Goal: Task Accomplishment & Management: Manage account settings

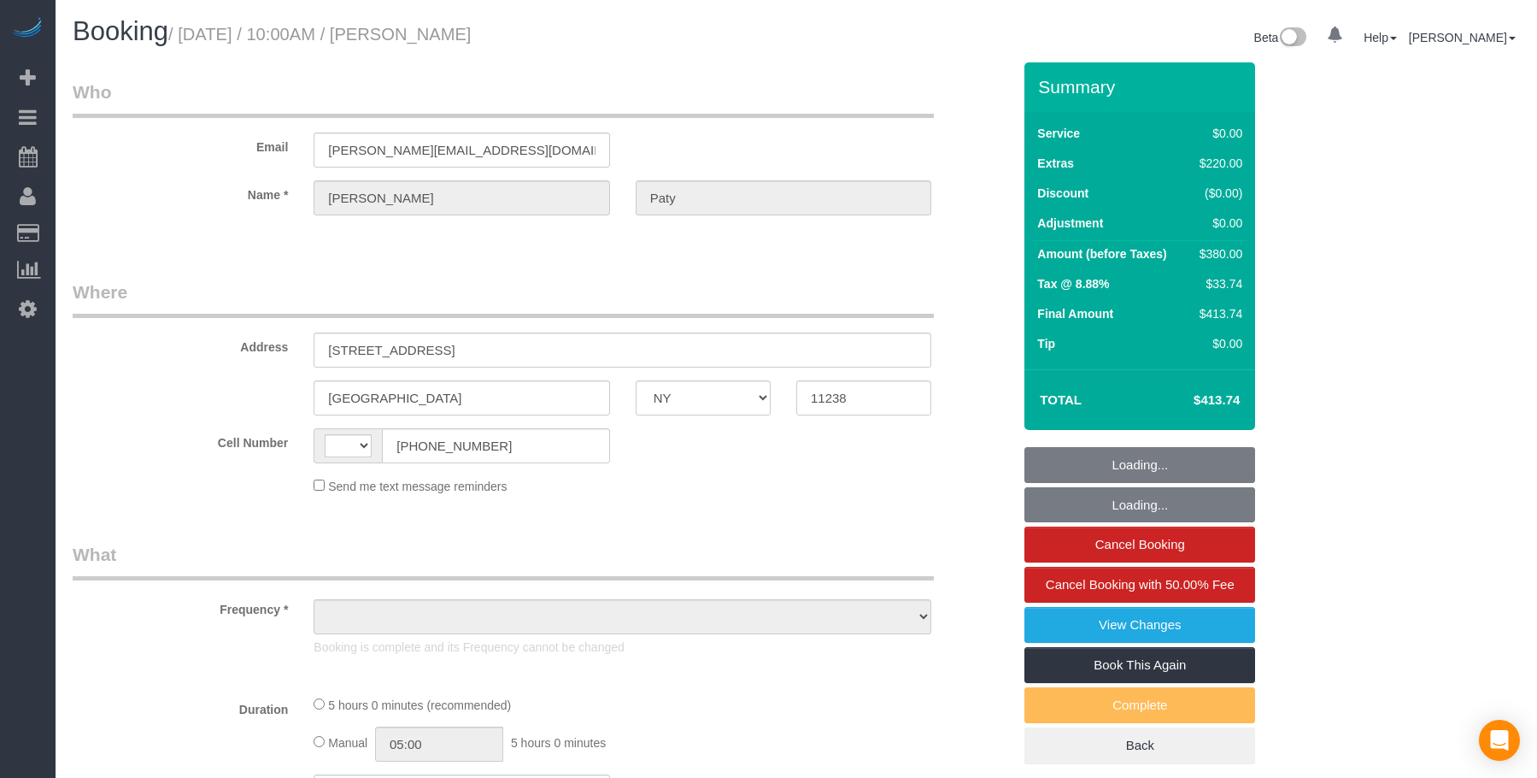
select select "NY"
select select "spot1"
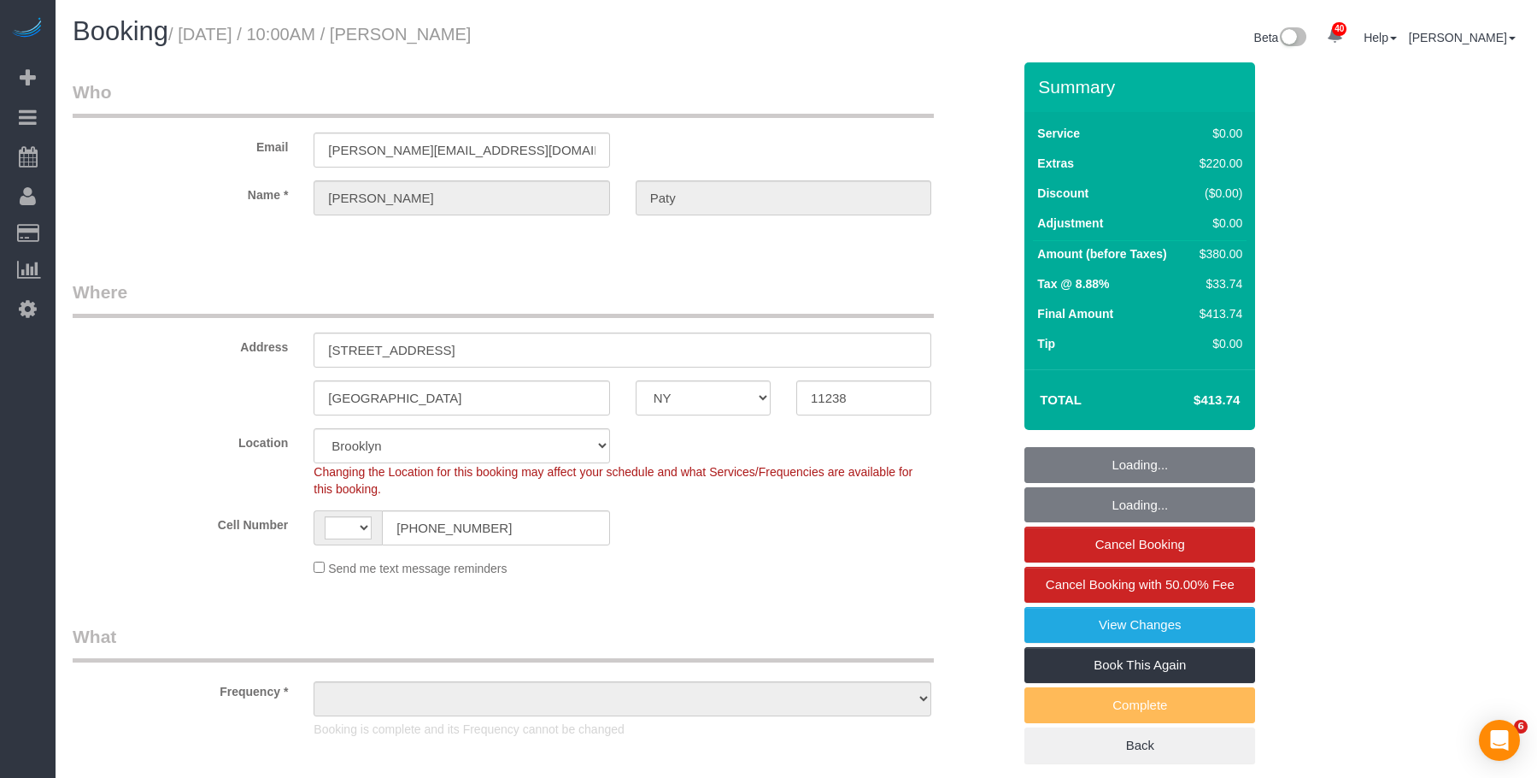
select select "string:stripe-pm_1PtyvG4VGloSiKo7BLZDAN62"
select select "string:[GEOGRAPHIC_DATA]"
select select "1"
select select "number:89"
select select "number:90"
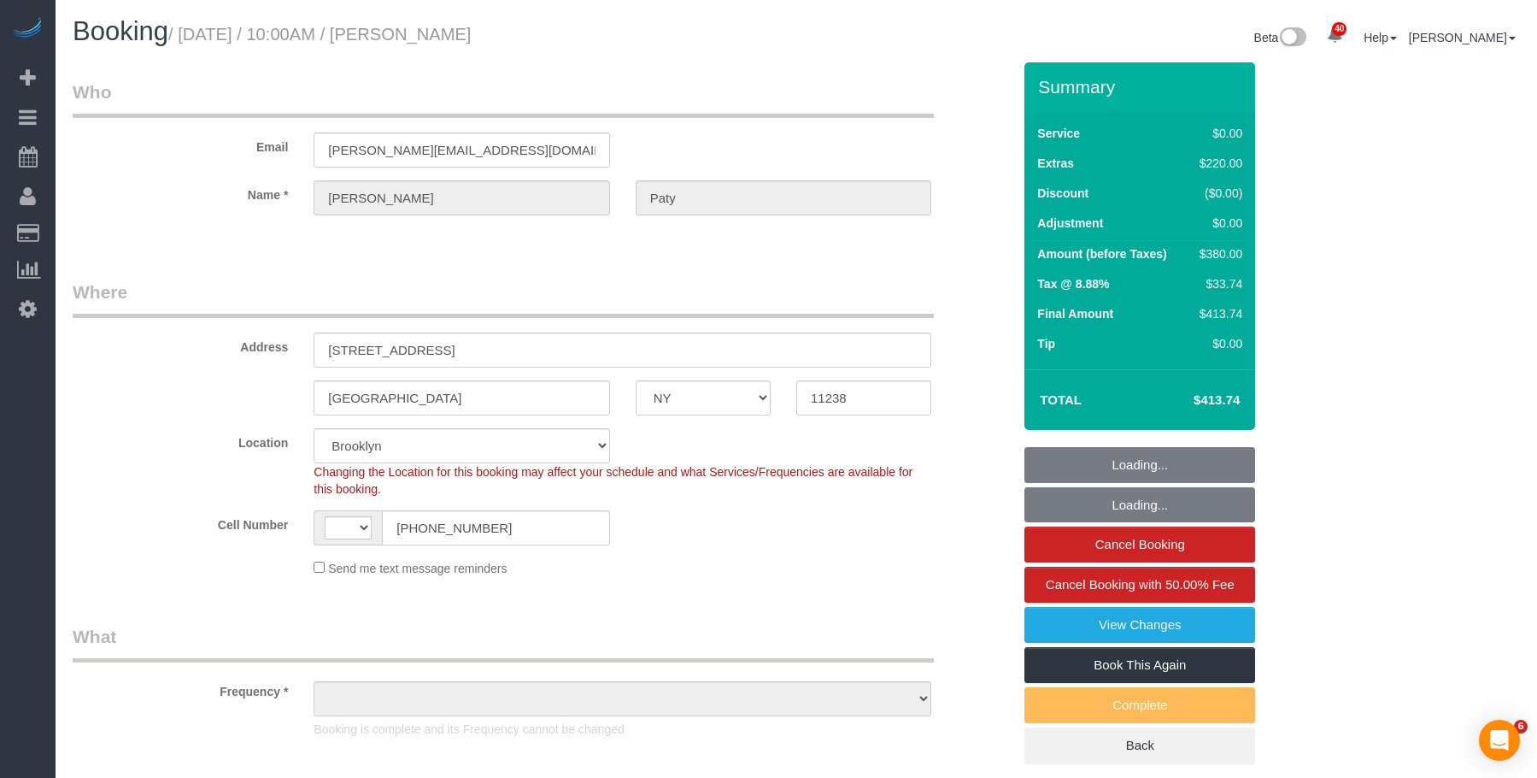
select select "number:15"
select select "number:5"
select select "object:1820"
select select "spot6"
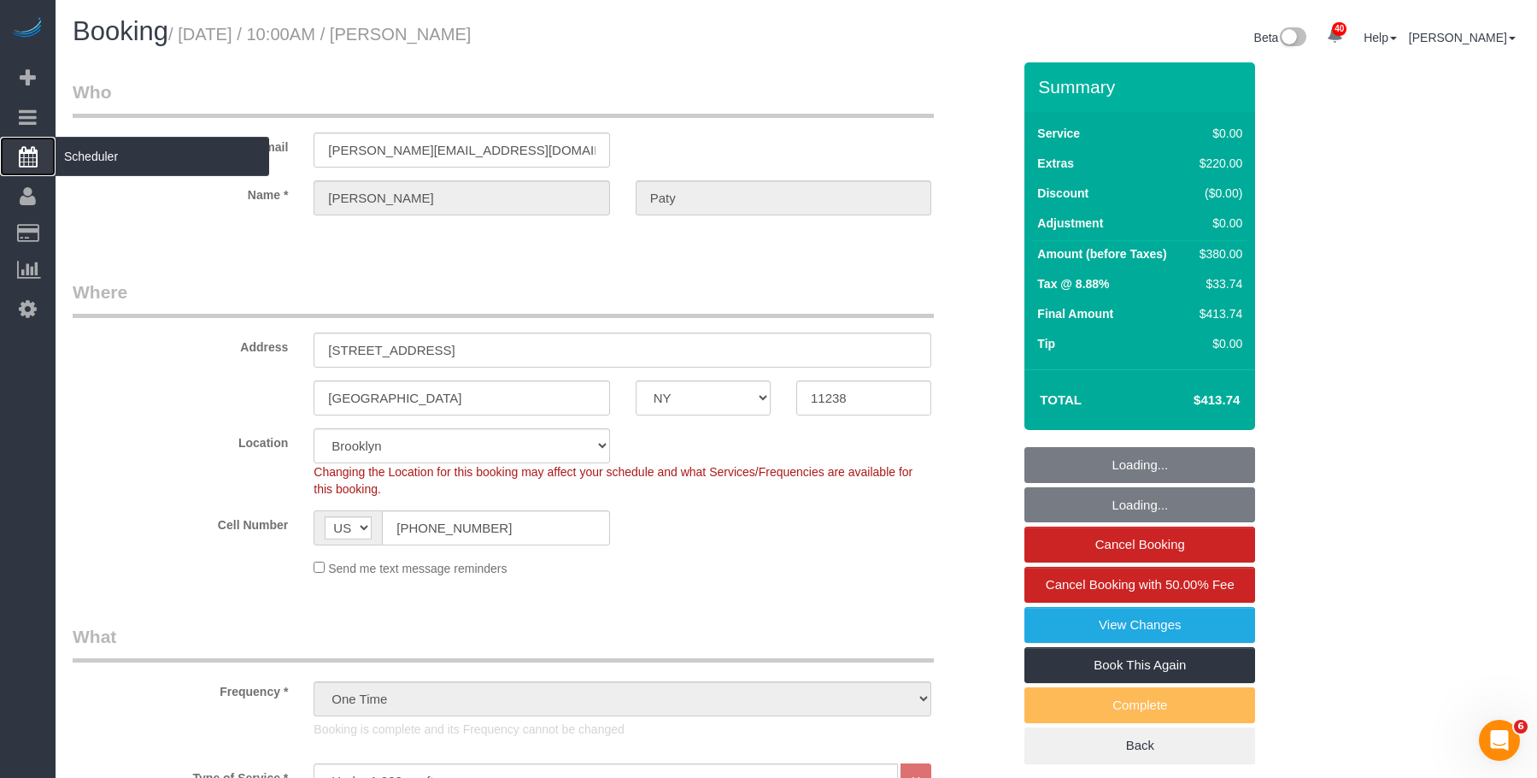
click at [143, 165] on span "Scheduler" at bounding box center [163, 156] width 214 height 39
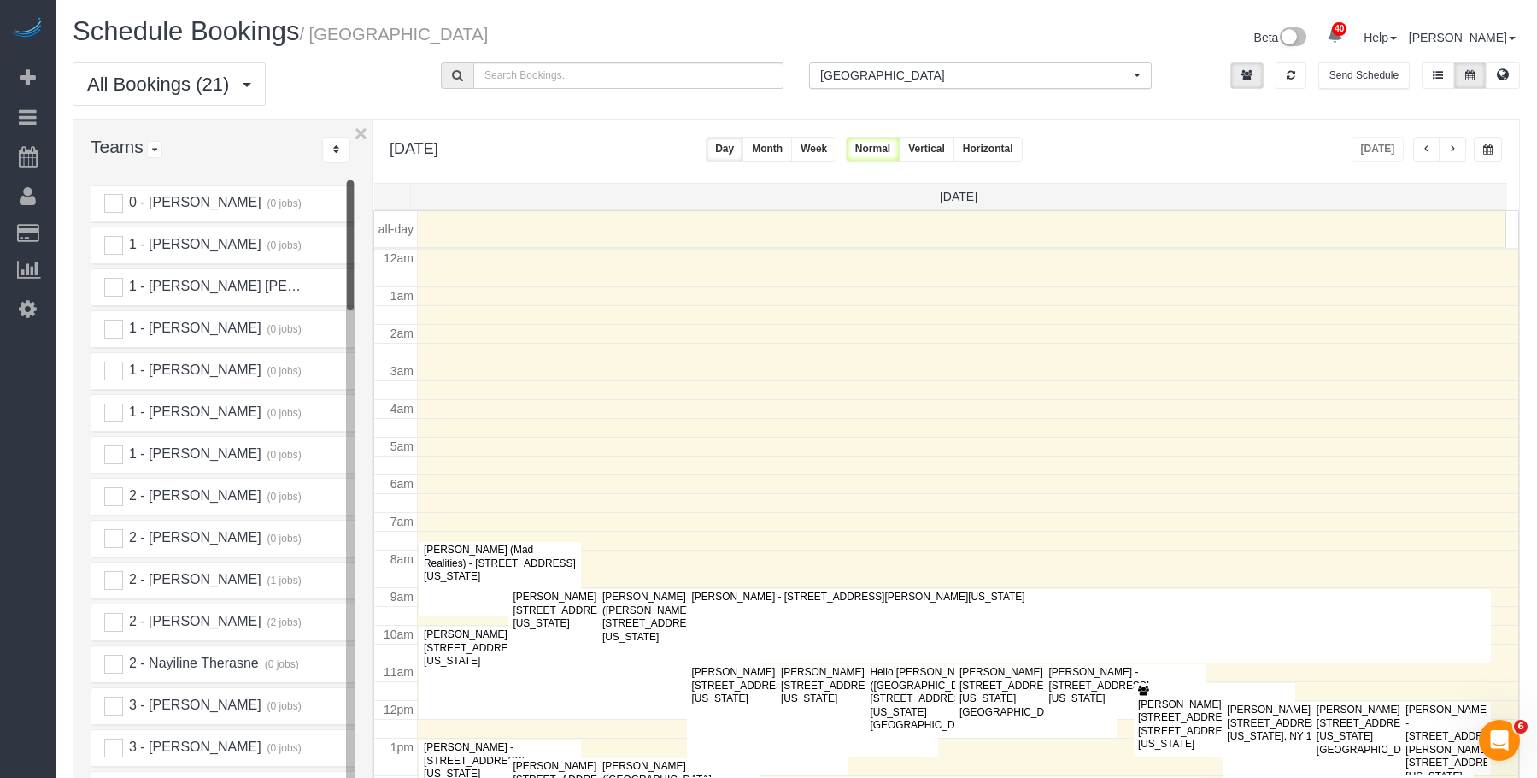
scroll to position [226, 0]
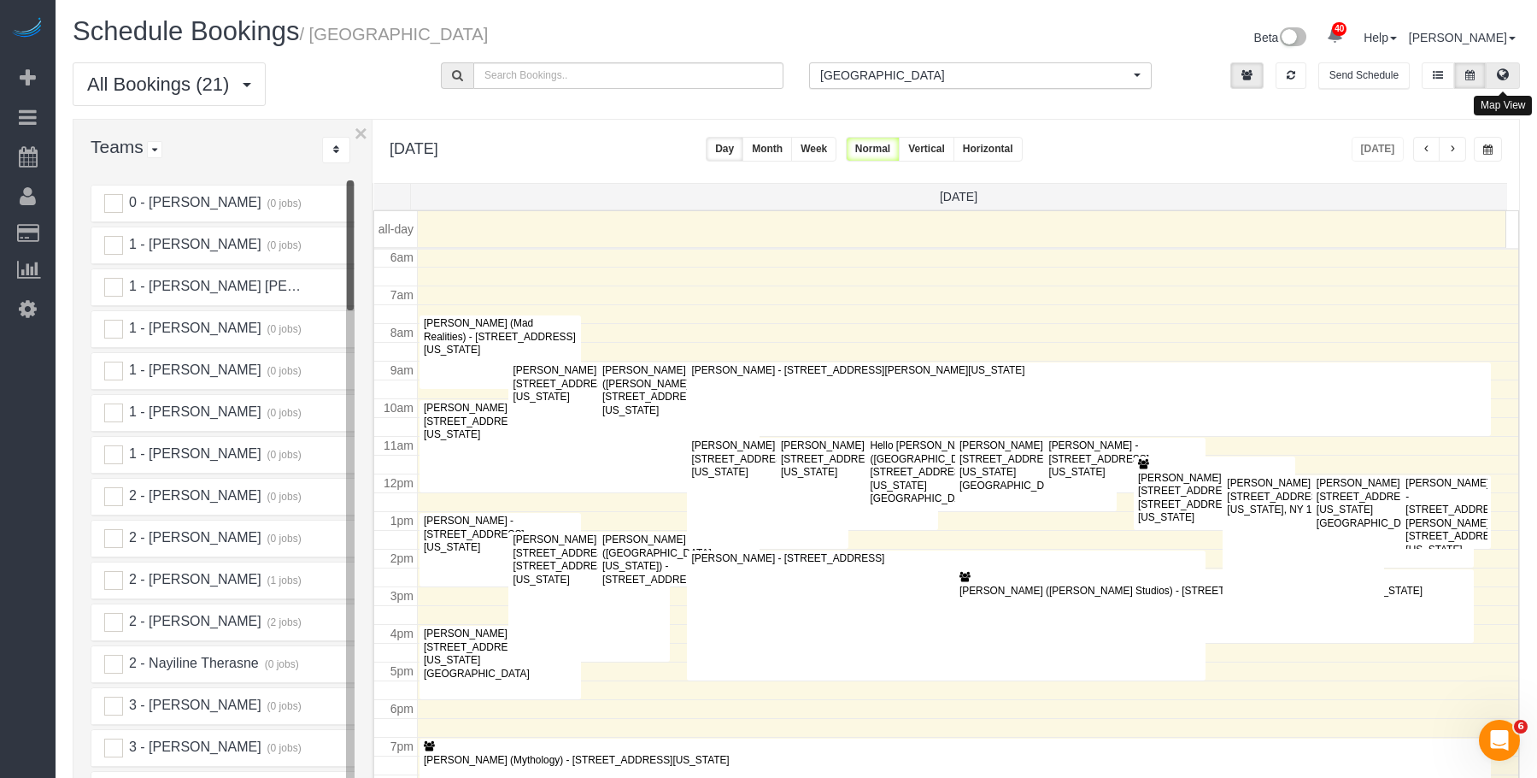
click at [1511, 75] on button at bounding box center [1503, 75] width 34 height 26
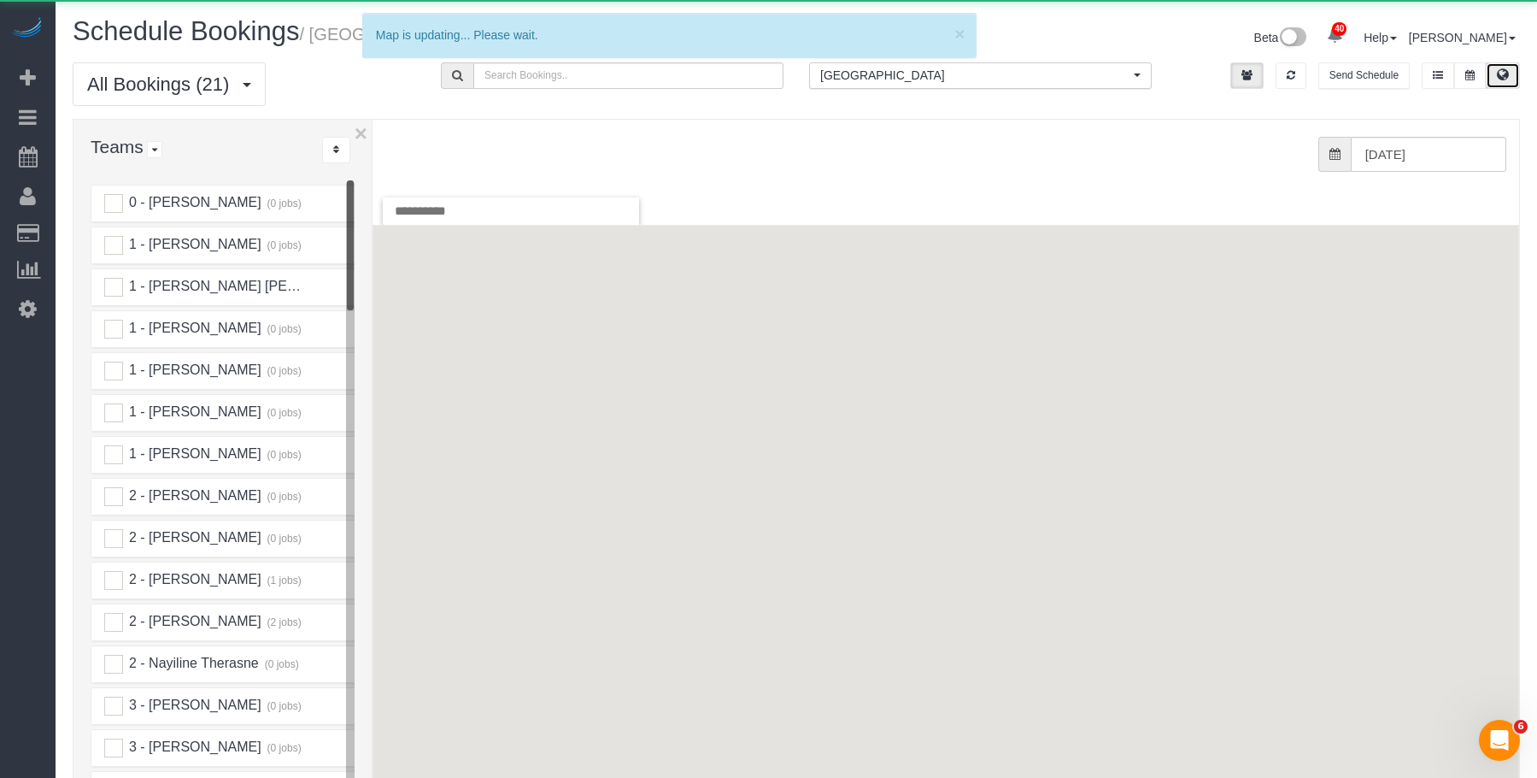
click at [996, 79] on span "[GEOGRAPHIC_DATA]" at bounding box center [974, 75] width 309 height 17
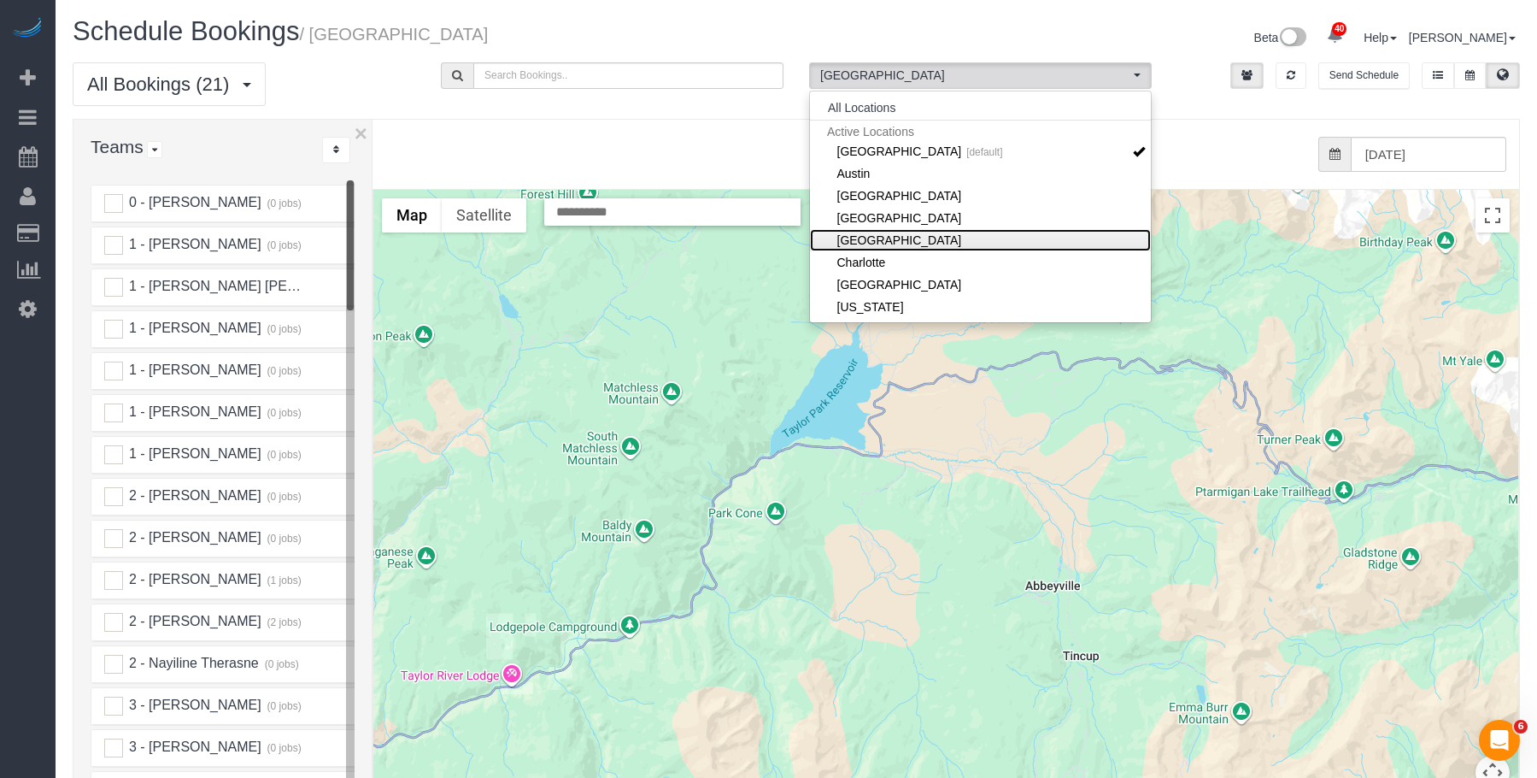
click at [937, 233] on link "[GEOGRAPHIC_DATA]" at bounding box center [980, 240] width 341 height 22
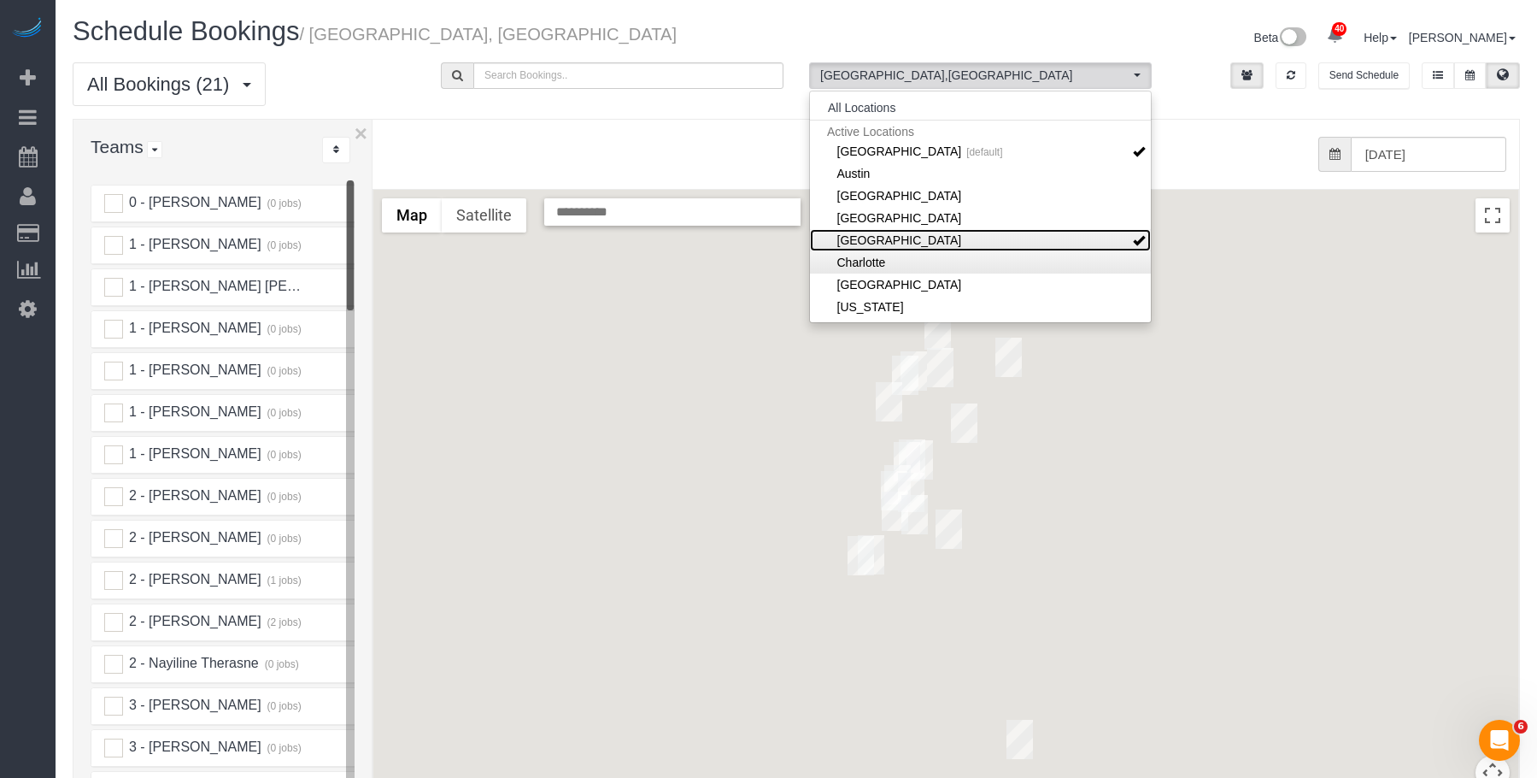
scroll to position [85, 0]
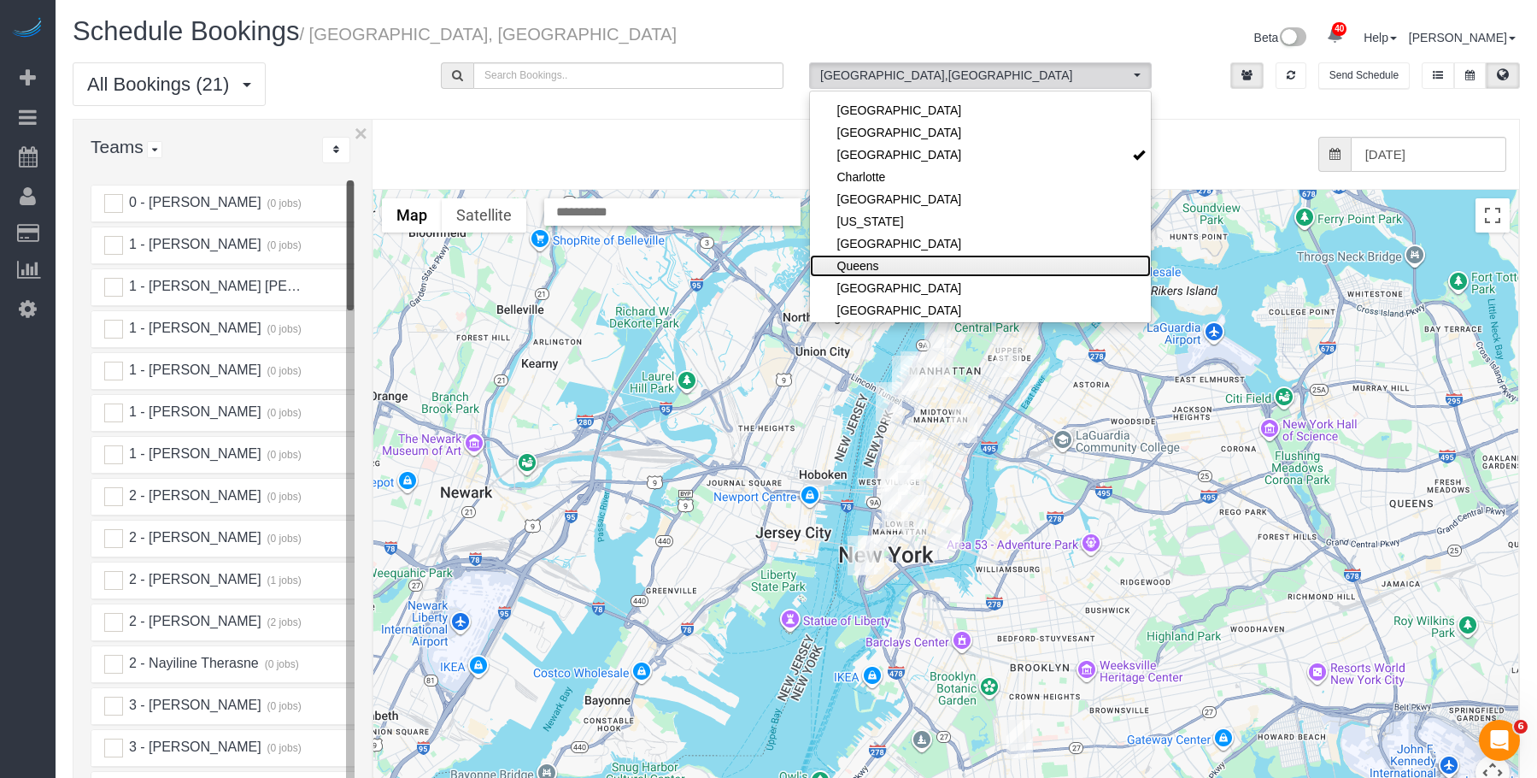
click at [902, 262] on link "Queens" at bounding box center [980, 266] width 341 height 22
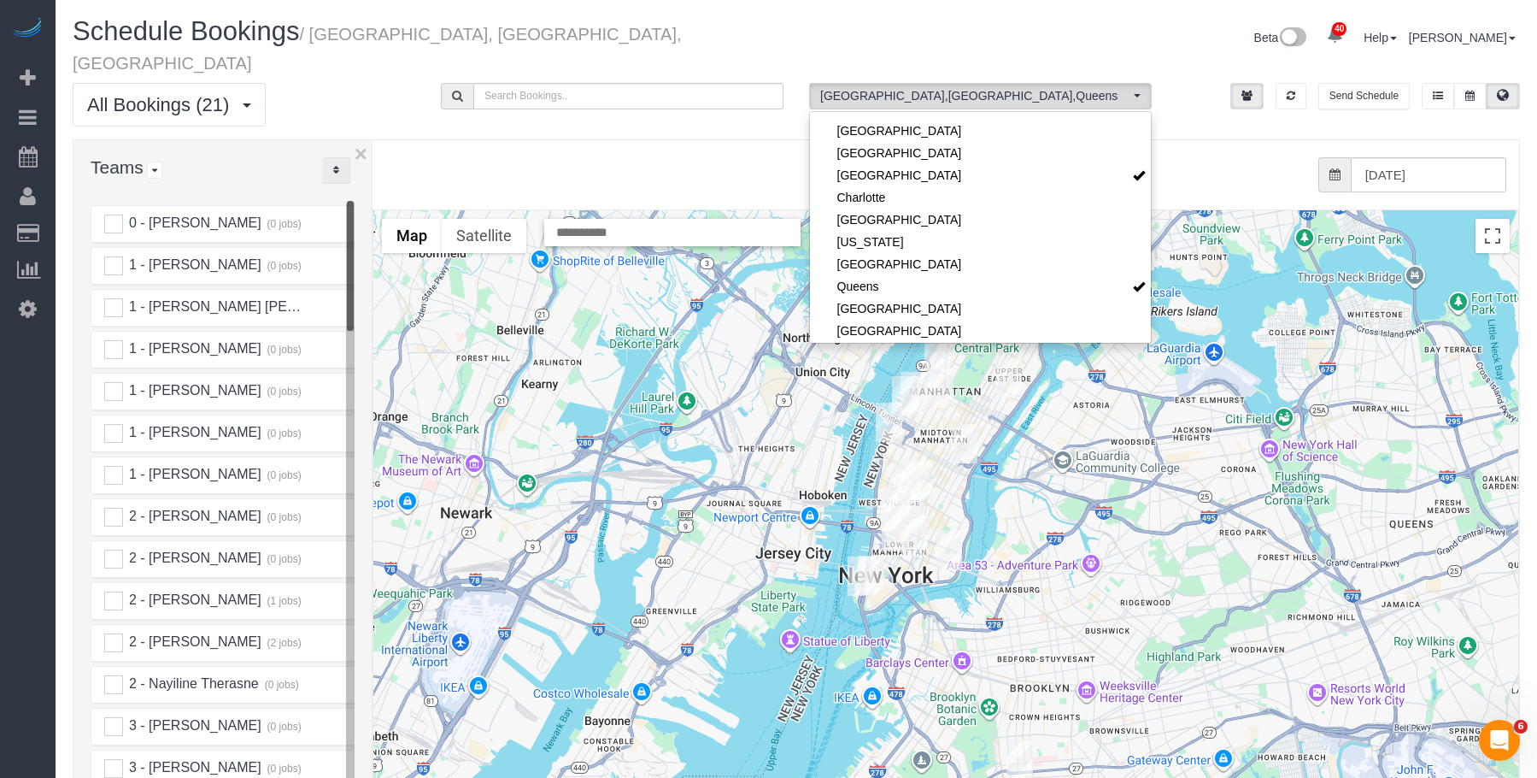
click at [338, 165] on icon "..." at bounding box center [336, 170] width 6 height 10
click at [380, 213] on link "A-Z" at bounding box center [390, 224] width 135 height 22
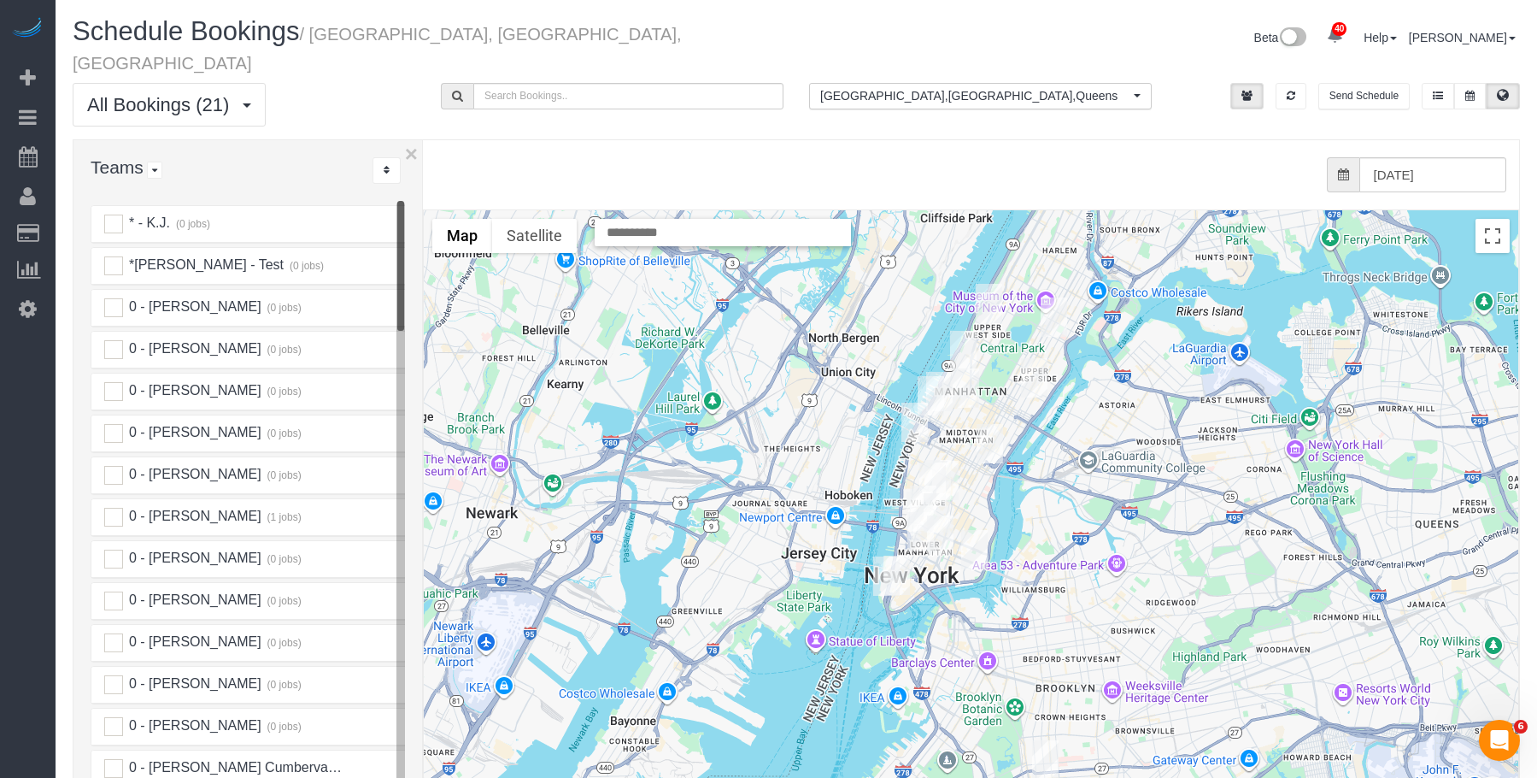
drag, startPoint x: 373, startPoint y: 172, endPoint x: 415, endPoint y: 173, distance: 42.7
click at [415, 173] on div "× Teams All Teams All Active Teams Active Teams For Location(s) Rating A-Z * - …" at bounding box center [797, 524] width 1448 height 771
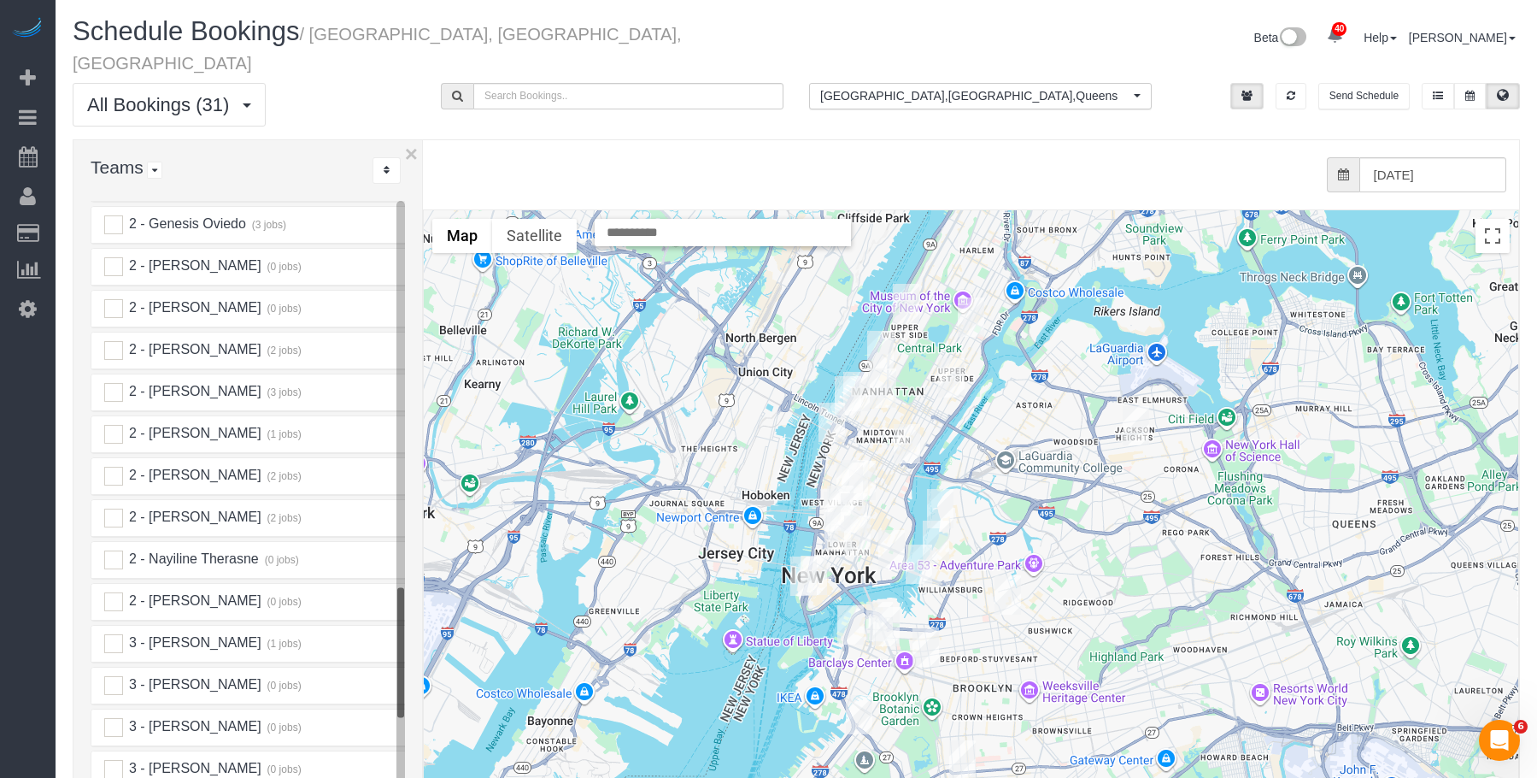
scroll to position [1965, 0]
click at [116, 259] on ins at bounding box center [113, 268] width 19 height 19
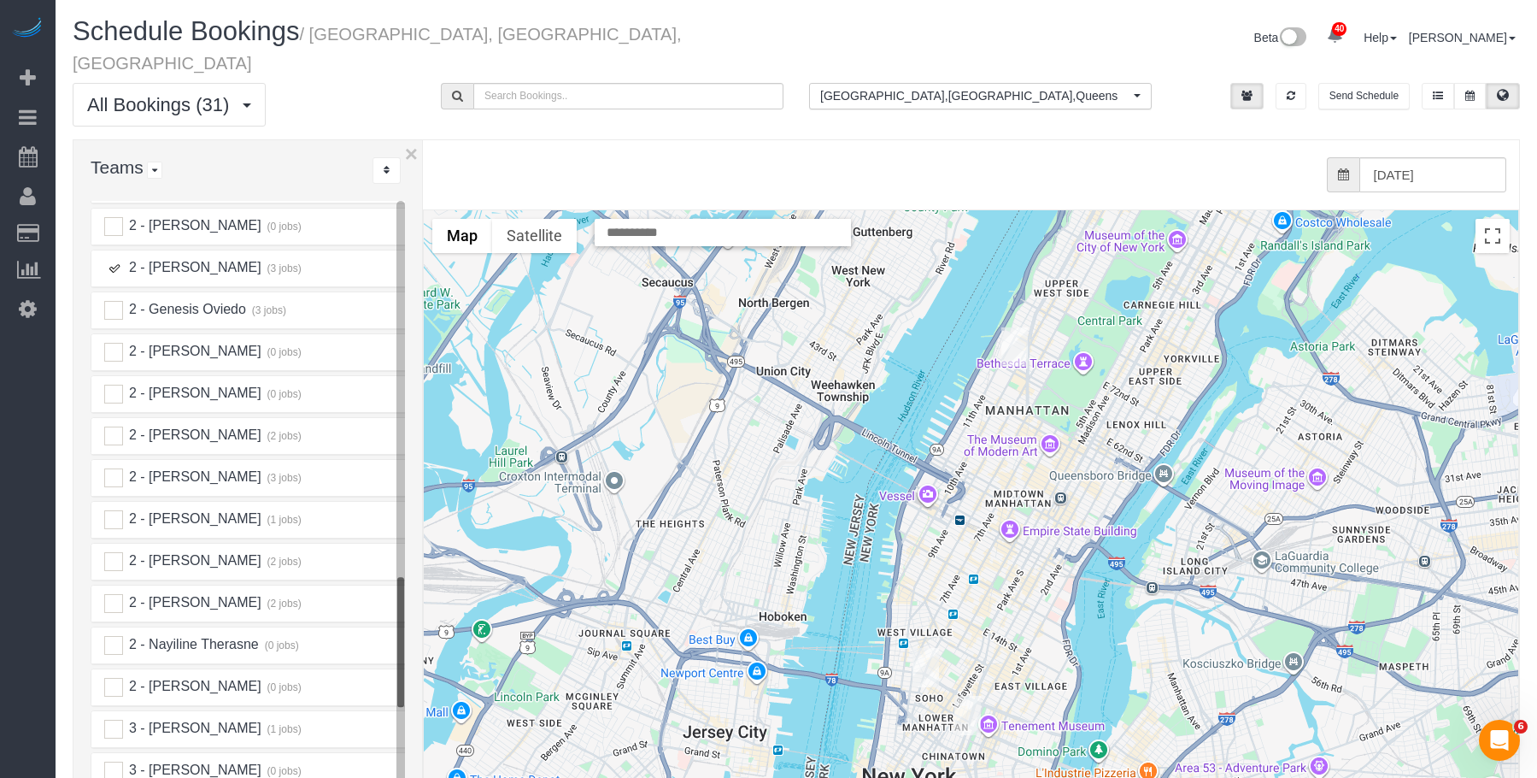
click at [1021, 327] on img "10/15/2025 12:00PM - Tyler Shwachman - 200 West 67th Street, Apt. 17e, New York…" at bounding box center [1015, 346] width 26 height 39
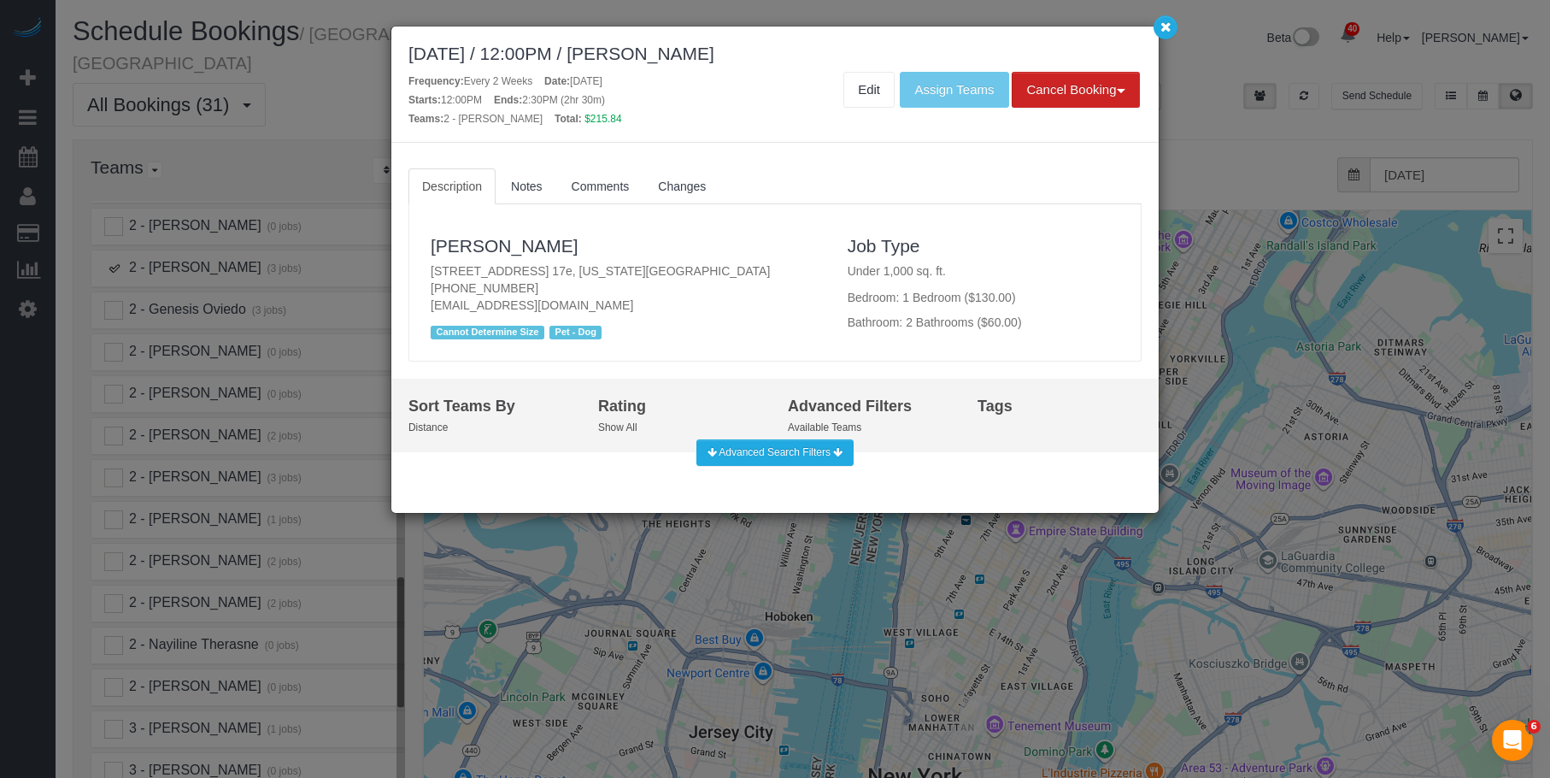
drag, startPoint x: 422, startPoint y: 266, endPoint x: 731, endPoint y: 268, distance: 308.5
click at [731, 268] on div "Tyler Shwachman 200 West 67th Street, Apt. 17e, New York, NY 10023 (847) 946-50…" at bounding box center [626, 282] width 417 height 123
copy p "[STREET_ADDRESS] 17e, [US_STATE][GEOGRAPHIC_DATA]"
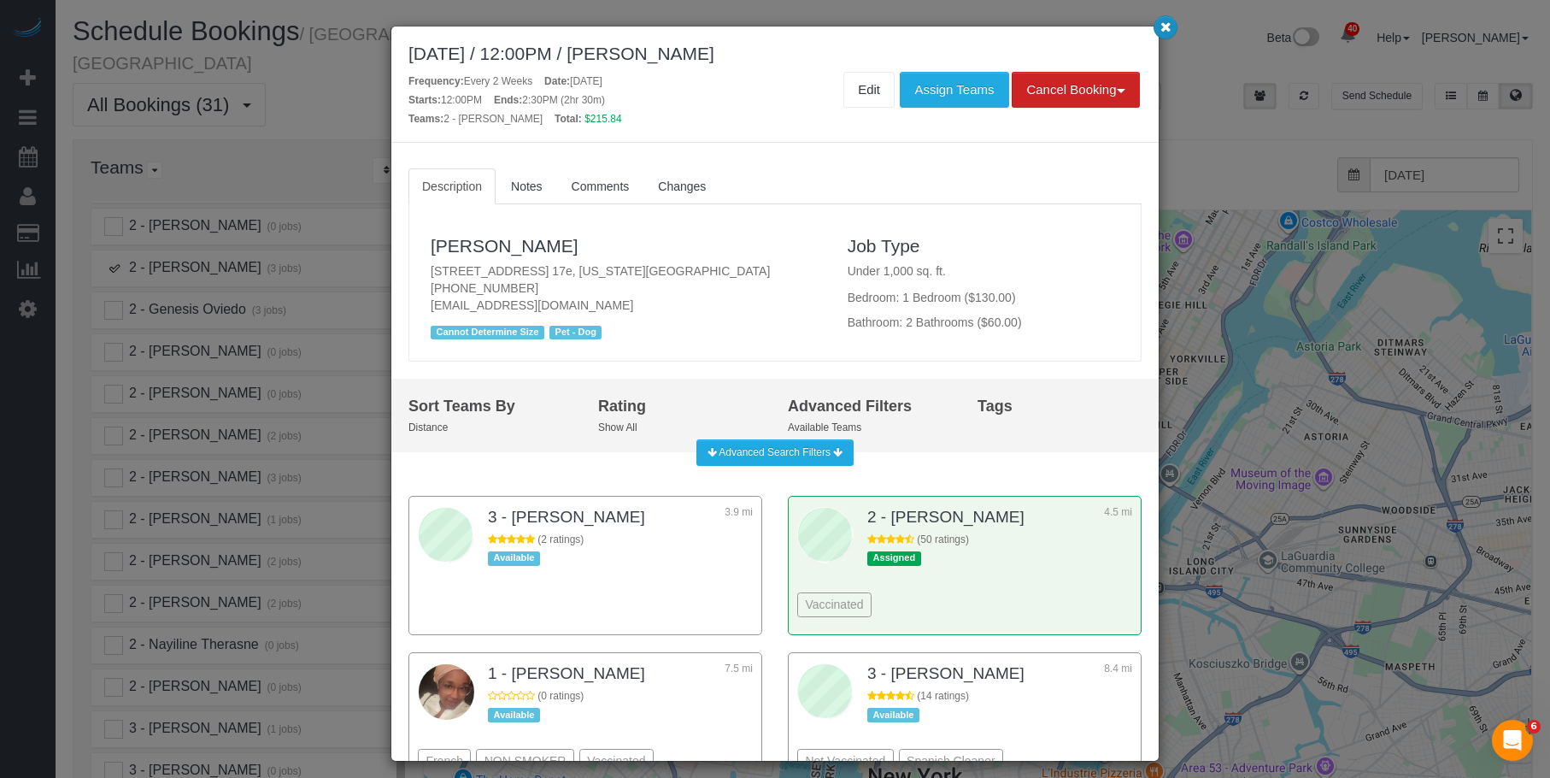
click at [1164, 27] on icon "button" at bounding box center [1165, 26] width 11 height 10
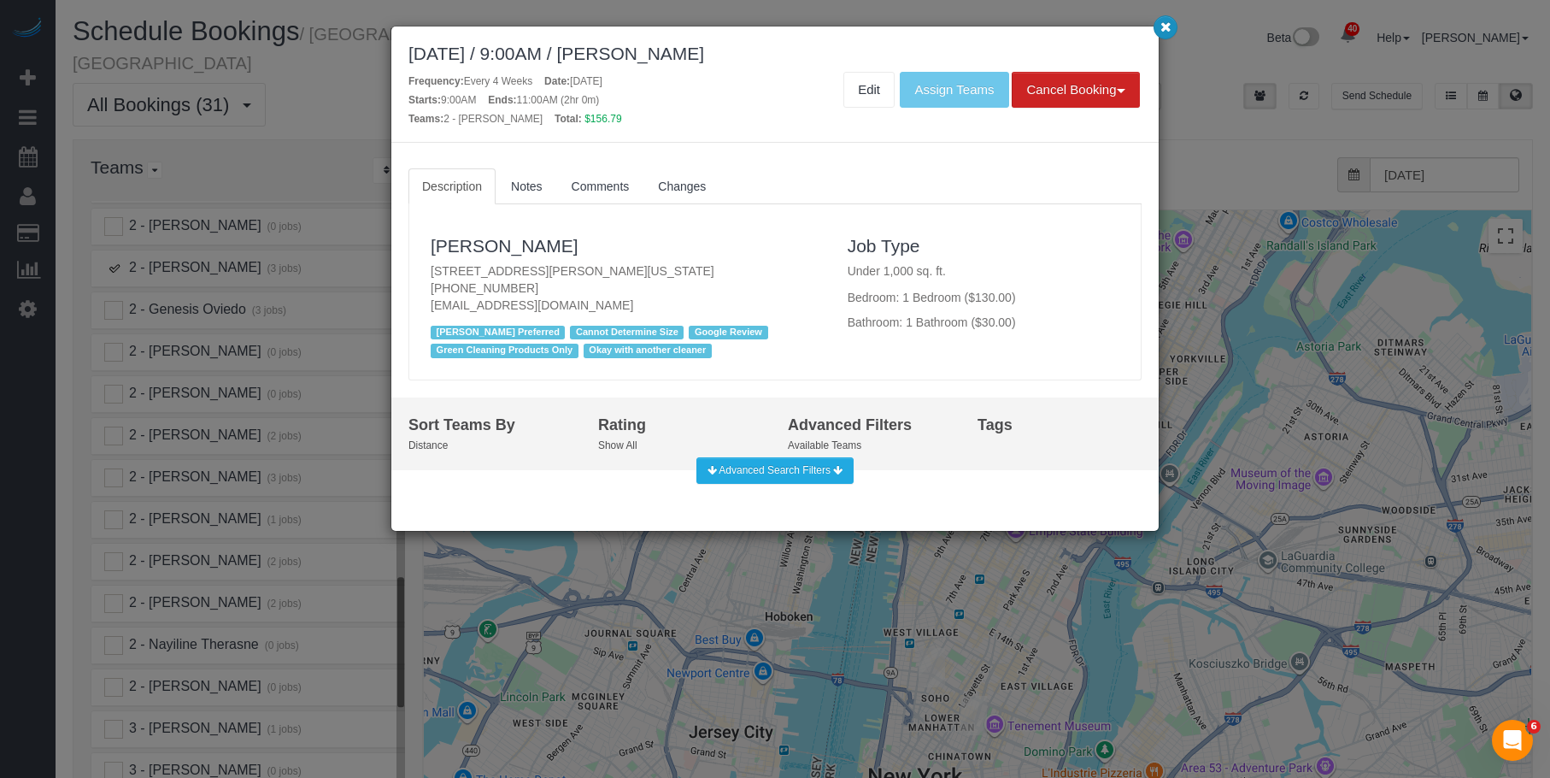
click at [1170, 27] on icon "button" at bounding box center [1165, 26] width 11 height 10
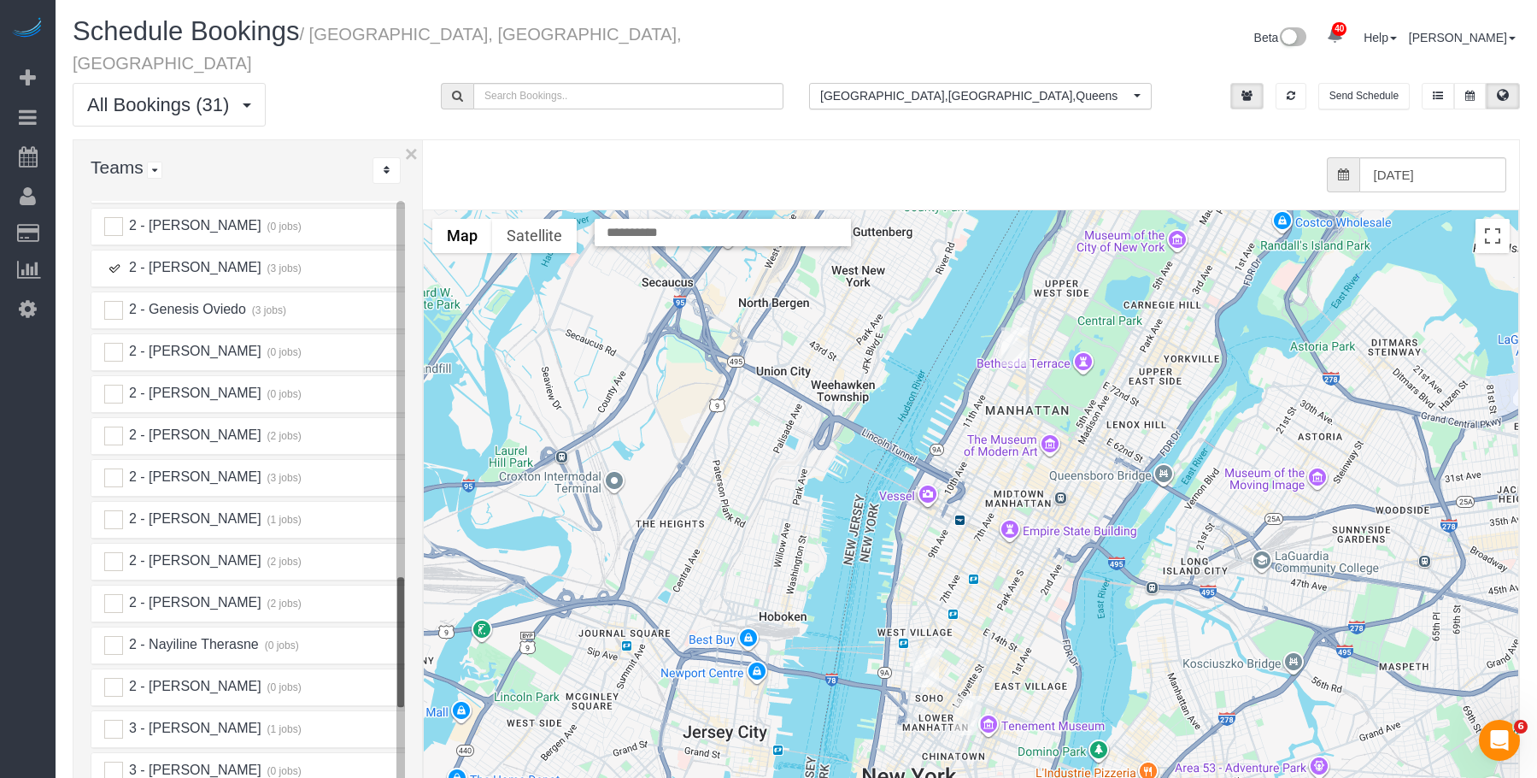
click at [968, 696] on img "10/15/2025 2:30PM - Tze Chun (Goodside Studios) - 329 Broome Street, New York, …" at bounding box center [968, 715] width 26 height 39
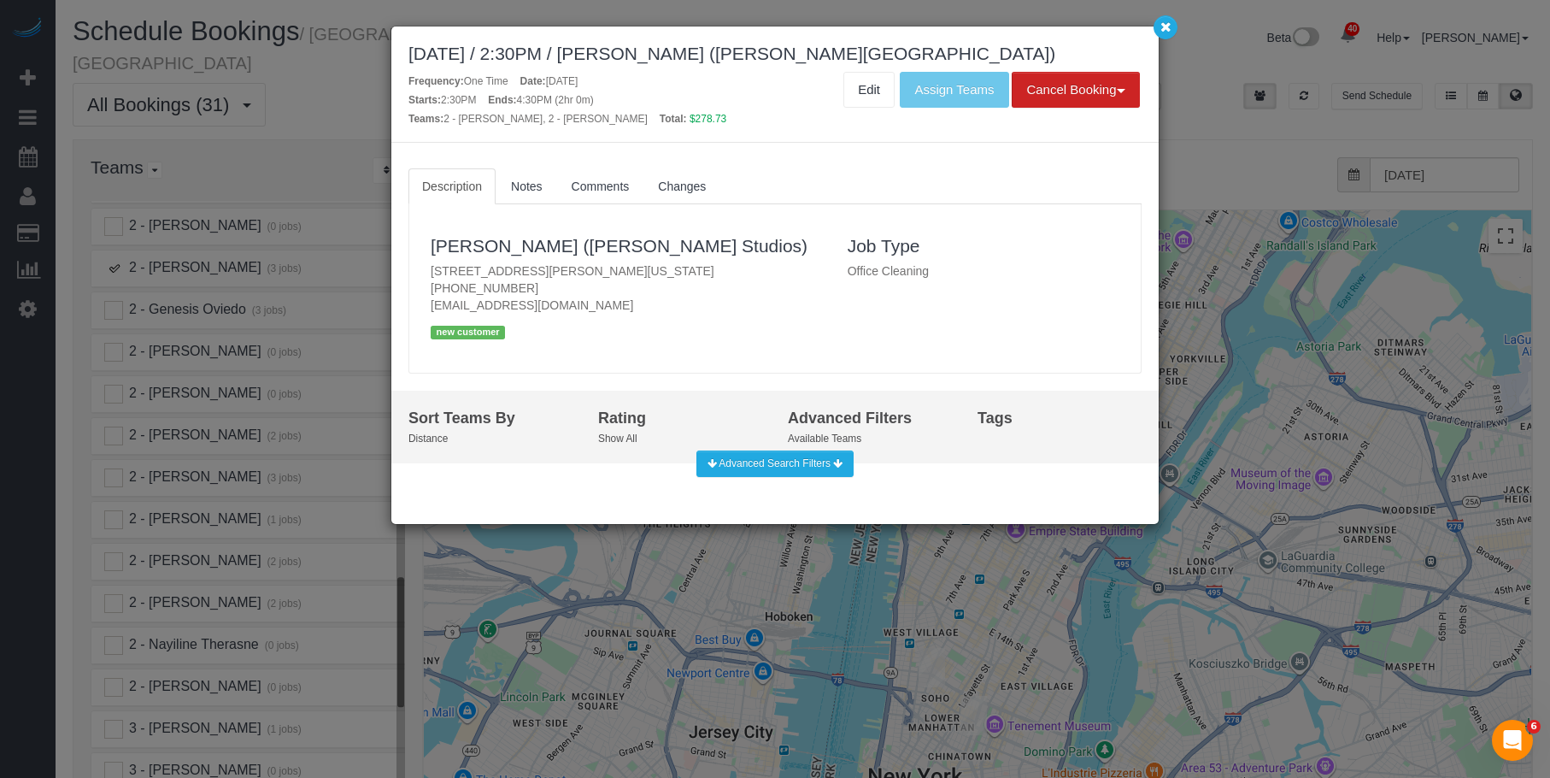
drag, startPoint x: 416, startPoint y: 261, endPoint x: 743, endPoint y: 279, distance: 326.9
click at [743, 279] on div "Tze Chun (Goodside Studios) 329 Broome Street, New York, NY 10002 (781) 308-988…" at bounding box center [774, 288] width 731 height 151
copy p "329 Broome Street, New York, NY 10002"
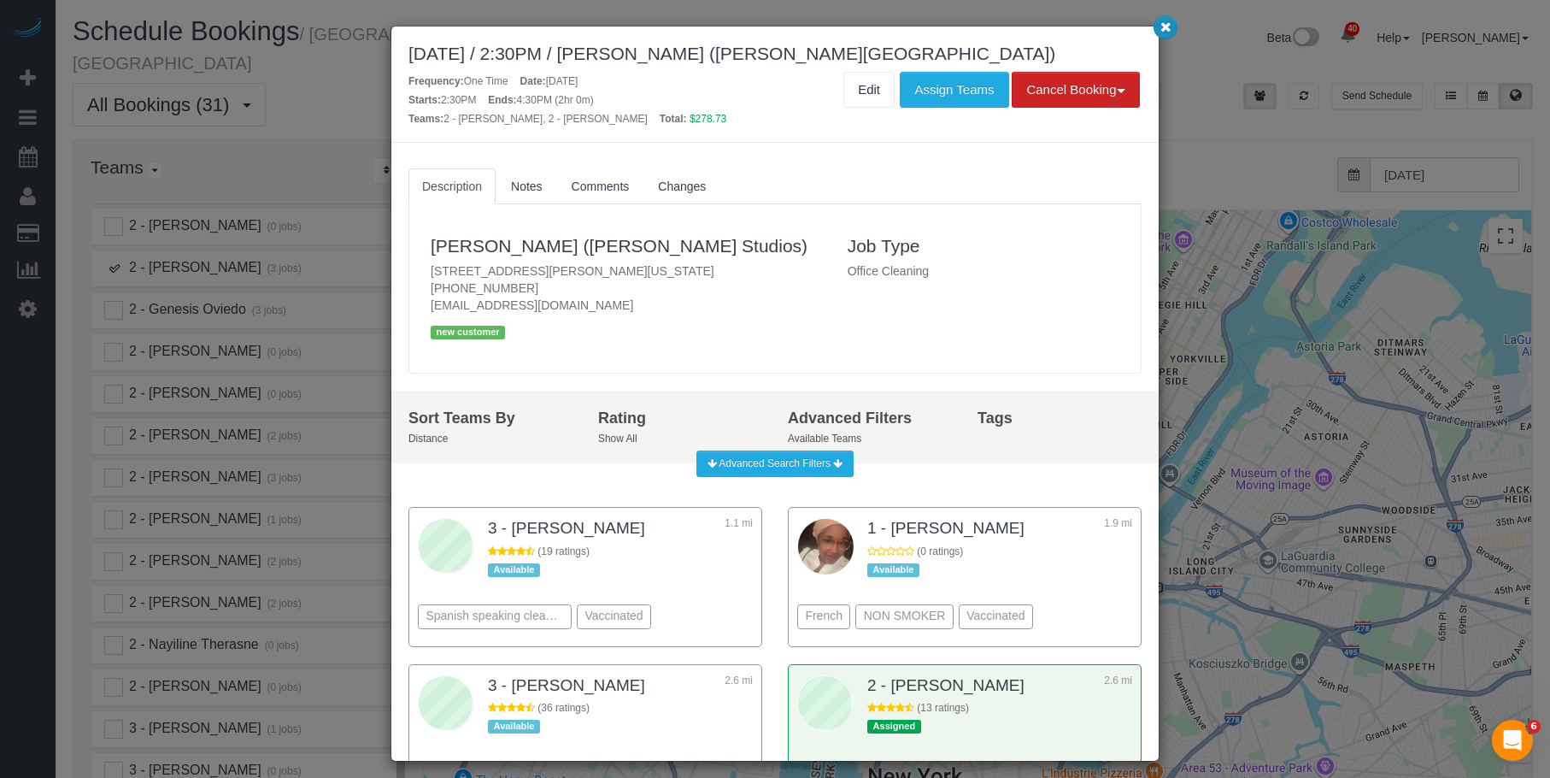
click at [1160, 22] on icon "button" at bounding box center [1165, 26] width 11 height 10
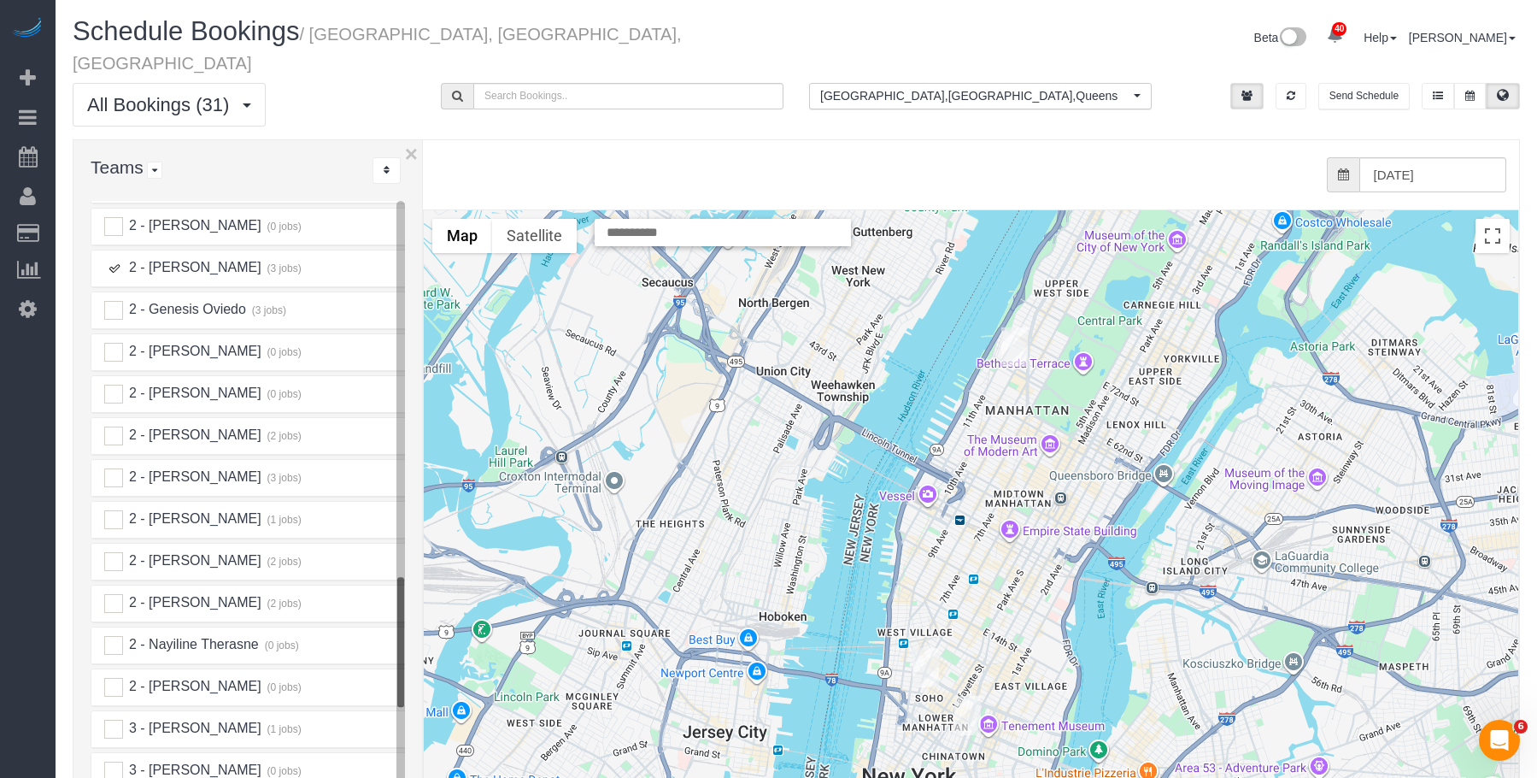
click at [968, 696] on img "10/15/2025 2:30PM - Tze Chun (Goodside Studios) - 329 Broome Street, New York, …" at bounding box center [968, 715] width 26 height 39
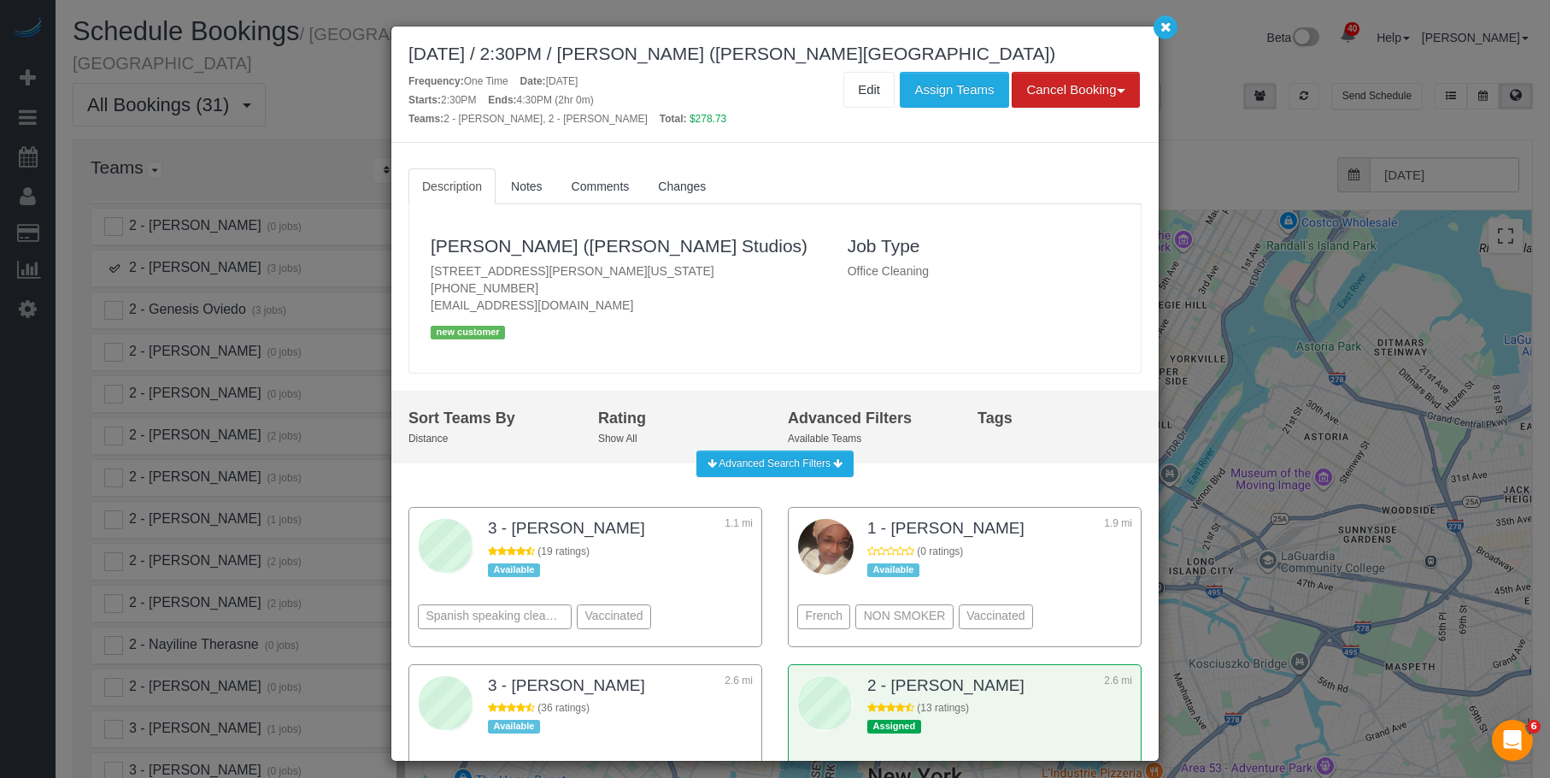
drag, startPoint x: 426, startPoint y: 267, endPoint x: 728, endPoint y: 278, distance: 301.8
click at [728, 278] on div "Tze Chun (Goodside Studios) 329 Broome Street, New York, NY 10002 (781) 308-988…" at bounding box center [626, 288] width 417 height 134
copy p "329 Broome Street, New York, NY 10002"
click at [1169, 21] on icon "button" at bounding box center [1165, 26] width 11 height 10
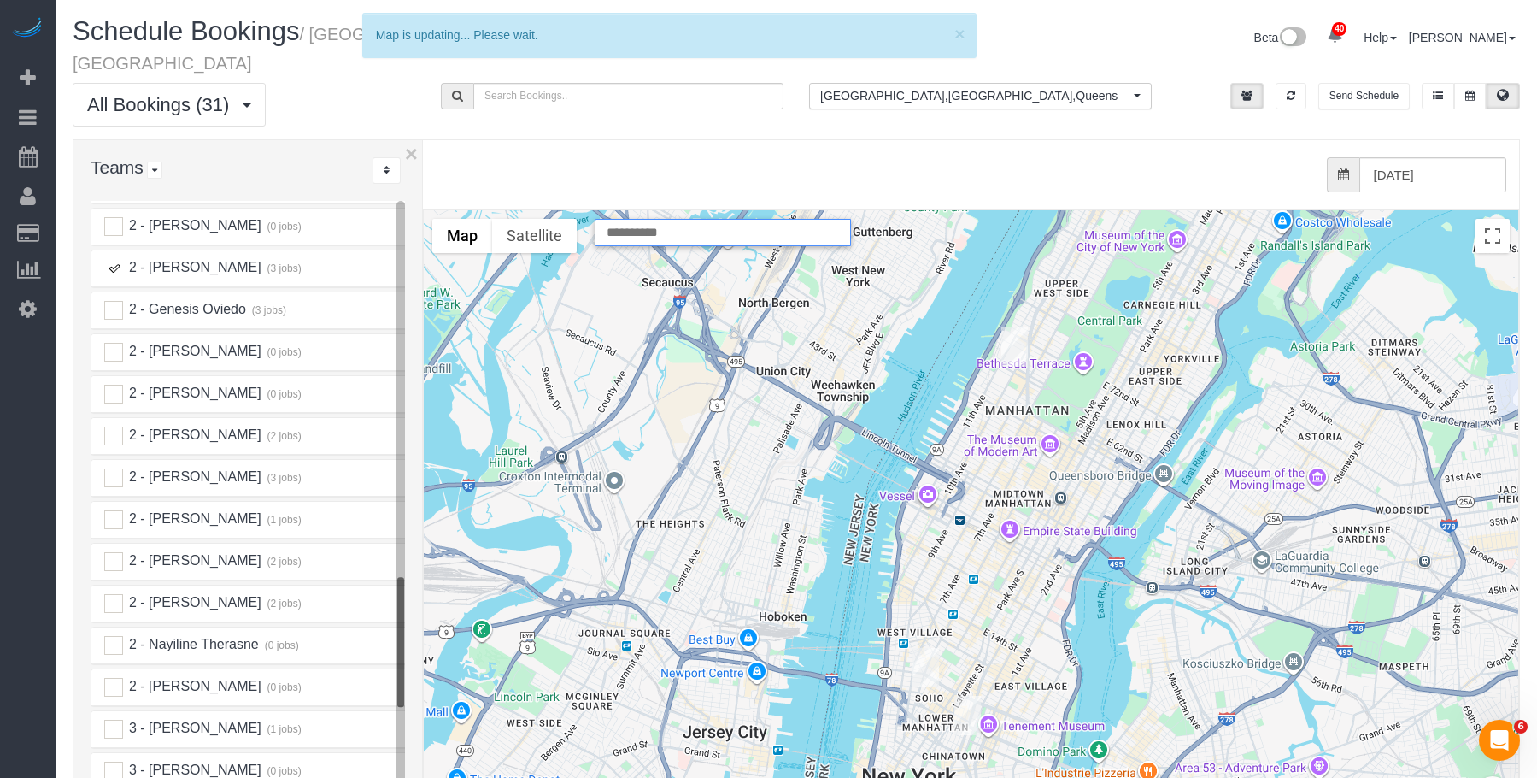
click at [687, 219] on input "text" at bounding box center [723, 232] width 256 height 27
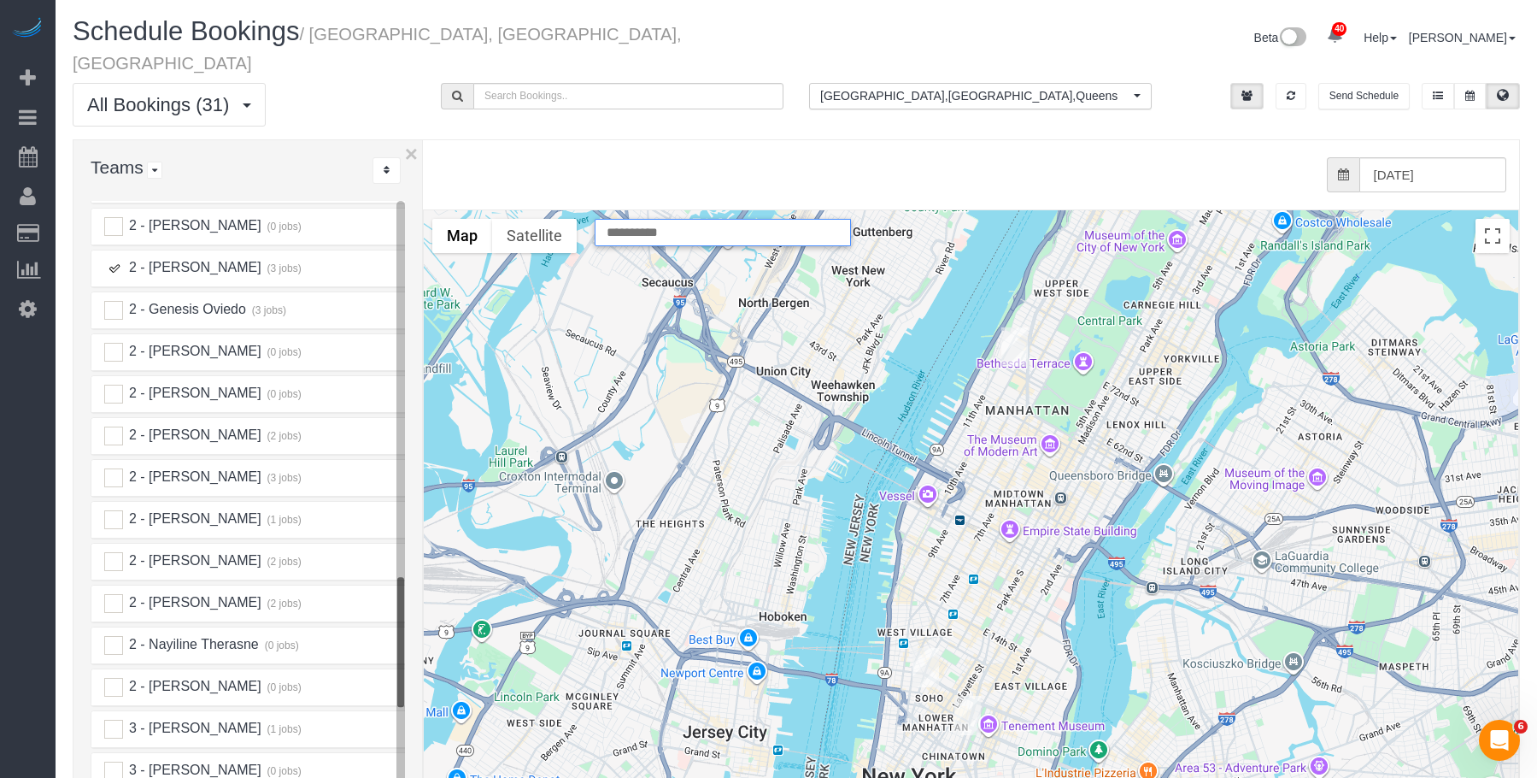
paste input "**********"
type input "**********"
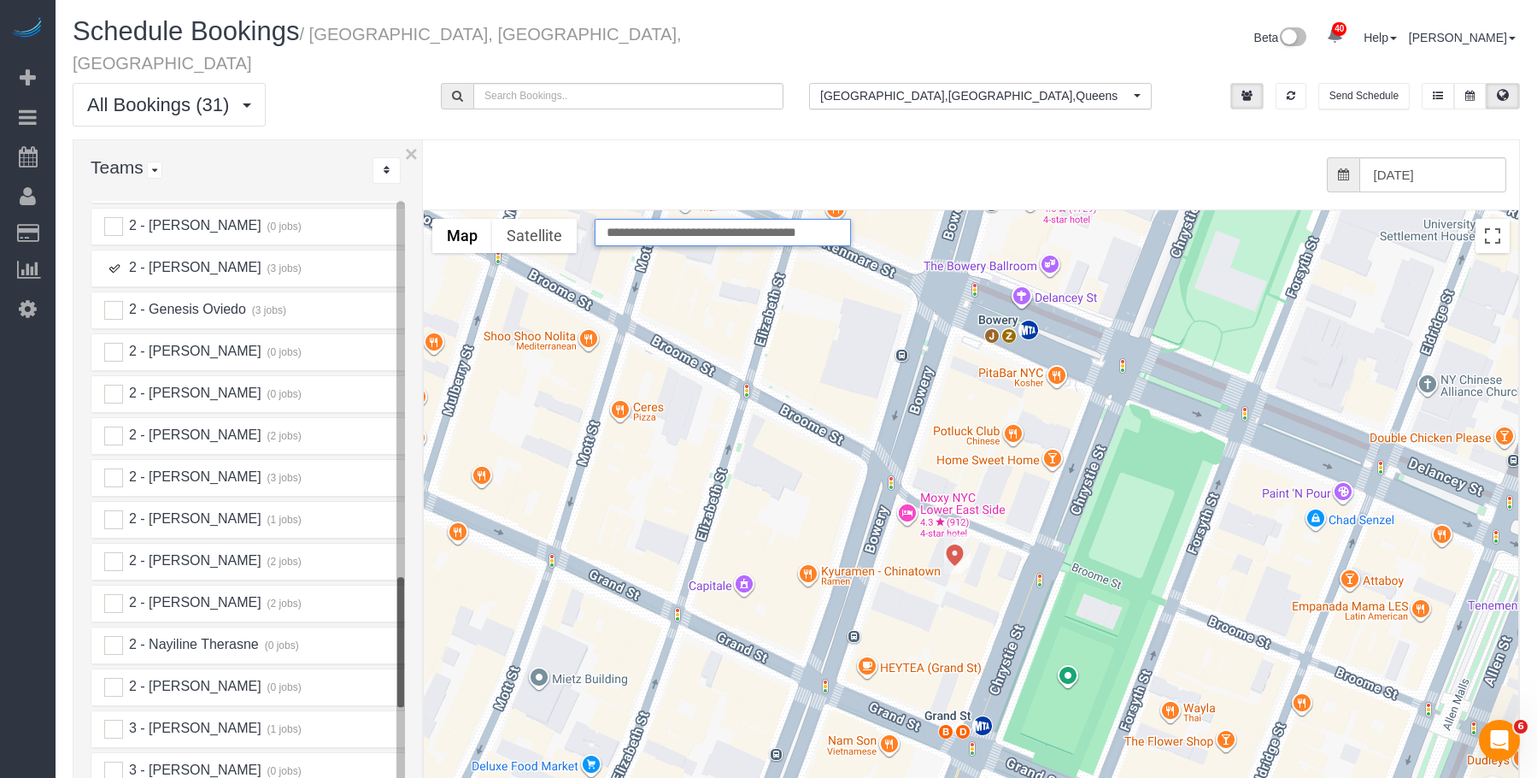
click at [115, 259] on ins at bounding box center [113, 268] width 19 height 19
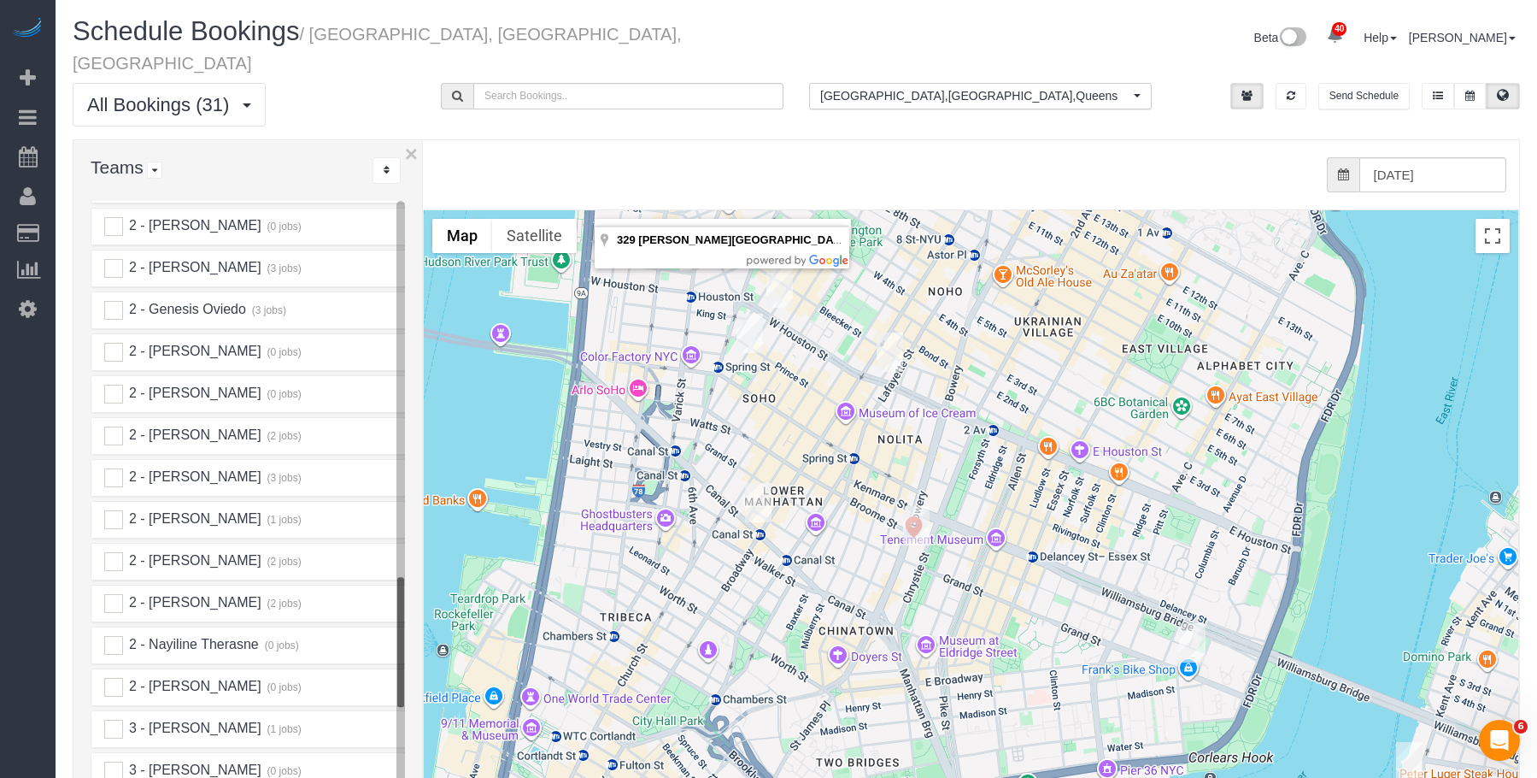
click at [752, 483] on img "10/15/2025 7:45AM - Alice Ma (Mad Realities) - 425 Broadway, Suite 2, New York,…" at bounding box center [758, 502] width 26 height 39
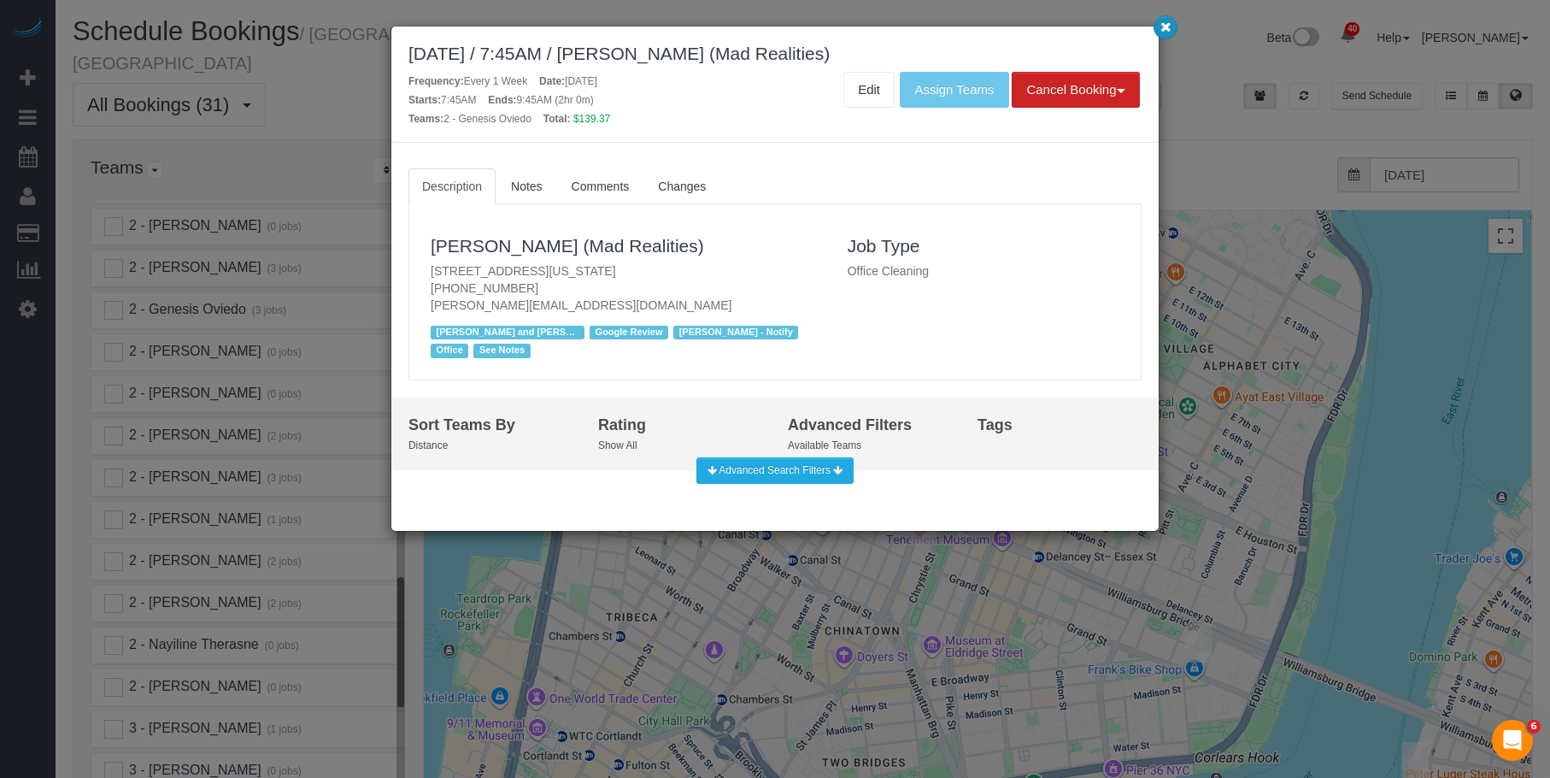
drag, startPoint x: 1165, startPoint y: 21, endPoint x: 1125, endPoint y: 14, distance: 40.1
click at [1165, 21] on icon "button" at bounding box center [1165, 26] width 11 height 10
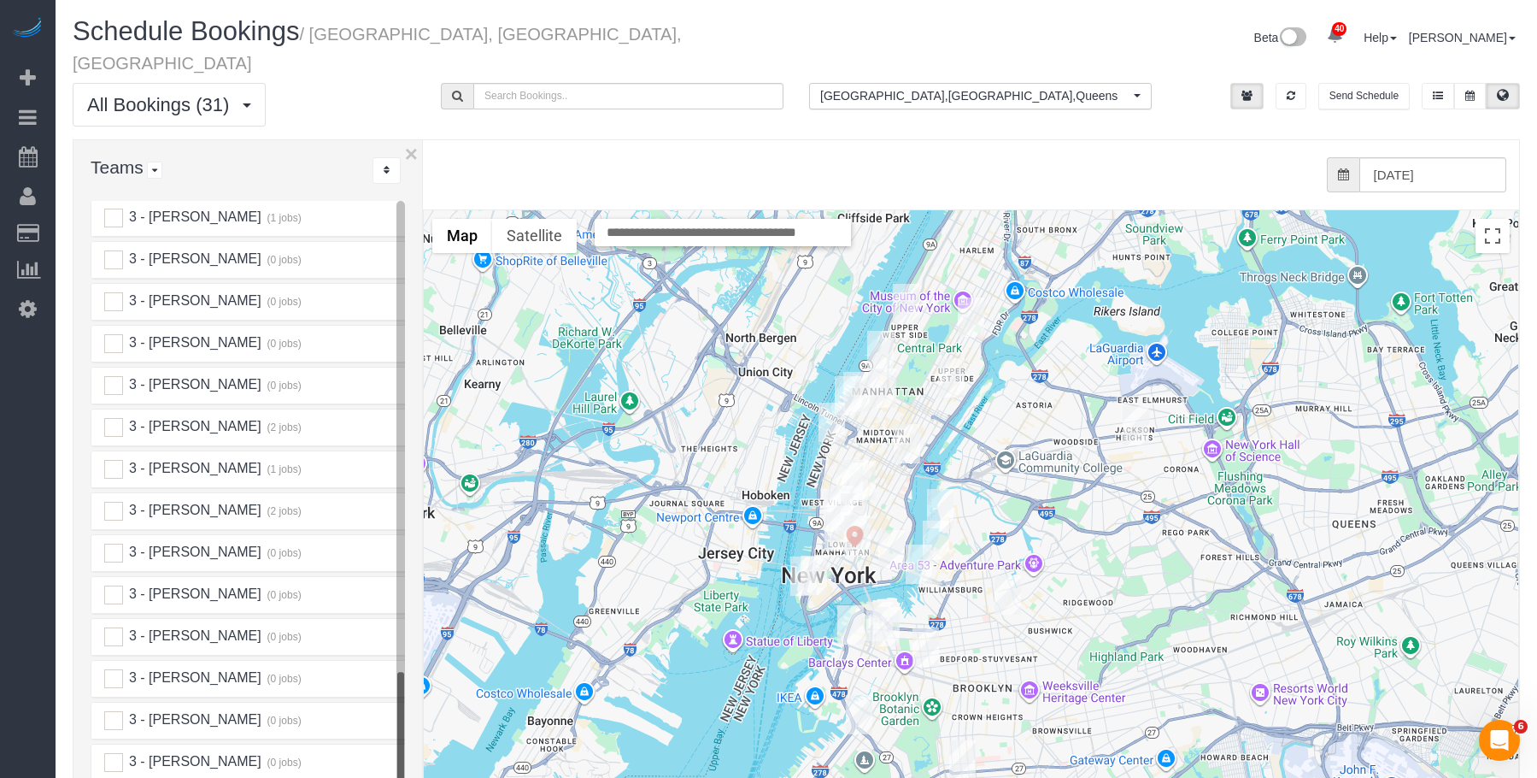
scroll to position [2478, 0]
drag, startPoint x: 115, startPoint y: 408, endPoint x: 155, endPoint y: 402, distance: 39.6
click at [118, 416] on ins at bounding box center [113, 425] width 19 height 19
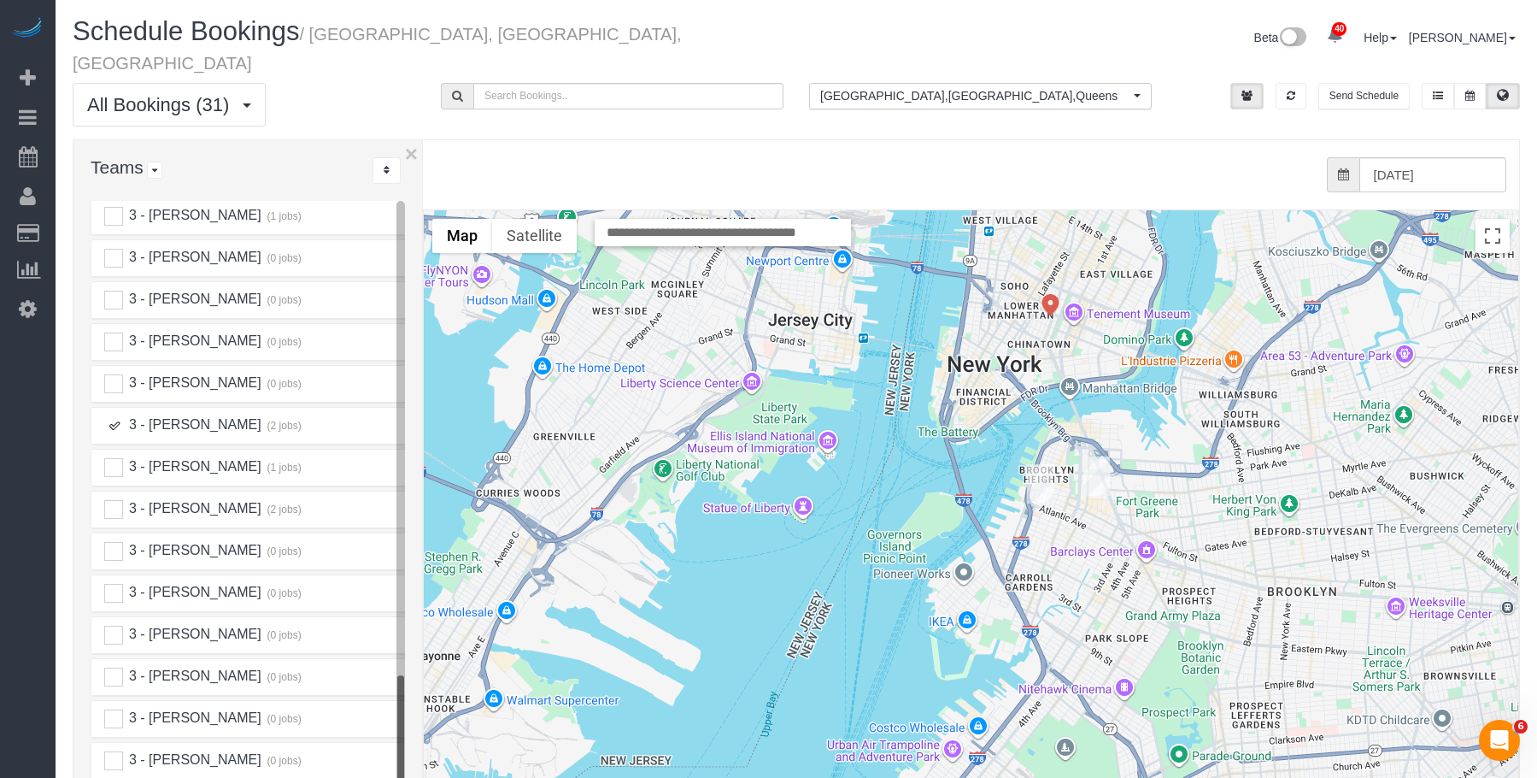
click at [1098, 456] on img "10/15/2025 5:00PM - Giovanna Pietanza (Summit Coverages) - 365 Bridge Street, S…" at bounding box center [1097, 475] width 26 height 39
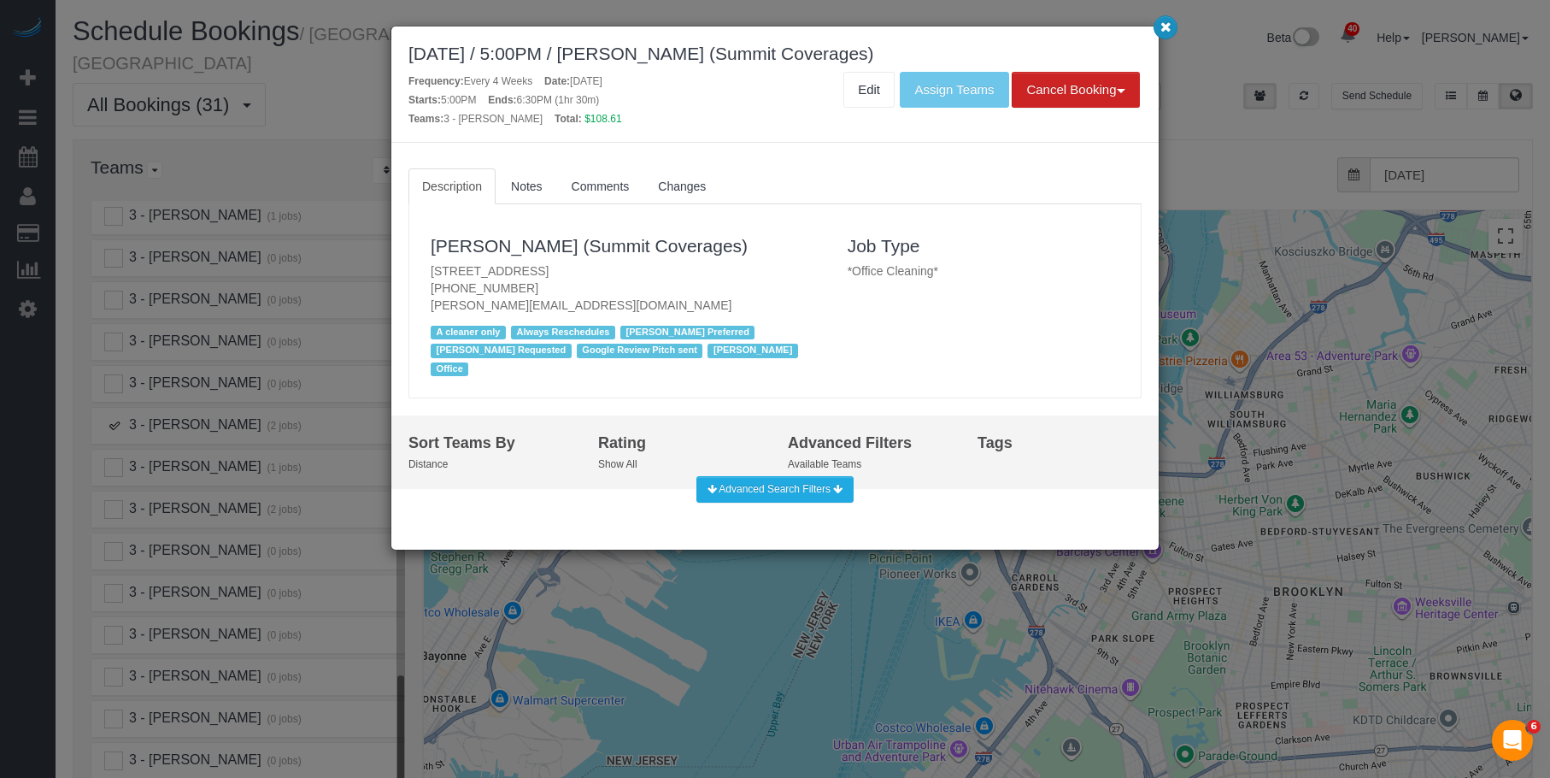
click at [1157, 21] on button "button" at bounding box center [1166, 27] width 24 height 24
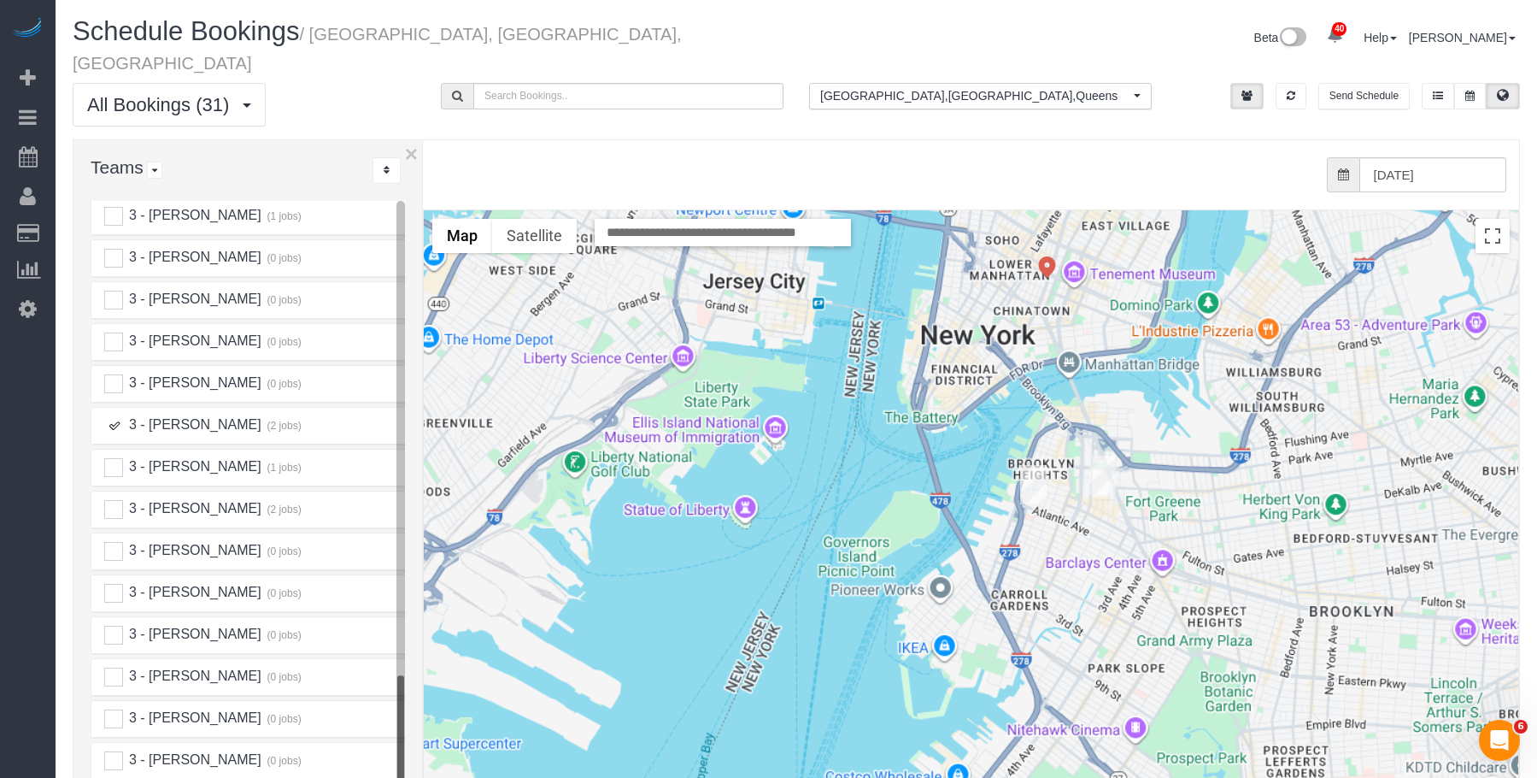
click at [1037, 455] on div "To navigate, press the arrow keys." at bounding box center [971, 551] width 1095 height 682
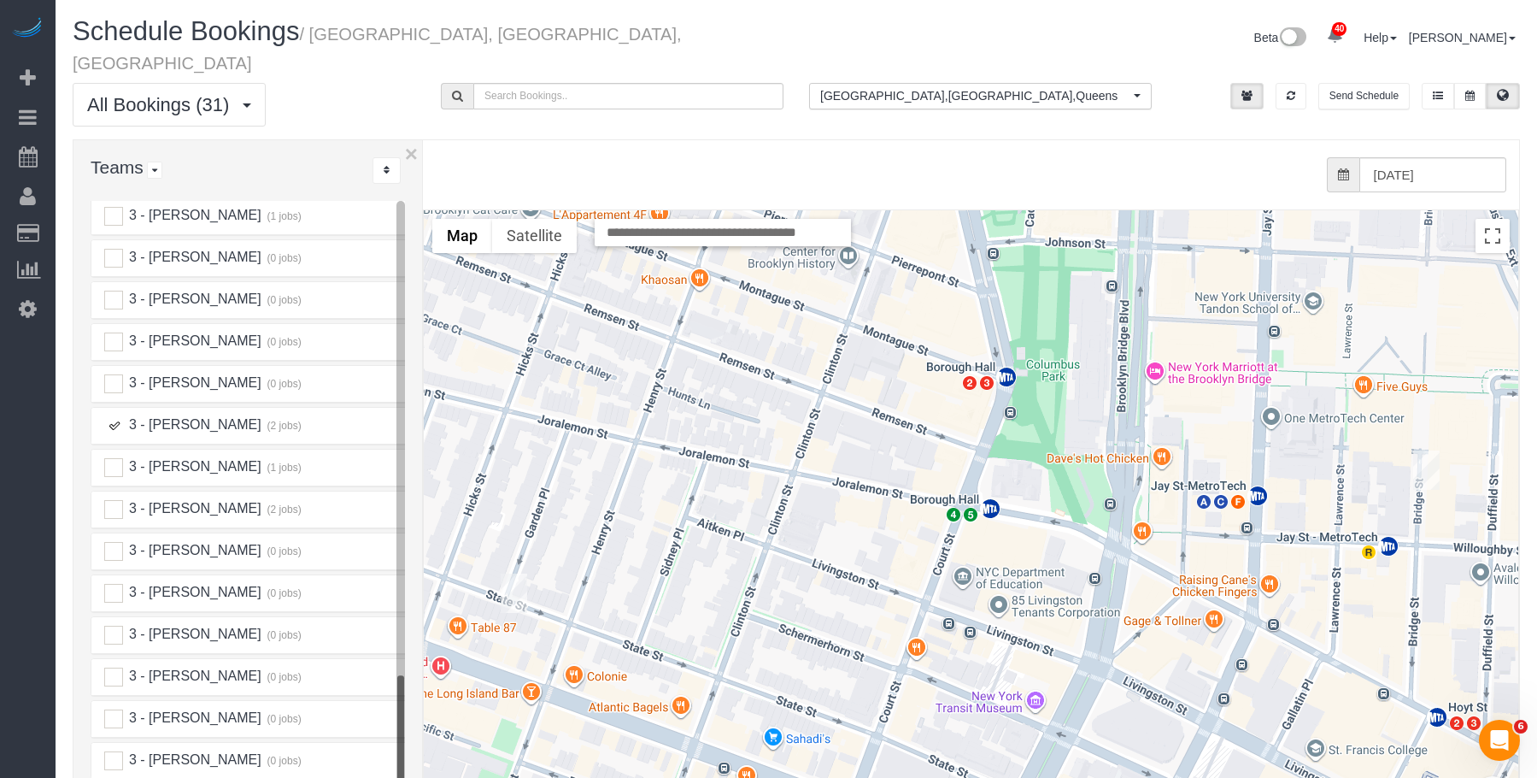
click at [513, 573] on img "10/15/2025 1:30PM - Jennifer Alpert - 90 State Street, Apt 3, Brooklyn, NY 11201" at bounding box center [514, 592] width 26 height 39
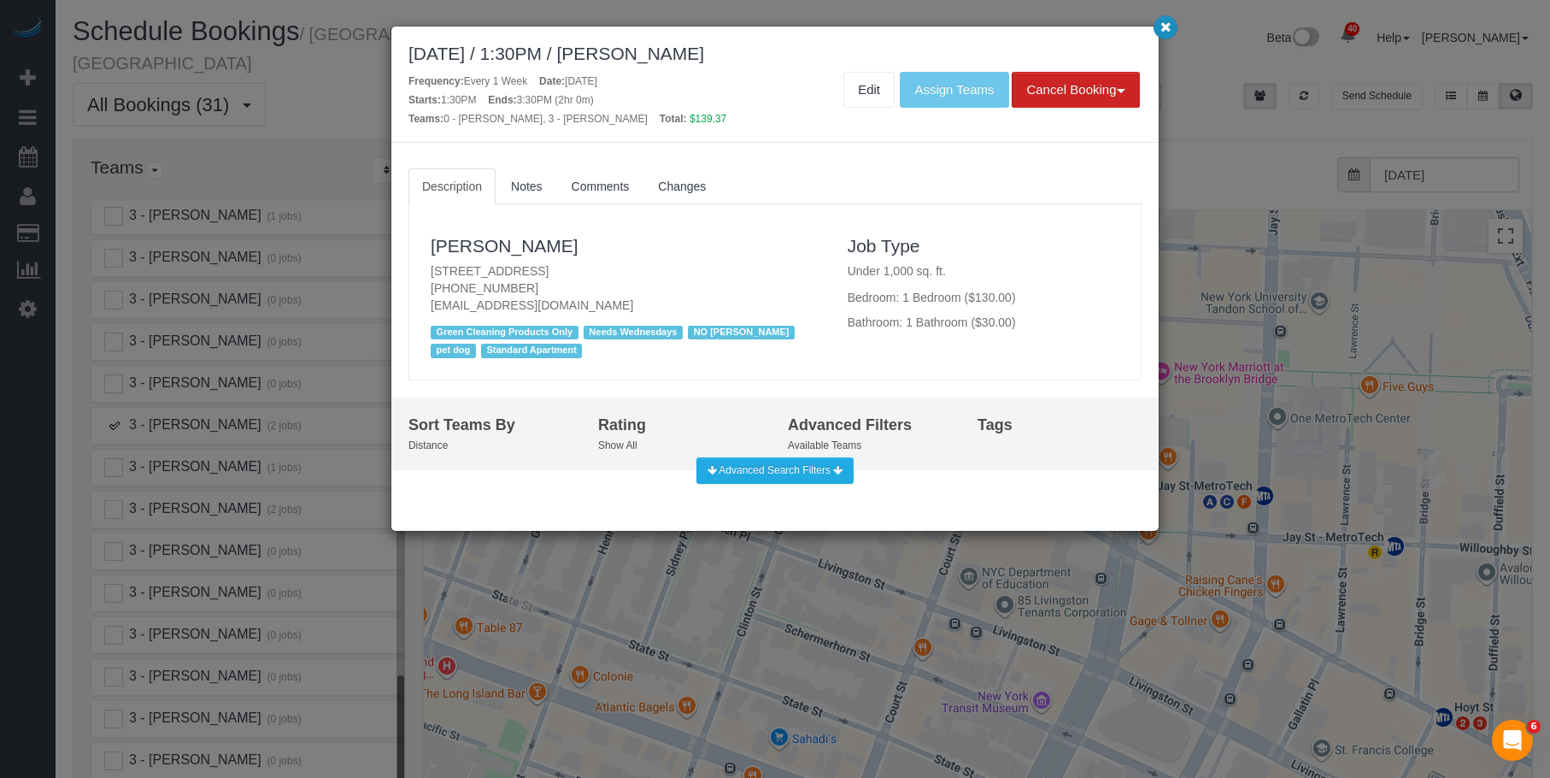
click at [1165, 27] on icon "button" at bounding box center [1165, 26] width 11 height 10
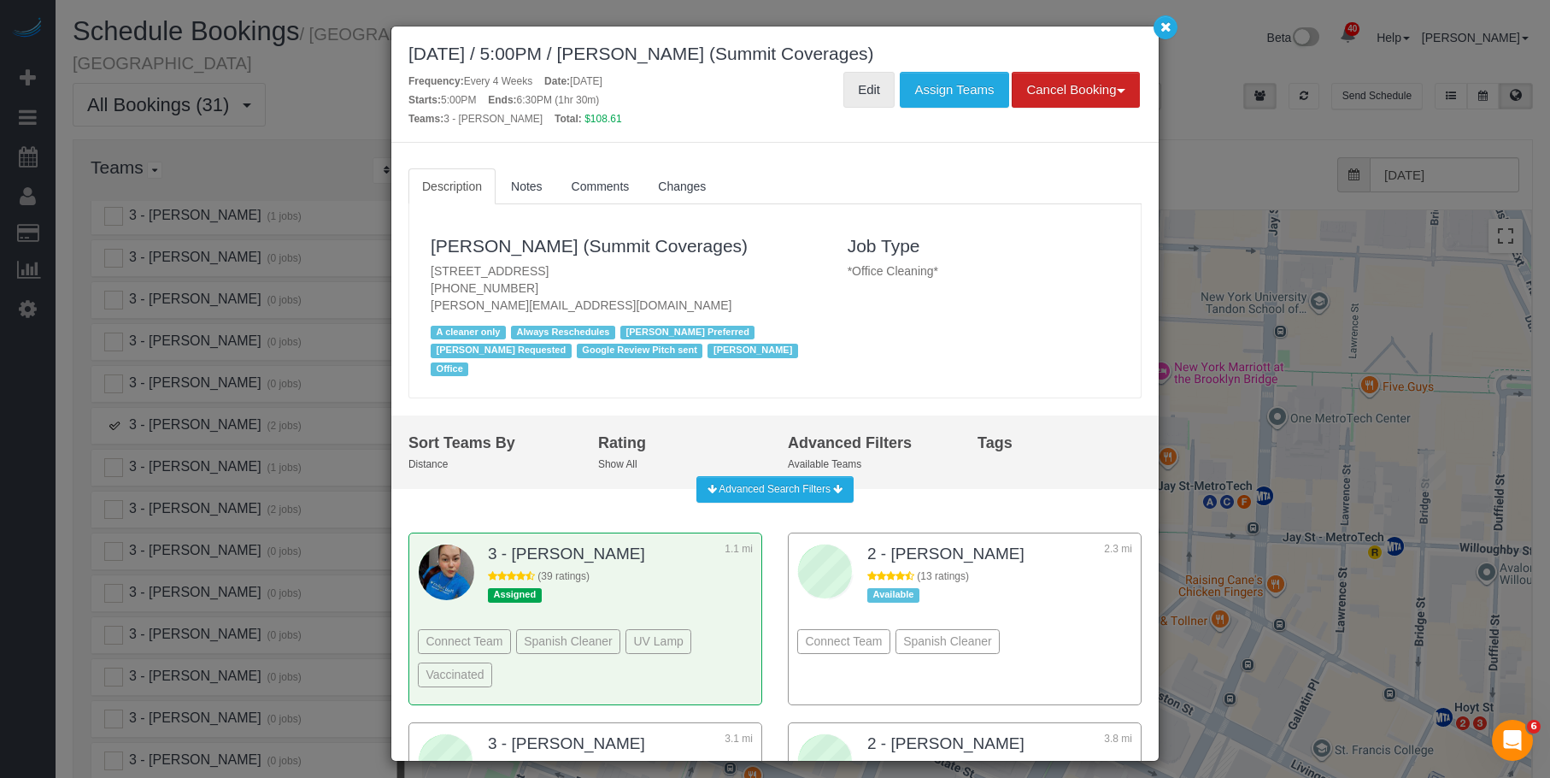
click at [863, 90] on link "Edit" at bounding box center [868, 90] width 51 height 36
click at [1158, 26] on button "button" at bounding box center [1166, 27] width 24 height 24
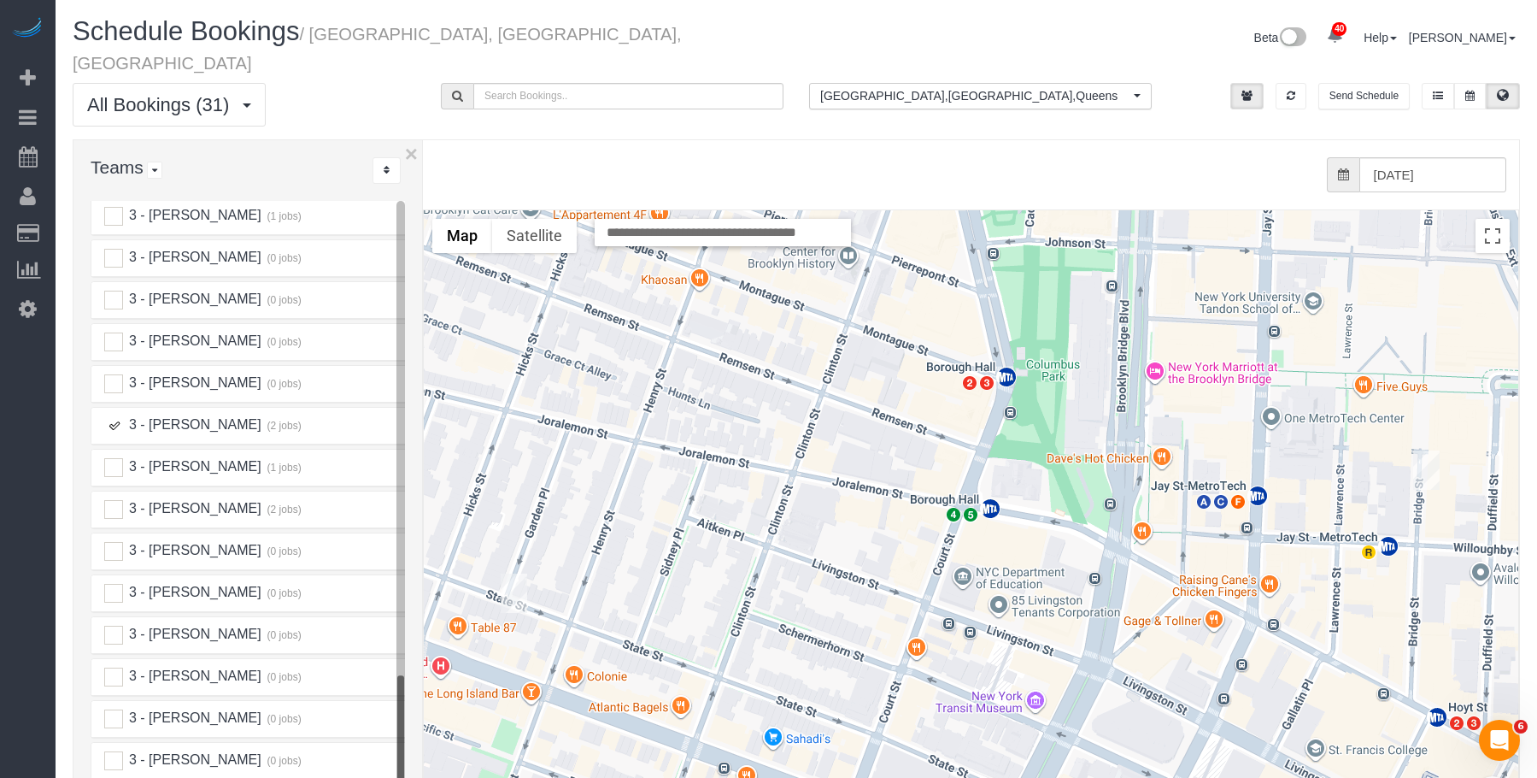
click at [509, 573] on img "10/15/2025 1:30PM - Jennifer Alpert - 90 State Street, Apt 3, Brooklyn, NY 11201" at bounding box center [514, 592] width 26 height 39
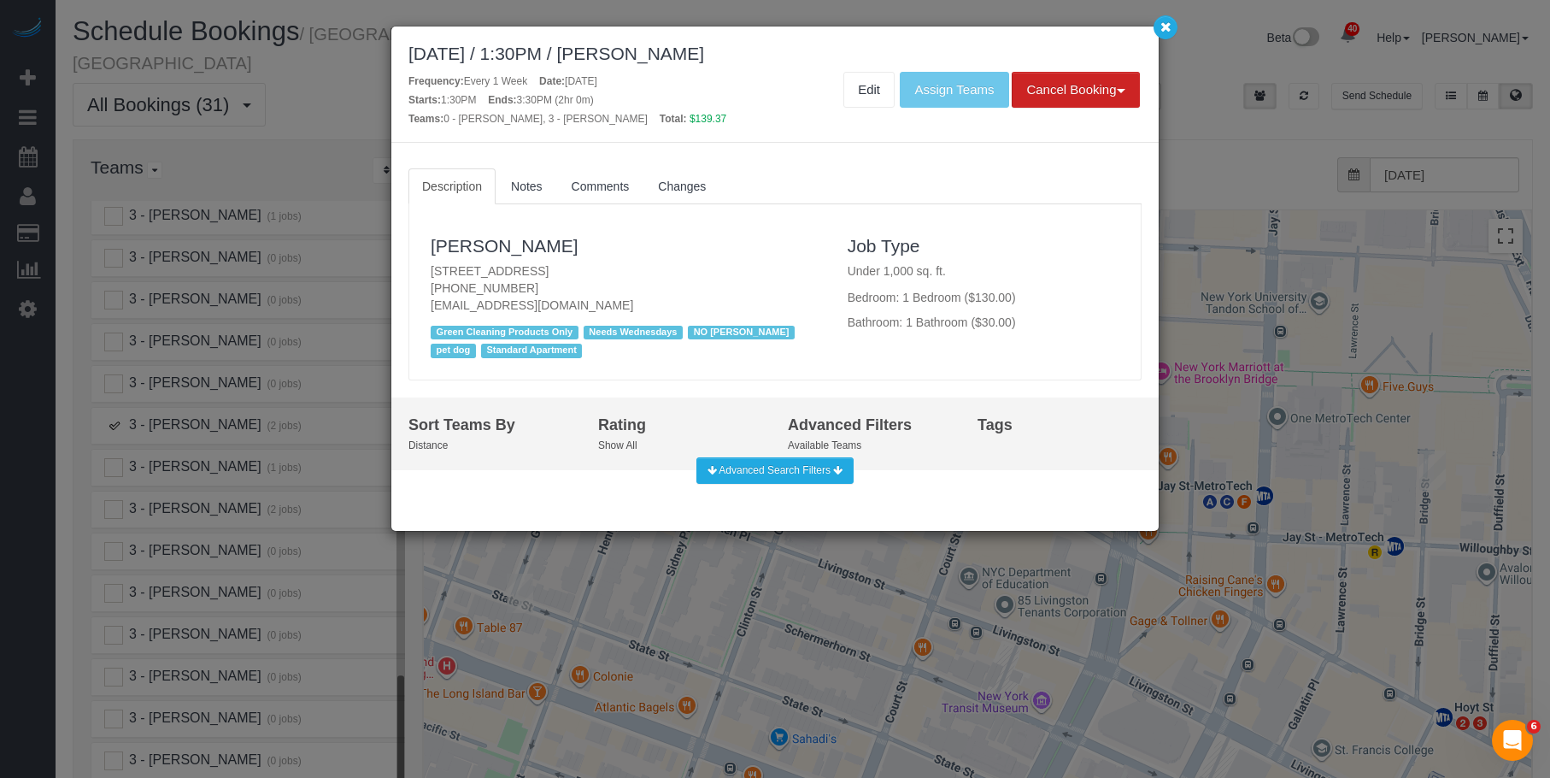
drag, startPoint x: 422, startPoint y: 272, endPoint x: 682, endPoint y: 269, distance: 259.8
click at [682, 269] on div "Jennifer Alpert 90 State Street, Apt 3, Brooklyn, NY 11201 (203) 554-1476 jenny…" at bounding box center [626, 291] width 417 height 141
copy p "90 State Street, Apt 3, Brooklyn, NY 11201"
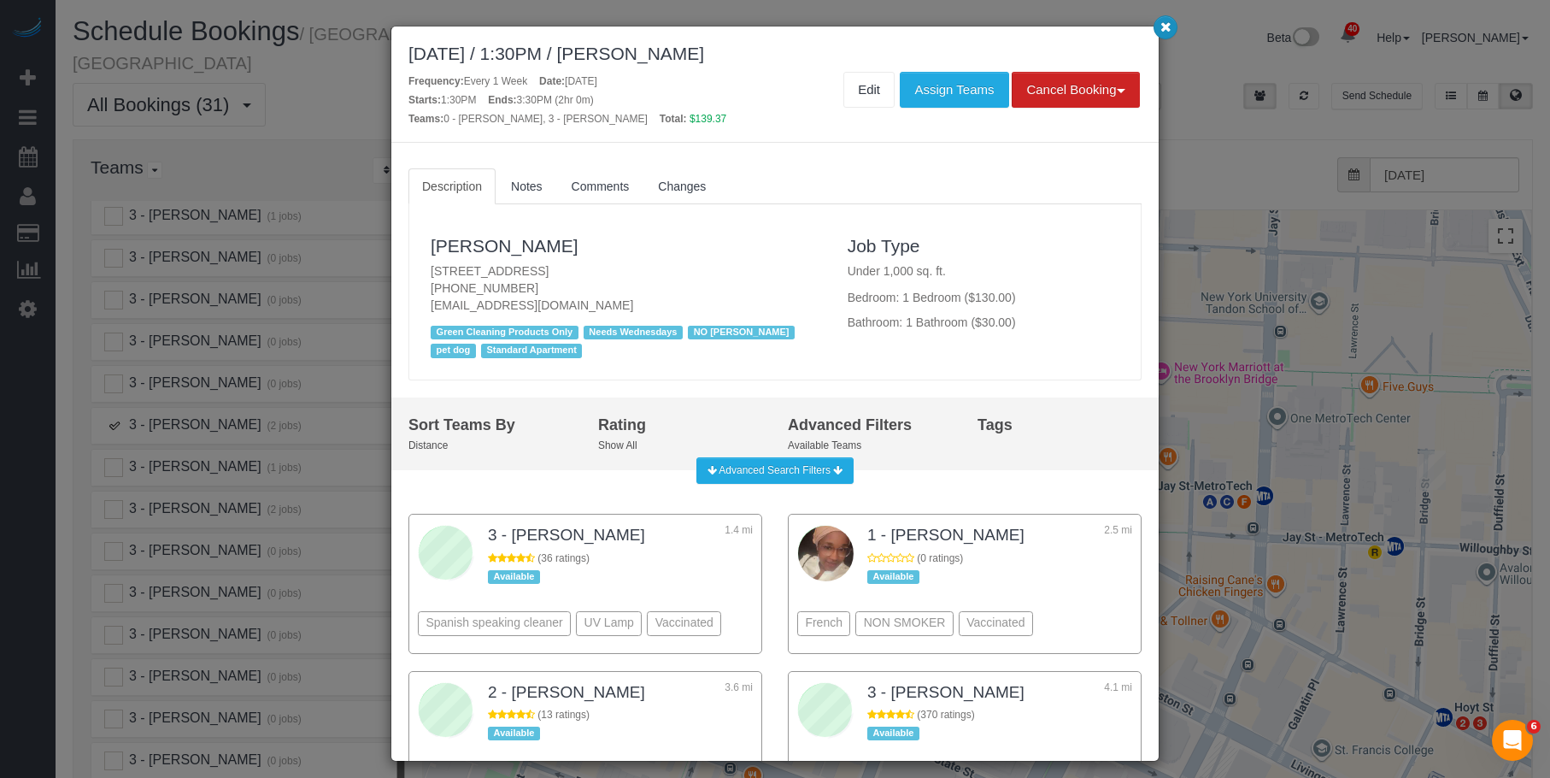
drag, startPoint x: 1166, startPoint y: 20, endPoint x: 1084, endPoint y: 15, distance: 83.0
click at [1166, 21] on icon "button" at bounding box center [1165, 26] width 11 height 10
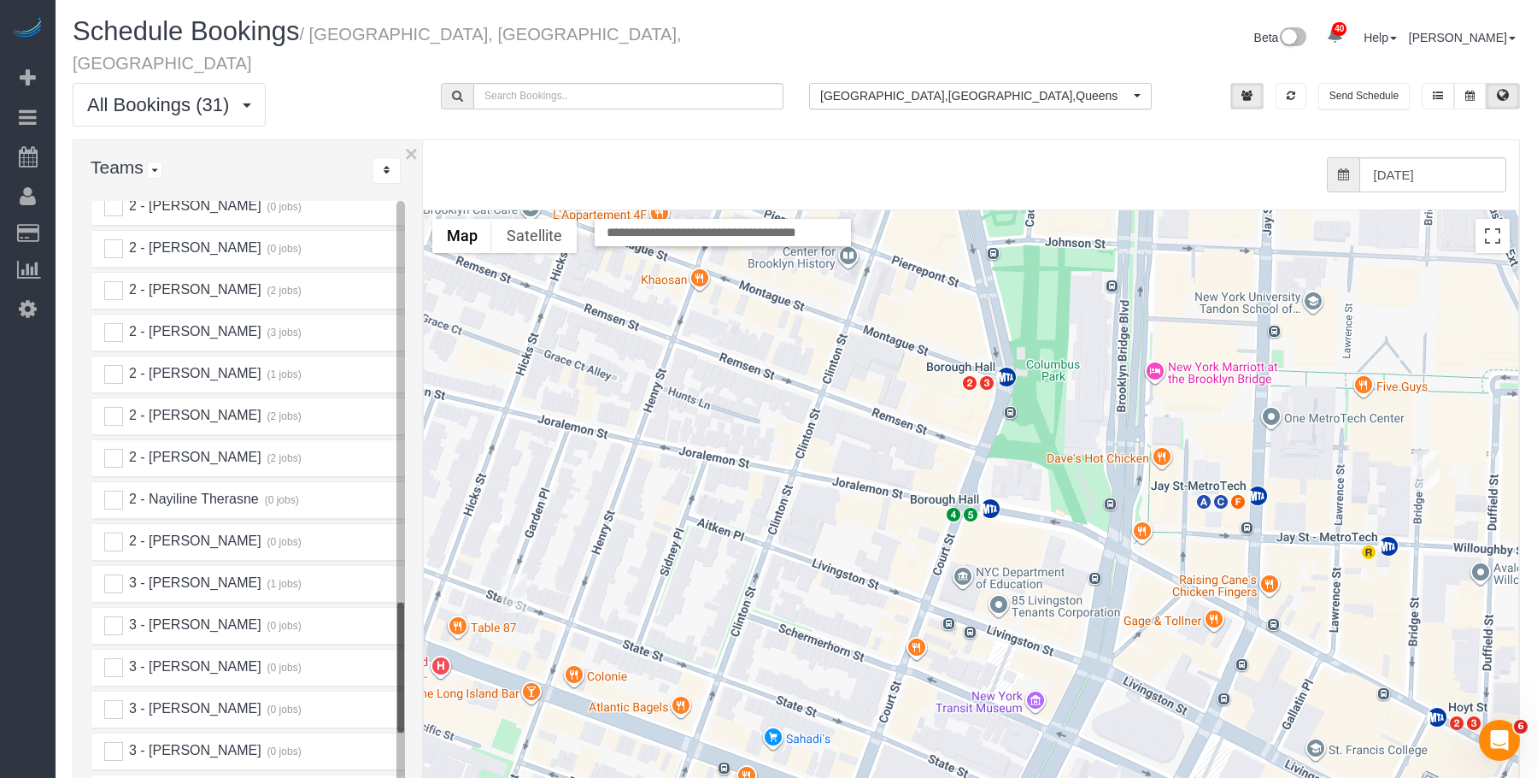
scroll to position [2136, 0]
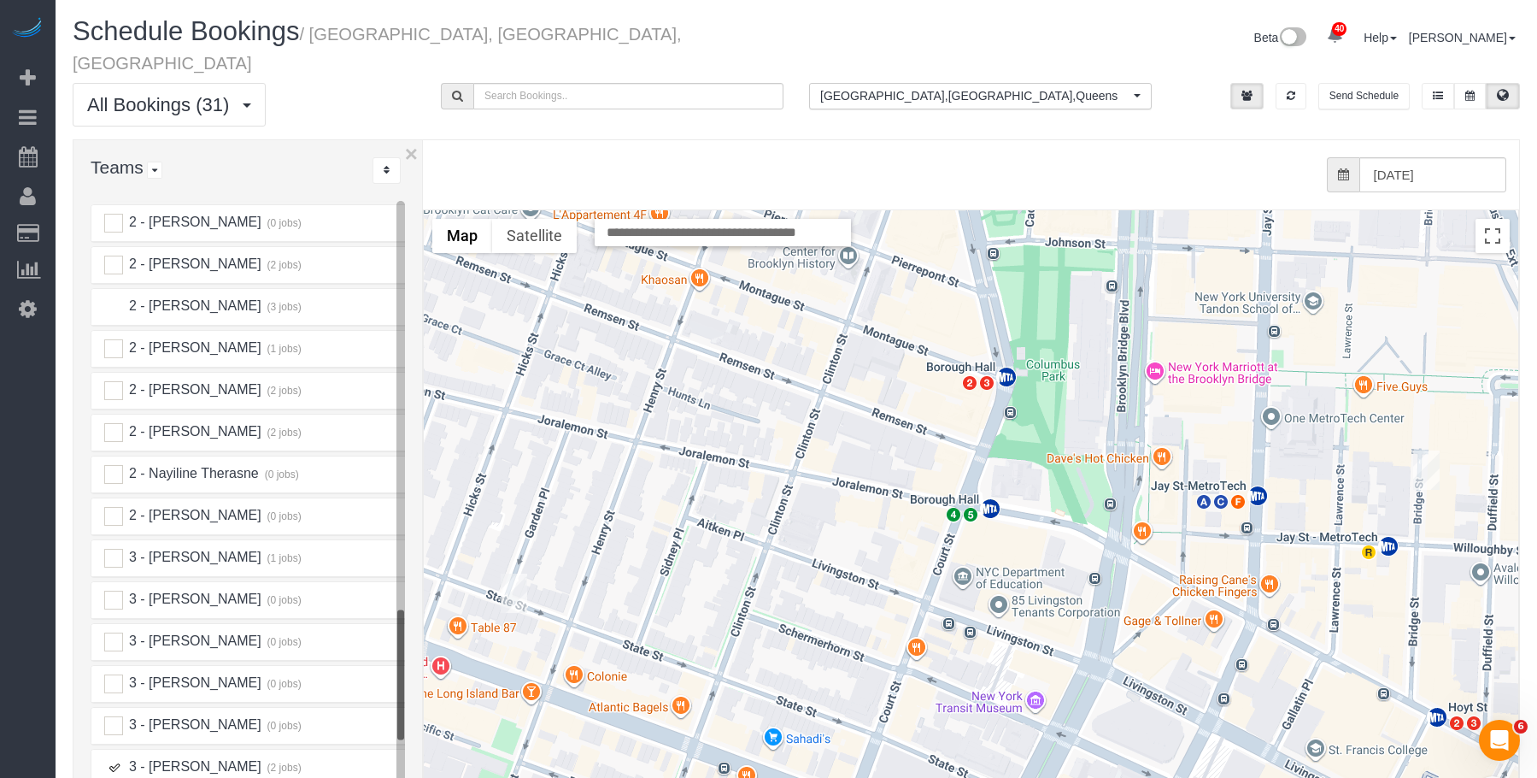
drag, startPoint x: 111, startPoint y: 282, endPoint x: 770, endPoint y: 352, distance: 662.6
click at [111, 297] on ins at bounding box center [113, 306] width 19 height 19
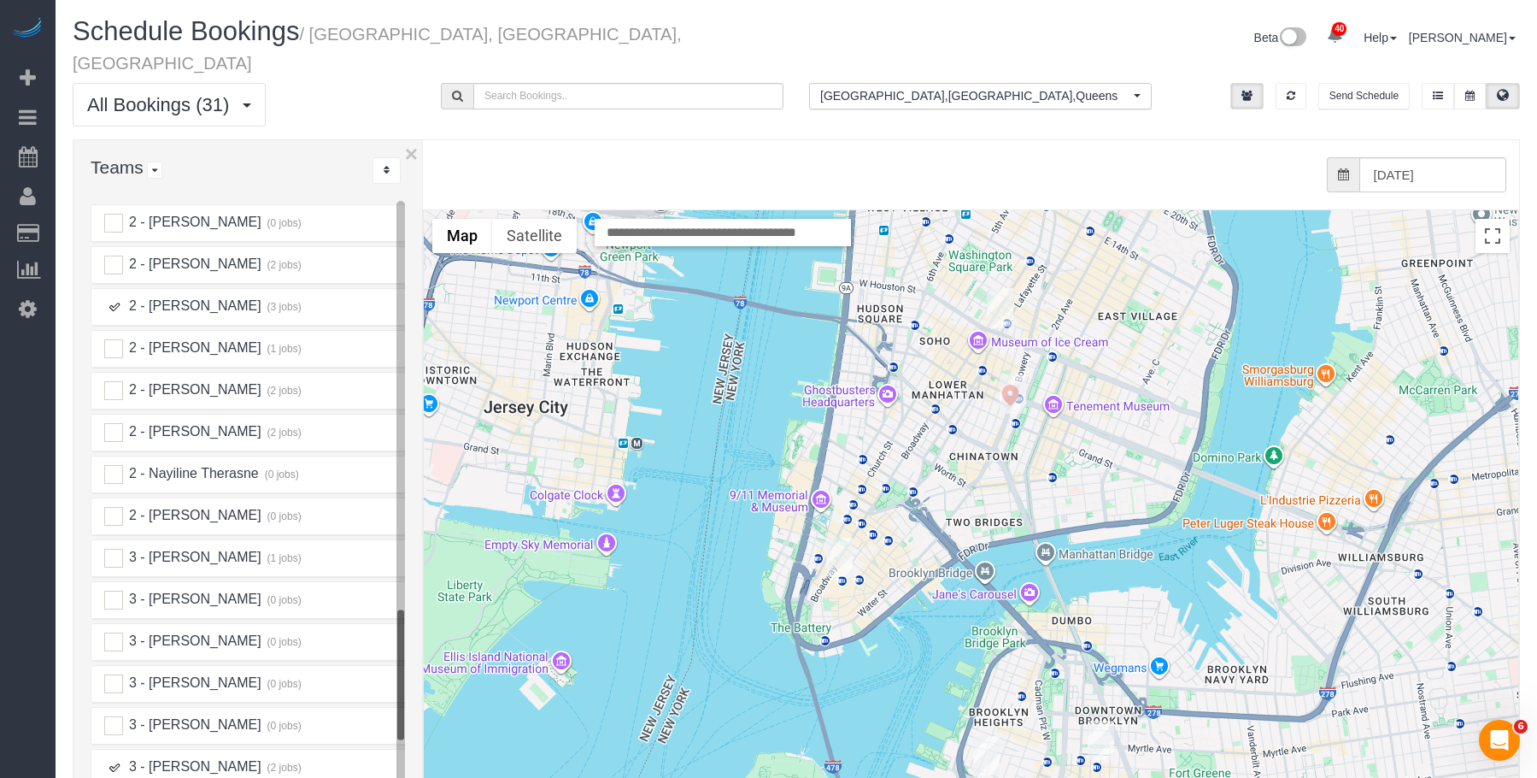
click at [1007, 374] on img "10/15/2025 2:30PM - Tze Chun (Goodside Studios) - 329 Broome Street, New York, …" at bounding box center [1013, 393] width 26 height 39
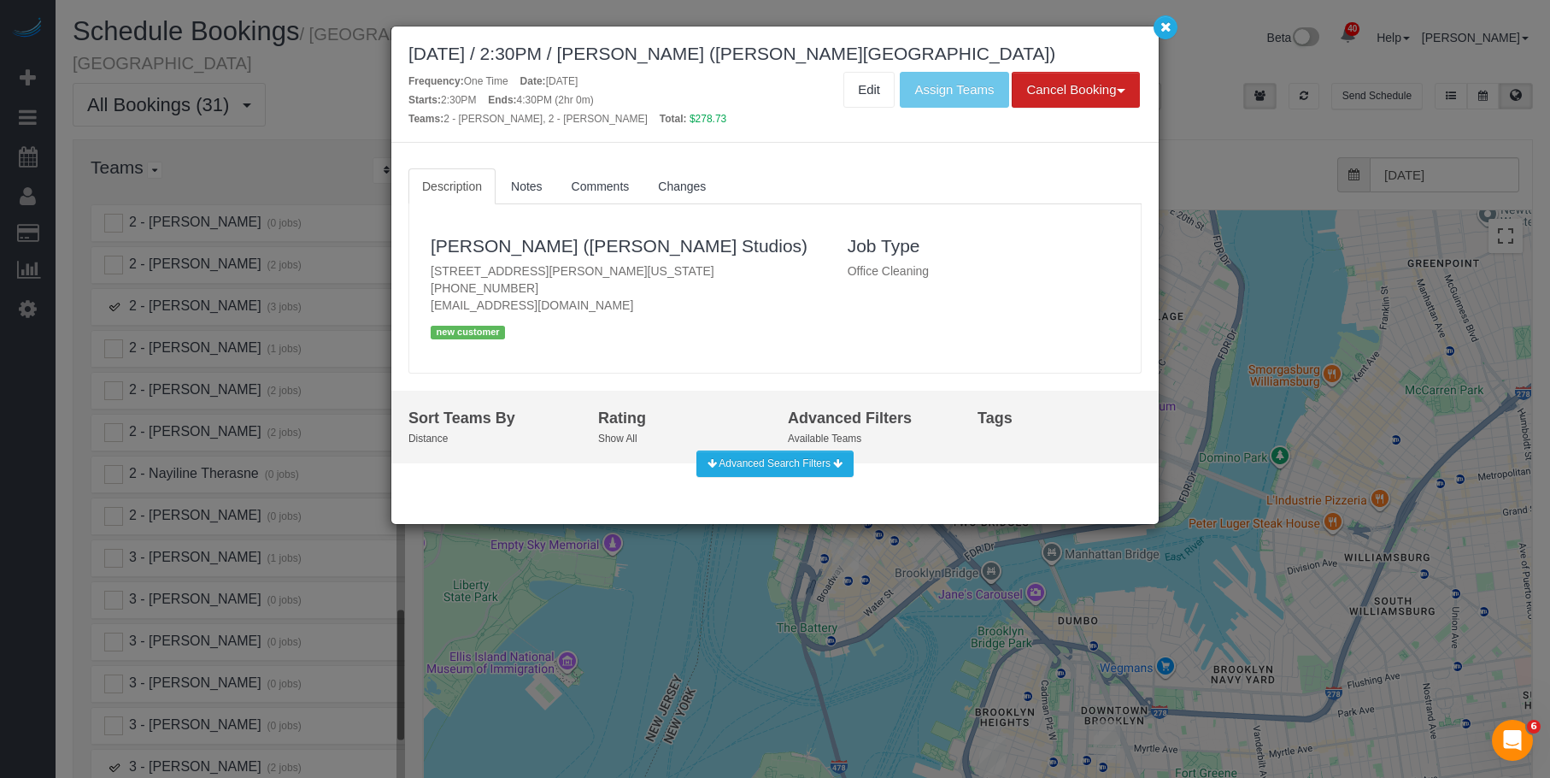
drag, startPoint x: 413, startPoint y: 265, endPoint x: 669, endPoint y: 271, distance: 256.4
click at [669, 271] on div "Tze Chun (Goodside Studios) 329 Broome Street, New York, NY 10002 (781) 308-988…" at bounding box center [774, 288] width 731 height 151
copy p "329 Broome Street, New York, NY 10002"
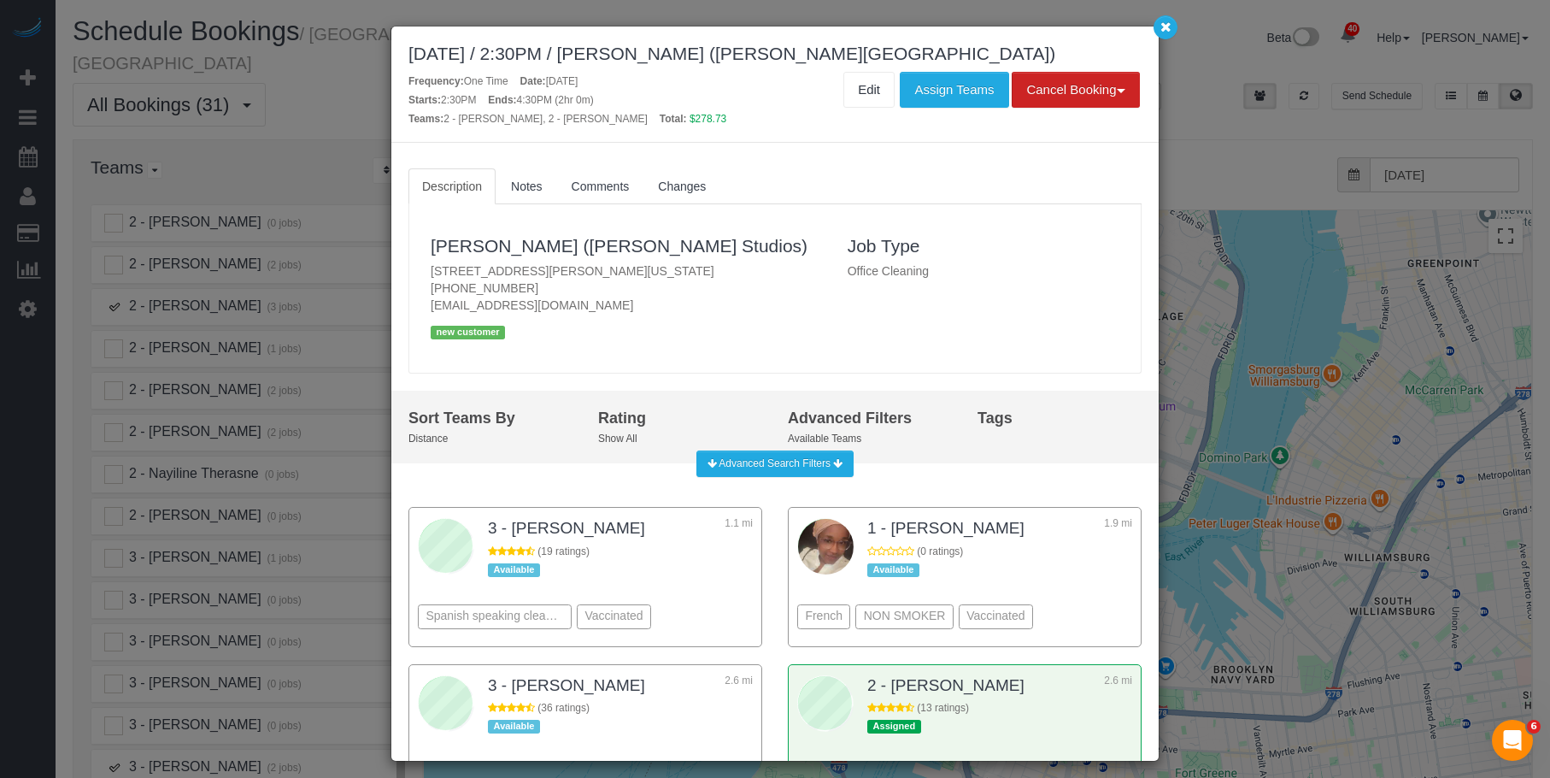
copy p "329 Broome Street, New York, NY 10002"
drag, startPoint x: 410, startPoint y: 51, endPoint x: 712, endPoint y: 54, distance: 301.7
click at [712, 54] on div "October 15, 2025 / 2:30PM / Tze Chun (Goodside Studios)" at bounding box center [774, 54] width 733 height 20
copy div "October 15, 2025 / 2:30PM / Tze Chun"
click at [995, 35] on div "October 15, 2025 / 2:30PM / Tze Chun (Goodside Studios) Frequency: One Time Dat…" at bounding box center [774, 84] width 767 height 116
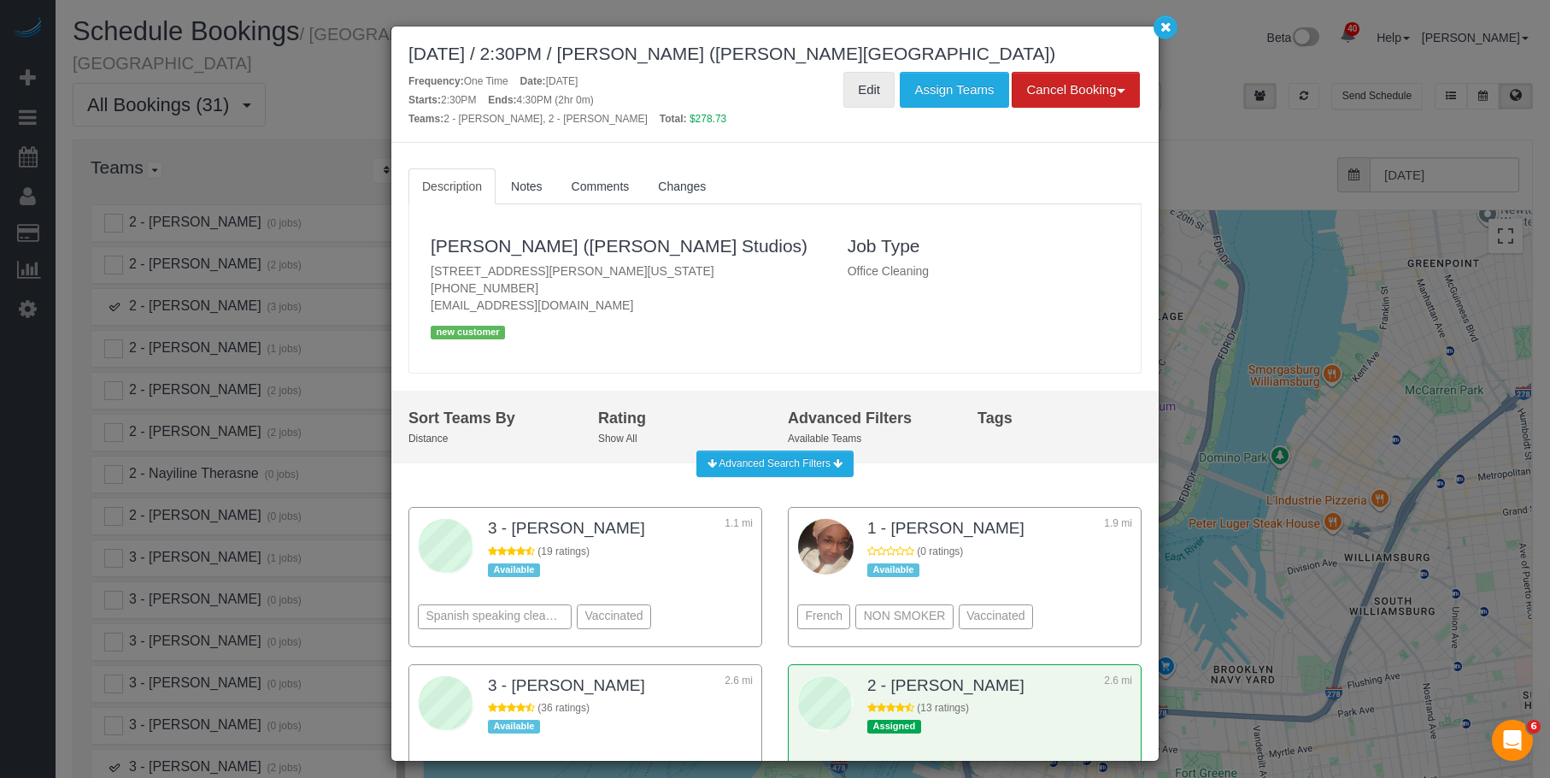
drag, startPoint x: 863, startPoint y: 99, endPoint x: 877, endPoint y: 98, distance: 13.7
click at [863, 99] on link "Edit" at bounding box center [868, 90] width 51 height 36
drag, startPoint x: 423, startPoint y: 264, endPoint x: 745, endPoint y: 274, distance: 322.3
click at [745, 274] on div "Tze Chun (Goodside Studios) 329 Broome Street, New York, NY 10002 (781) 308-988…" at bounding box center [626, 288] width 417 height 134
copy p "329 Broome Street, New York, NY 10002"
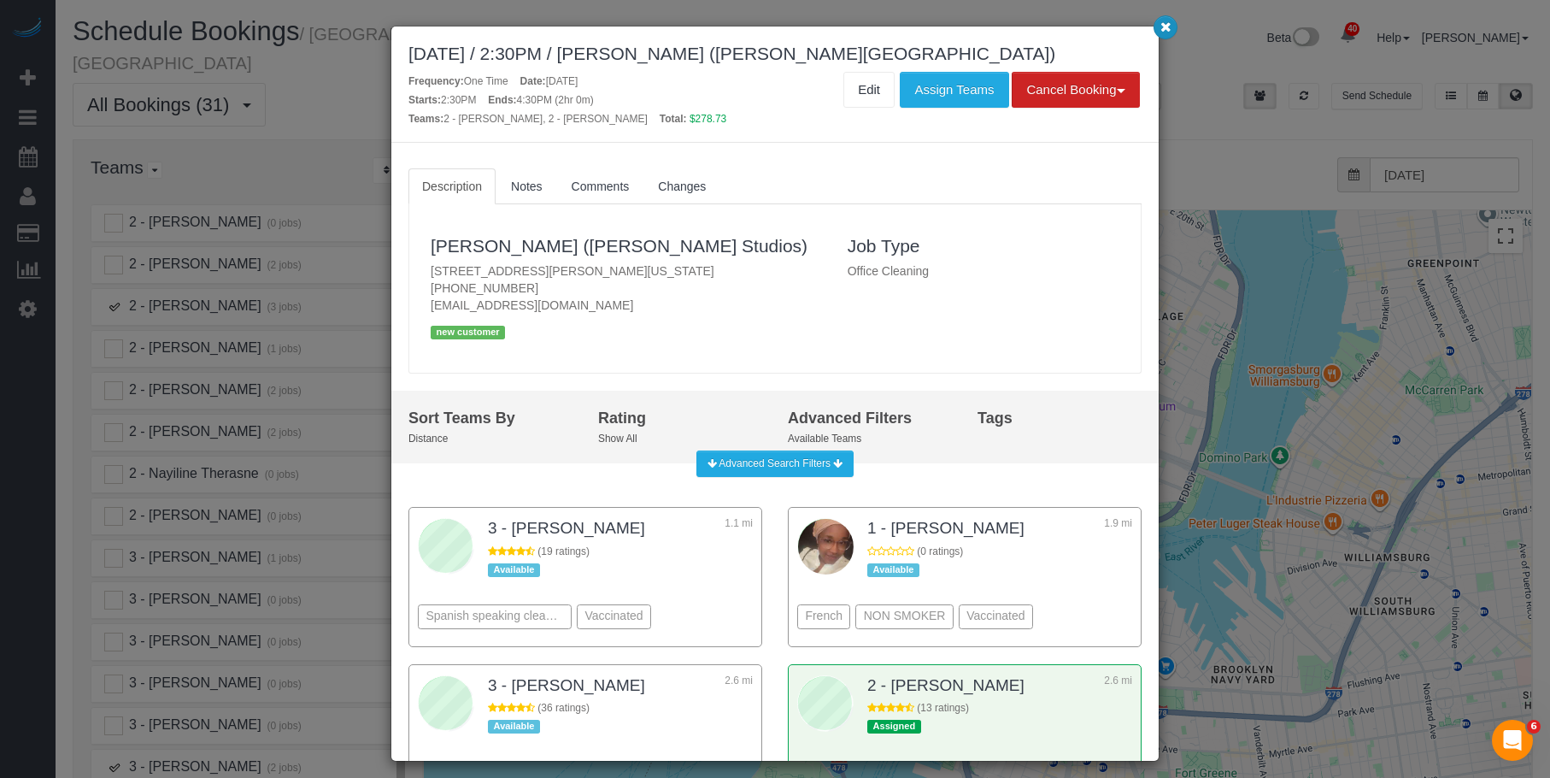
drag, startPoint x: 1166, startPoint y: 24, endPoint x: 1101, endPoint y: 250, distance: 235.6
click at [1166, 25] on icon "button" at bounding box center [1165, 26] width 11 height 10
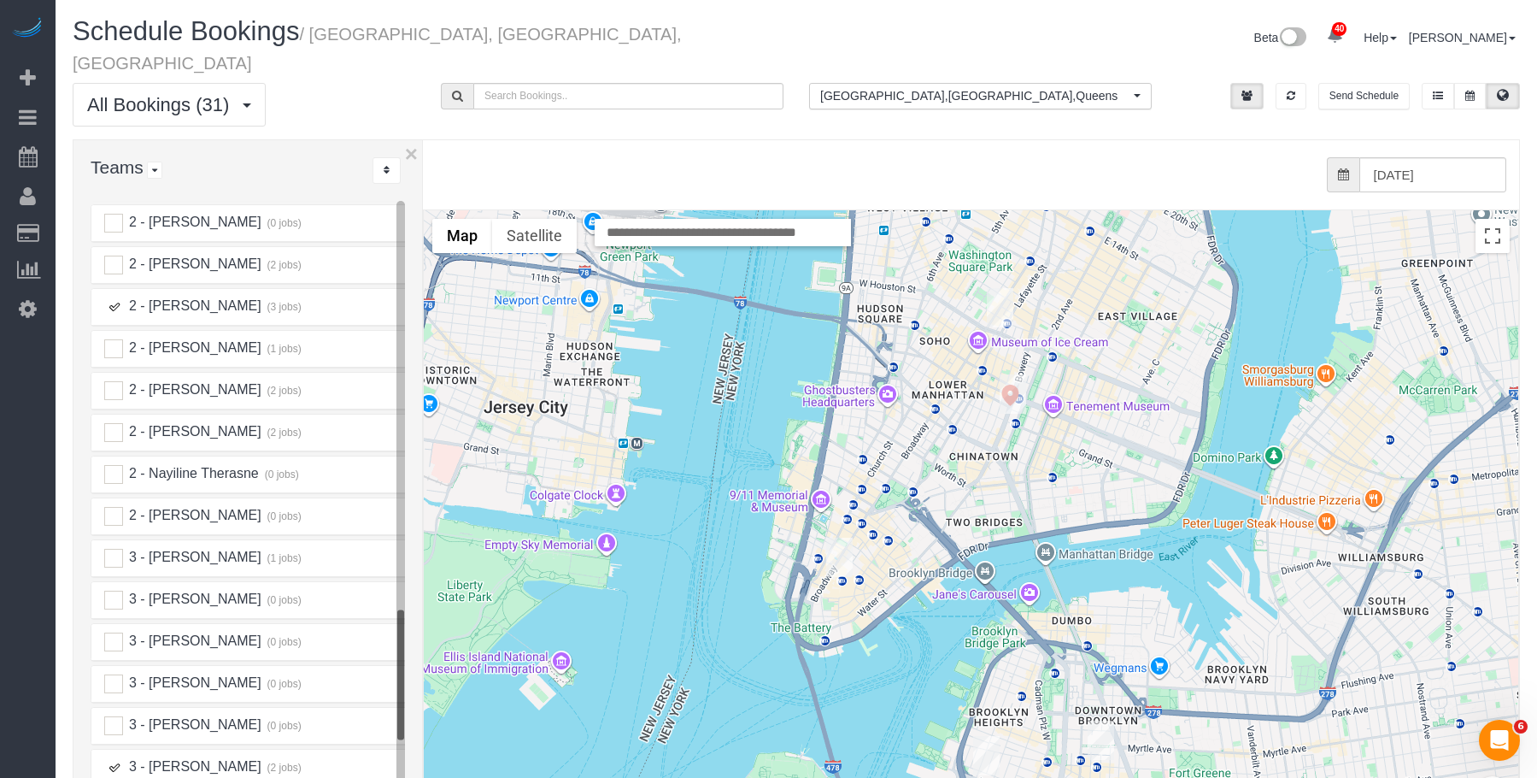
click at [1109, 720] on img "10/15/2025 5:00PM - Giovanna Pietanza (Summit Coverages) - 365 Bridge Street, S…" at bounding box center [1101, 739] width 26 height 39
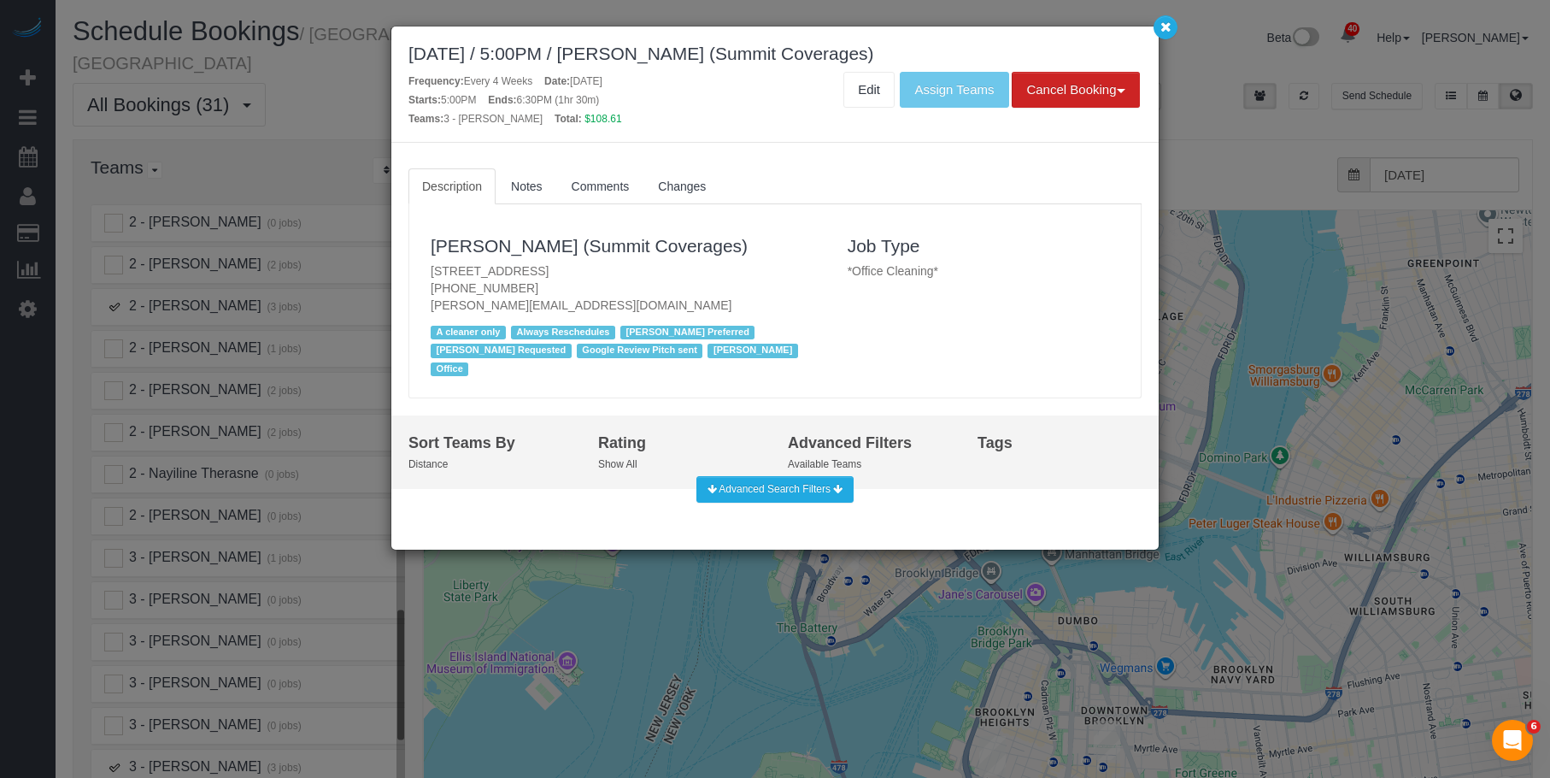
drag, startPoint x: 426, startPoint y: 268, endPoint x: 707, endPoint y: 266, distance: 281.2
click at [707, 266] on div "Giovanna Pietanza (Summit Coverages) 365 Bridge Street, Suite 9-Pro, Brooklyn, …" at bounding box center [626, 301] width 417 height 160
copy p "365 Bridge Street, Suite 9-Pro, Brooklyn, NY 11201"
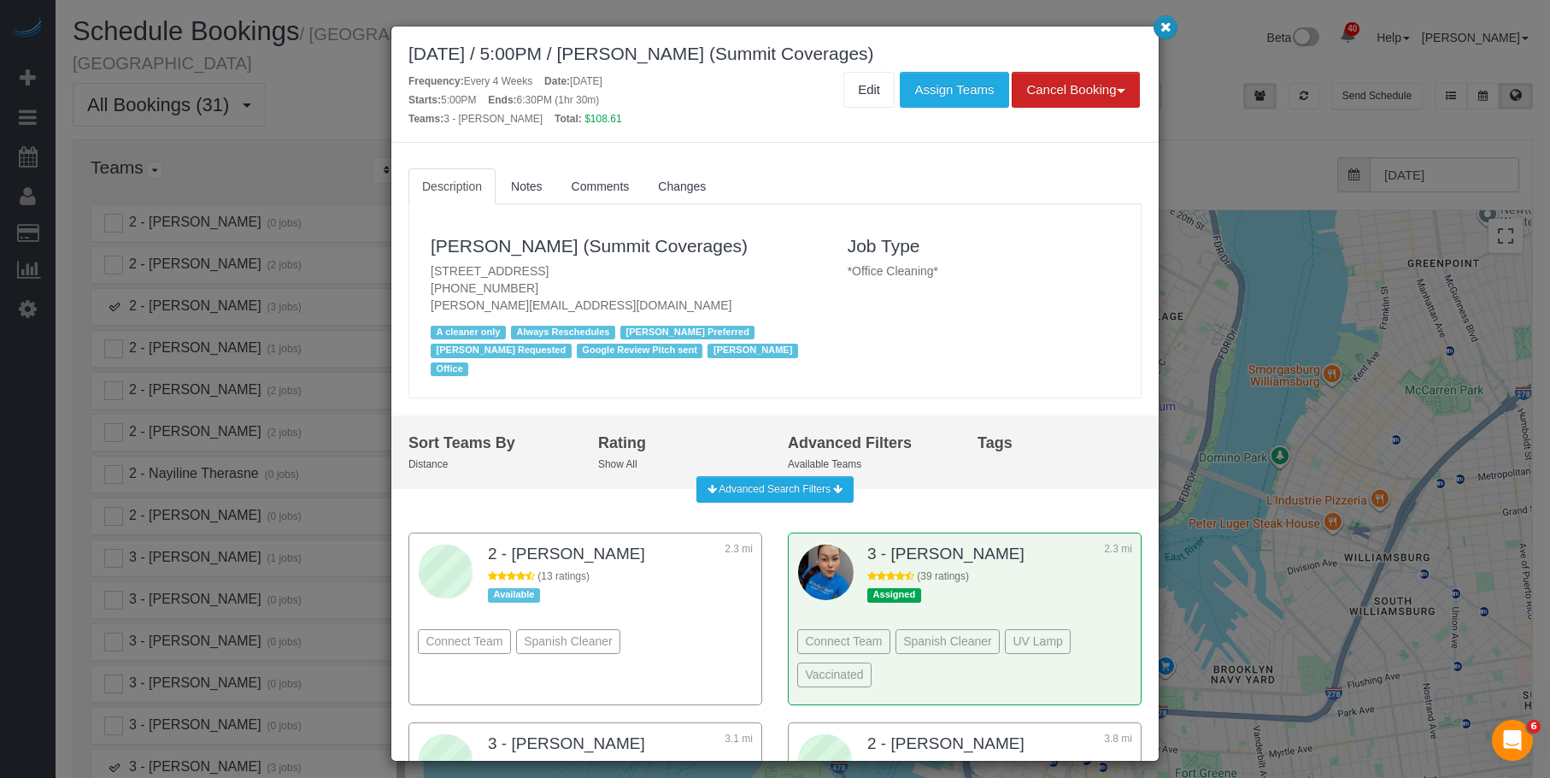
click at [1162, 22] on icon "button" at bounding box center [1165, 26] width 11 height 10
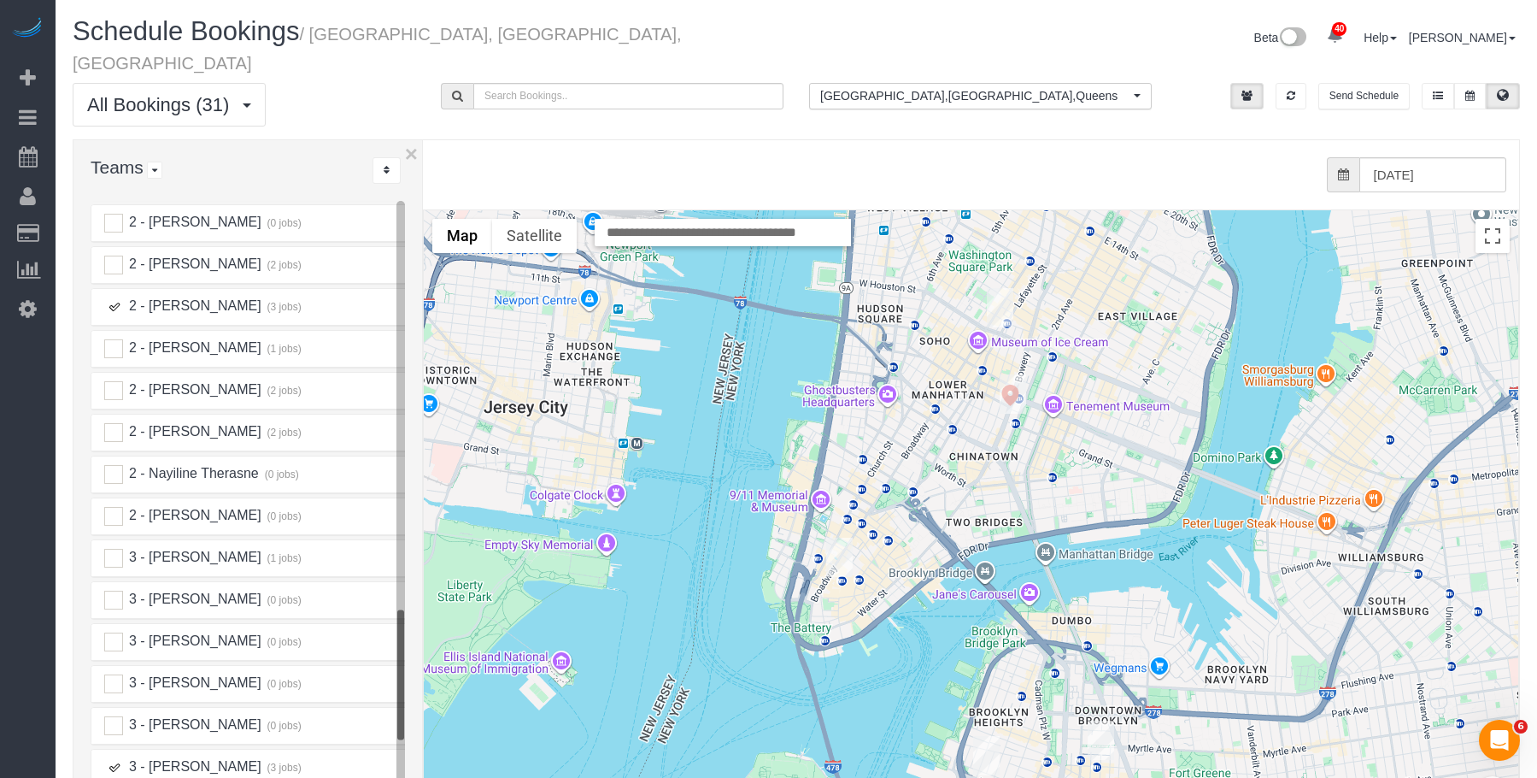
click at [1001, 374] on img "10/15/2025 2:30PM - Tze Chun (Goodside Studios) - 329 Broome Street, New York, …" at bounding box center [1013, 393] width 26 height 39
click at [1011, 374] on img "10/15/2025 2:30PM - Tze Chun (Goodside Studios) - 329 Broome Street, New York, …" at bounding box center [1013, 393] width 26 height 39
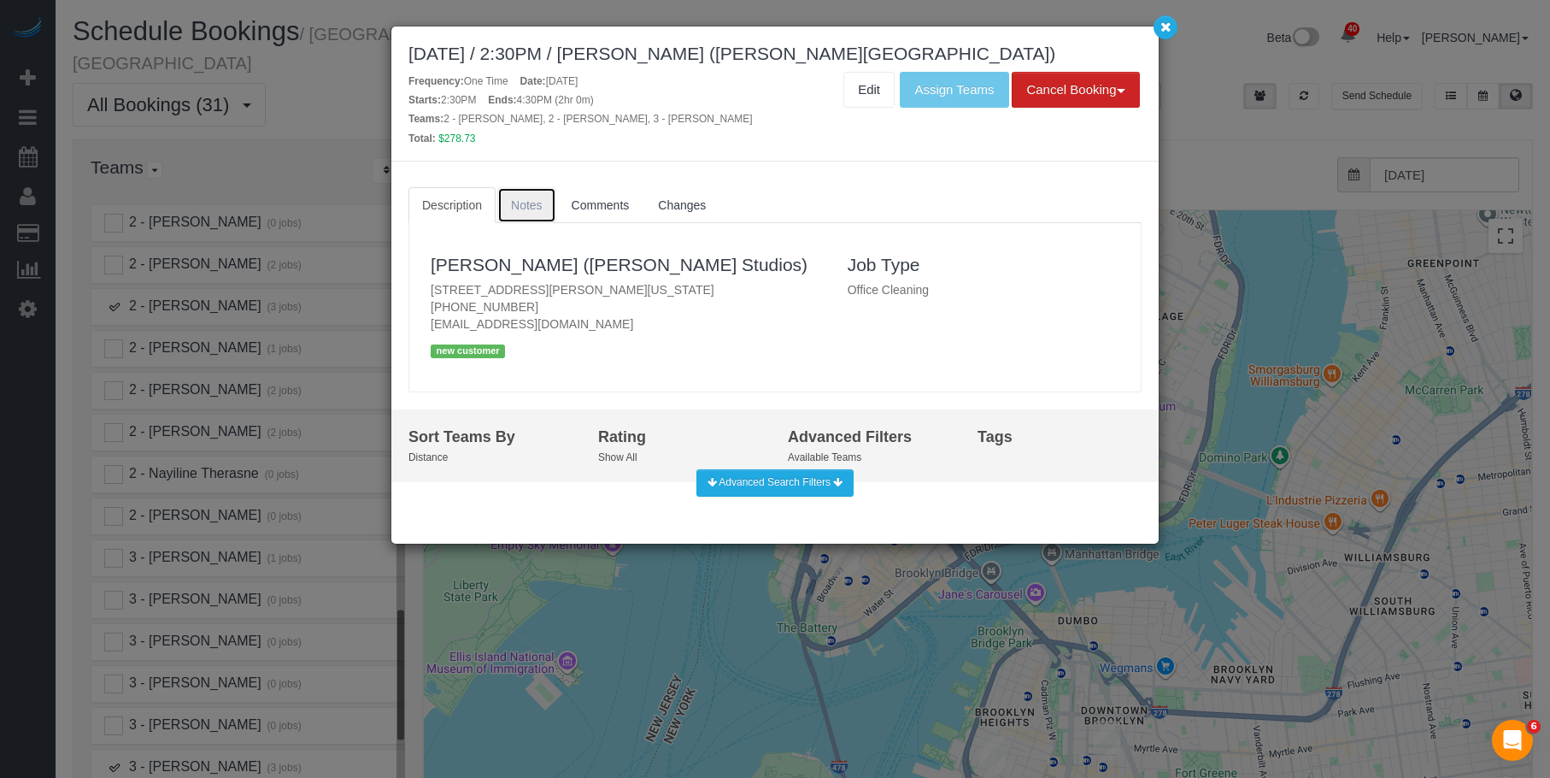
click at [541, 204] on span "Notes" at bounding box center [527, 205] width 32 height 14
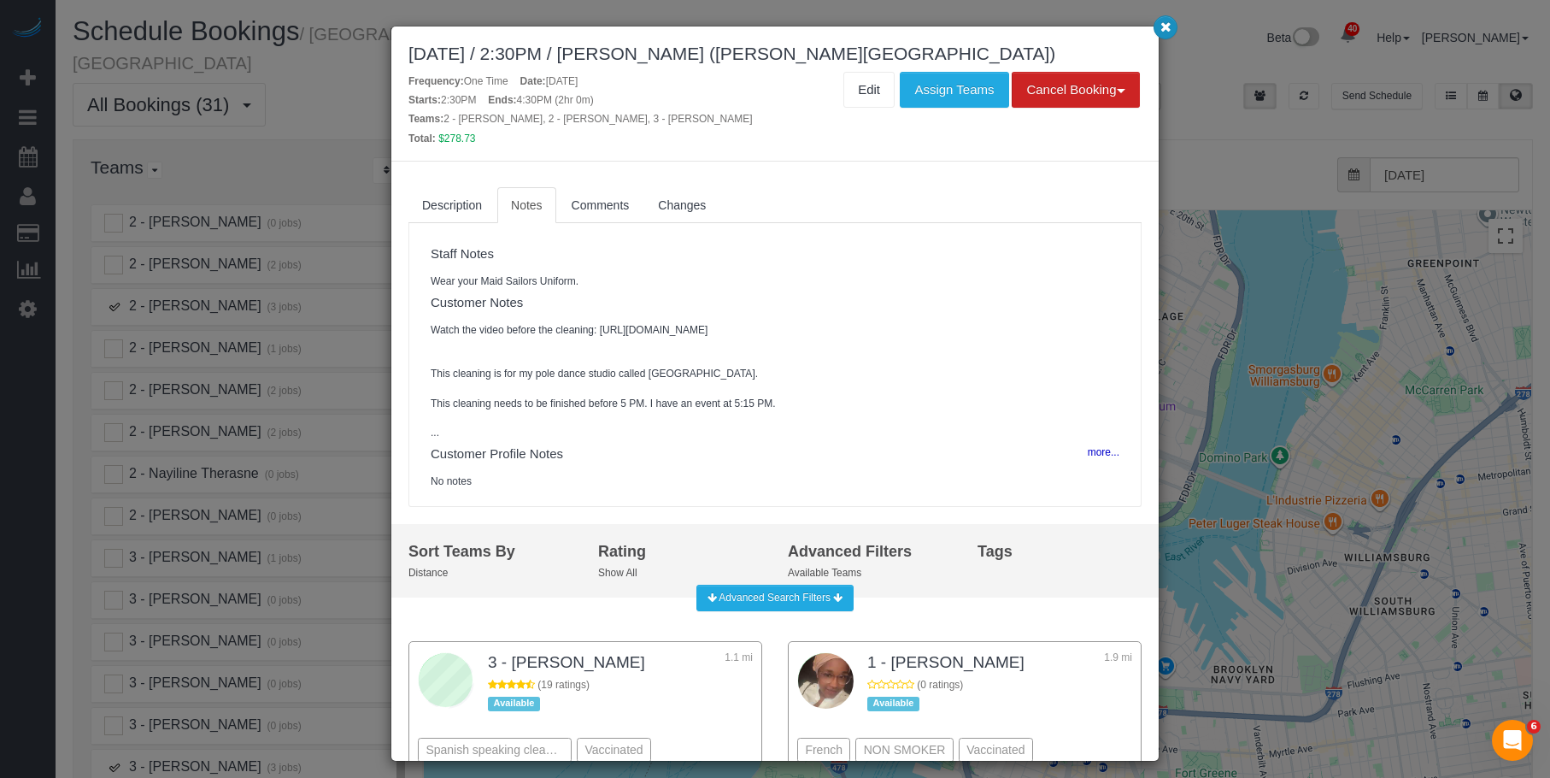
click at [1166, 32] on icon "button" at bounding box center [1165, 26] width 11 height 10
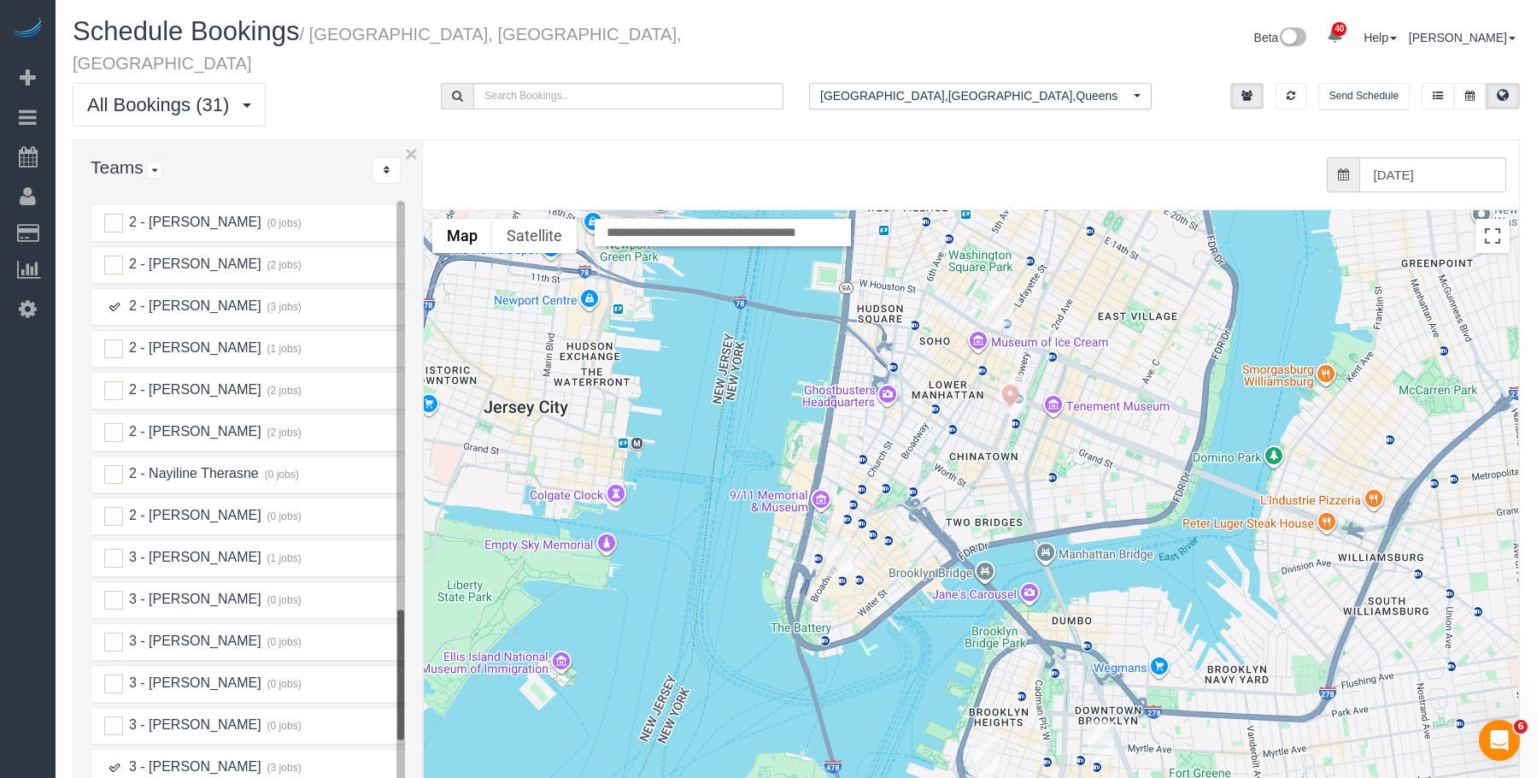
click at [1009, 374] on img "10/15/2025 2:30PM - Tze Chun (Goodside Studios) - 329 Broome Street, New York, …" at bounding box center [1013, 393] width 26 height 39
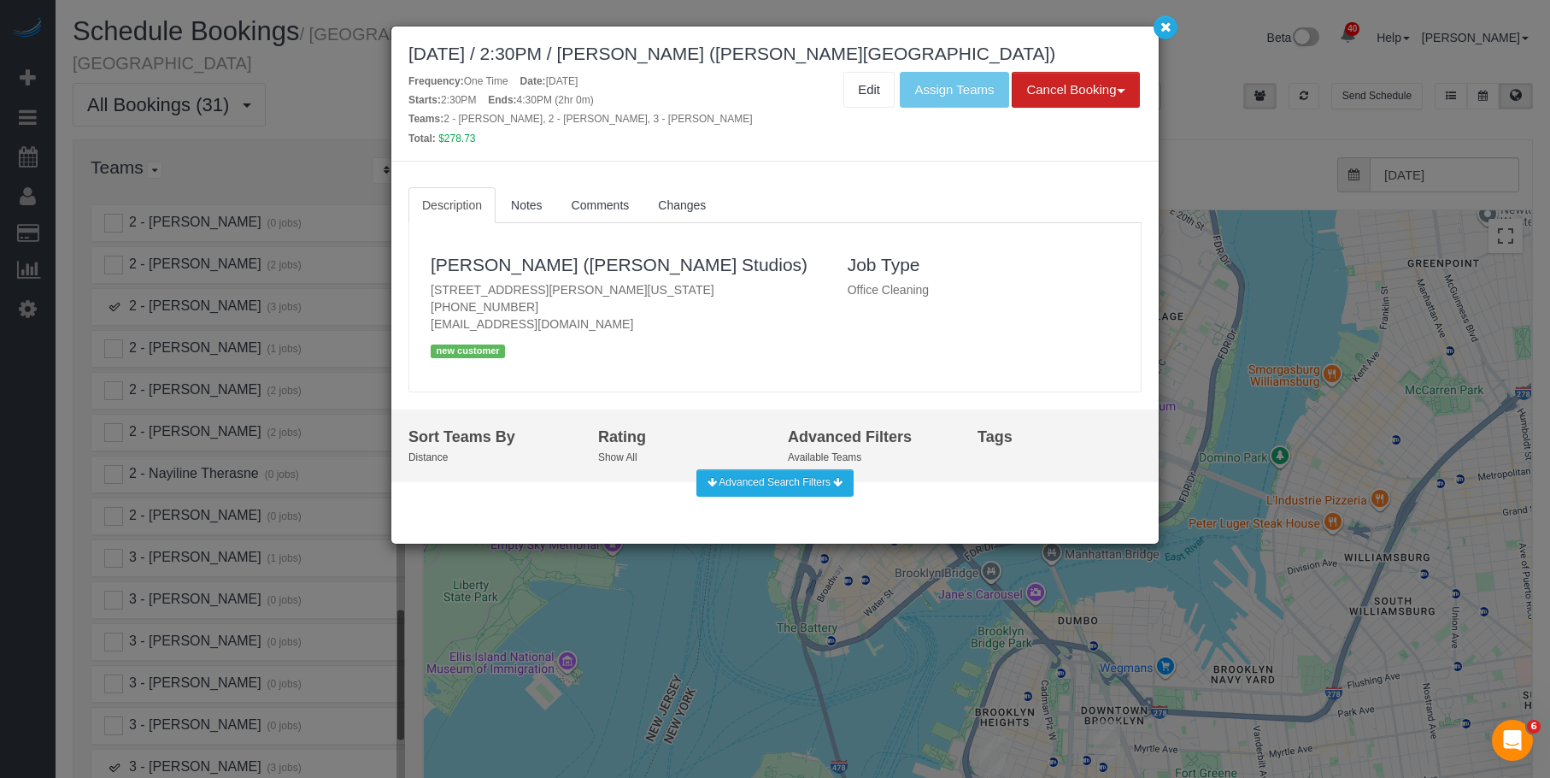
drag, startPoint x: 426, startPoint y: 289, endPoint x: 849, endPoint y: 213, distance: 429.8
click at [690, 283] on div "Tze Chun (Goodside Studios) 329 Broome Street, New York, NY 10002 (781) 308-988…" at bounding box center [626, 307] width 417 height 134
copy p "329 Broome Street, New York, NY 10002"
drag, startPoint x: 1168, startPoint y: 18, endPoint x: 1068, endPoint y: 50, distance: 104.9
click at [1168, 20] on button "button" at bounding box center [1166, 27] width 24 height 24
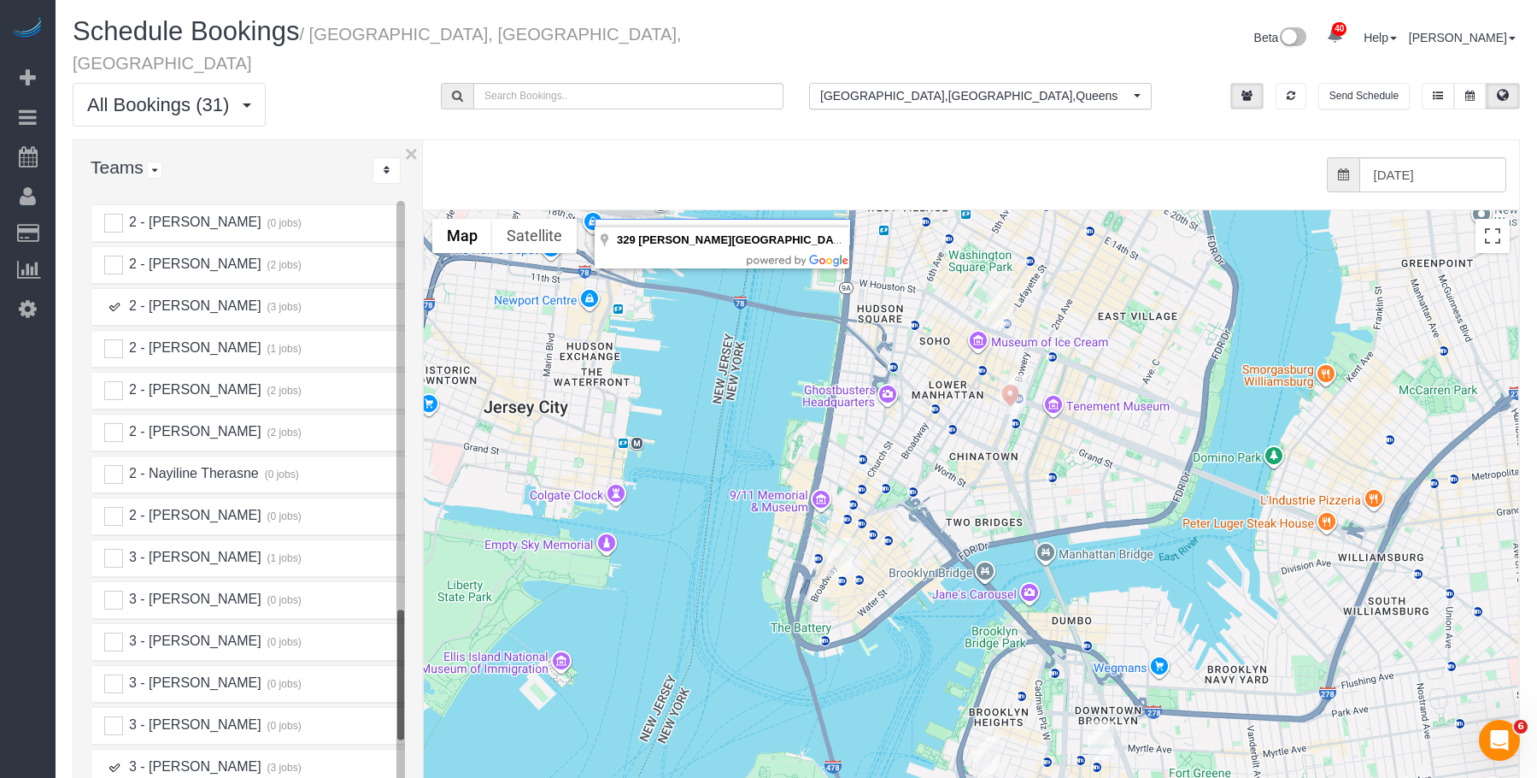
click at [671, 219] on input "**********" at bounding box center [723, 232] width 256 height 27
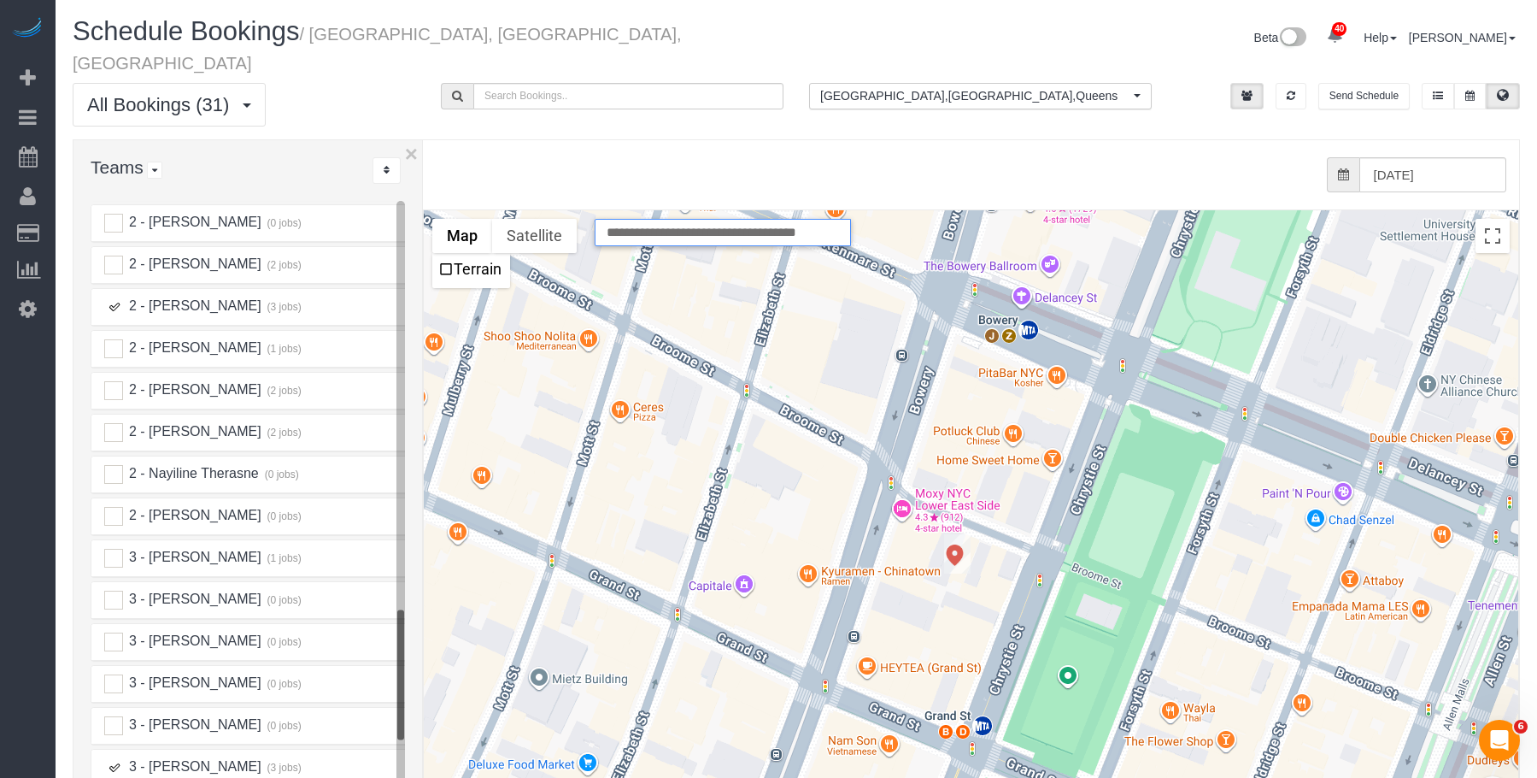
drag, startPoint x: 116, startPoint y: 282, endPoint x: 1008, endPoint y: 516, distance: 922.3
click at [115, 297] on ins at bounding box center [113, 306] width 19 height 19
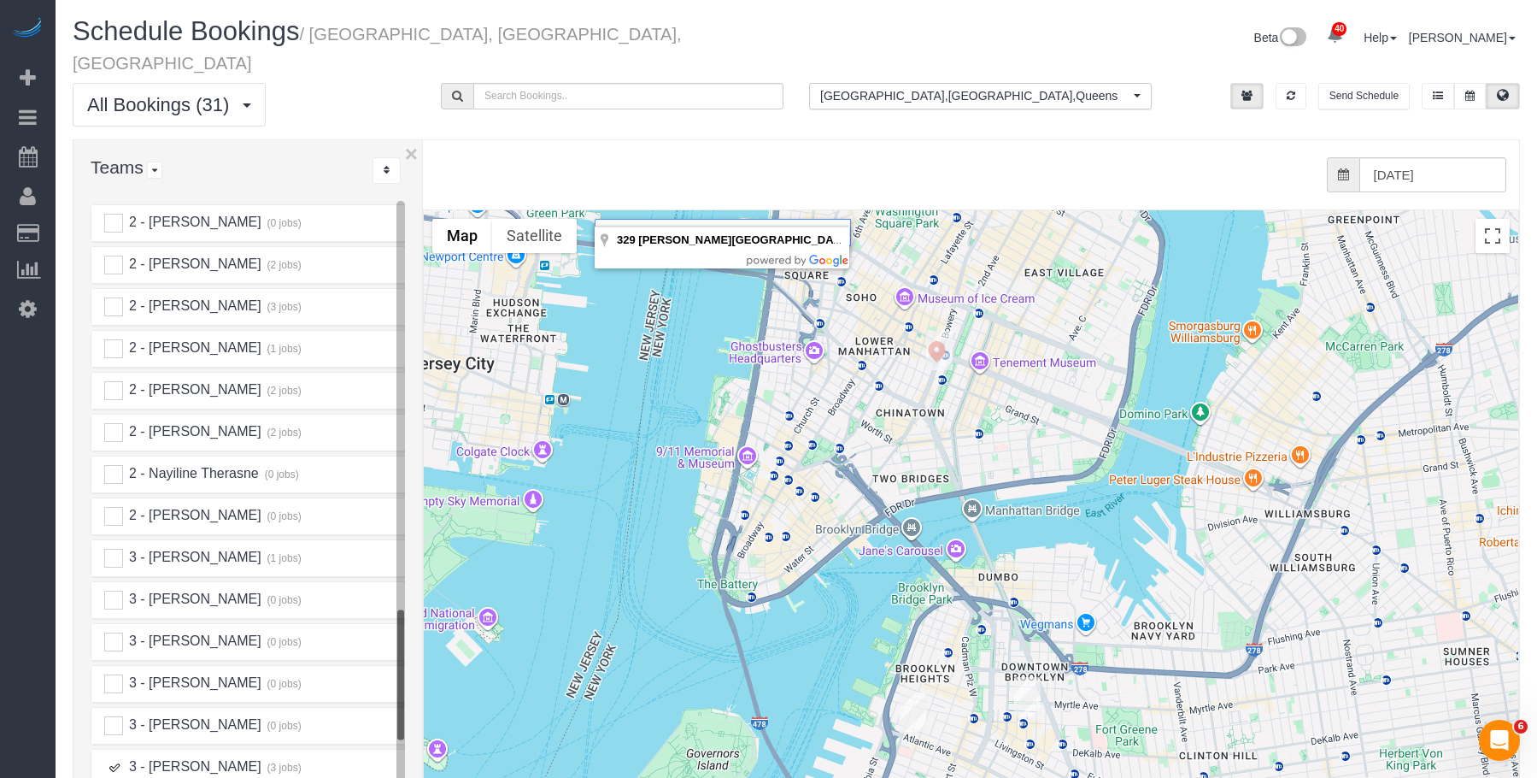
click at [111, 758] on ins at bounding box center [113, 767] width 19 height 19
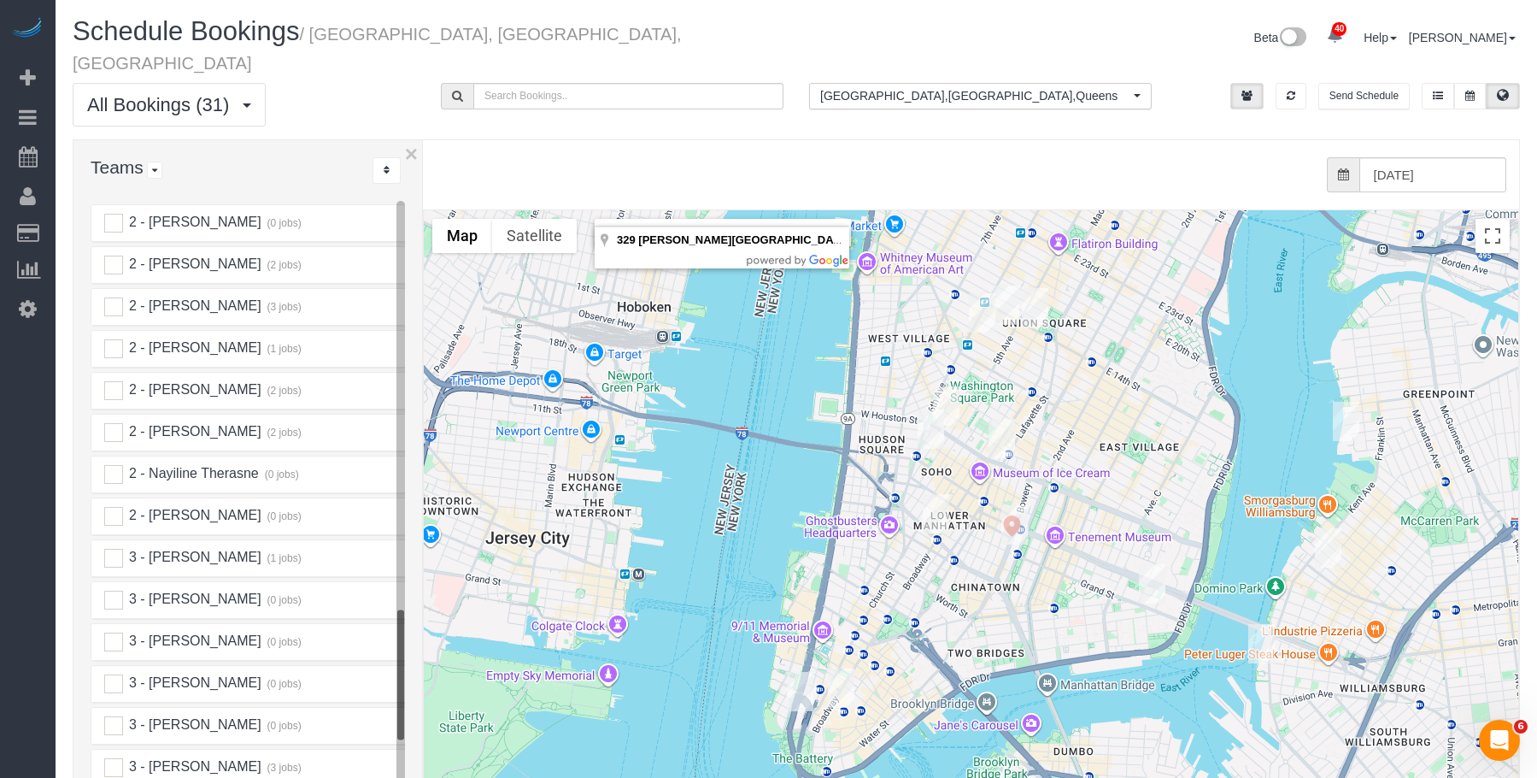
click at [924, 494] on img "10/15/2025 7:45AM - Alice Ma (Mad Realities) - 425 Broadway, Suite 2, New York,…" at bounding box center [936, 513] width 26 height 39
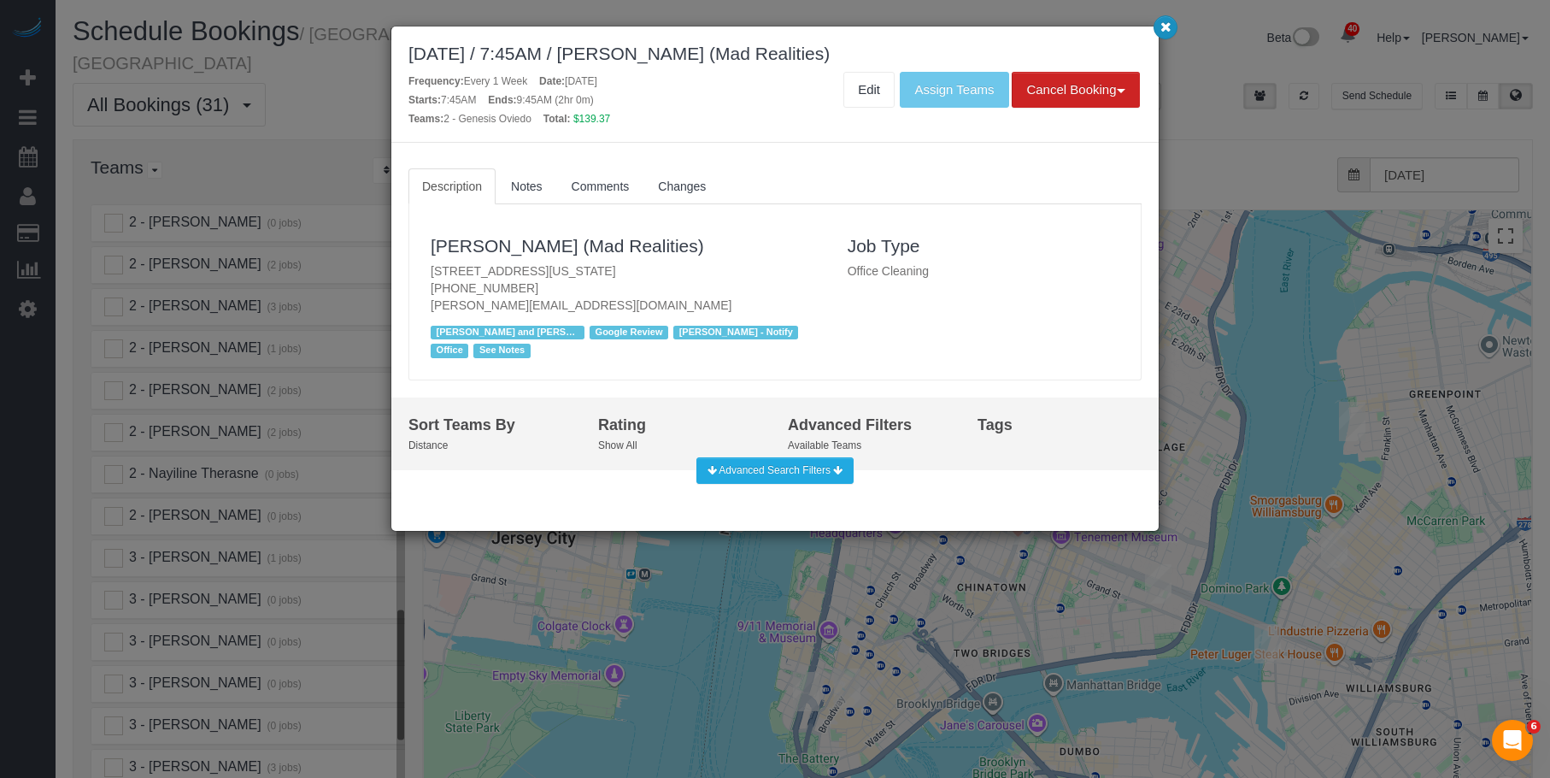
click at [1160, 23] on icon "button" at bounding box center [1165, 26] width 11 height 10
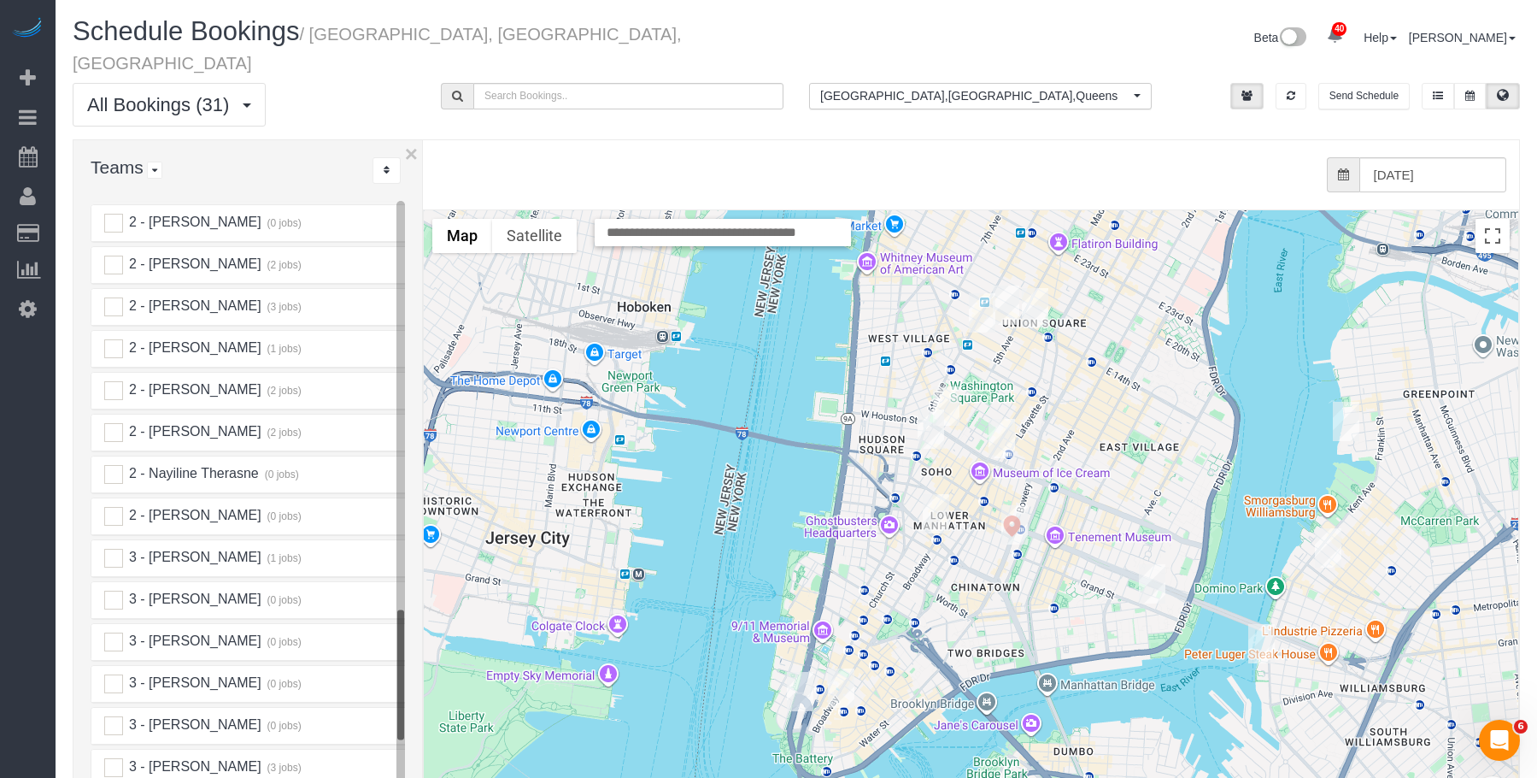
click at [999, 422] on img "10/15/2025 7:00PM - Elaine Pugsley (Mythology) - 324 Lafayette Street, 2nd Floo…" at bounding box center [1002, 438] width 26 height 39
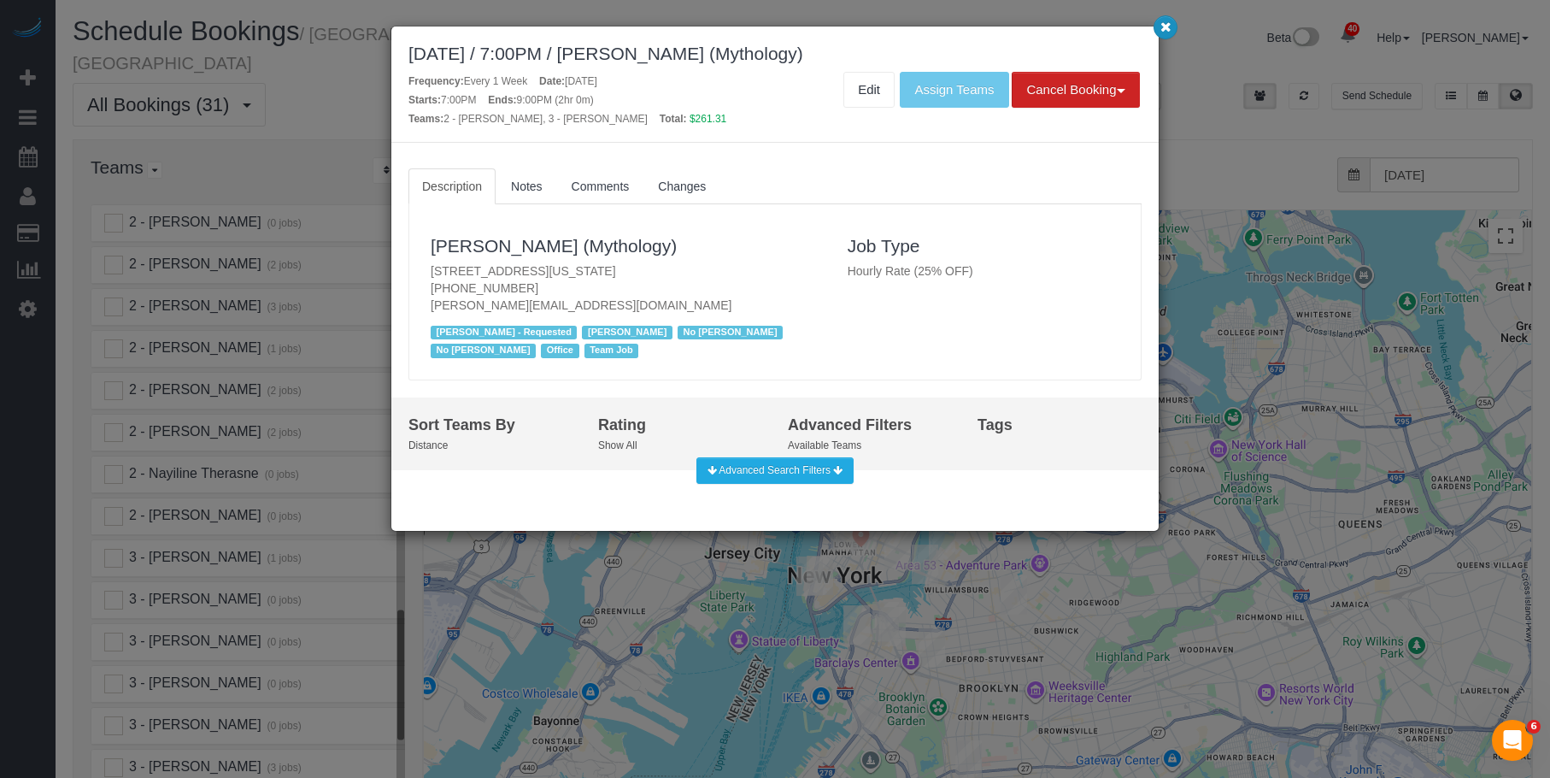
click at [1165, 32] on icon "button" at bounding box center [1165, 26] width 11 height 10
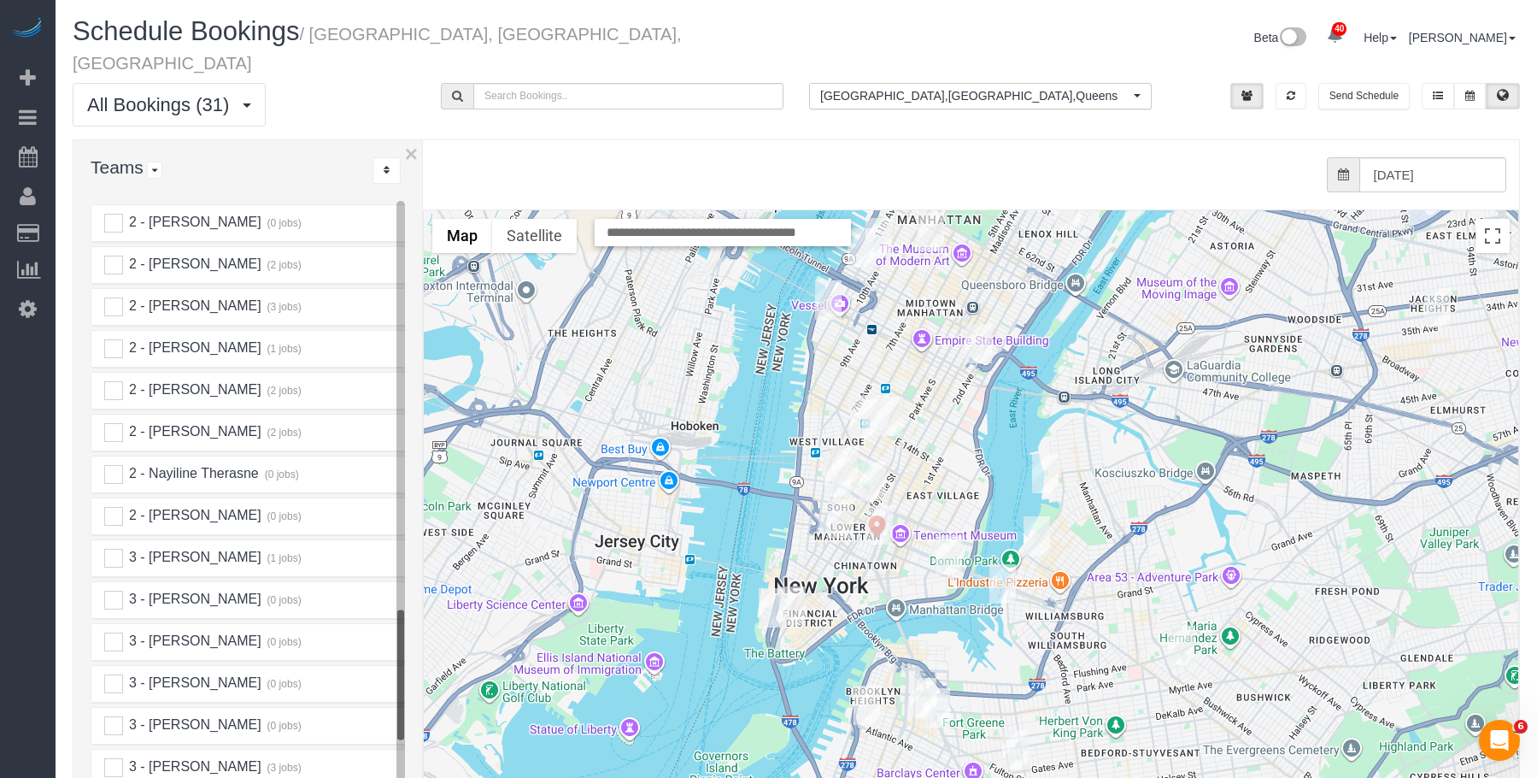
drag, startPoint x: 796, startPoint y: 577, endPoint x: 831, endPoint y: 538, distance: 52.0
click at [800, 586] on img "10/15/2025 11:00AM - Kelly Carroll - 20 Broad Street, Apt. 1203, New York, NY 1…" at bounding box center [792, 605] width 26 height 39
click at [802, 586] on img "10/15/2025 11:00AM - Kelly Carroll - 20 Broad Street, Apt. 1203, New York, NY 1…" at bounding box center [792, 605] width 26 height 39
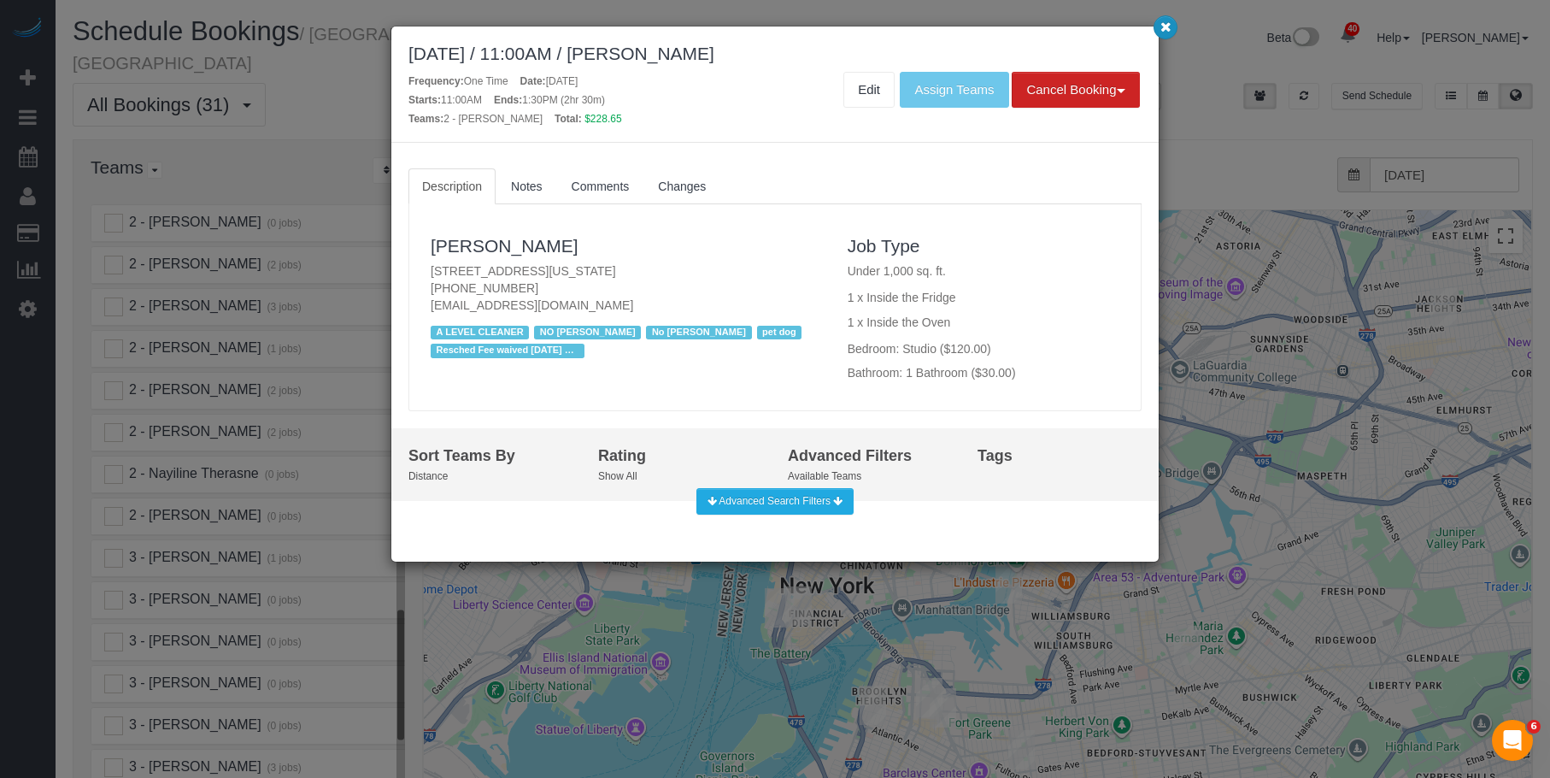
click at [1165, 27] on icon "button" at bounding box center [1165, 26] width 11 height 10
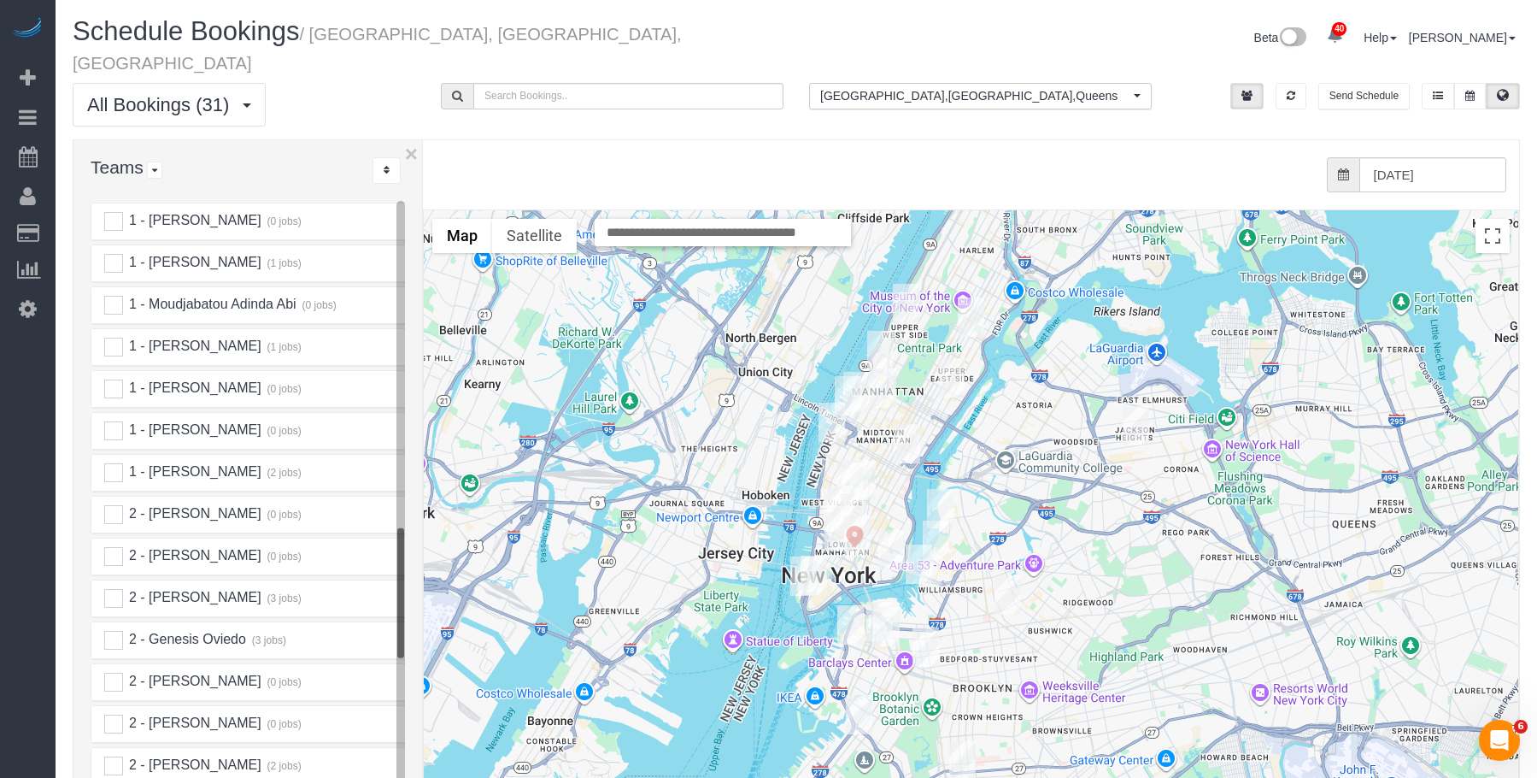
scroll to position [1709, 0]
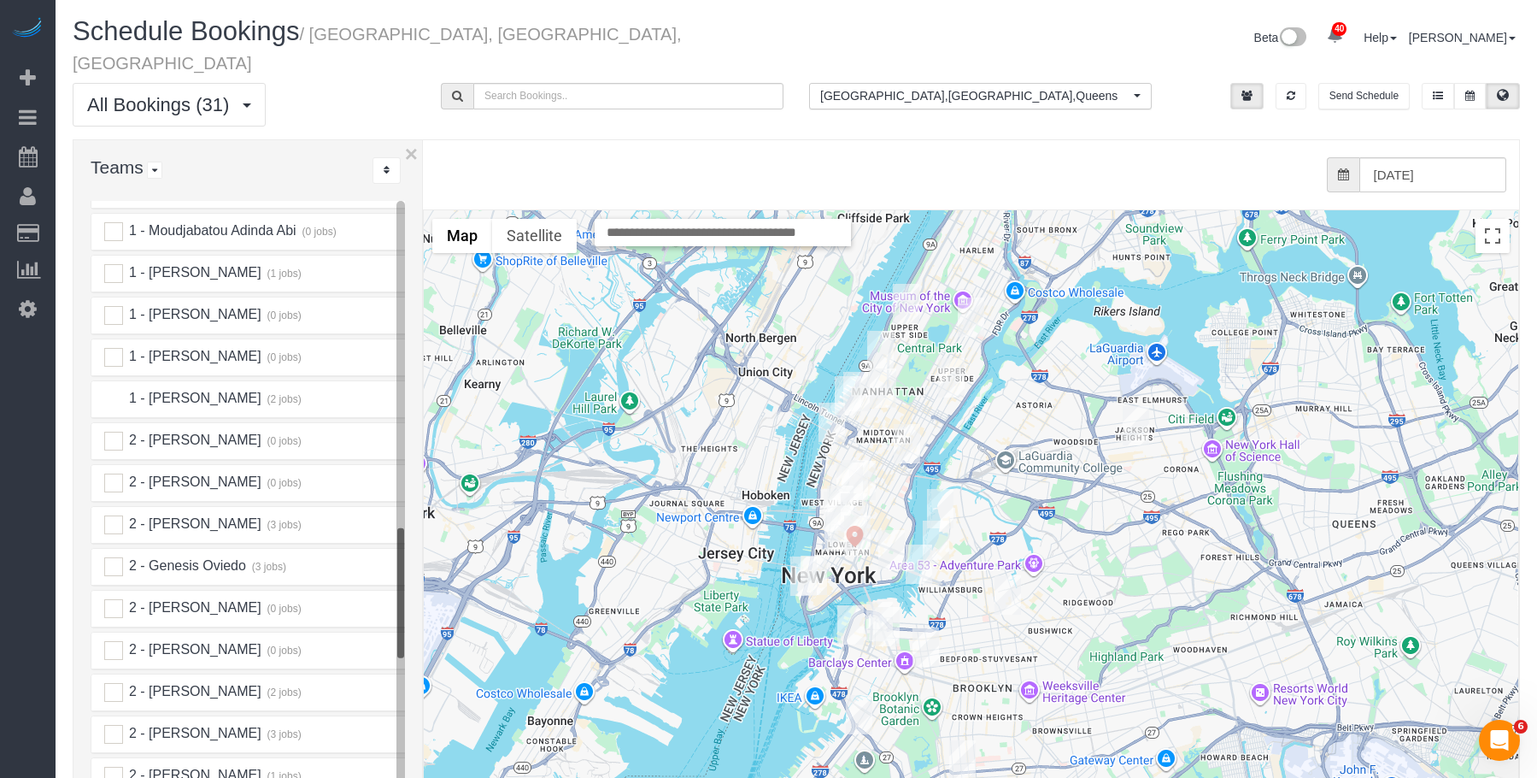
click at [109, 390] on ins at bounding box center [113, 399] width 19 height 19
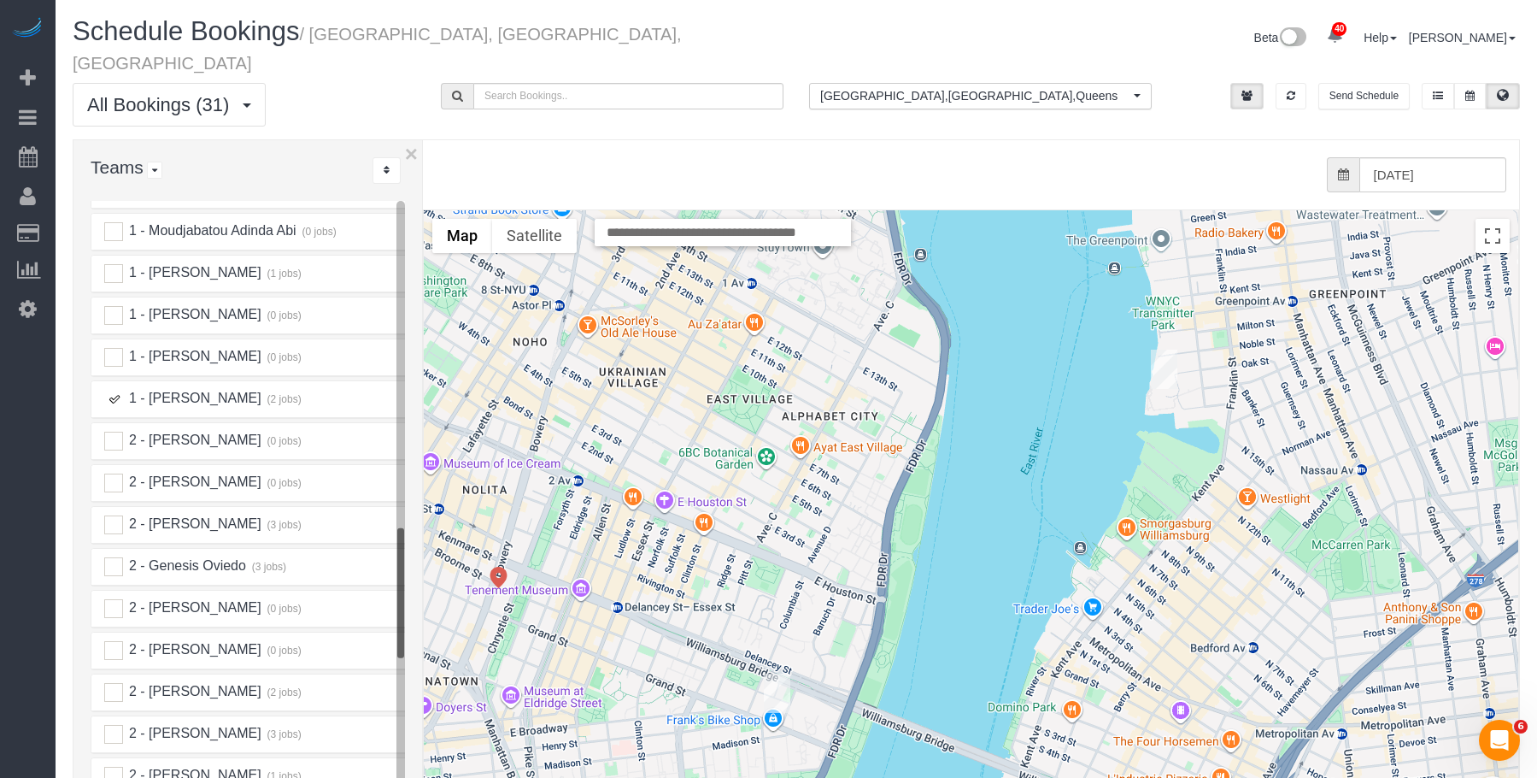
click at [1161, 350] on img "10/15/2025 8:00AM - Shahil Patel (Maid Sailors - Follower) - 60 Wharf Drive, Ap…" at bounding box center [1164, 369] width 26 height 39
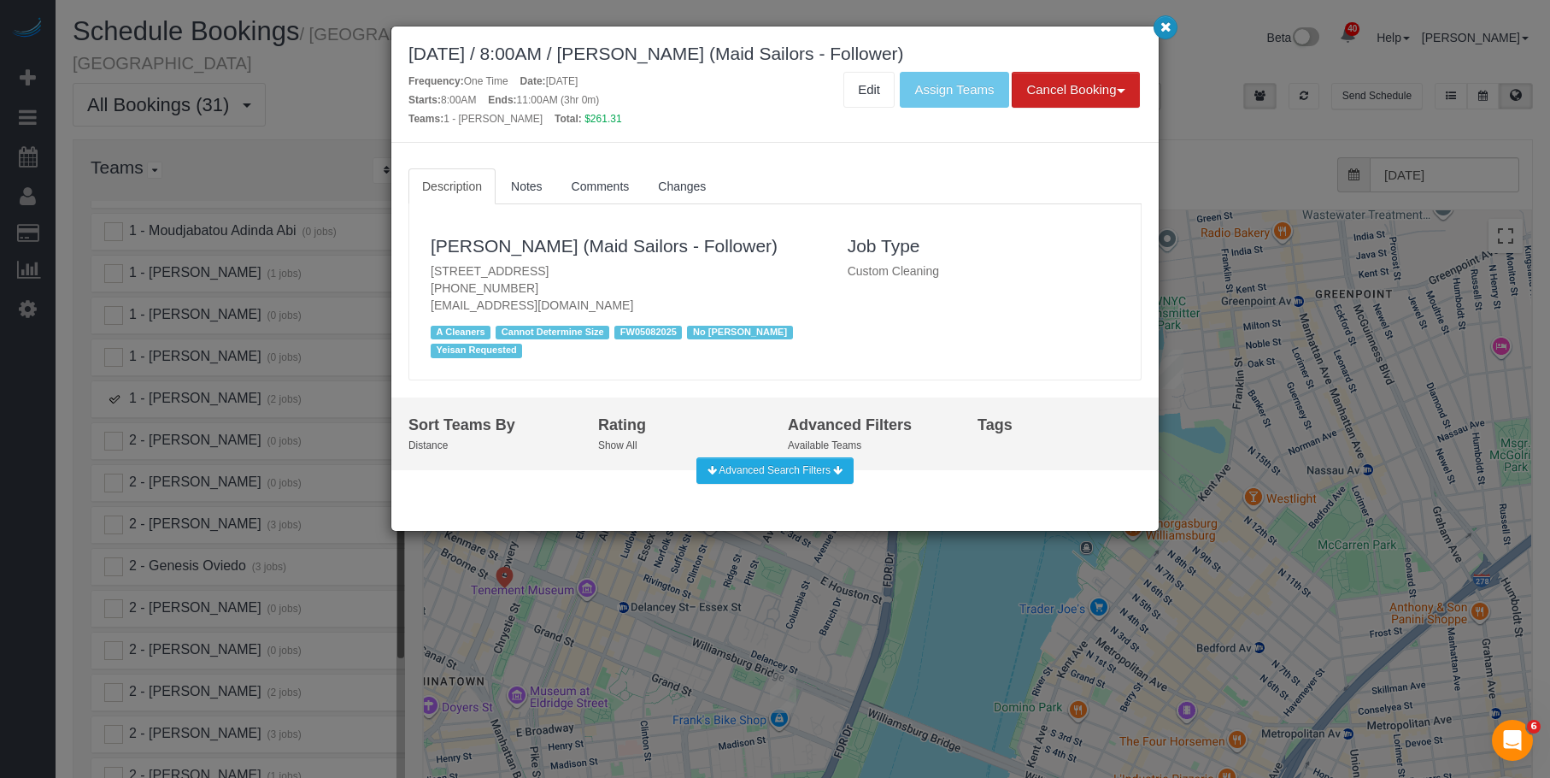
click at [1170, 25] on icon "button" at bounding box center [1165, 26] width 11 height 10
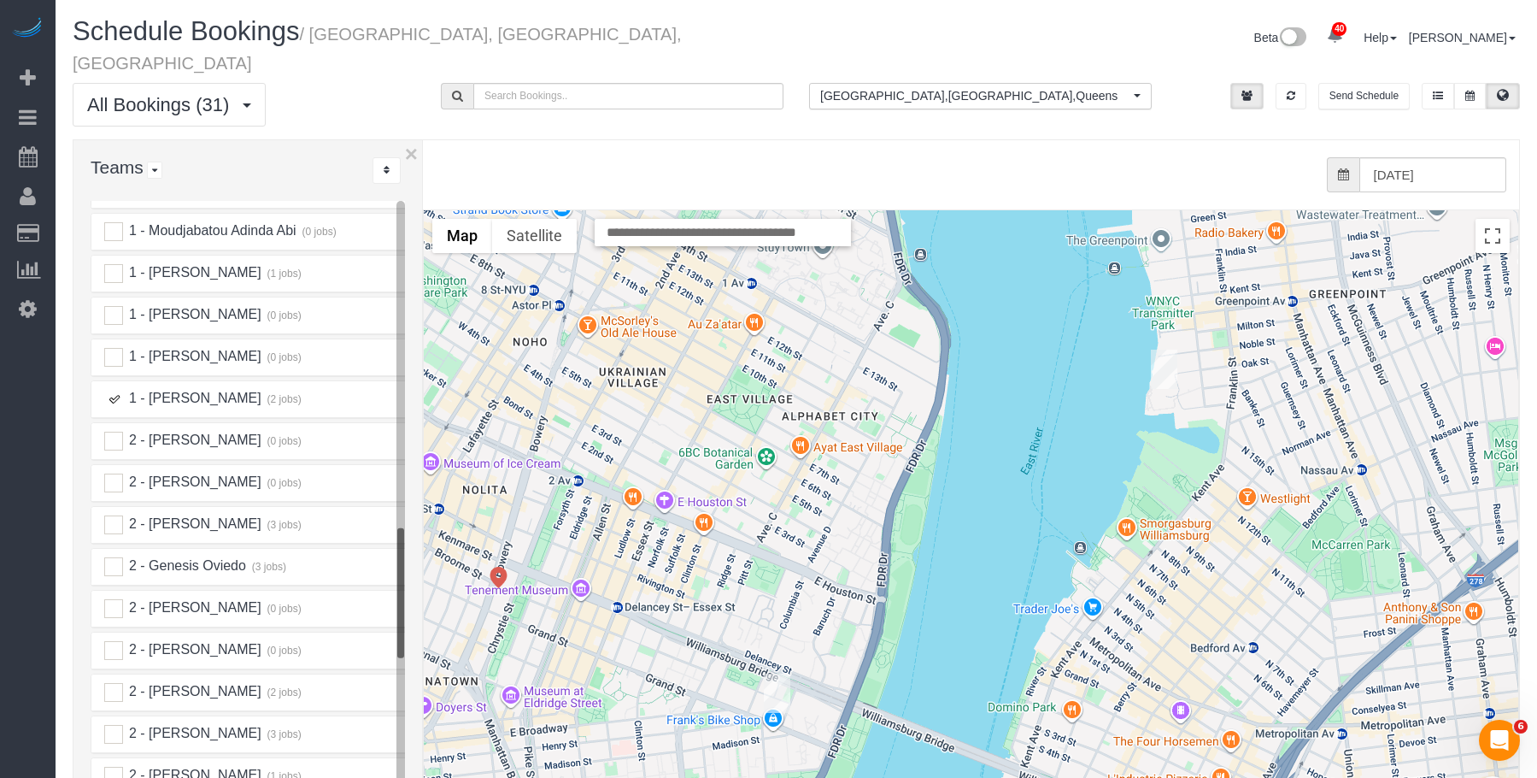
click at [774, 673] on img "10/15/2025 12:00PM - Harris Dew - 550 Grand Street, Apt. G11f, New York, NY 100…" at bounding box center [777, 692] width 26 height 39
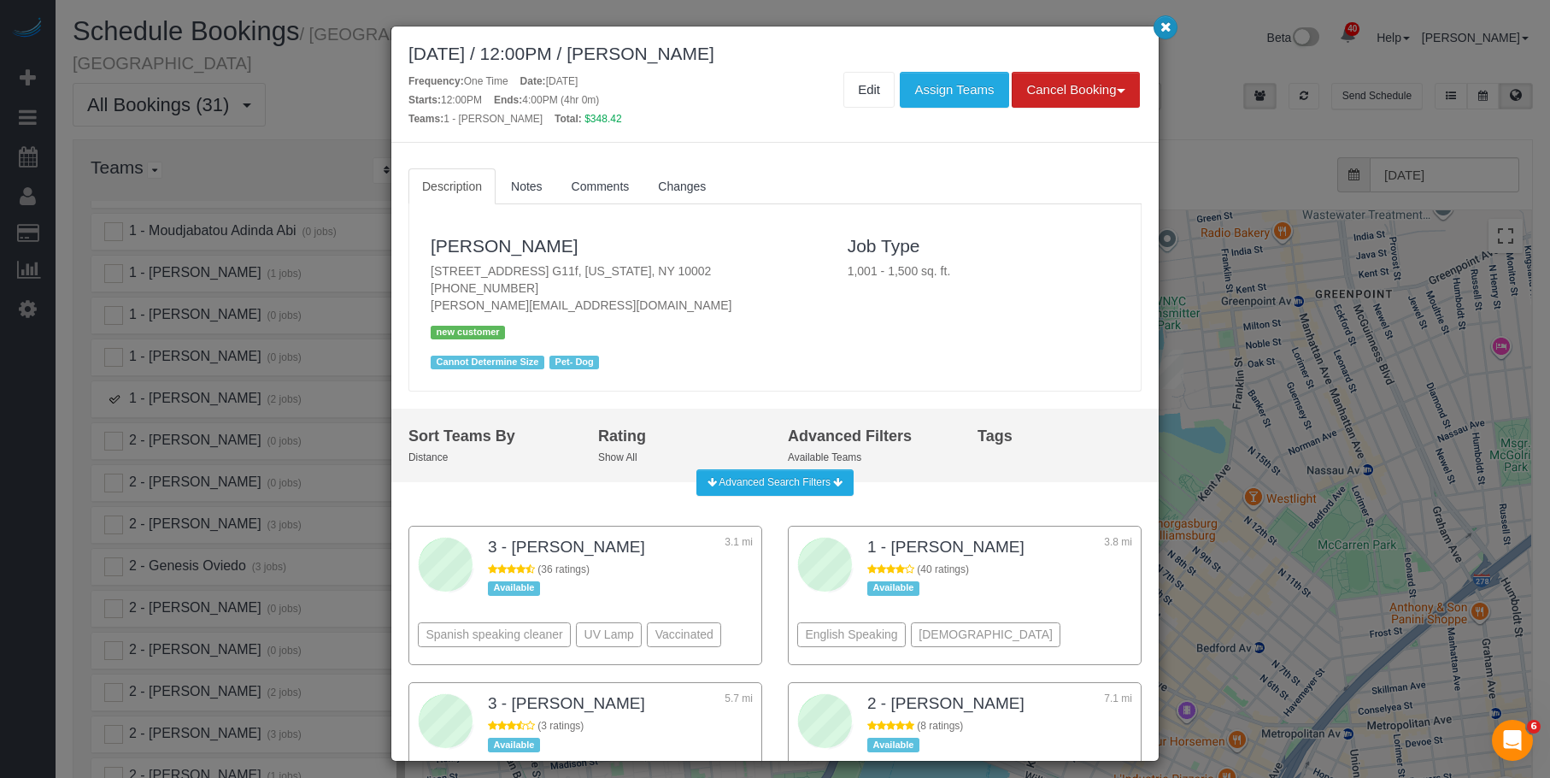
click at [1166, 24] on icon "button" at bounding box center [1165, 26] width 11 height 10
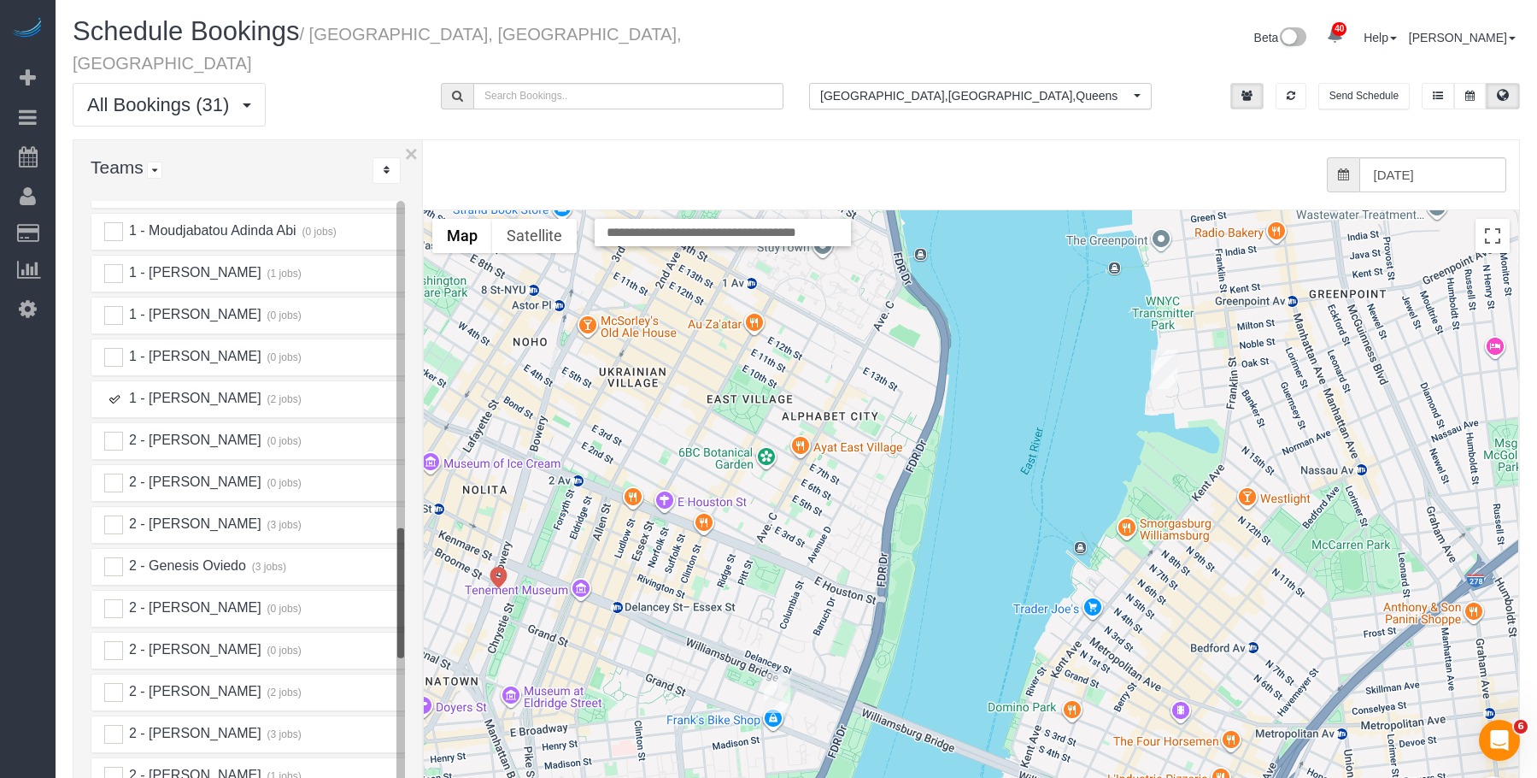
click at [111, 390] on ins at bounding box center [113, 399] width 19 height 19
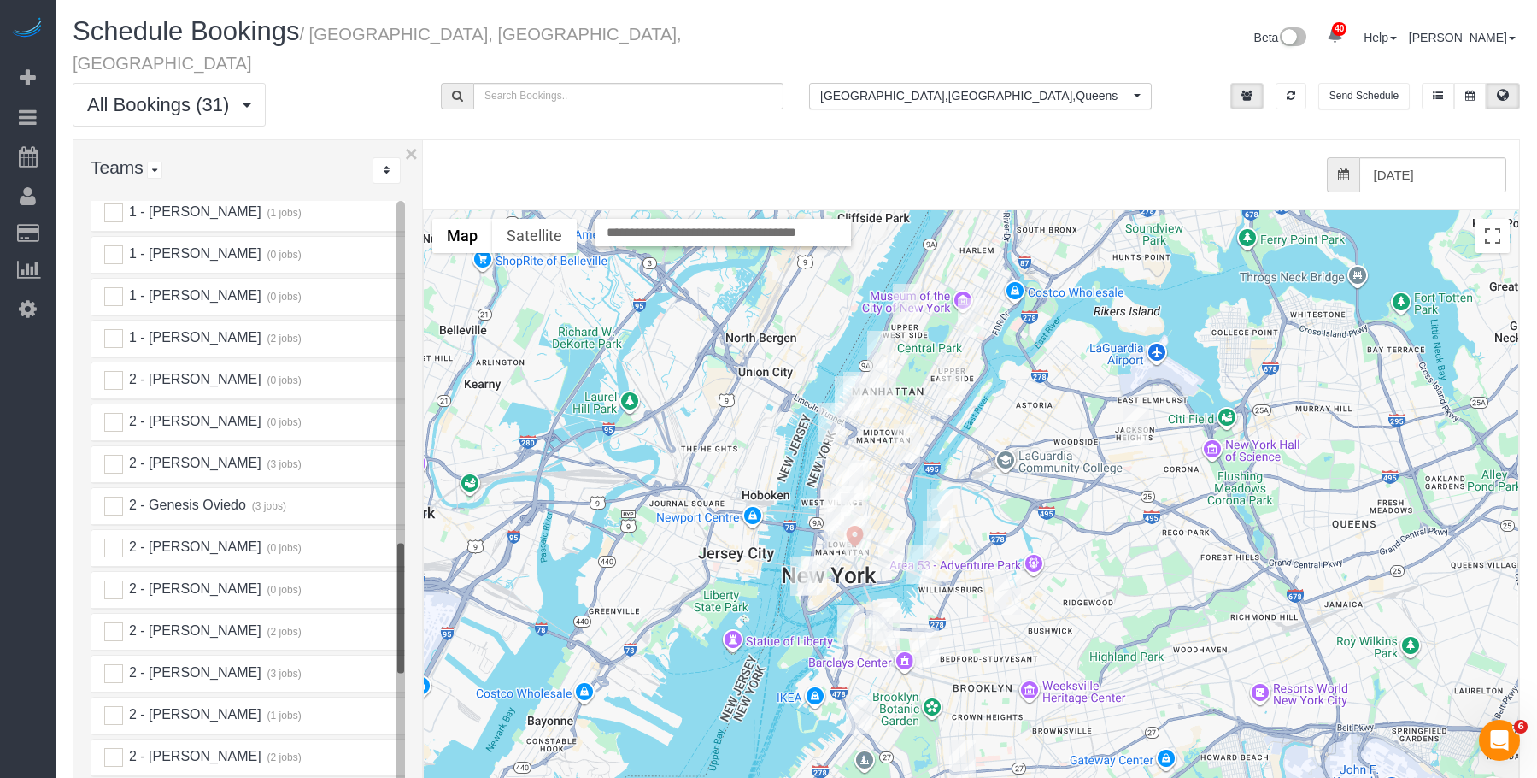
scroll to position [1795, 0]
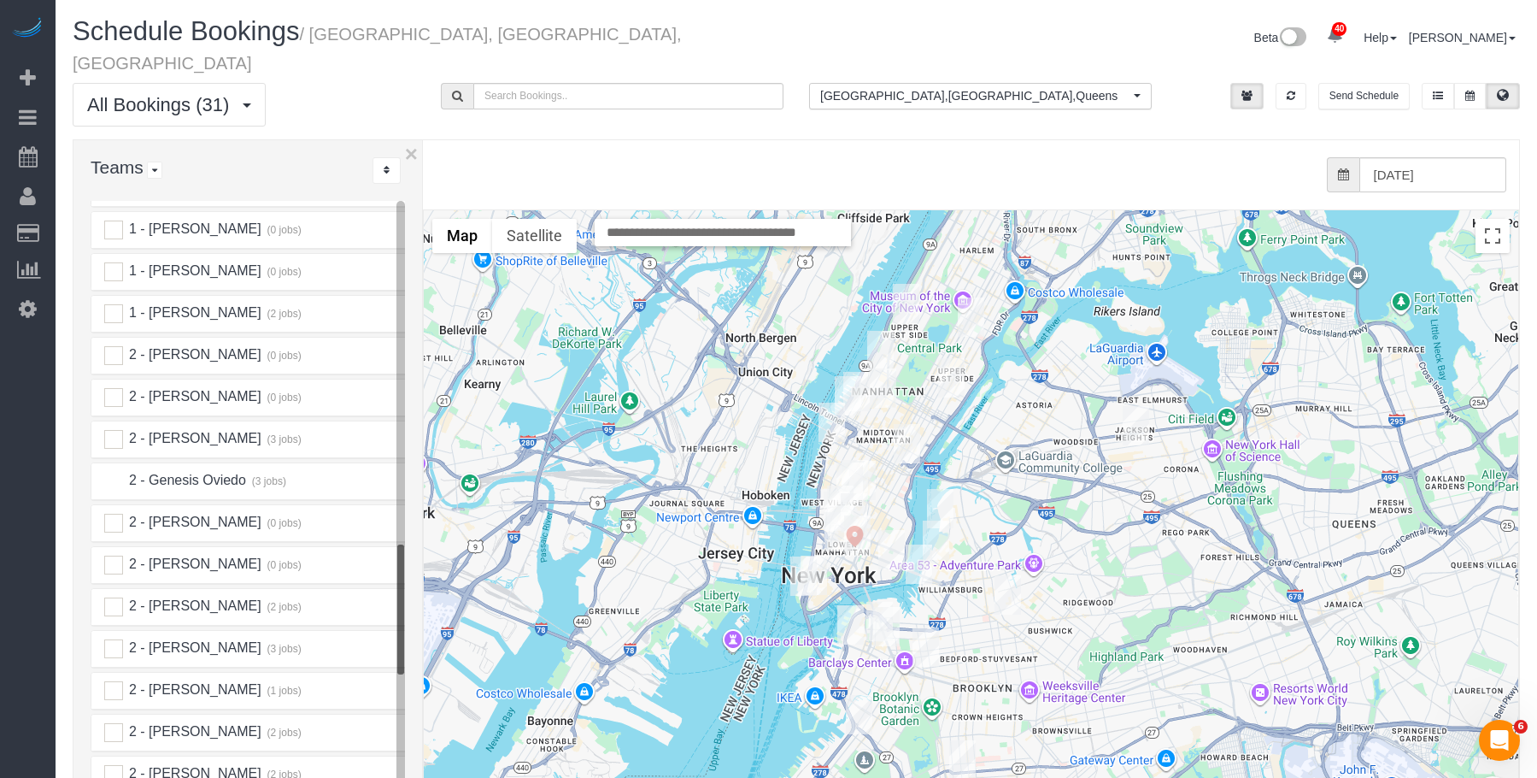
click at [113, 472] on ins at bounding box center [113, 481] width 19 height 19
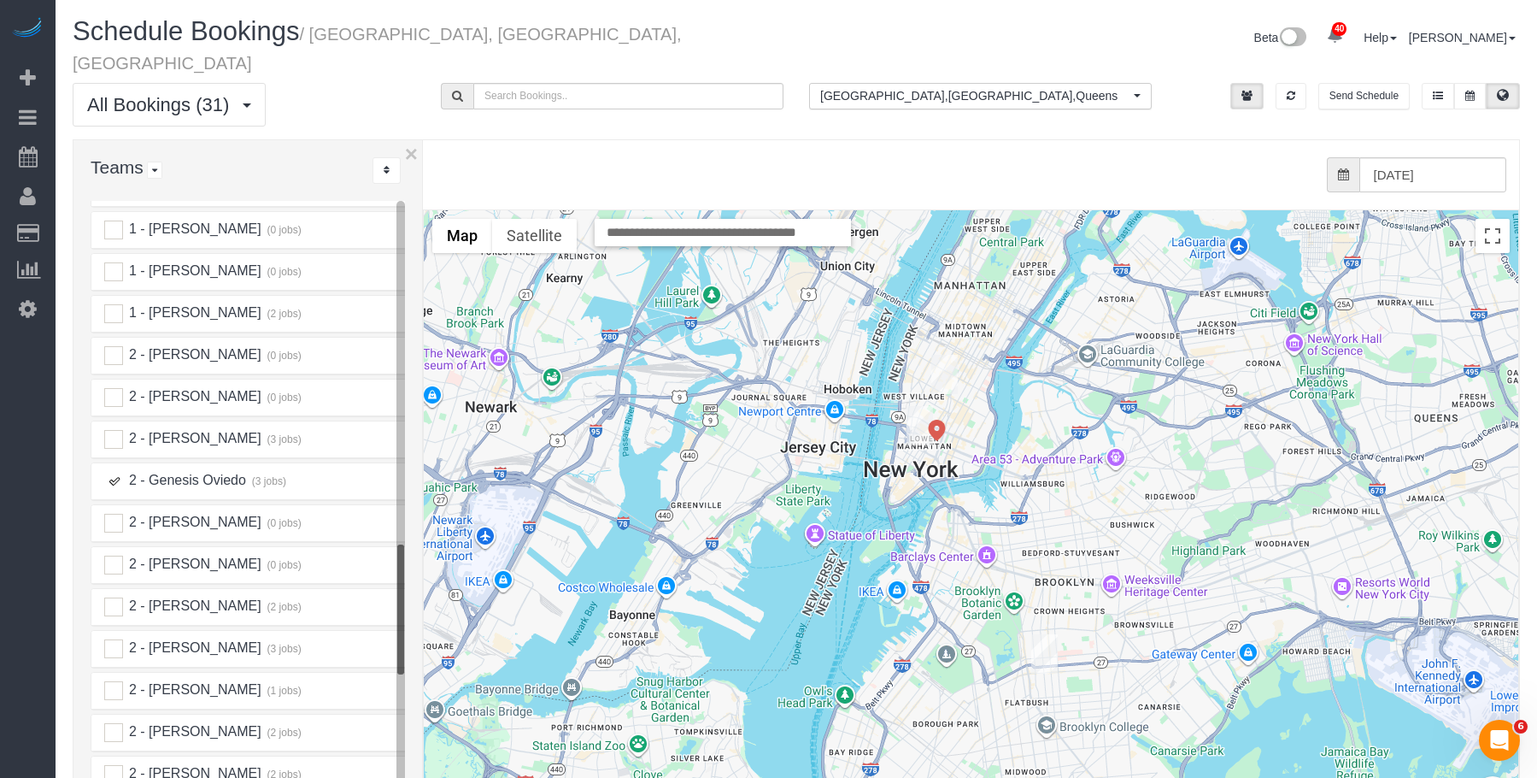
click at [938, 355] on img "10/15/2025 11:00AM - Hello Alfred (NYC) - 1 Union Square South, Apt. Ph2e, New …" at bounding box center [944, 374] width 26 height 39
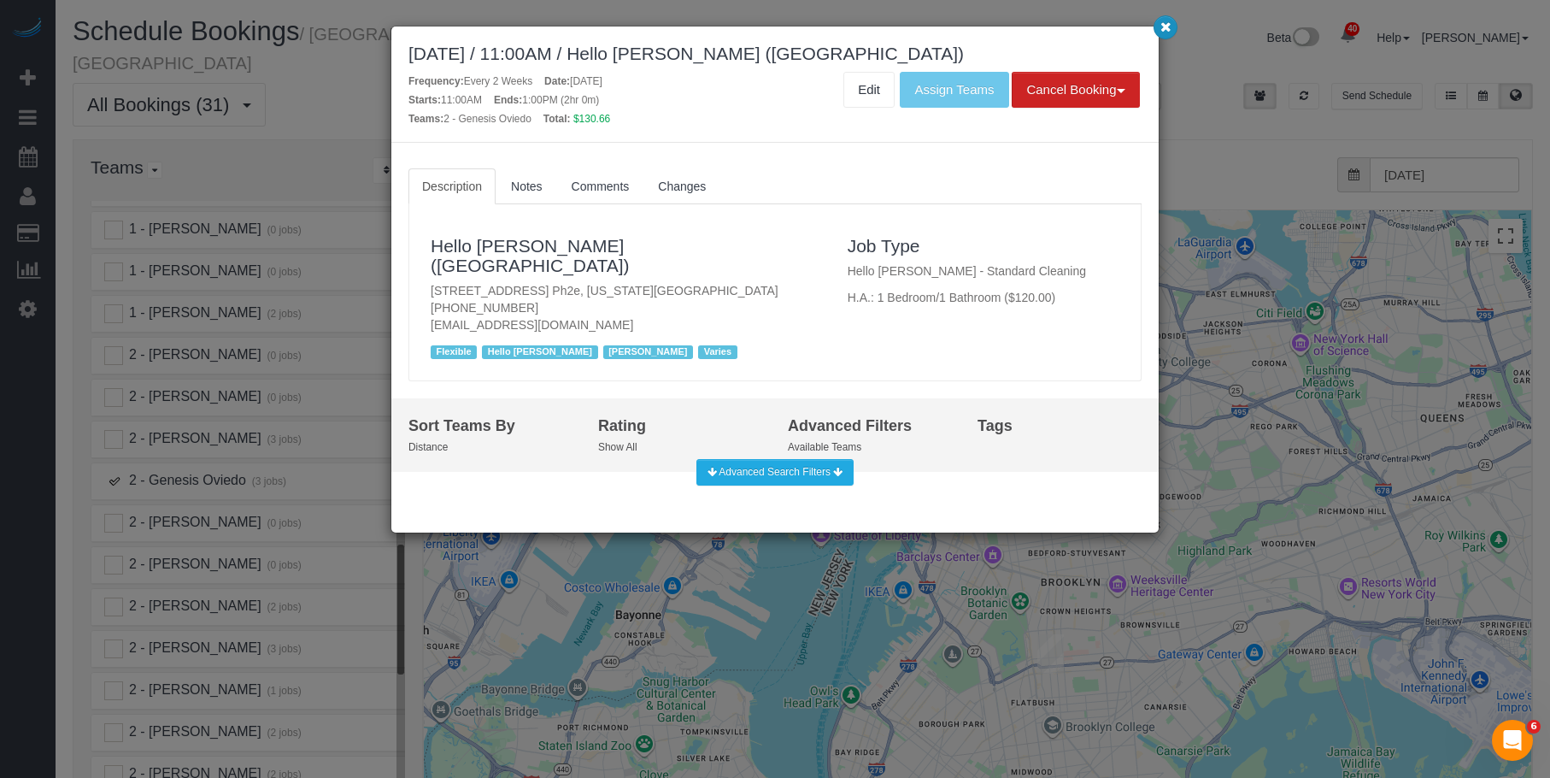
click at [1167, 28] on icon "button" at bounding box center [1165, 26] width 11 height 10
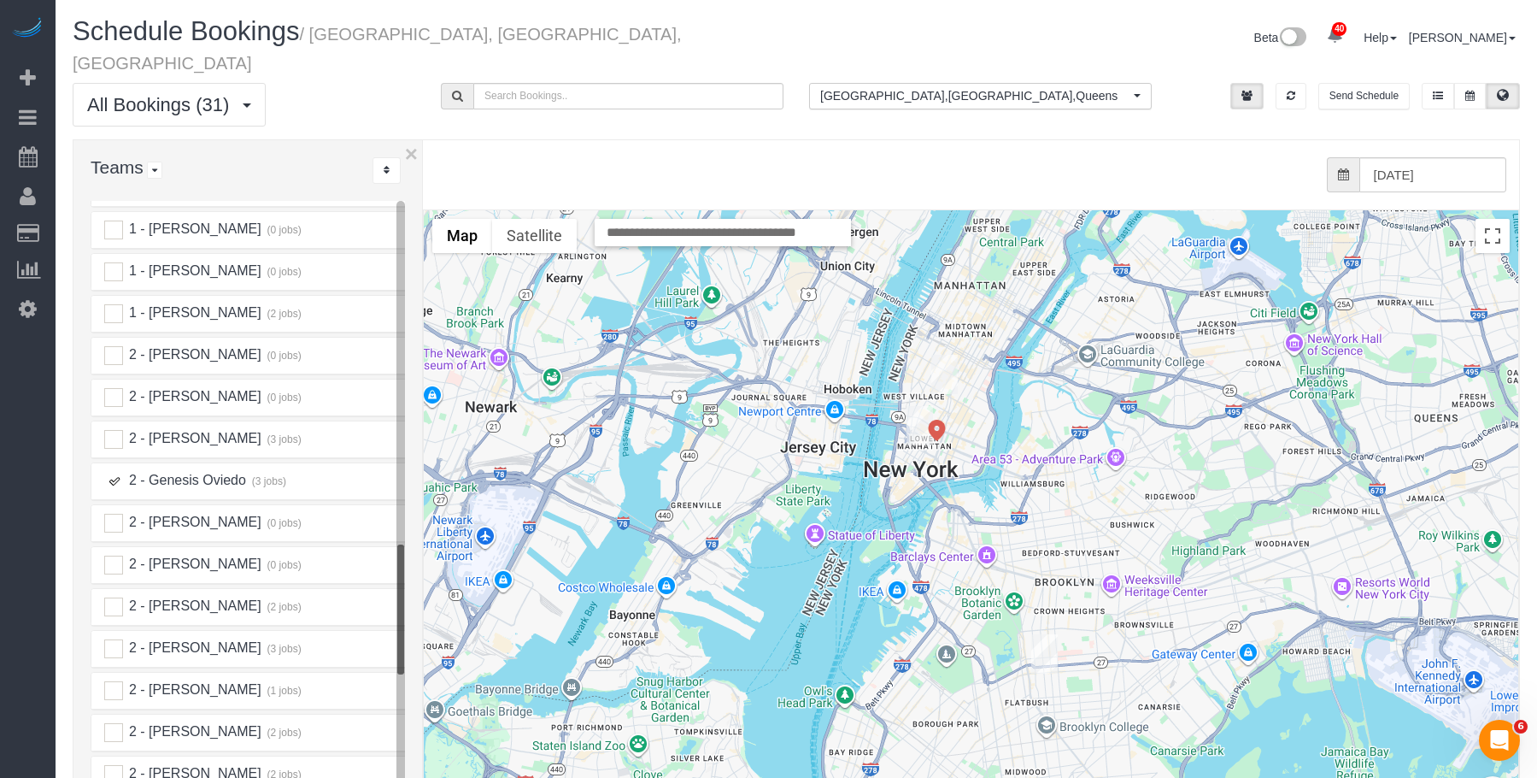
click at [1048, 637] on img "10/15/2025 2:00PM - Julia Sorge - 2718 Church Avenue, Apt 4h, Brooklyn, NY 11226" at bounding box center [1044, 653] width 26 height 39
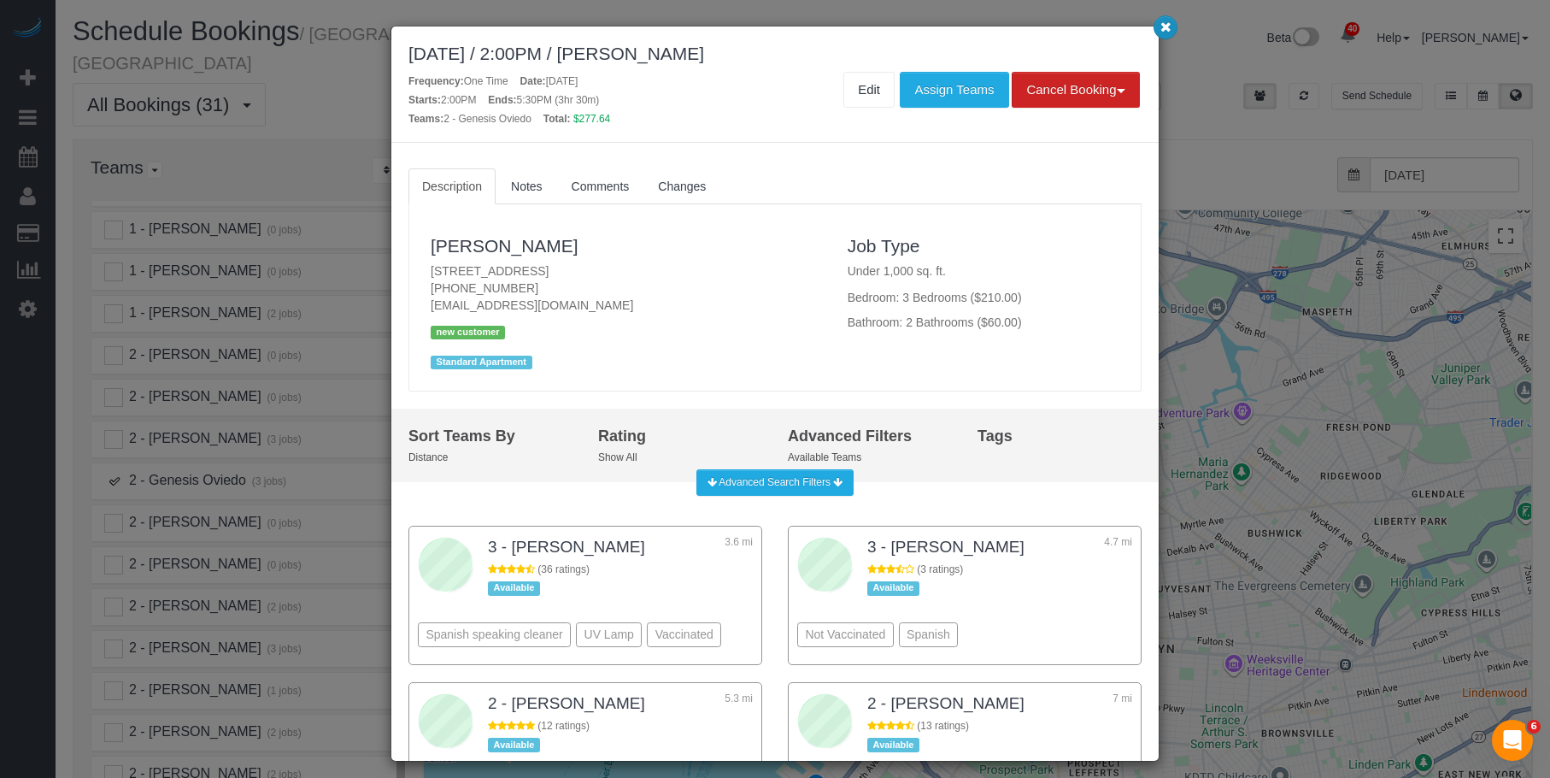
click at [1165, 24] on icon "button" at bounding box center [1165, 26] width 11 height 10
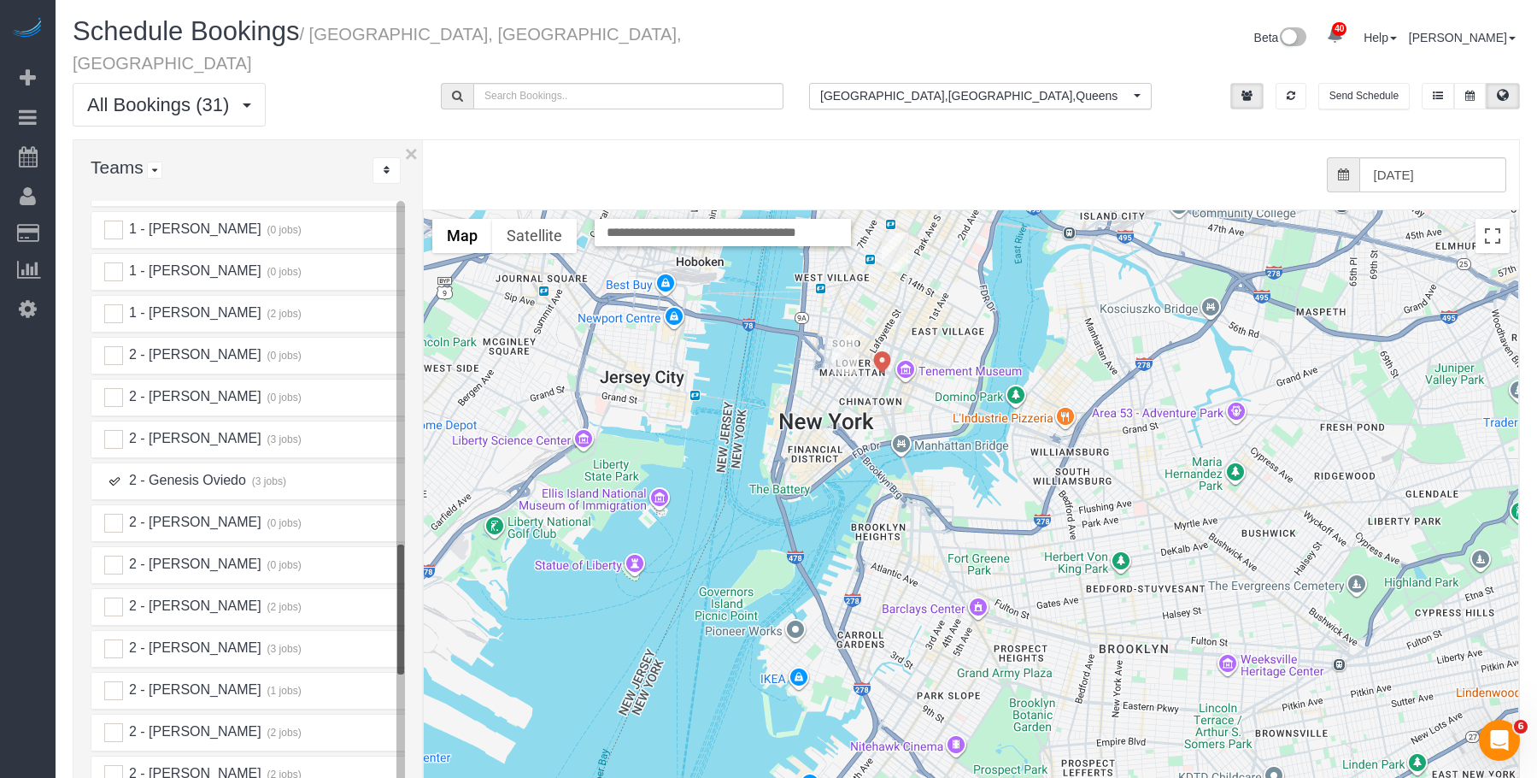
click at [113, 472] on ins at bounding box center [113, 481] width 19 height 19
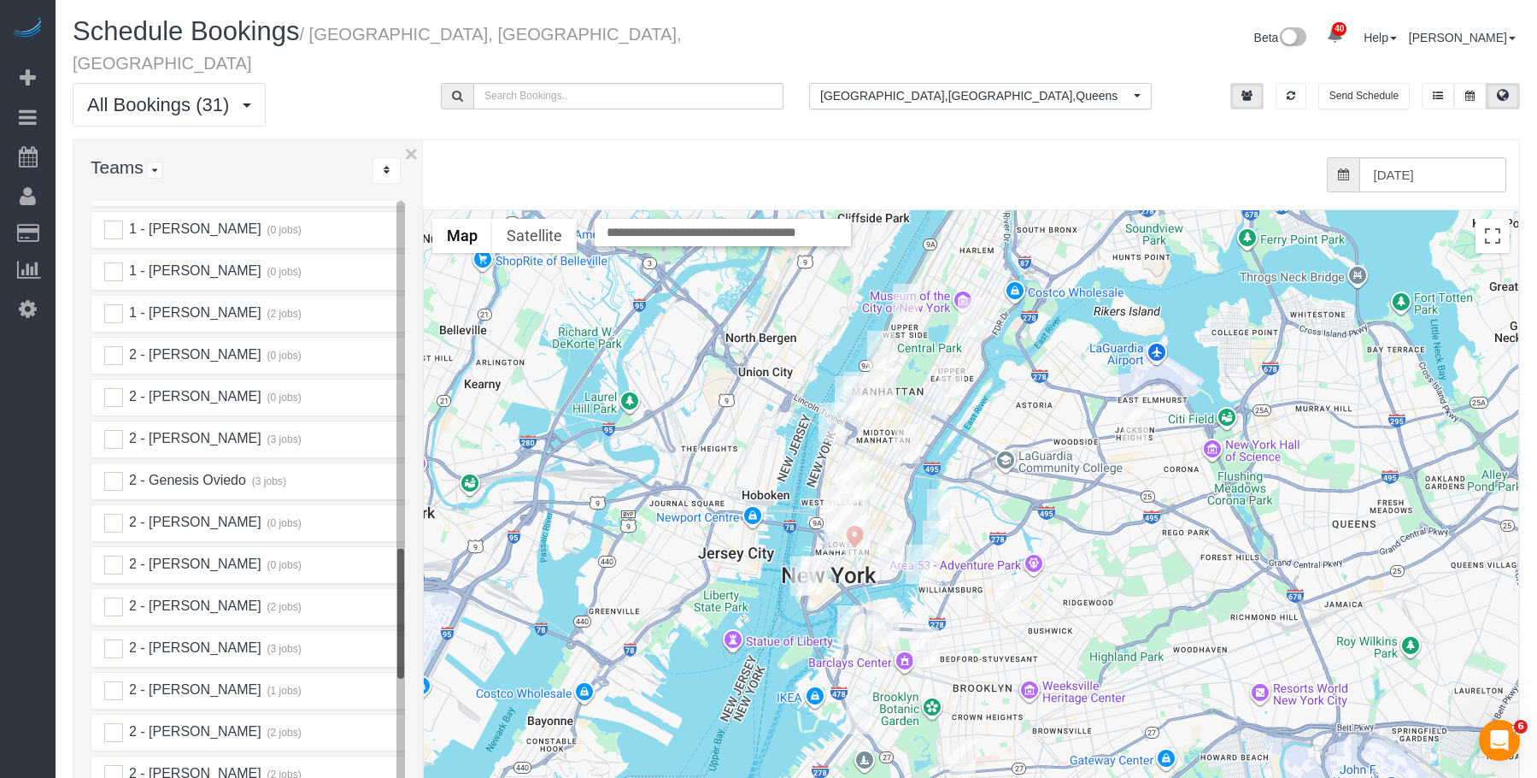
scroll to position [1880, 0]
click at [116, 512] on ins at bounding box center [113, 521] width 19 height 19
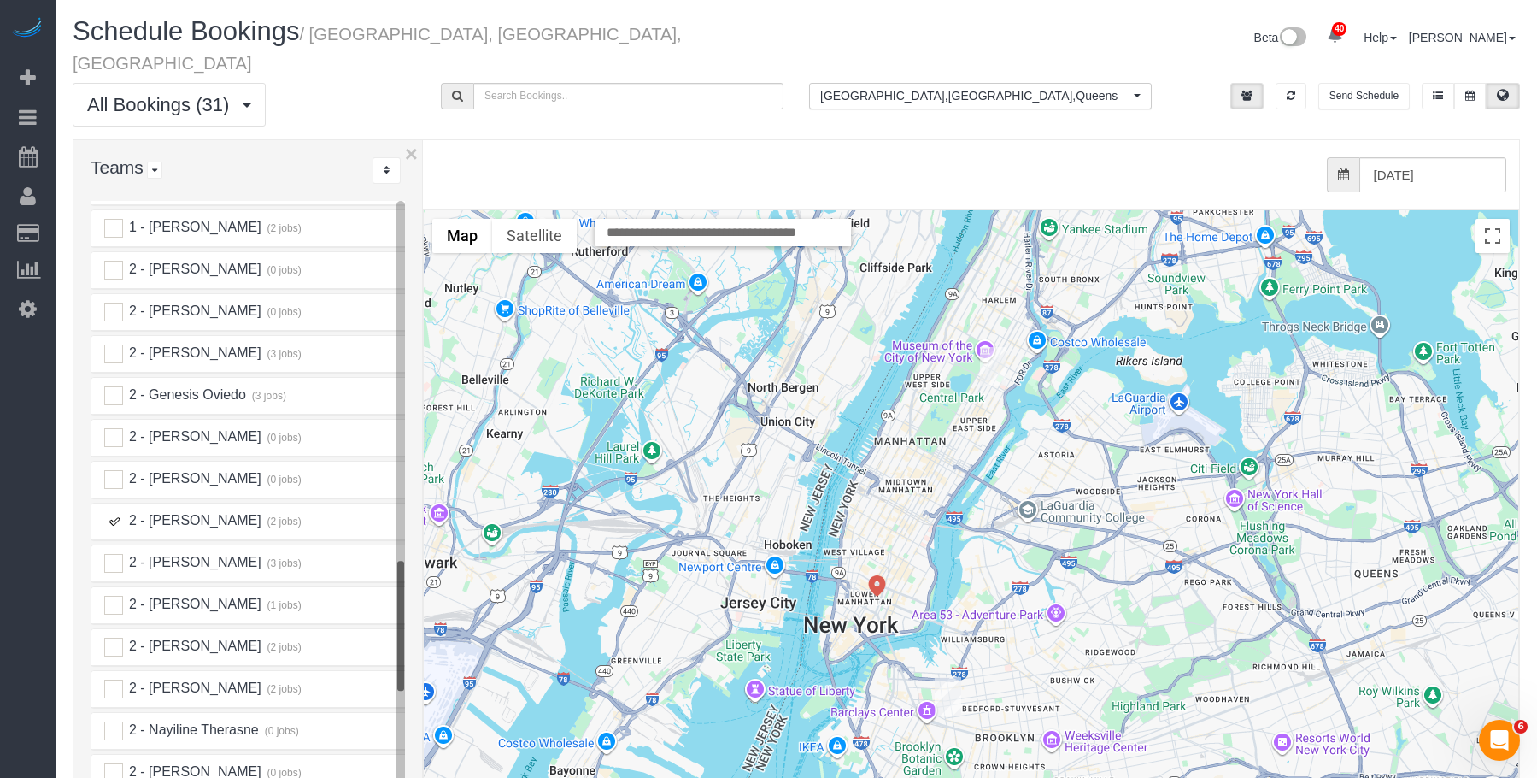
click at [989, 347] on img "10/15/2025 1:00PM - Jennifer Vest - 215 East 96th Street, Apt 10r, New York, NY…" at bounding box center [993, 366] width 26 height 39
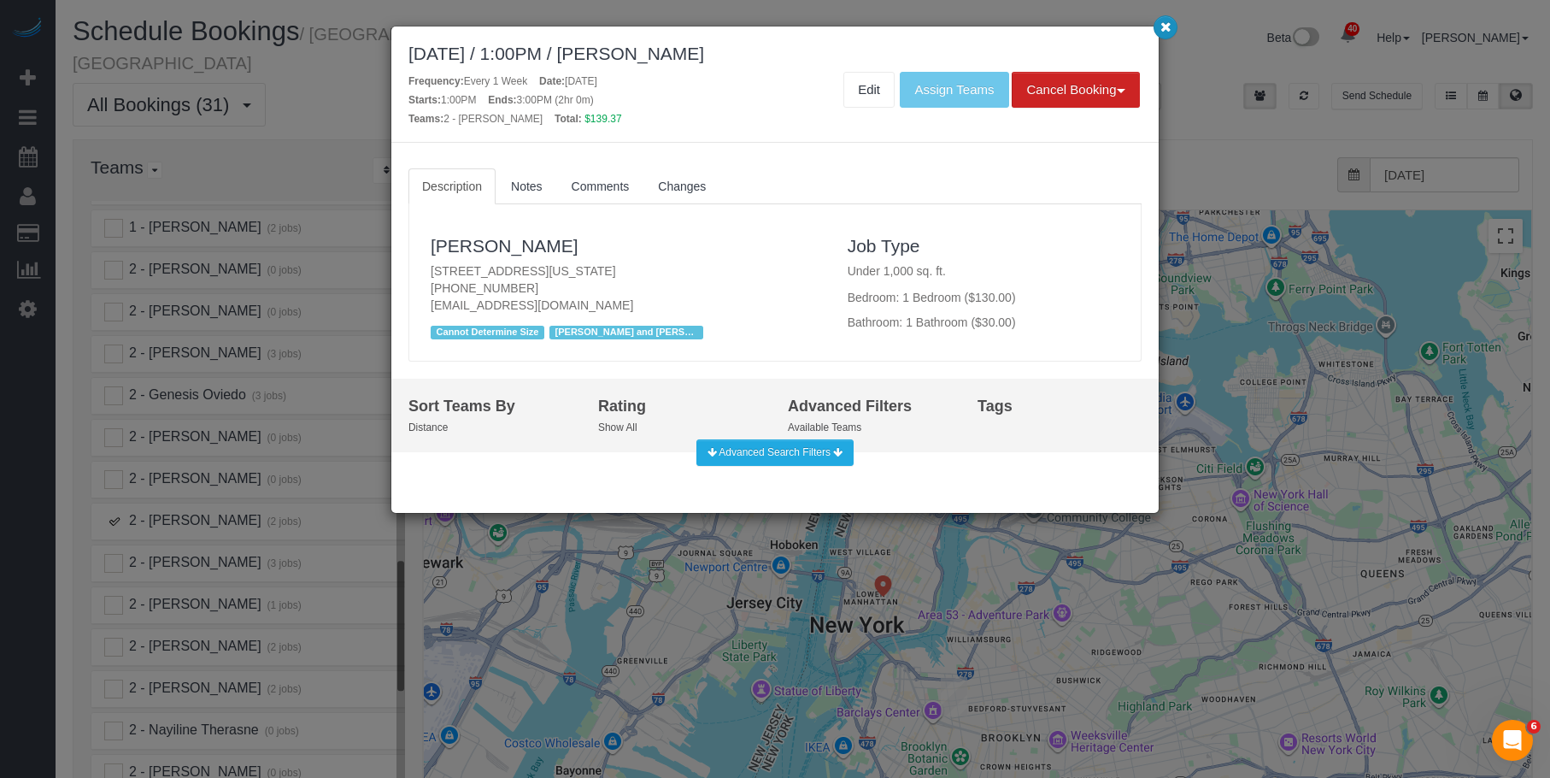
click at [1164, 29] on icon "button" at bounding box center [1165, 26] width 11 height 10
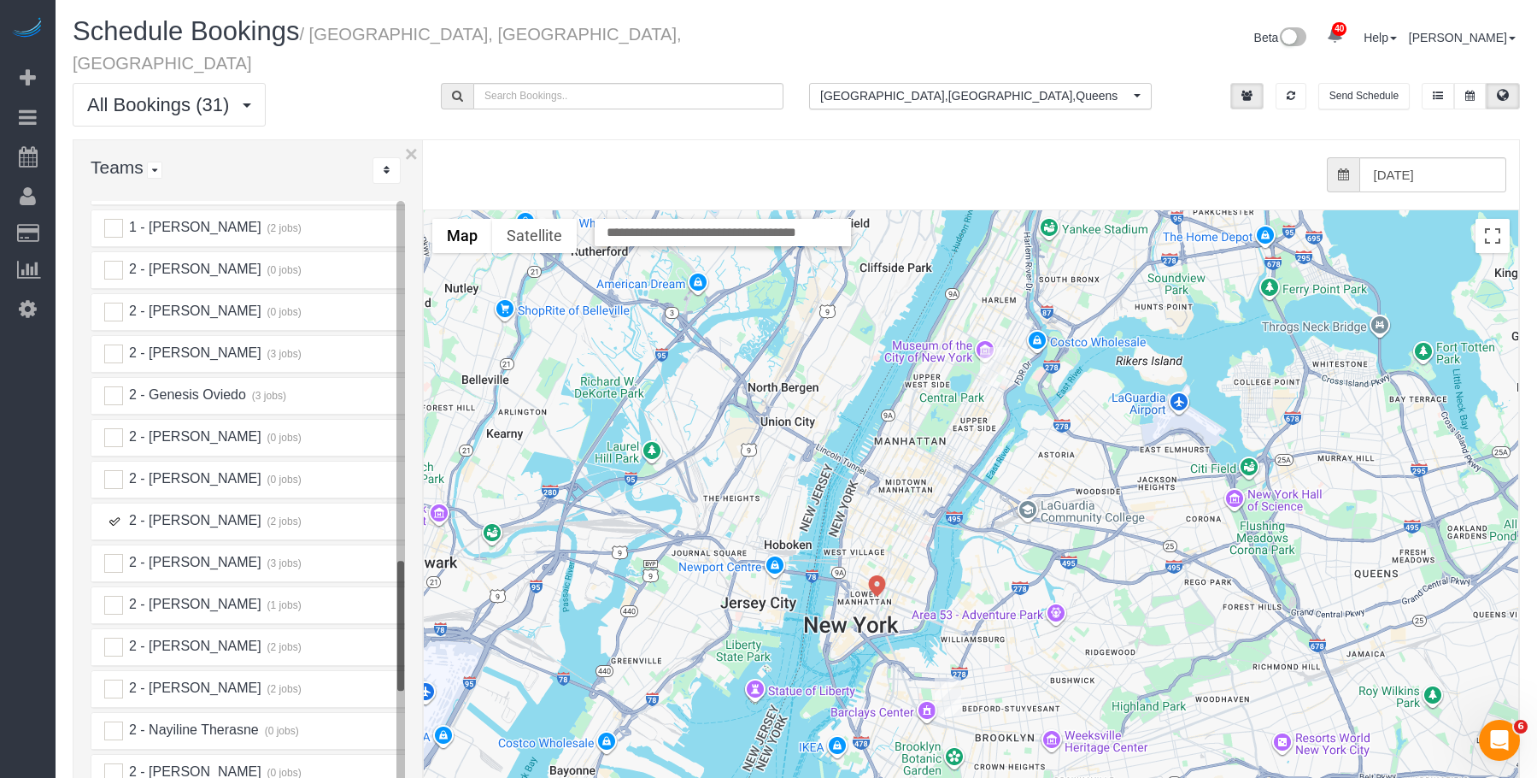
click at [115, 512] on ins at bounding box center [113, 521] width 19 height 19
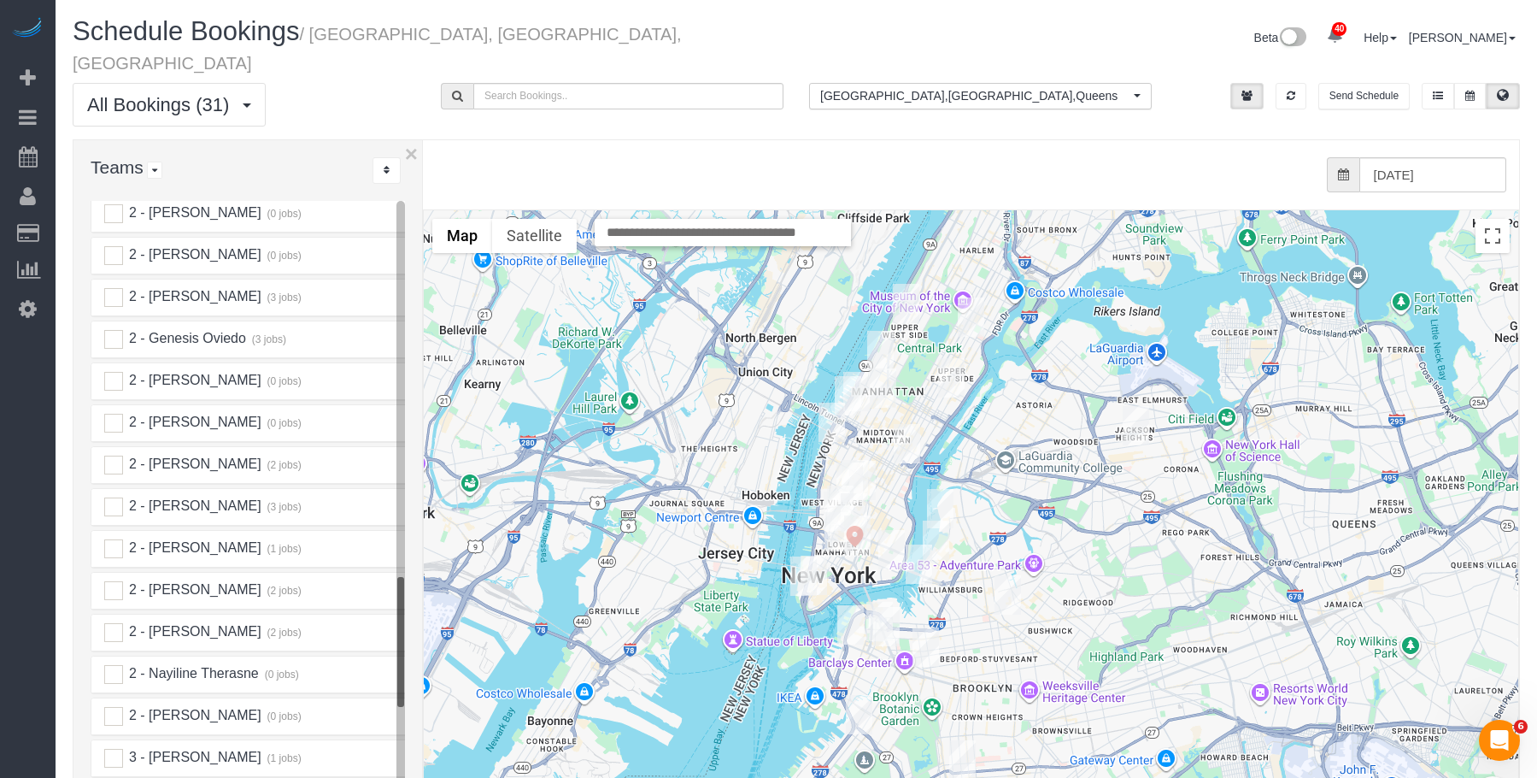
scroll to position [1965, 0]
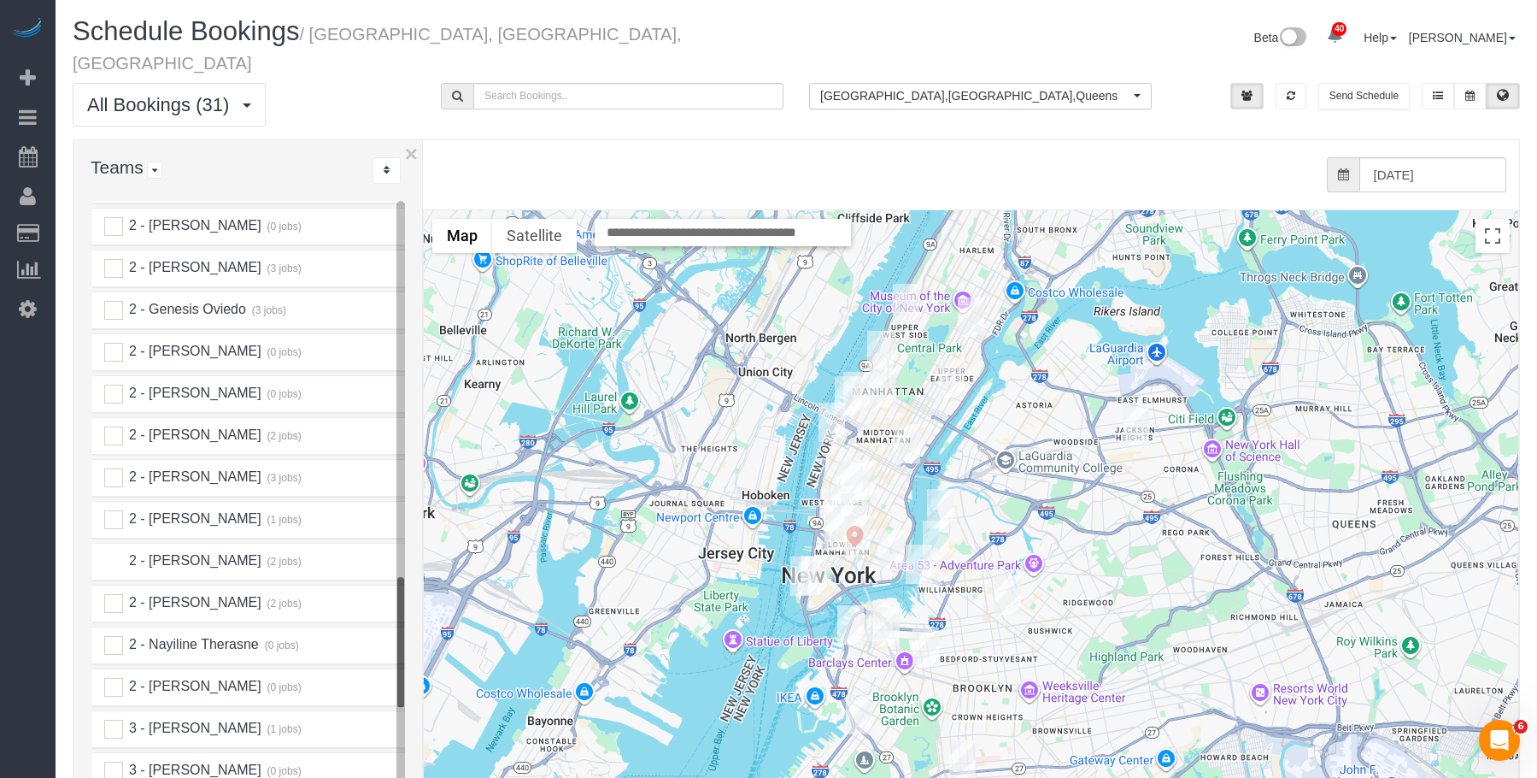
drag, startPoint x: 115, startPoint y: 545, endPoint x: 596, endPoint y: 440, distance: 492.4
click at [115, 552] on ins at bounding box center [113, 561] width 19 height 19
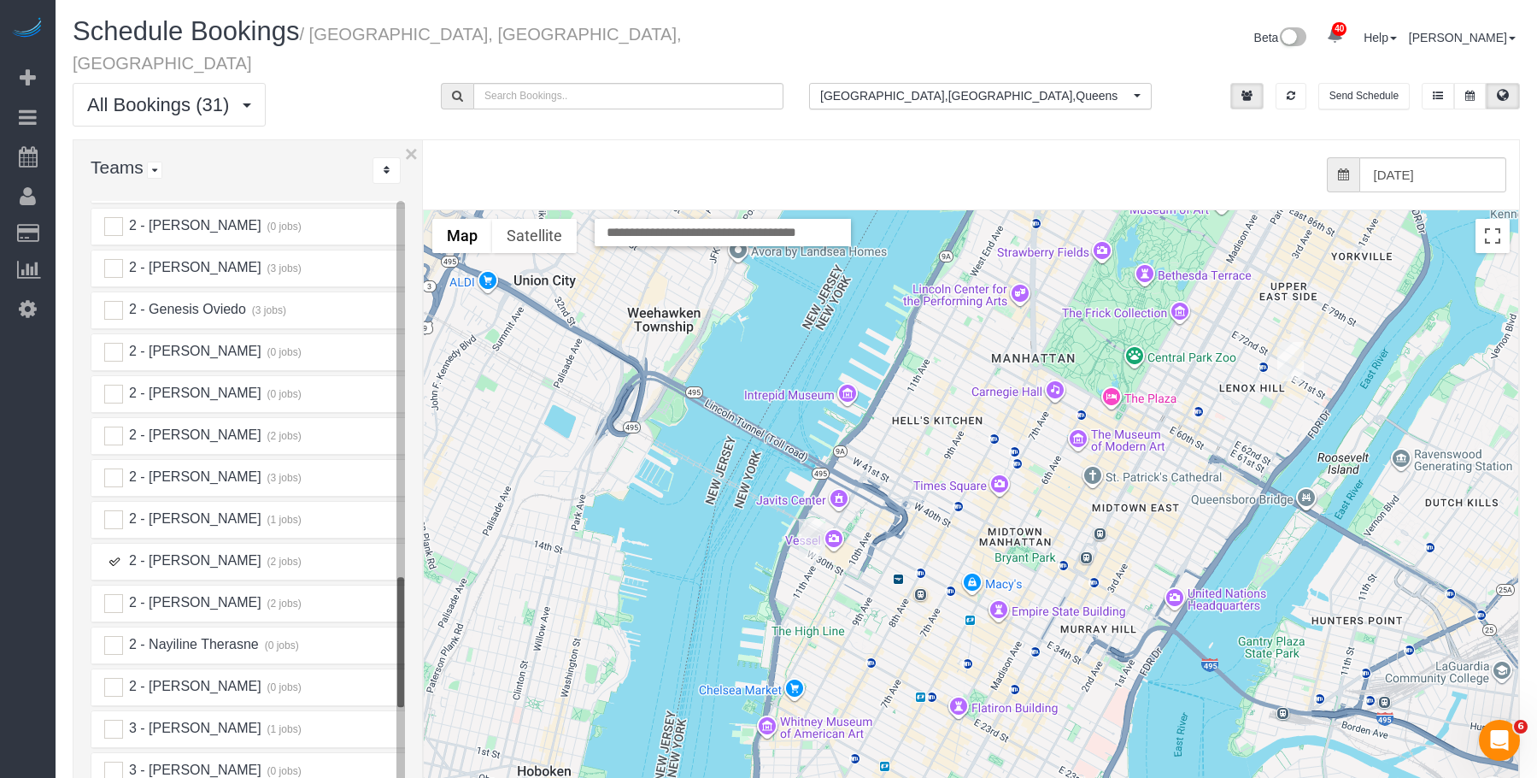
click at [1295, 344] on img "10/15/2025 1:30PM - Bernie Zamichow - 400 East 71st Street, Apt. 15t, New York,…" at bounding box center [1291, 361] width 26 height 39
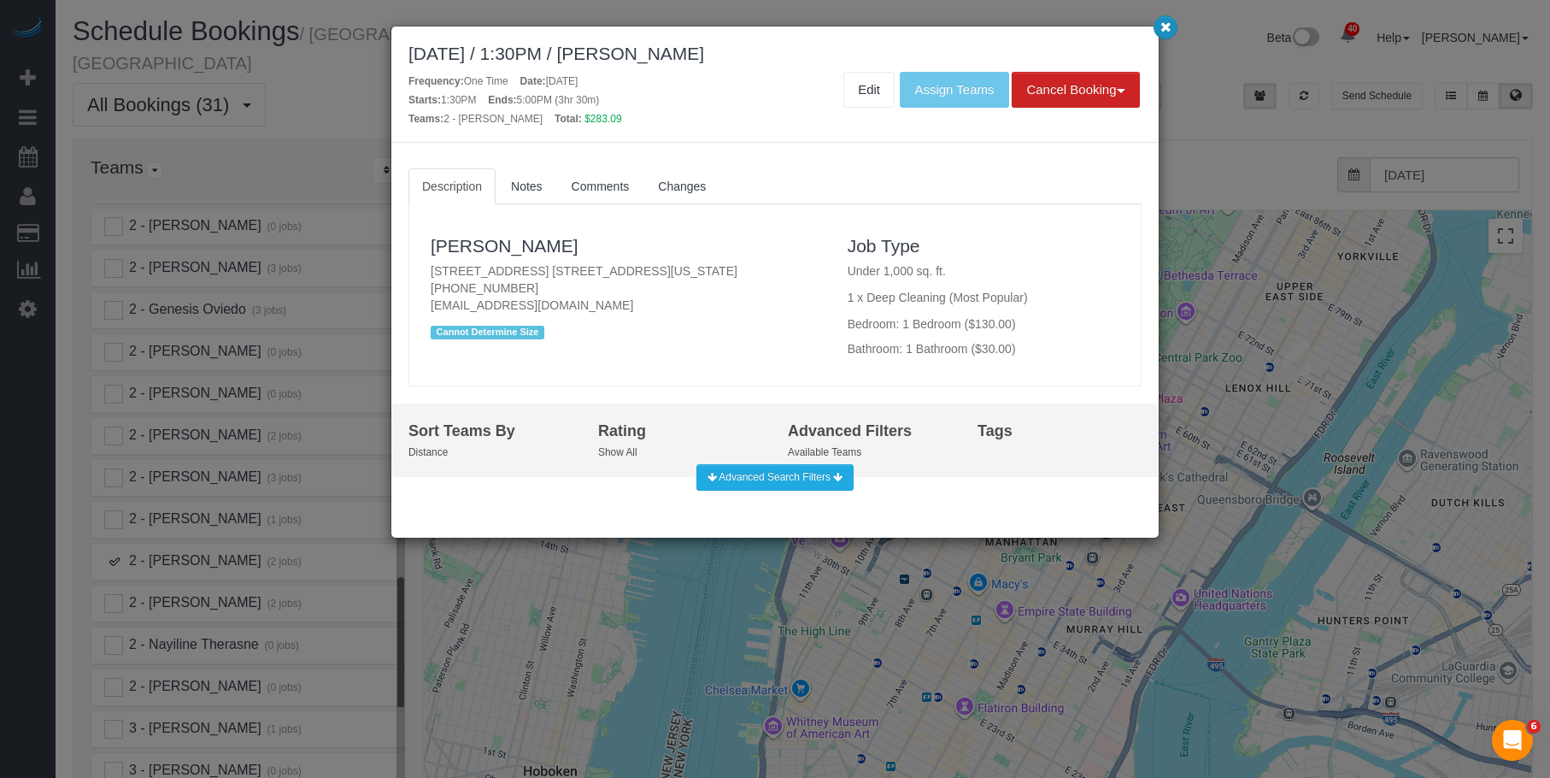
click at [1160, 22] on icon "button" at bounding box center [1165, 26] width 11 height 10
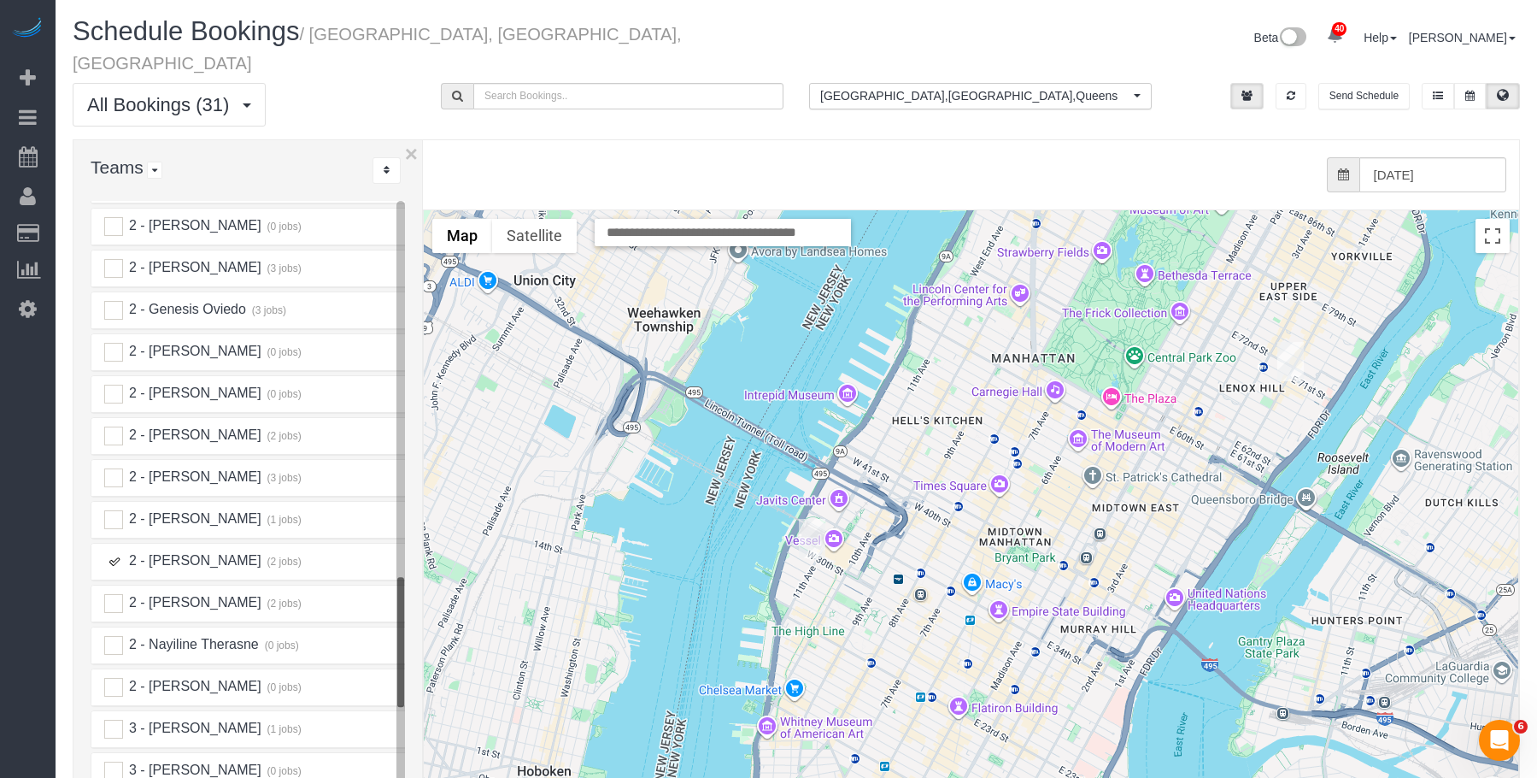
click at [111, 552] on ins at bounding box center [113, 561] width 19 height 19
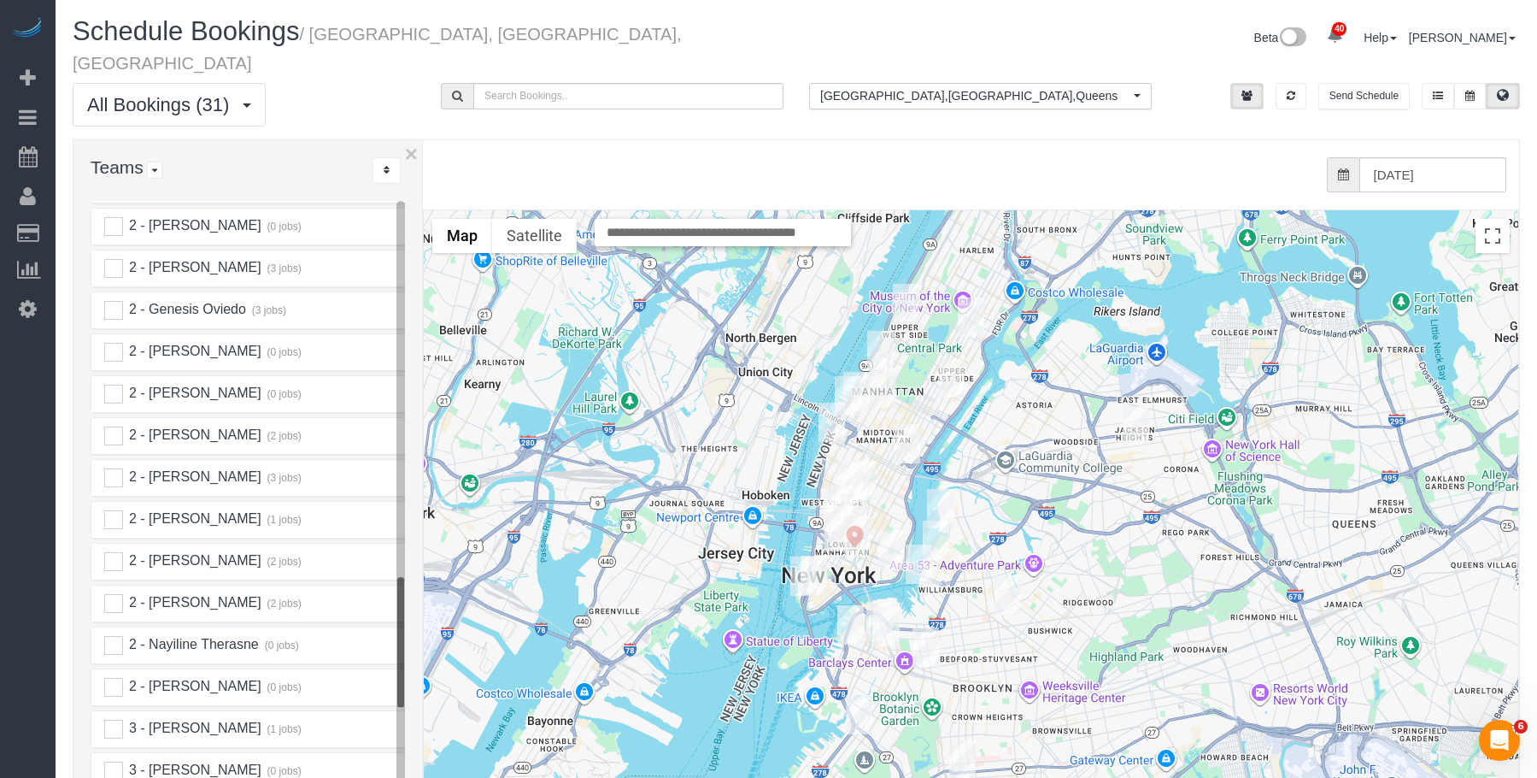
click at [115, 594] on ins at bounding box center [113, 603] width 19 height 19
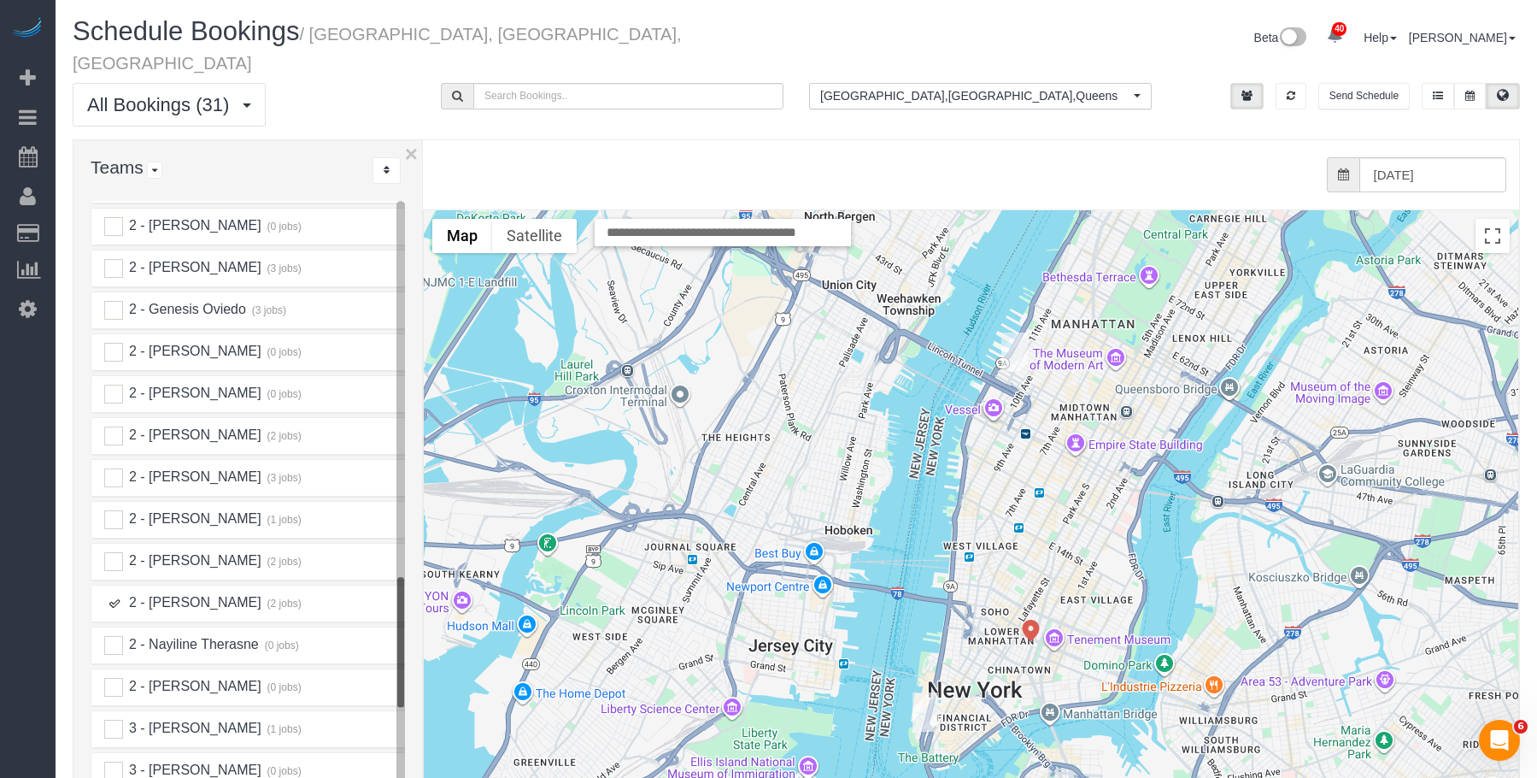
click at [1019, 332] on img "10/15/2025 10:00AM - Zoe Cunningham (Softwire) - 560 West 43rd Street, Apt 41d,…" at bounding box center [1015, 351] width 26 height 39
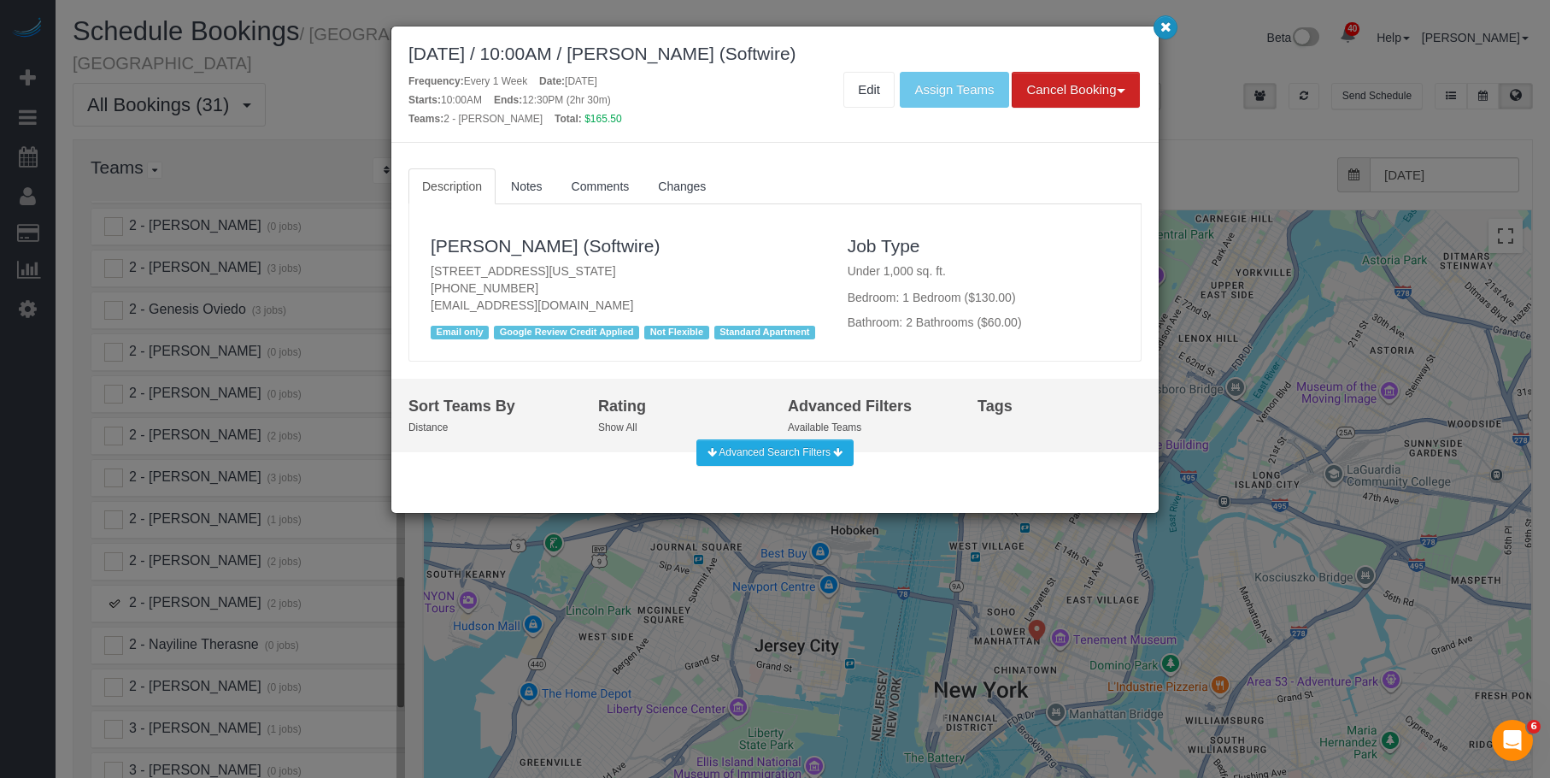
click at [1158, 32] on button "button" at bounding box center [1166, 27] width 24 height 24
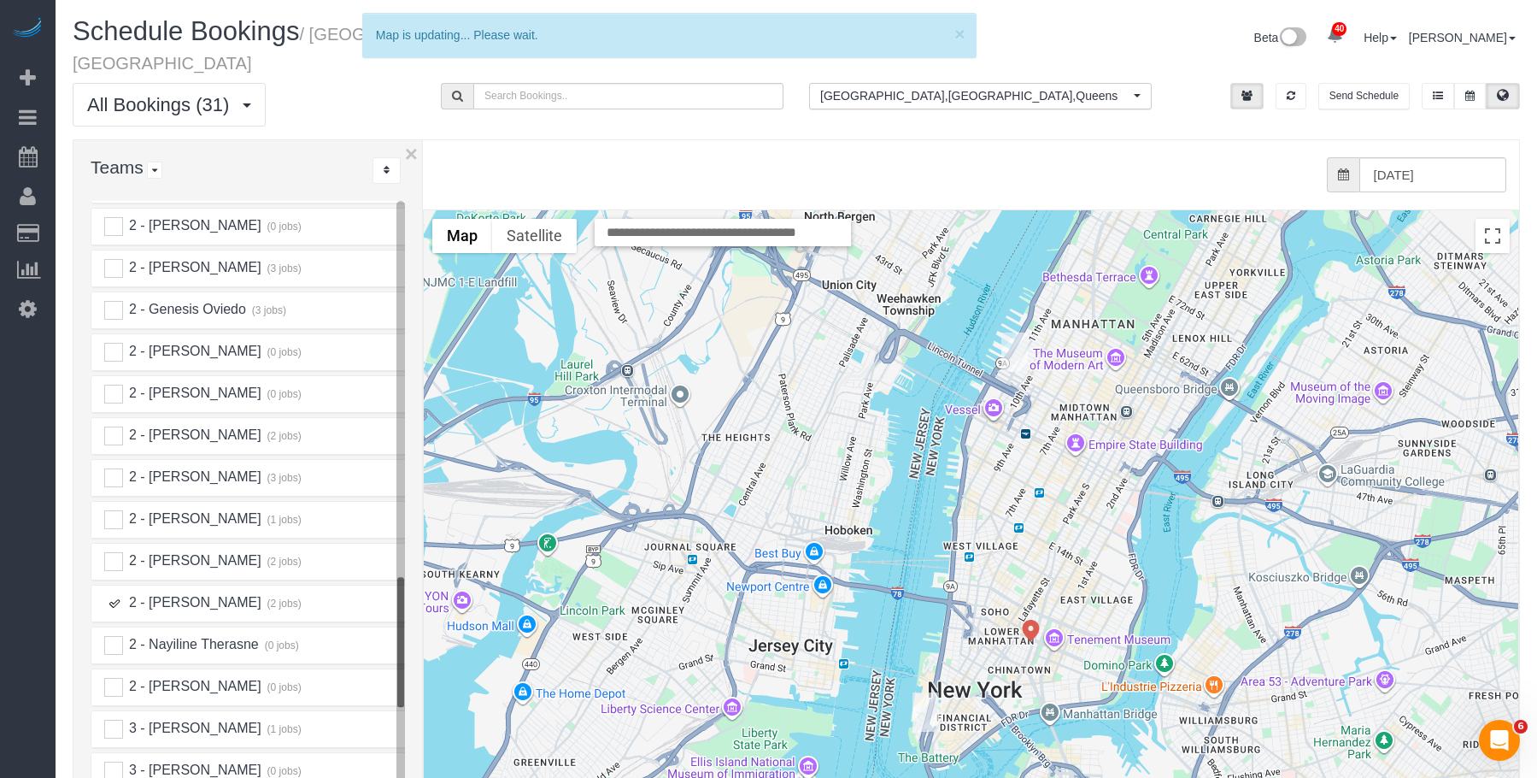
click at [972, 551] on div "To navigate, press the arrow keys." at bounding box center [1519, 551] width 1095 height 0
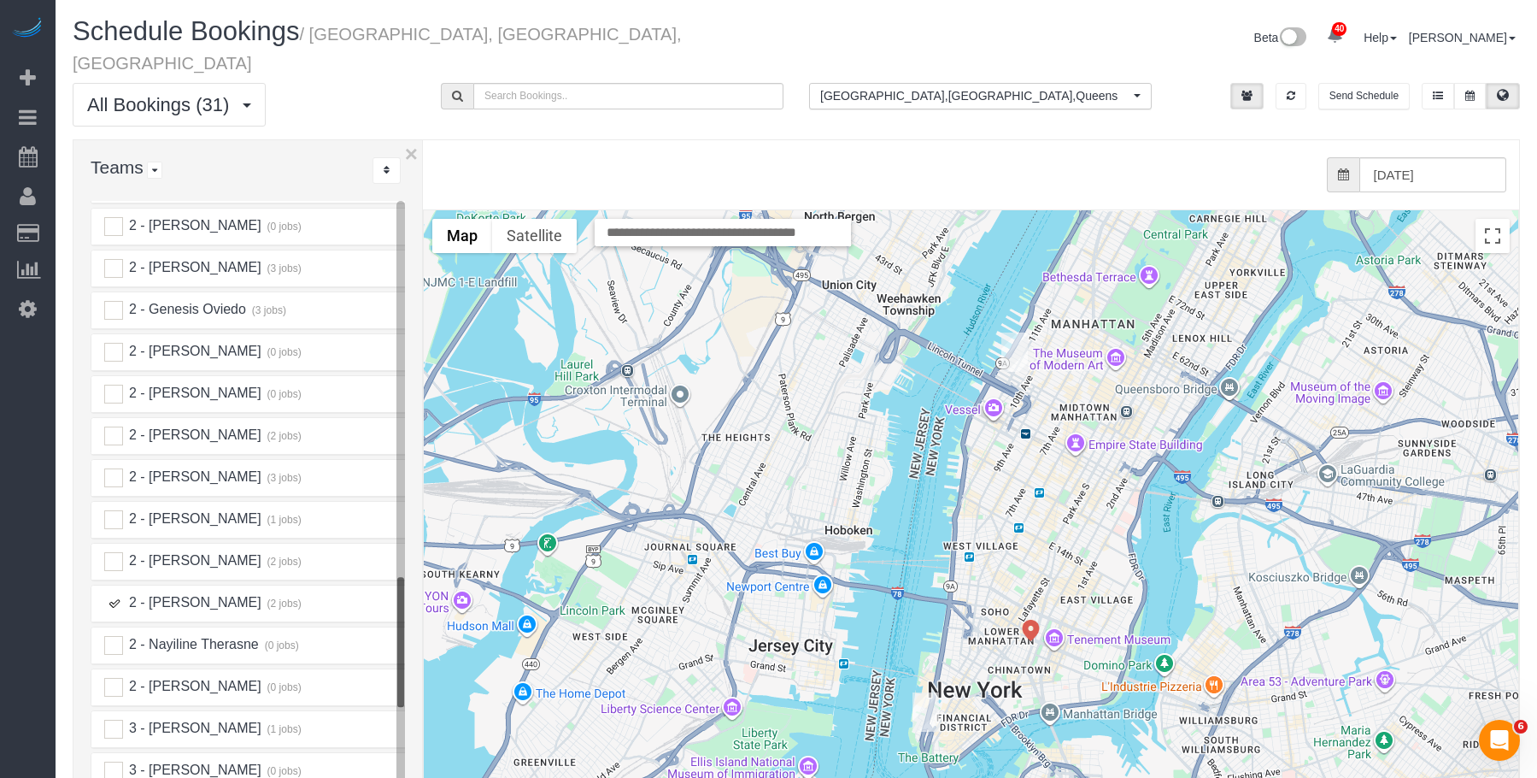
click at [927, 692] on img "10/15/2025 1:30PM - Victoria Lu (University of Michigan) - 21 West Street, Apt.…" at bounding box center [926, 711] width 26 height 39
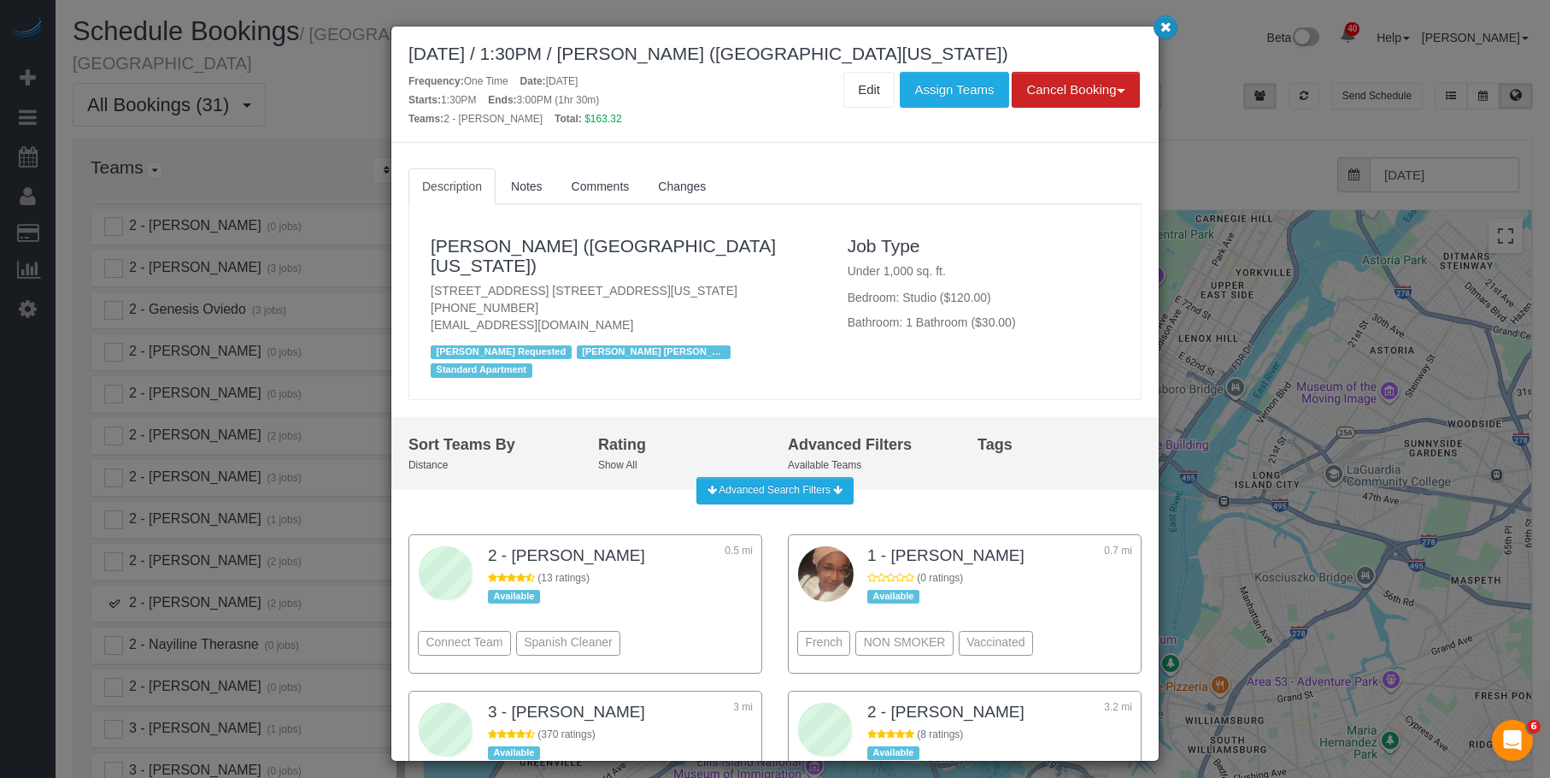
click at [1166, 26] on icon "button" at bounding box center [1165, 26] width 11 height 10
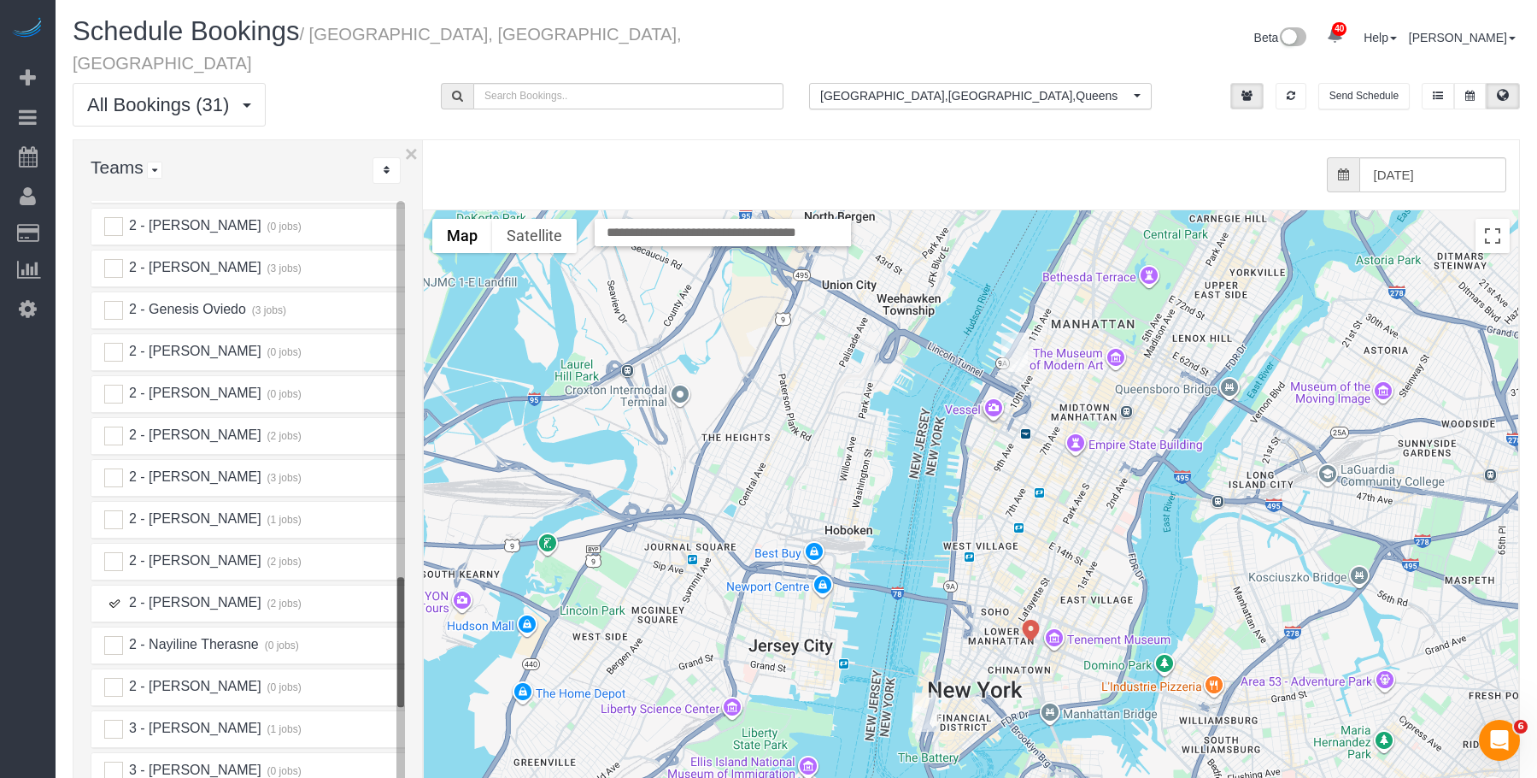
click at [116, 594] on ins at bounding box center [113, 603] width 19 height 19
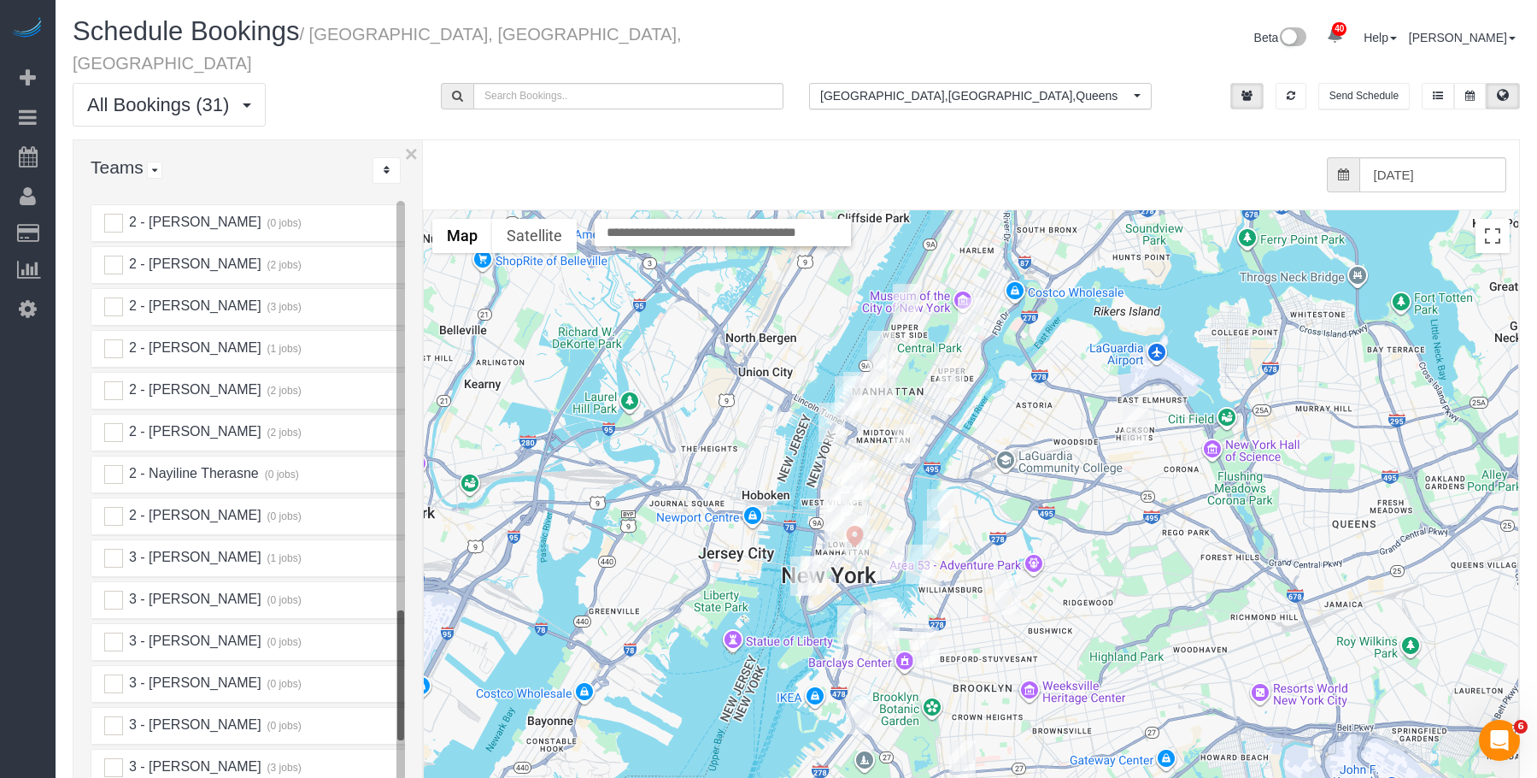
scroll to position [2222, 0]
drag, startPoint x: 110, startPoint y: 454, endPoint x: 974, endPoint y: 555, distance: 869.8
click at [112, 463] on ins at bounding box center [113, 472] width 19 height 19
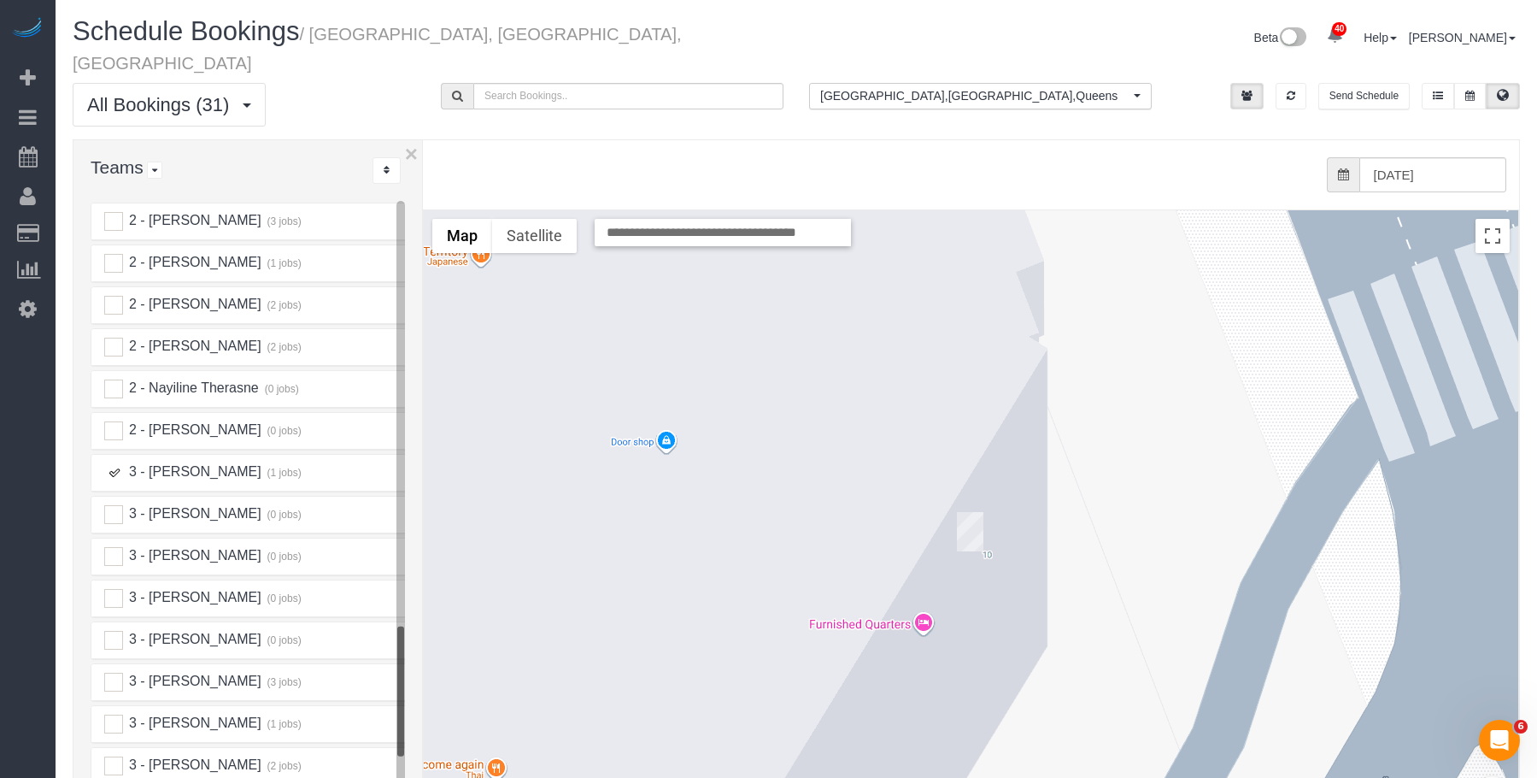
click at [972, 512] on img "10/15/2025 9:00AM - Daniel Rivera - 10 City Point, Apt. 39h, Brooklyn, NY 11201" at bounding box center [970, 531] width 26 height 39
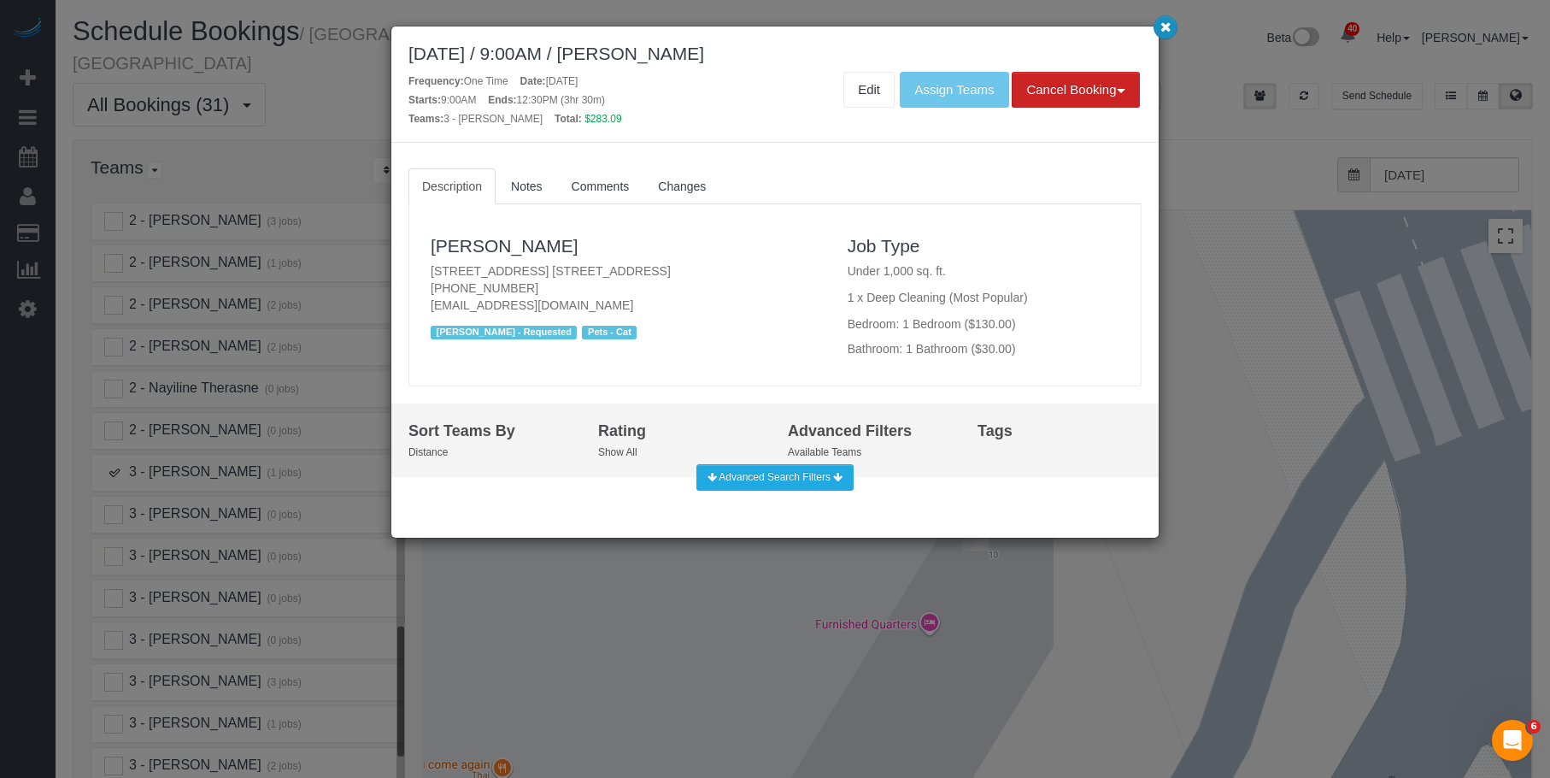
click at [1166, 33] on button "button" at bounding box center [1166, 27] width 24 height 24
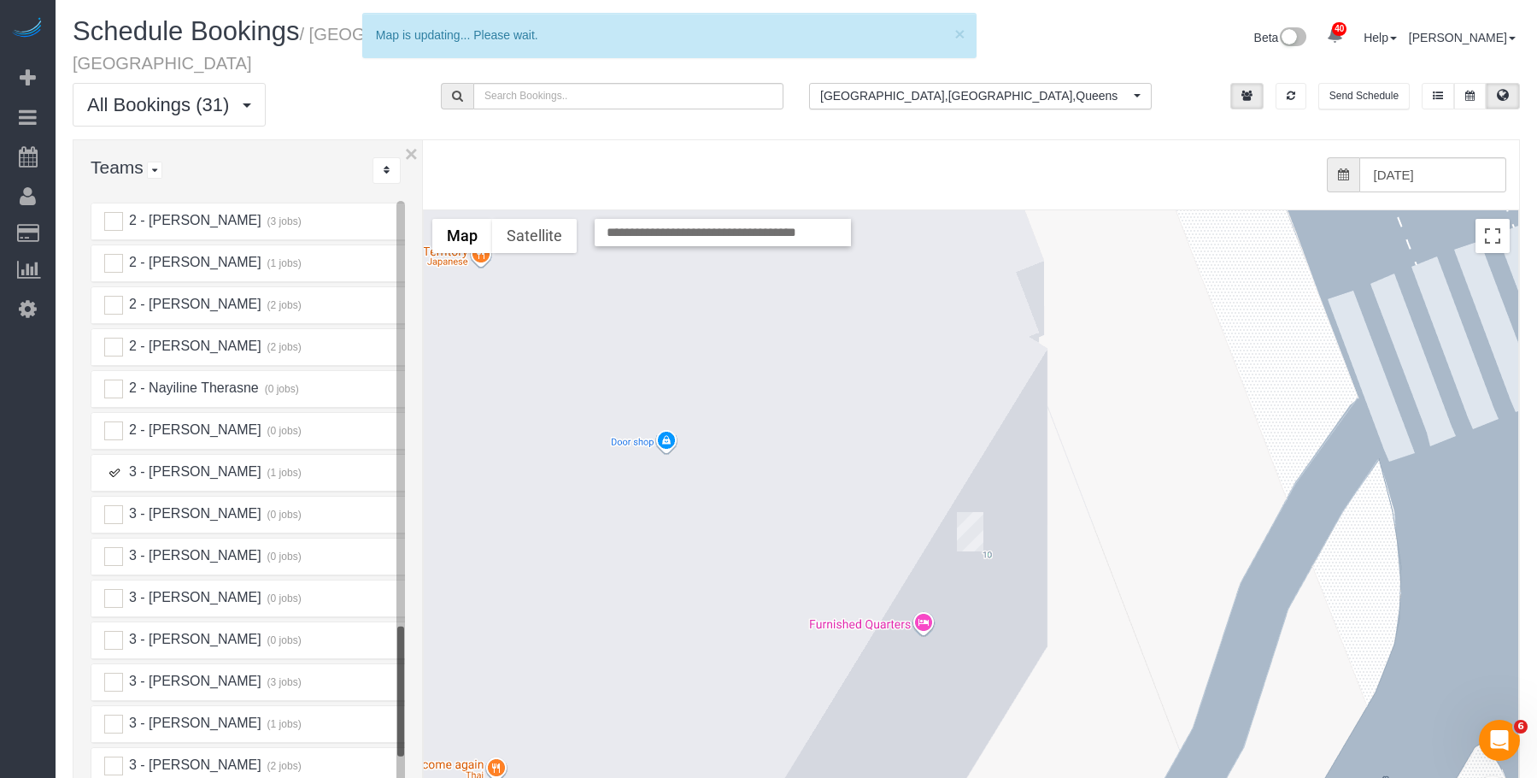
click at [110, 463] on ins at bounding box center [113, 472] width 19 height 19
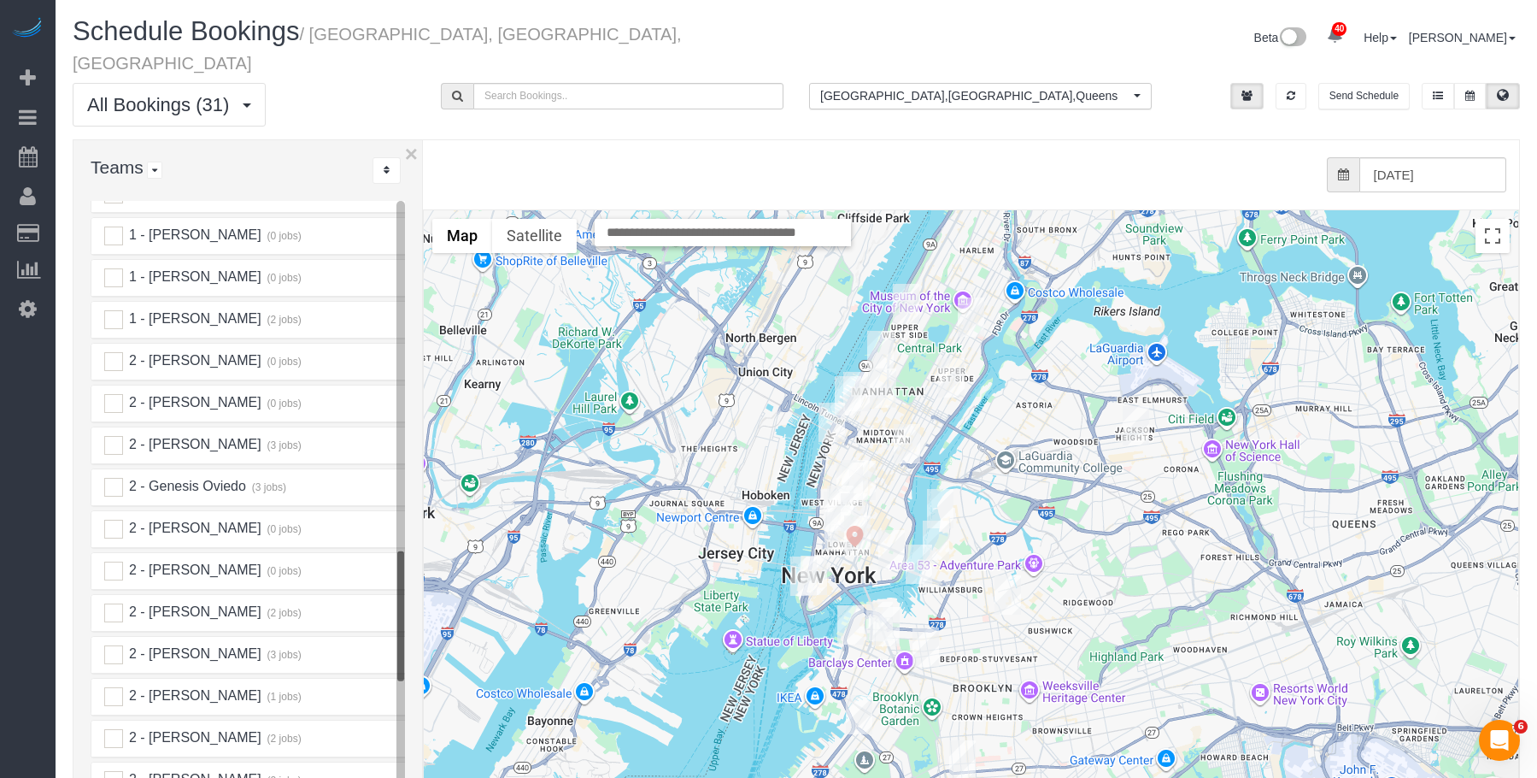
scroll to position [1782, 0]
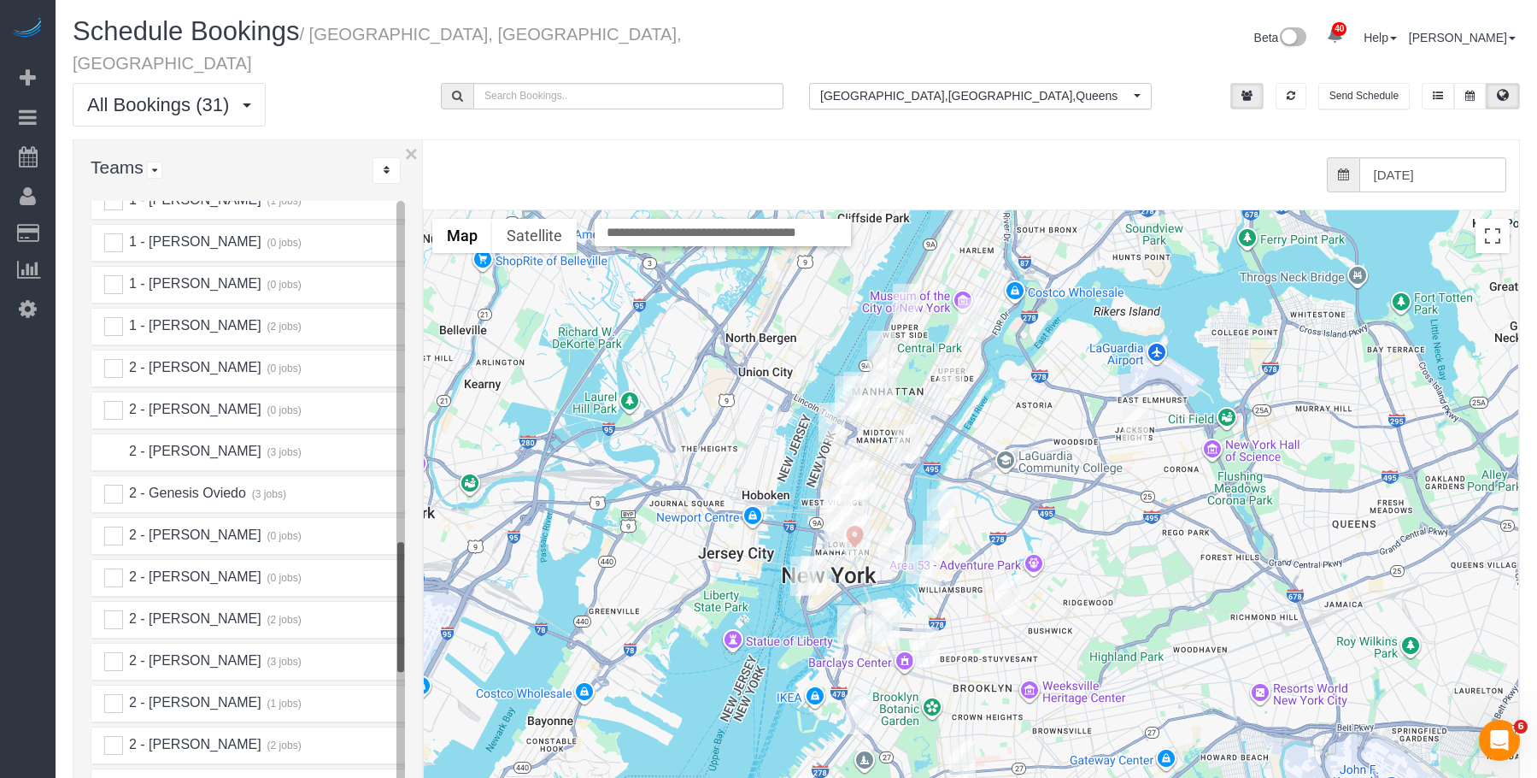
click at [115, 443] on ins at bounding box center [113, 452] width 19 height 19
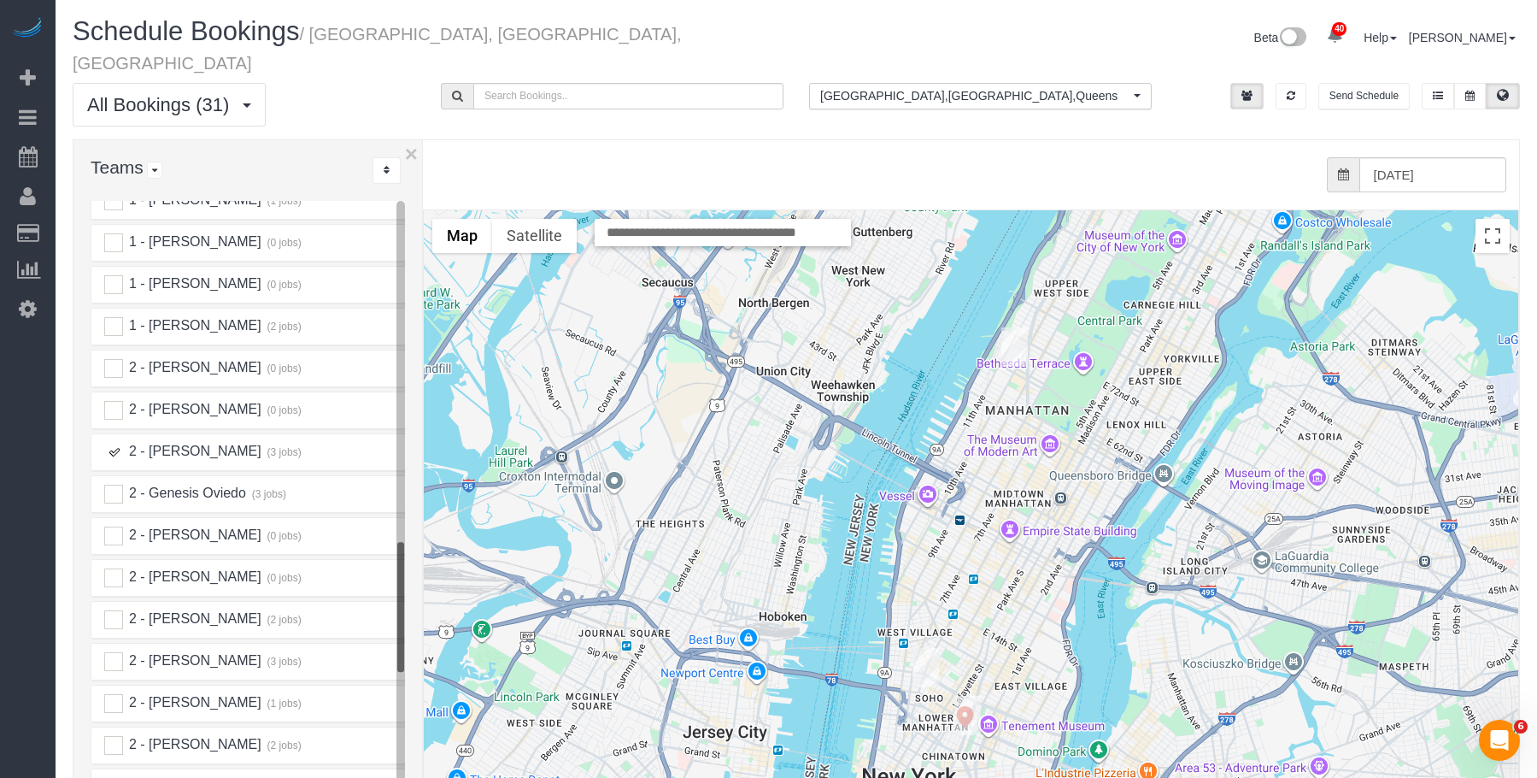
click at [966, 696] on img "10/15/2025 2:30PM - Tze Chun (Goodside Studios) - 329 Broome Street, New York, …" at bounding box center [968, 715] width 26 height 39
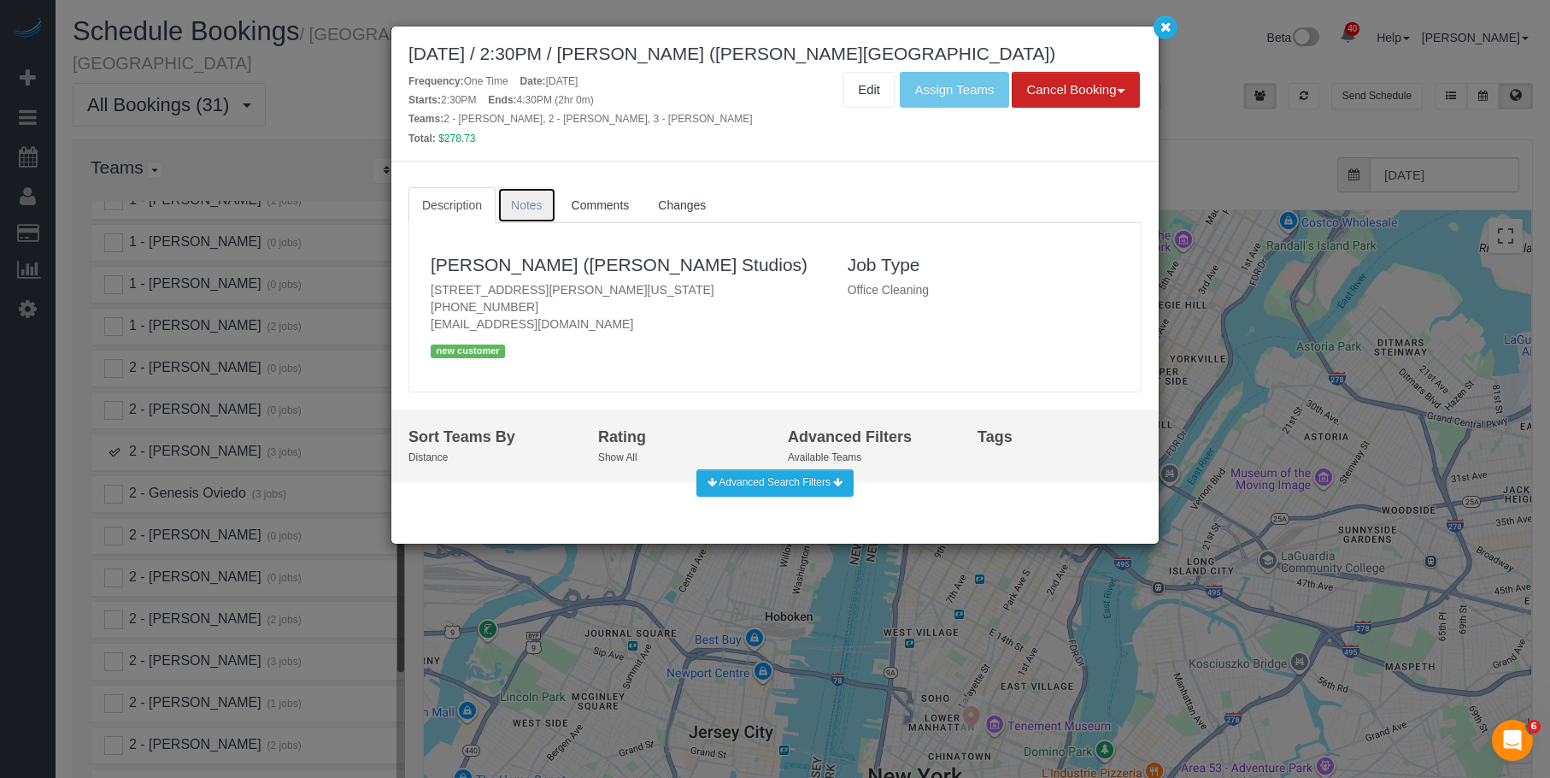
click at [525, 208] on span "Notes" at bounding box center [527, 205] width 32 height 14
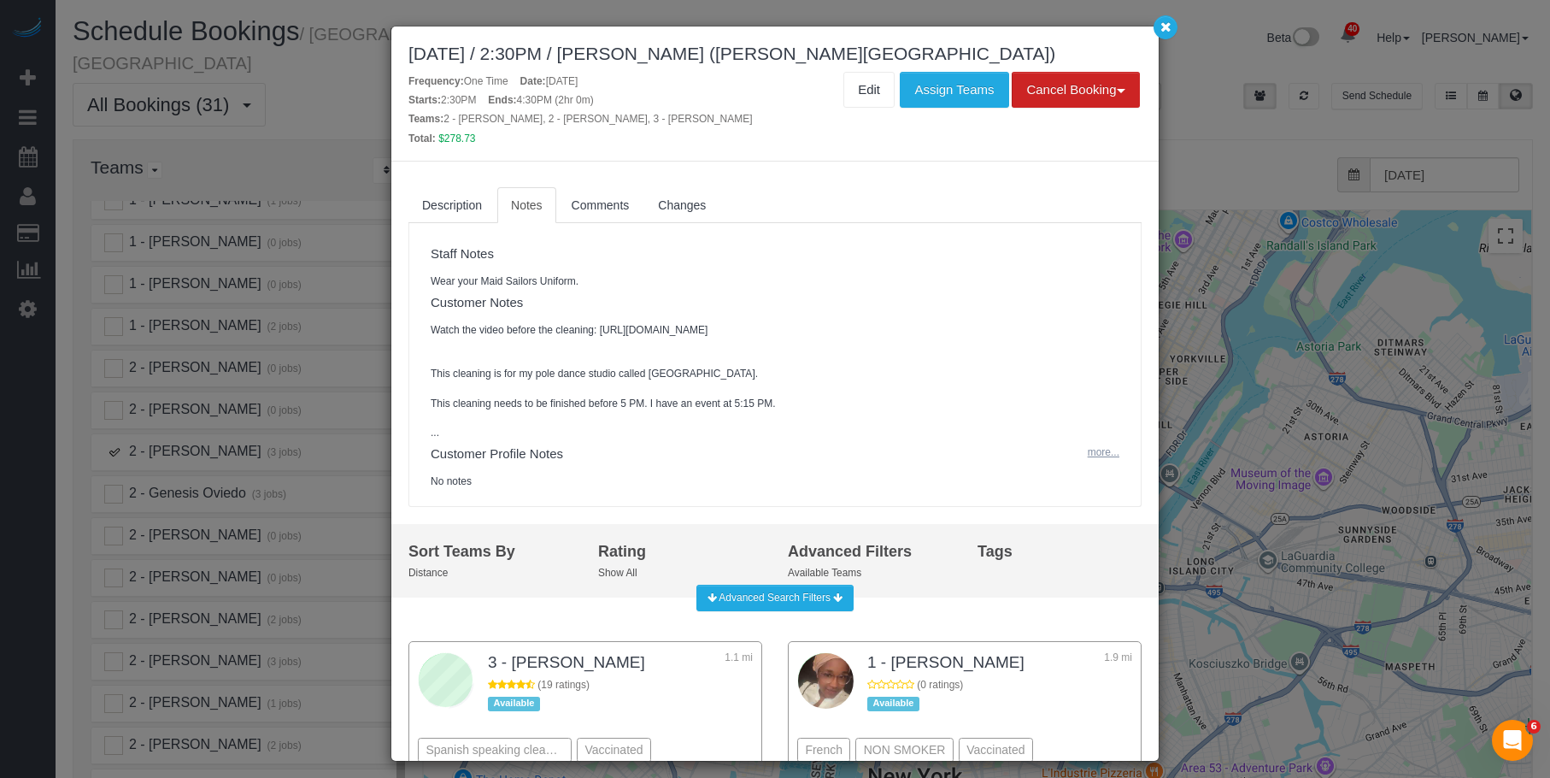
click at [1095, 465] on button "more..." at bounding box center [1099, 452] width 42 height 25
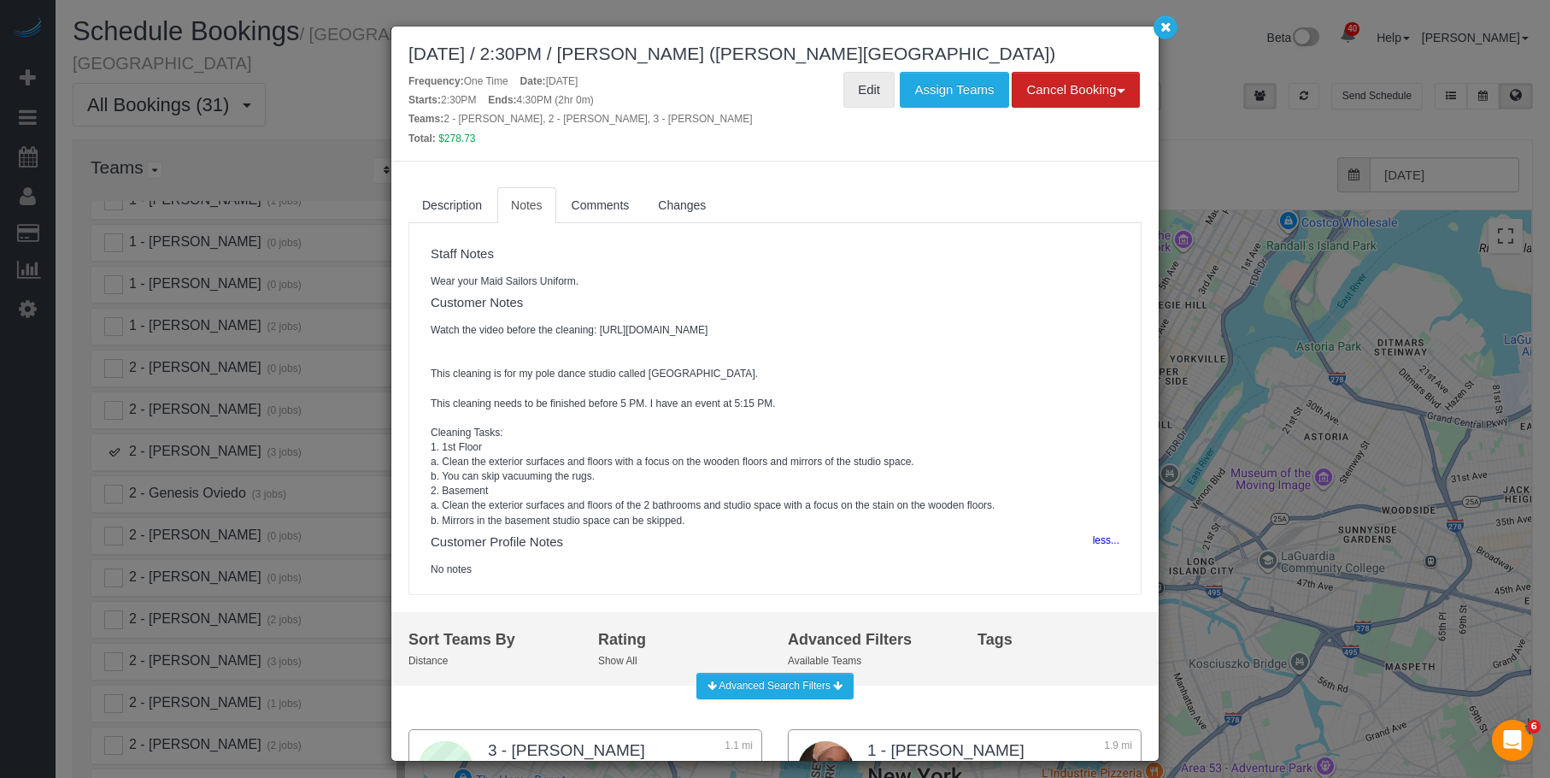
click at [861, 91] on link "Edit" at bounding box center [868, 90] width 51 height 36
click at [1169, 28] on icon "button" at bounding box center [1165, 26] width 11 height 10
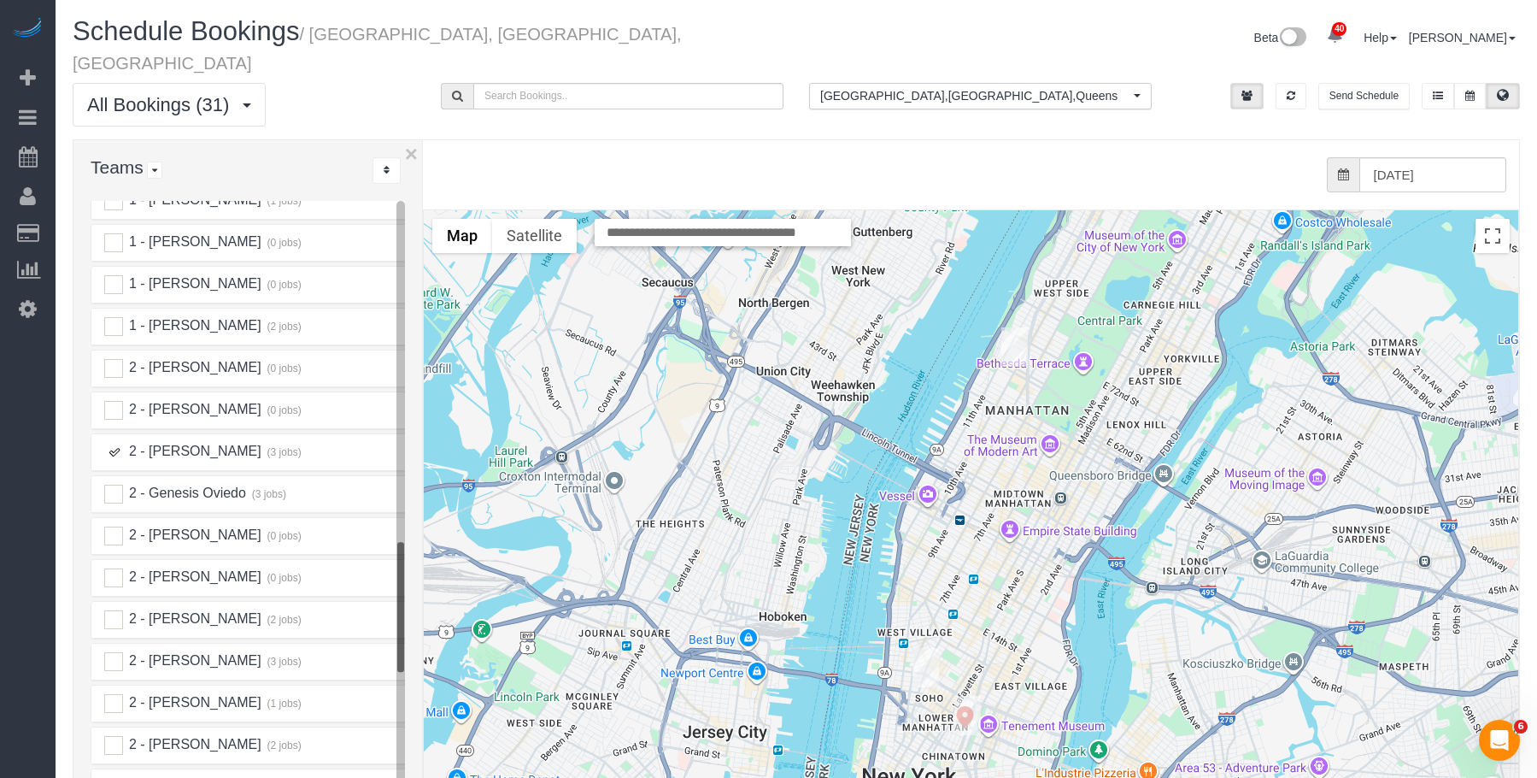
click at [110, 443] on ins at bounding box center [113, 452] width 19 height 19
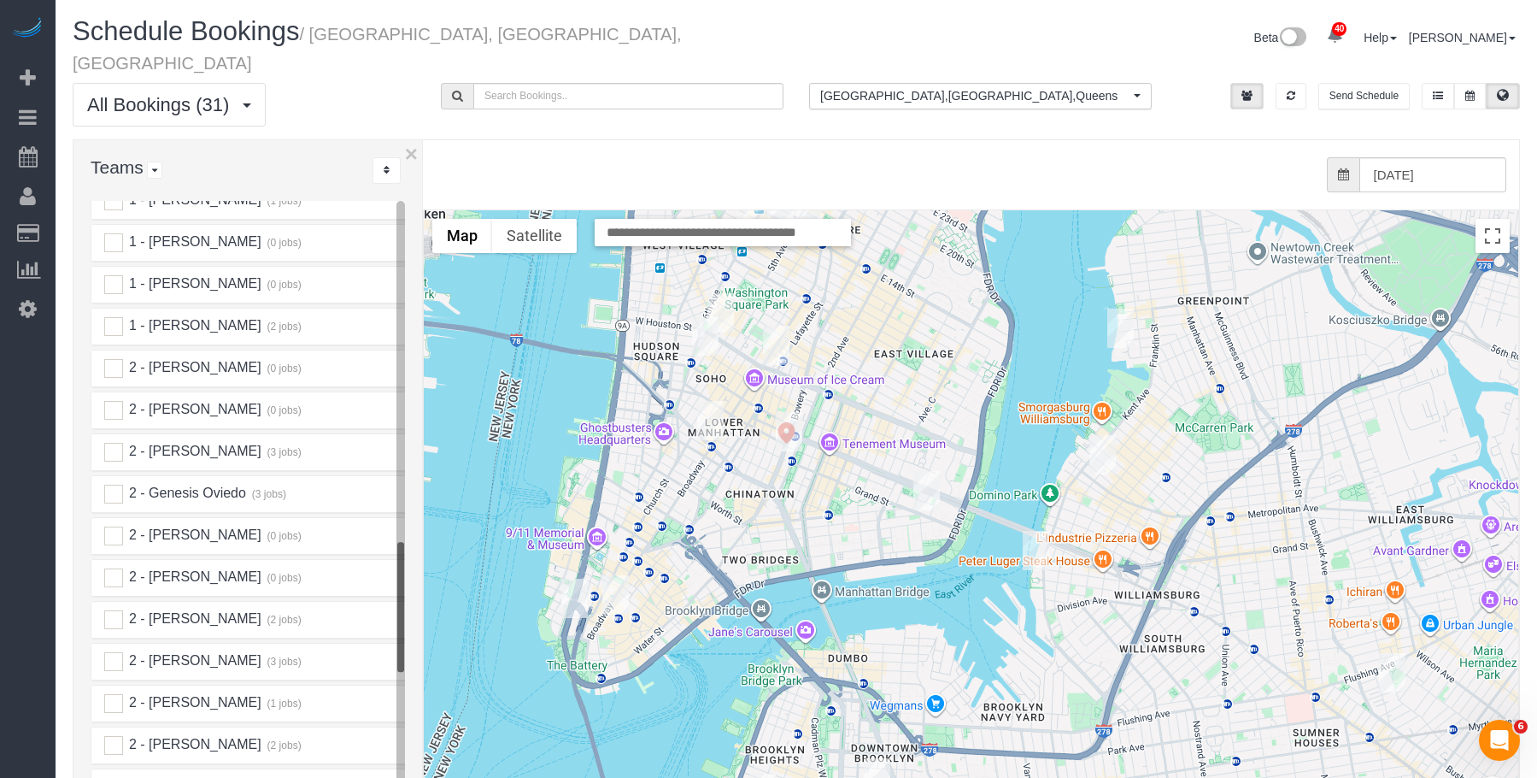
drag, startPoint x: 724, startPoint y: 396, endPoint x: 743, endPoint y: 169, distance: 228.2
click at [756, 415] on div "To navigate, press the arrow keys." at bounding box center [971, 551] width 1095 height 682
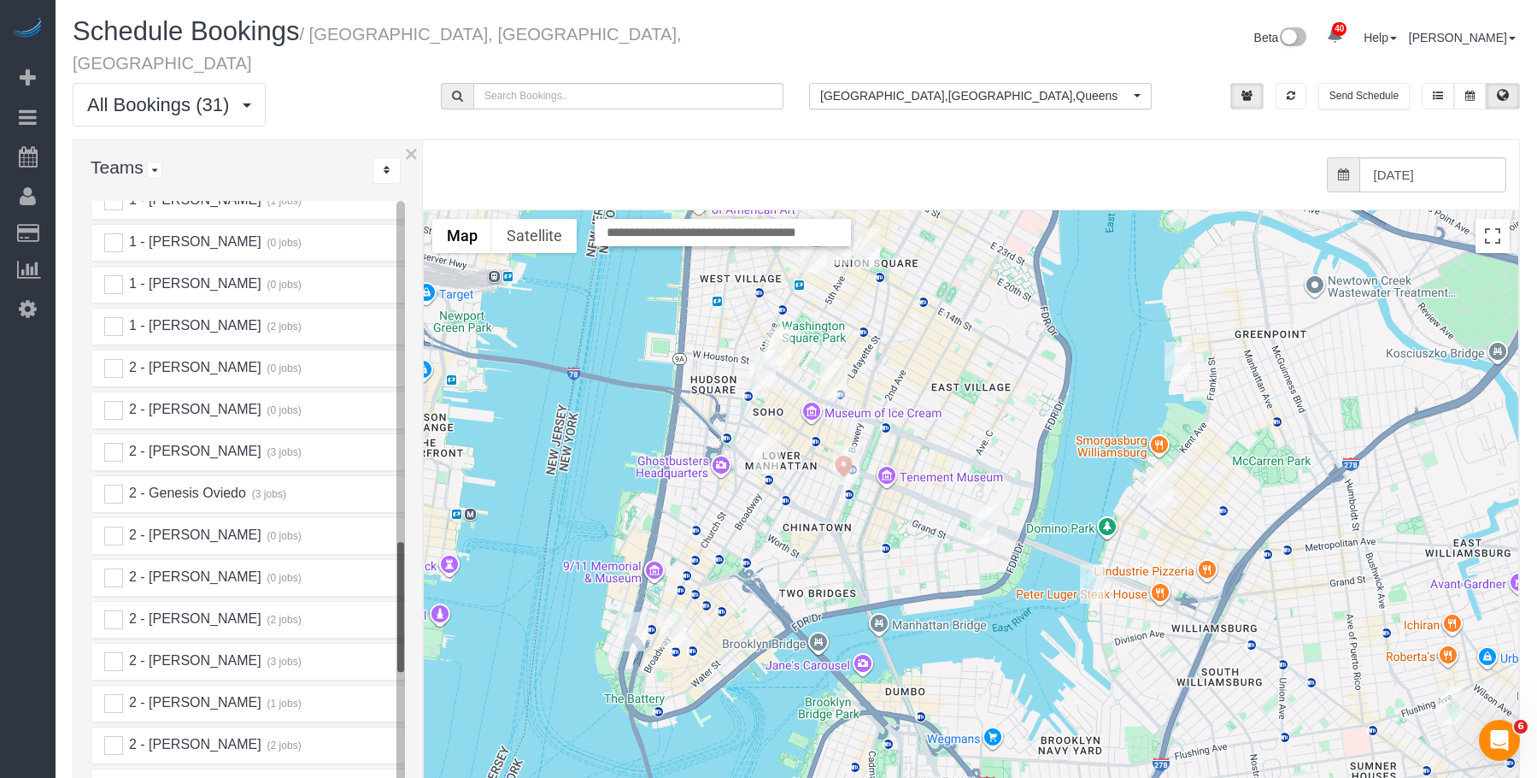
click at [830, 359] on img "10/15/2025 7:00PM - Elaine Pugsley (Mythology) - 324 Lafayette Street, 2nd Floo…" at bounding box center [833, 378] width 26 height 39
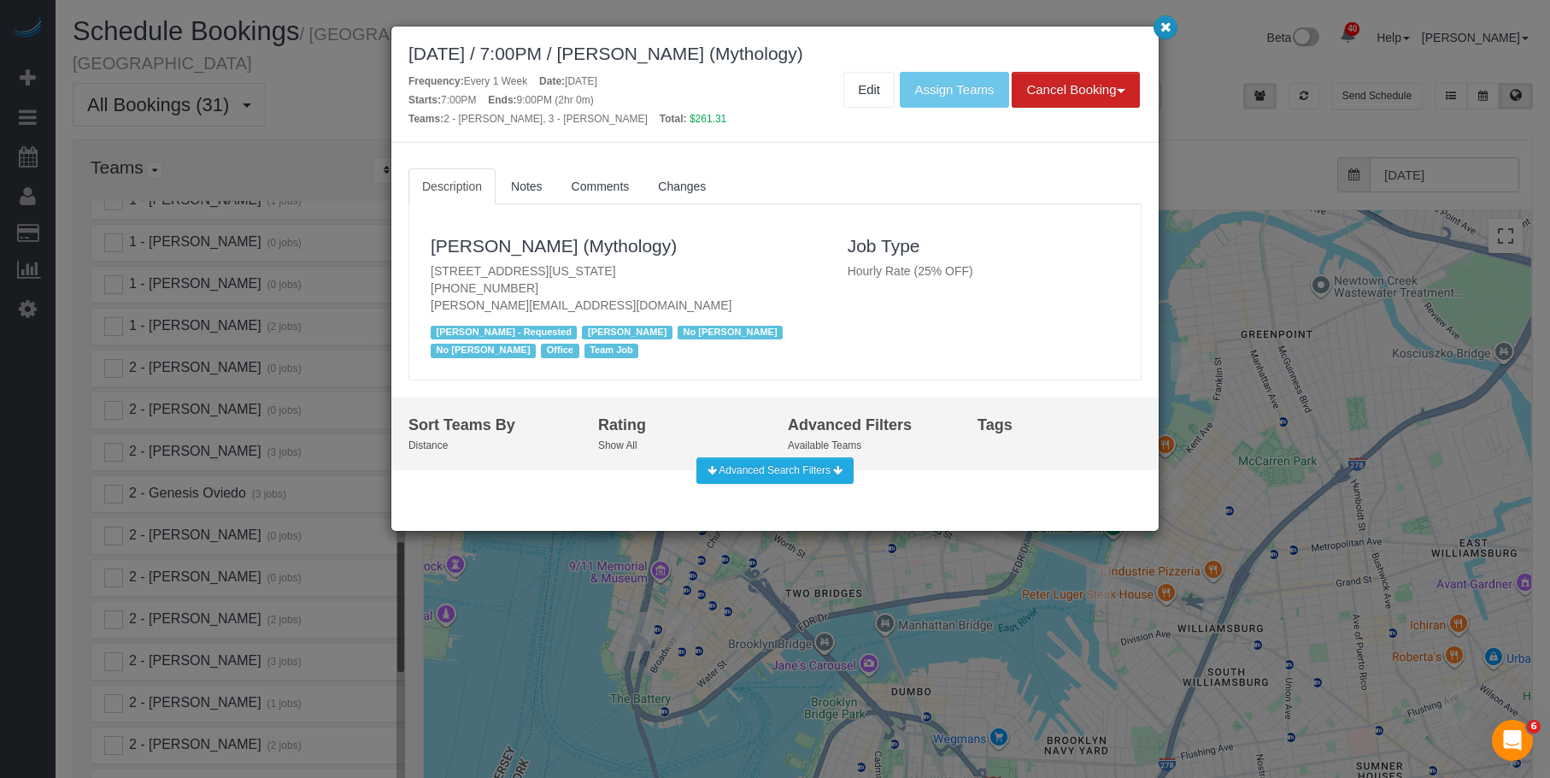
click at [1166, 29] on icon "button" at bounding box center [1165, 26] width 11 height 10
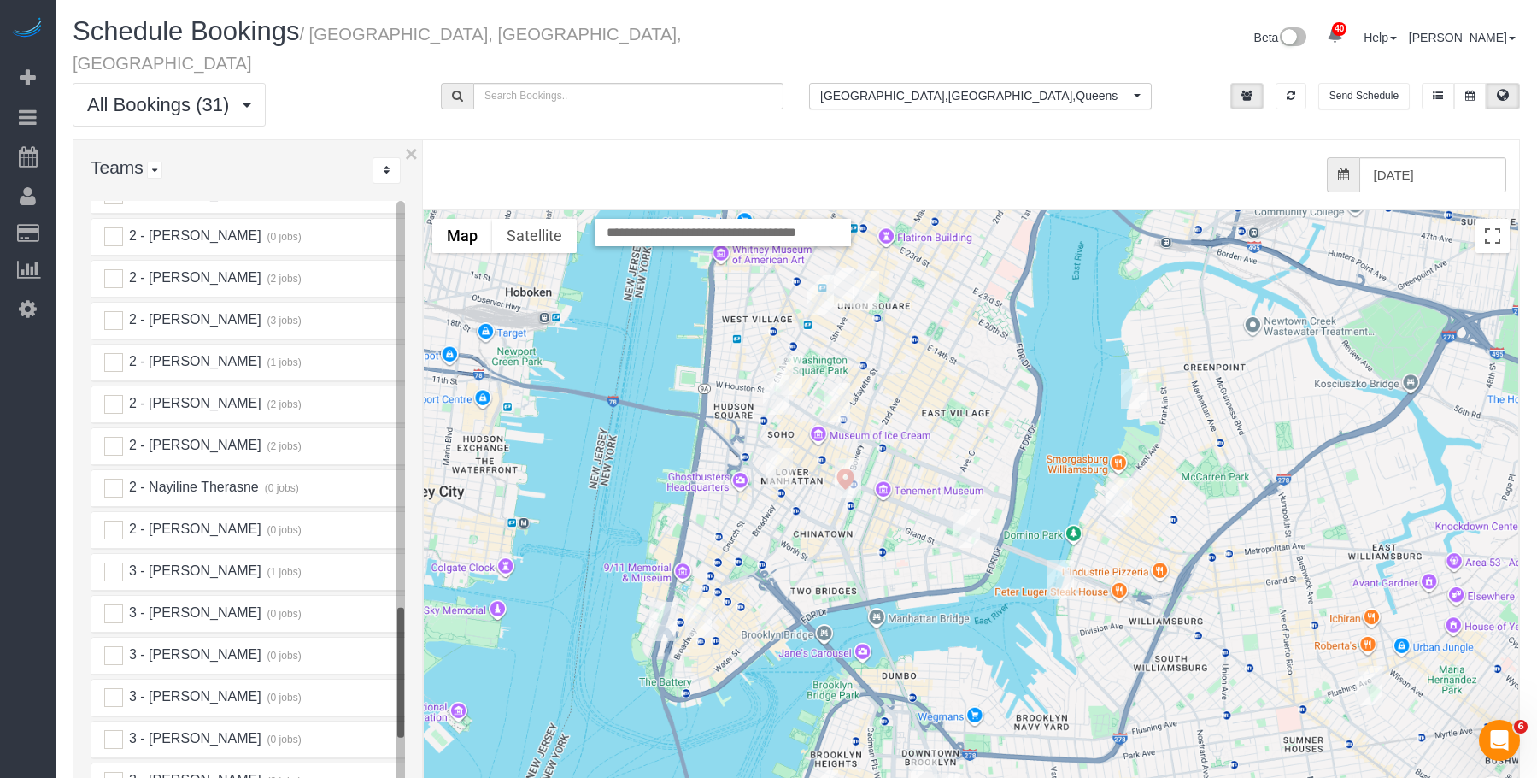
scroll to position [2123, 0]
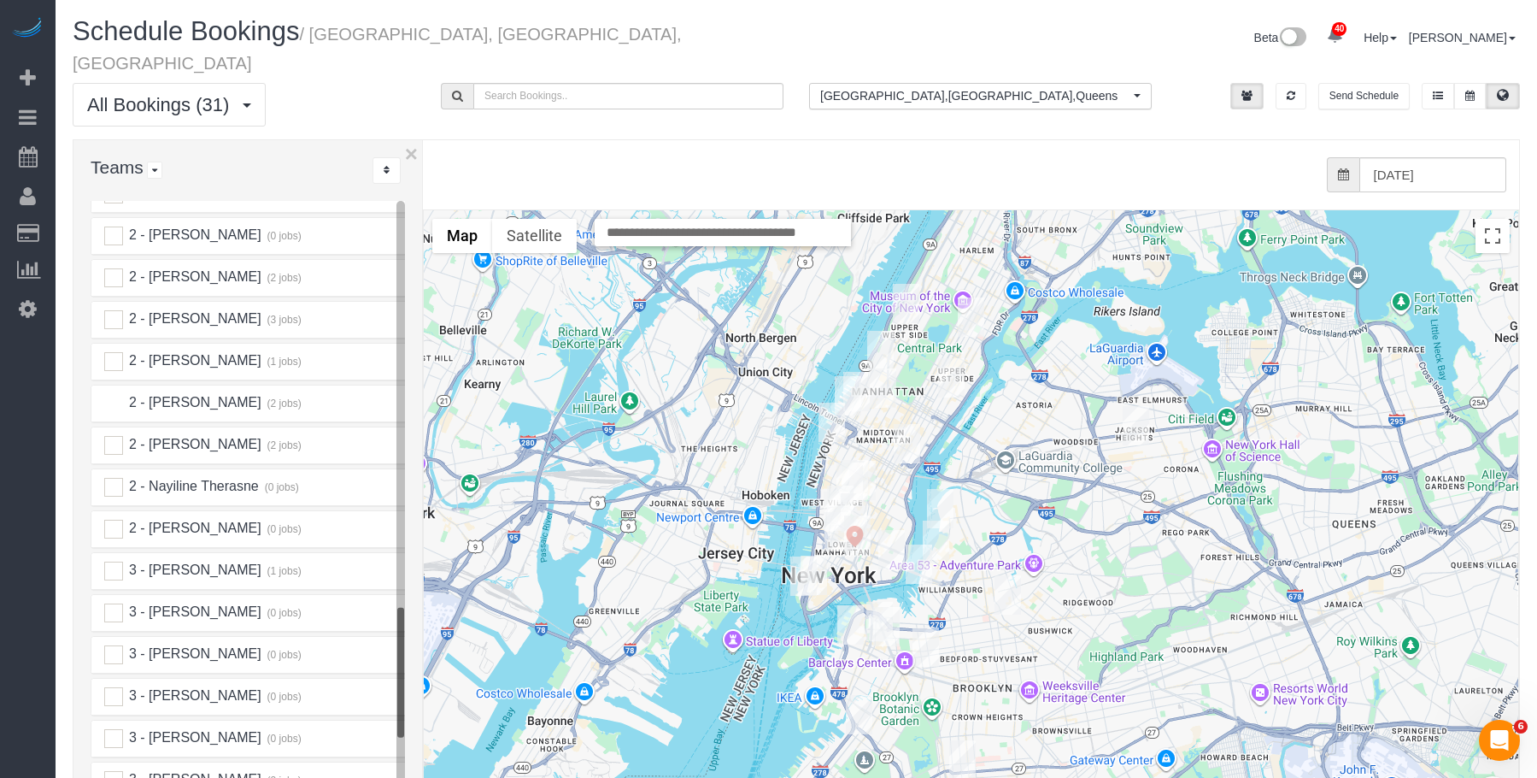
click at [114, 394] on ins at bounding box center [113, 403] width 19 height 19
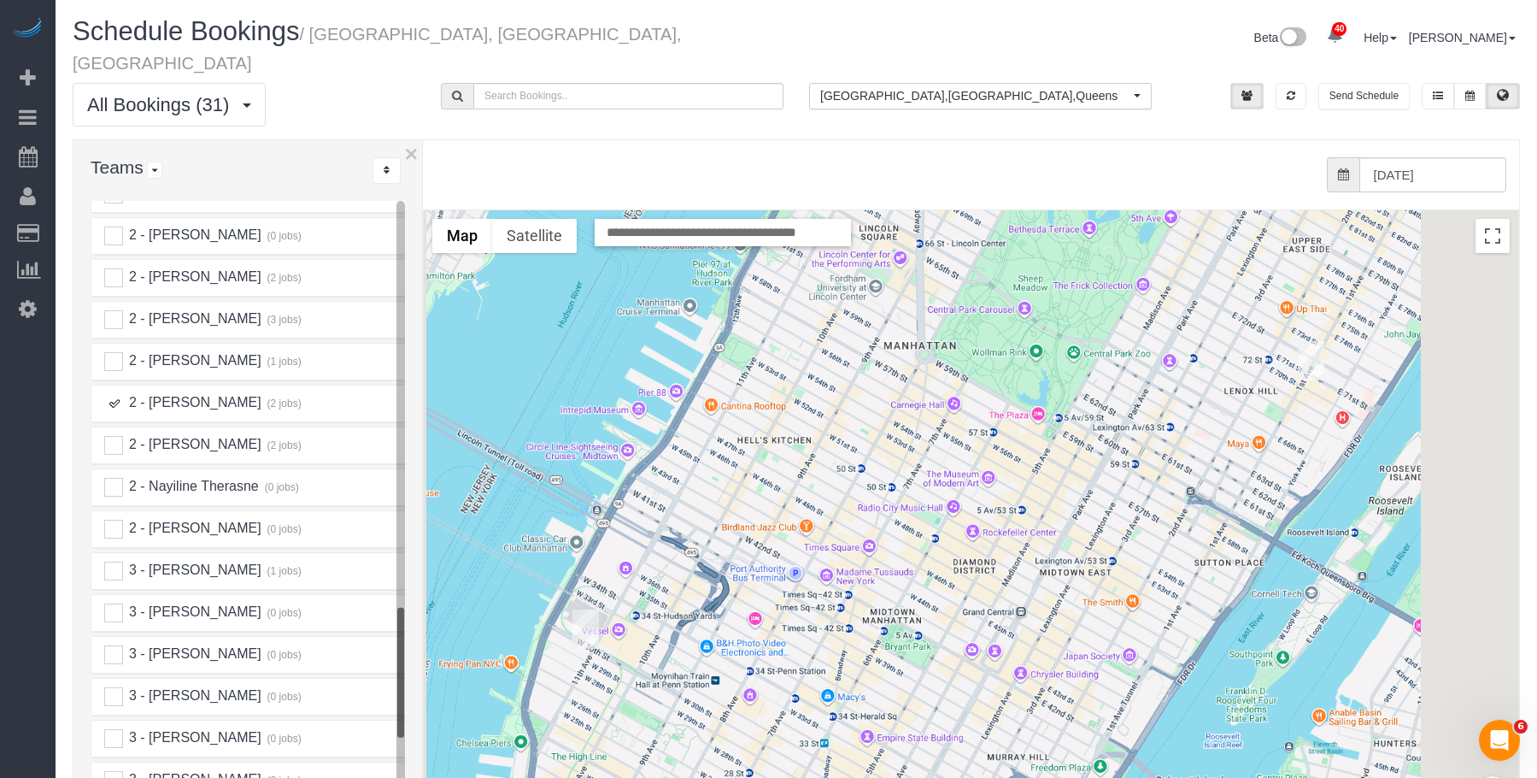
click at [114, 394] on ins at bounding box center [113, 403] width 19 height 19
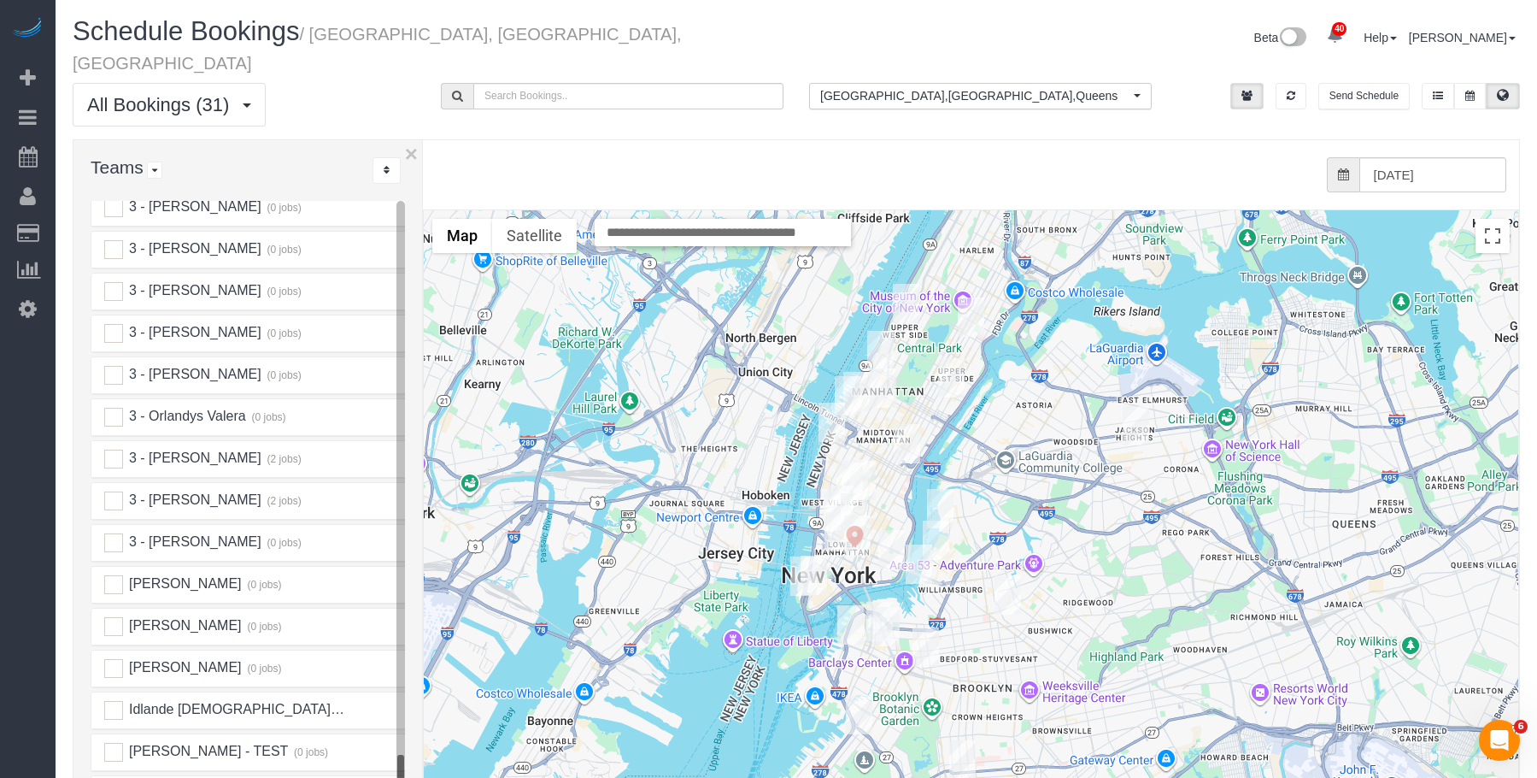
scroll to position [2893, 0]
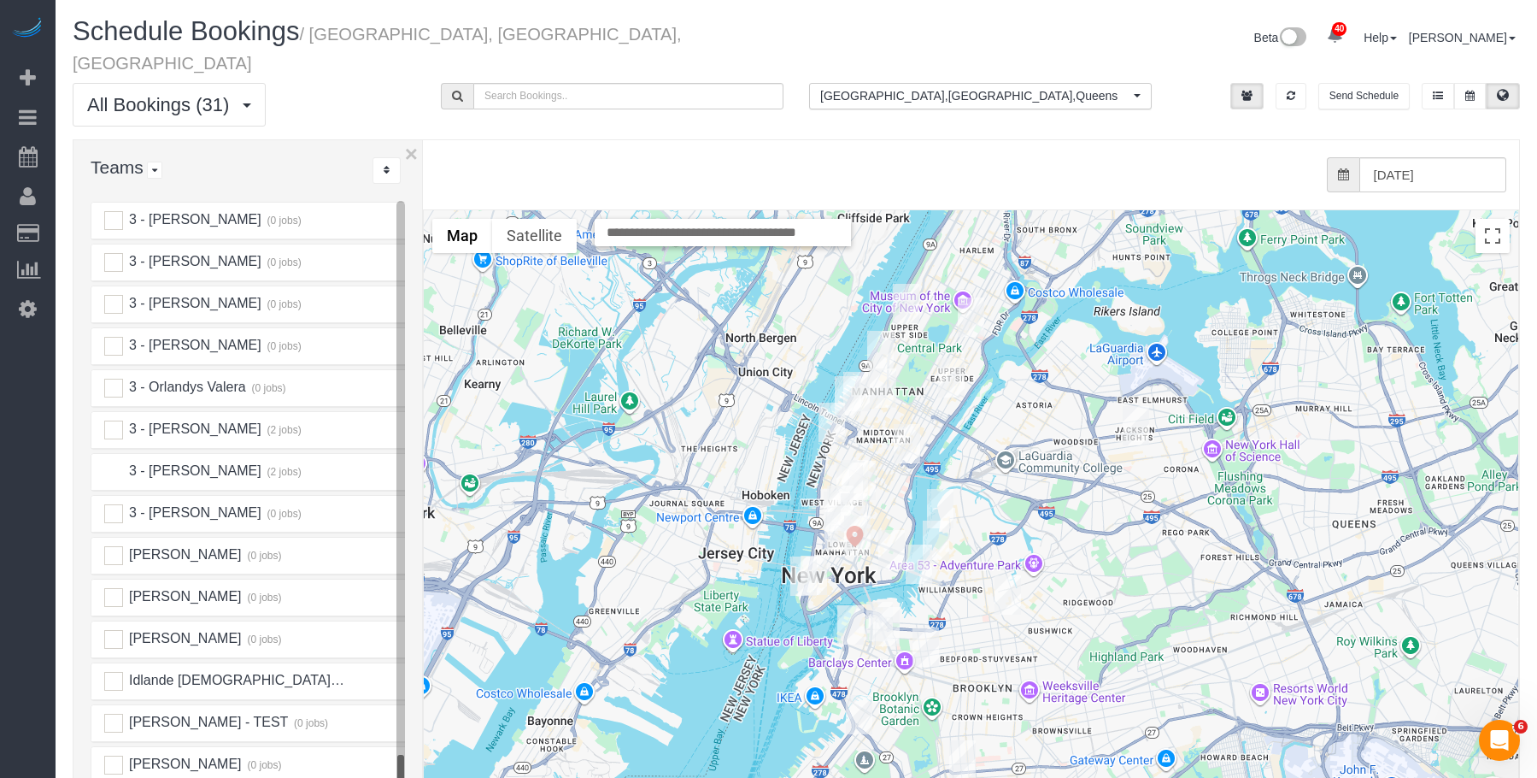
click at [113, 462] on ins at bounding box center [113, 471] width 19 height 19
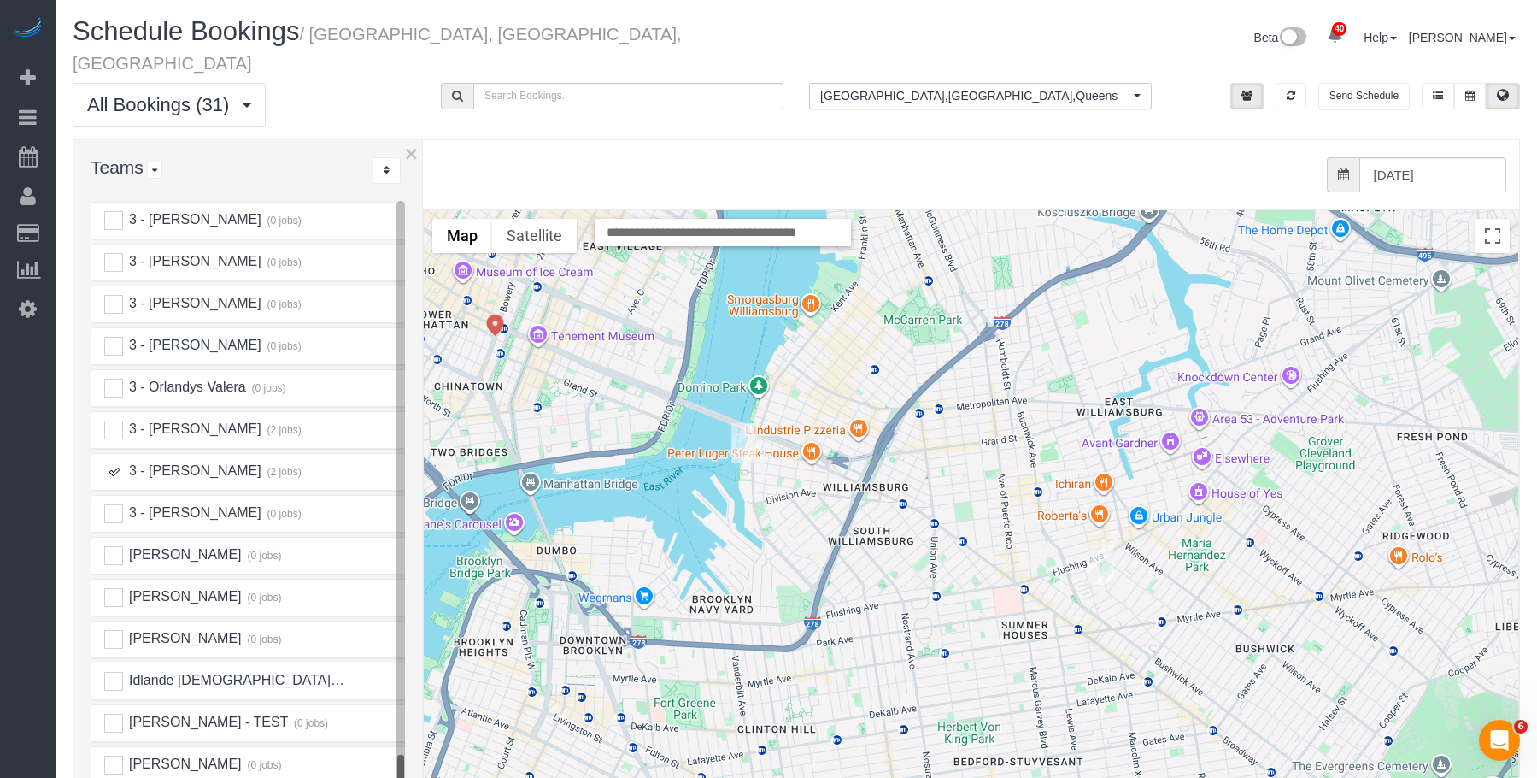
click at [1097, 545] on img "10/15/2025 12:00PM - Ifeoma Odum - 54 Noll Street, Apt 316, Brooklyn, NY 11206" at bounding box center [1101, 564] width 26 height 39
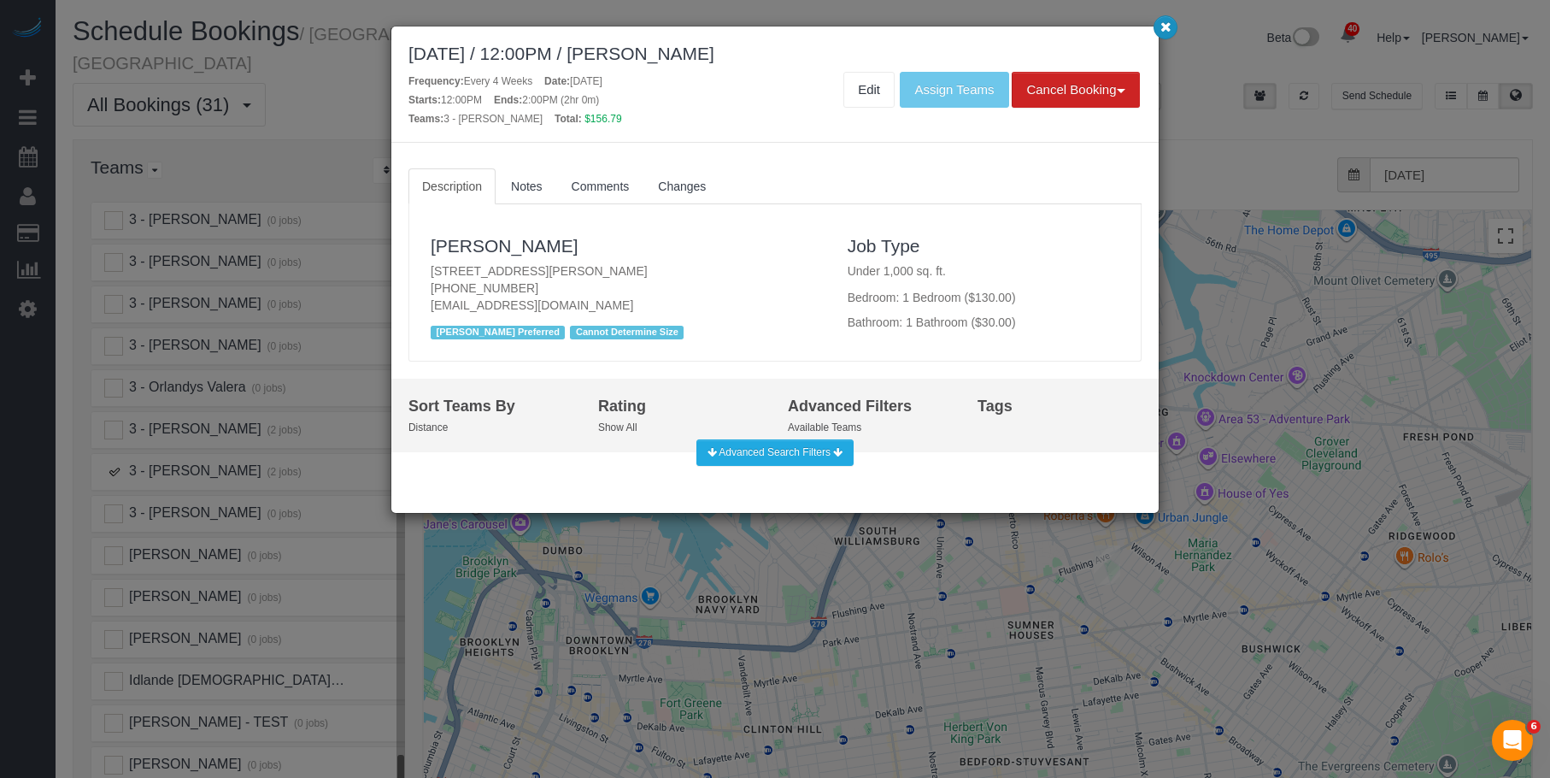
click at [1163, 26] on icon "button" at bounding box center [1165, 26] width 11 height 10
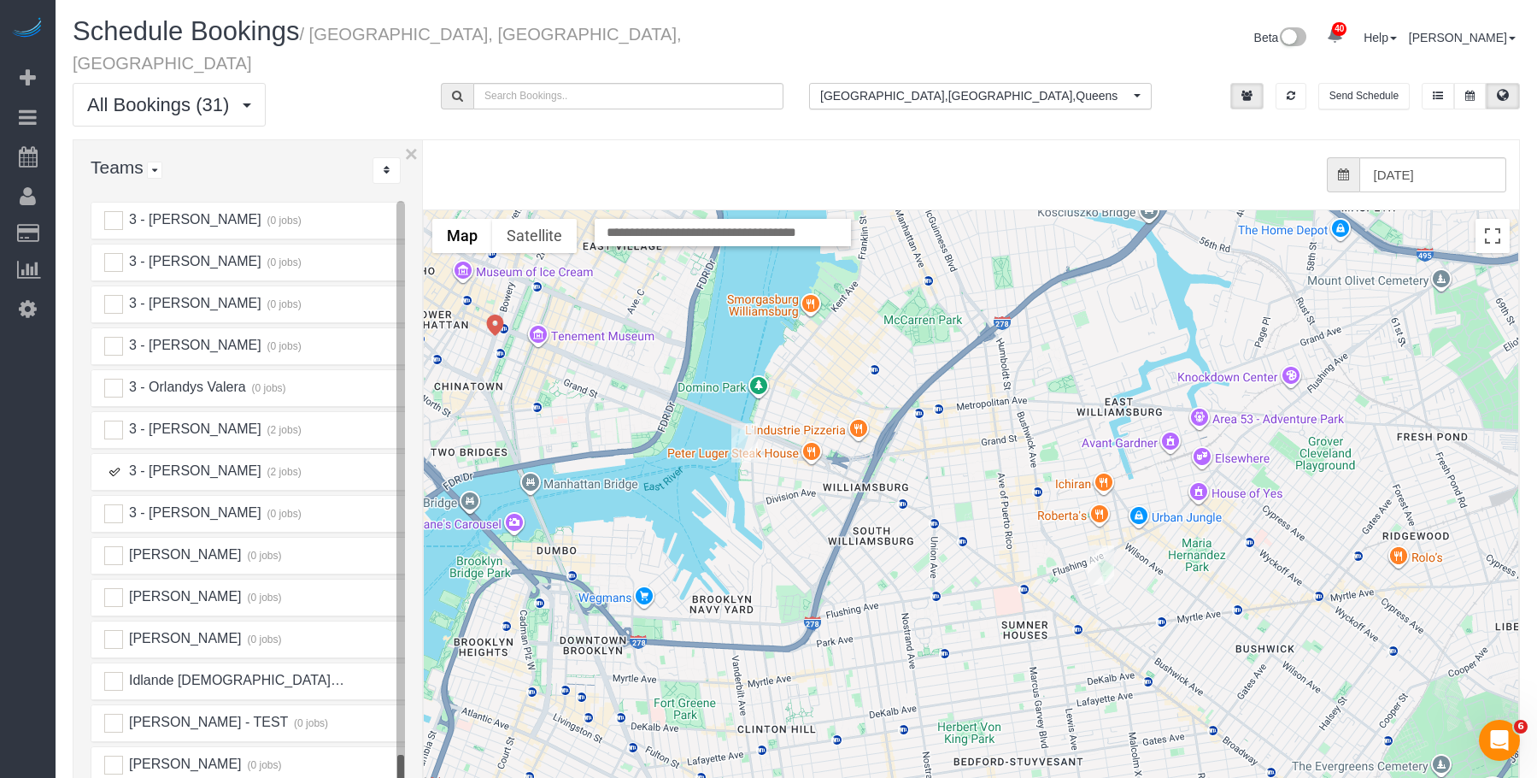
click at [743, 423] on img "10/15/2025 9:30AM - Richard Rosenthal - 420 Kent Avenue, Apt 352, Brooklyn, NY …" at bounding box center [744, 442] width 26 height 39
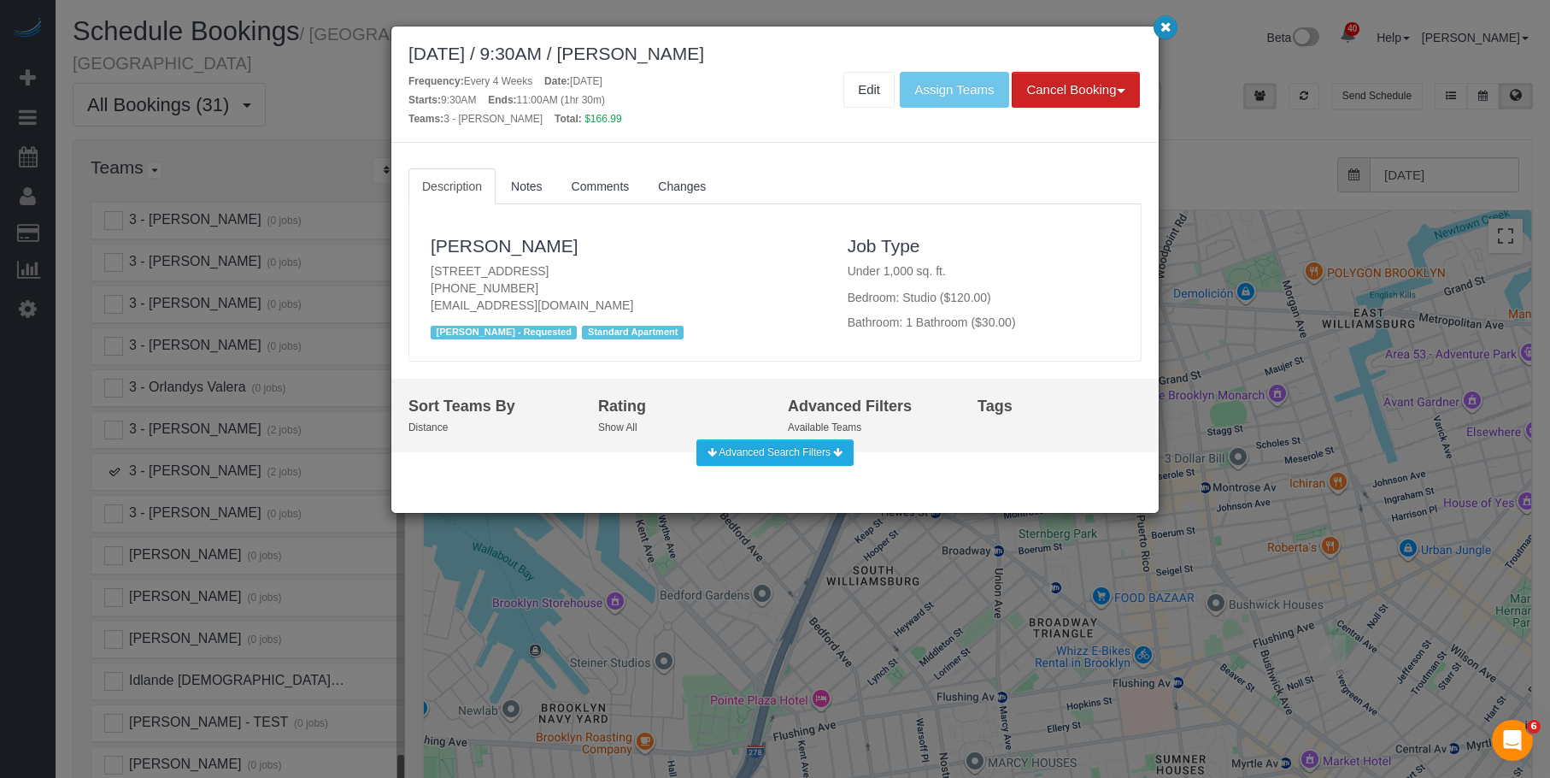
click at [1164, 23] on icon "button" at bounding box center [1165, 26] width 11 height 10
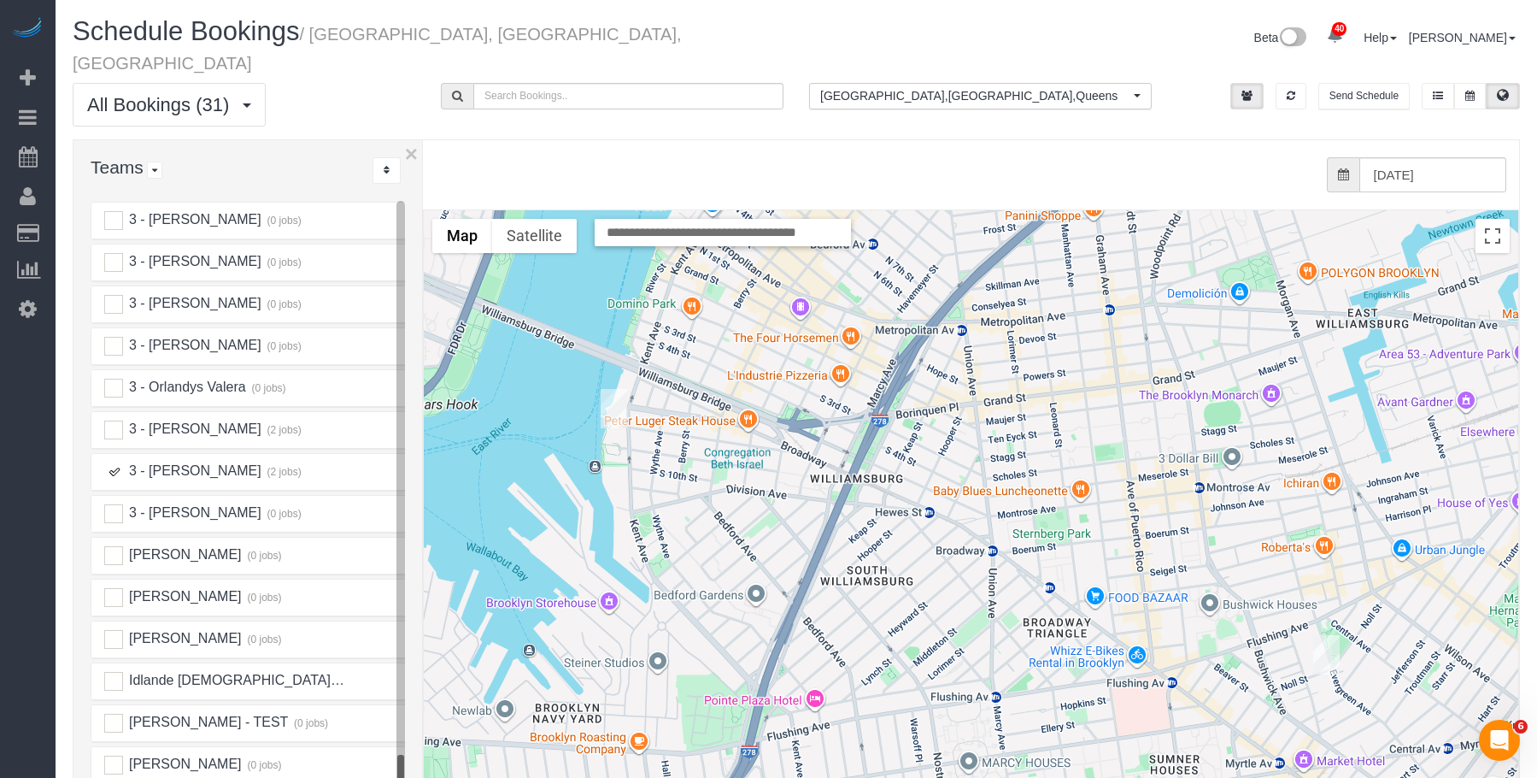
drag, startPoint x: 118, startPoint y: 450, endPoint x: 179, endPoint y: 445, distance: 60.9
click at [119, 462] on ins at bounding box center [113, 471] width 19 height 19
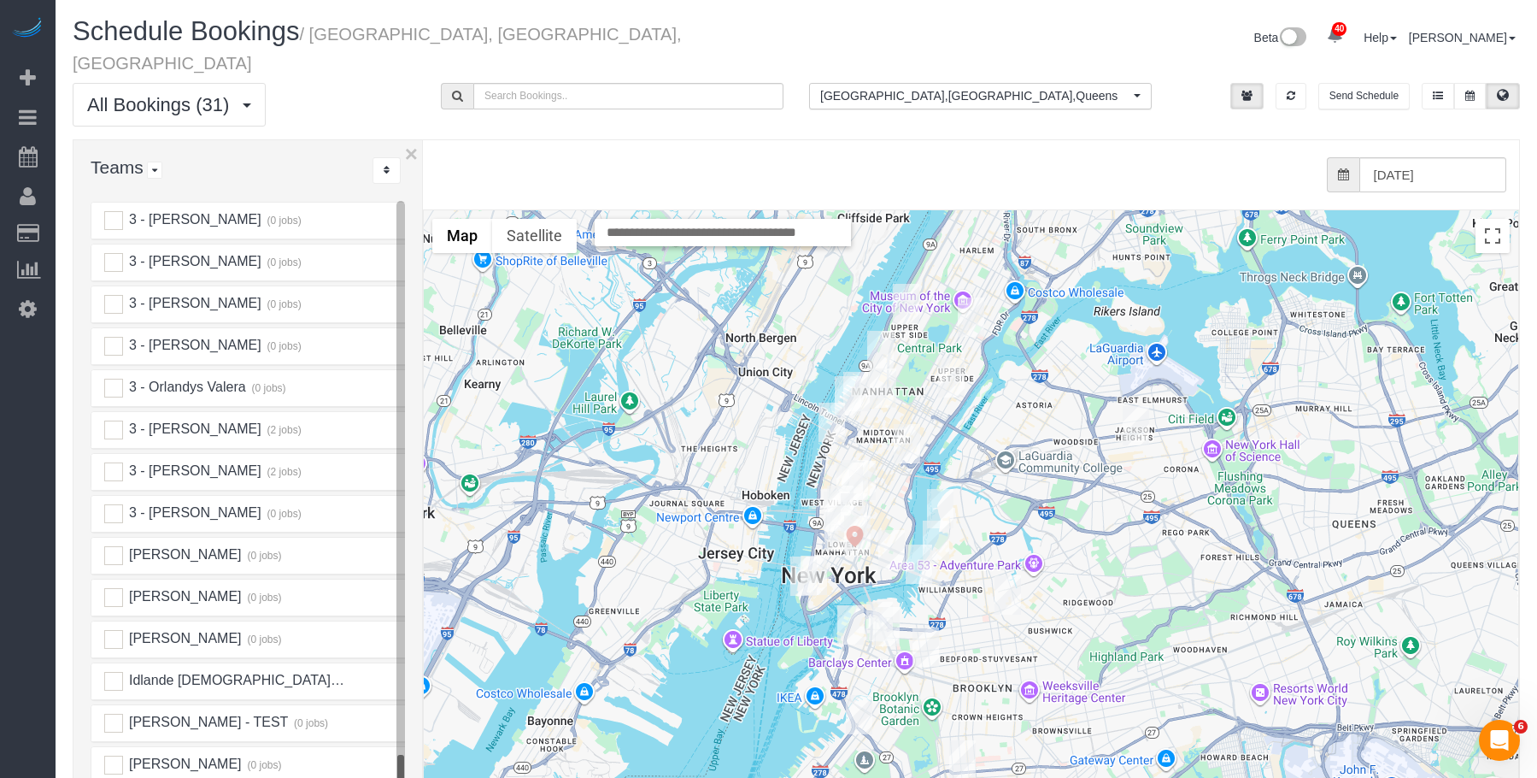
click at [864, 515] on img "10/15/2025 2:30PM - Tze Chun (Goodside Studios) - 329 Broome Street, New York, …" at bounding box center [857, 534] width 26 height 39
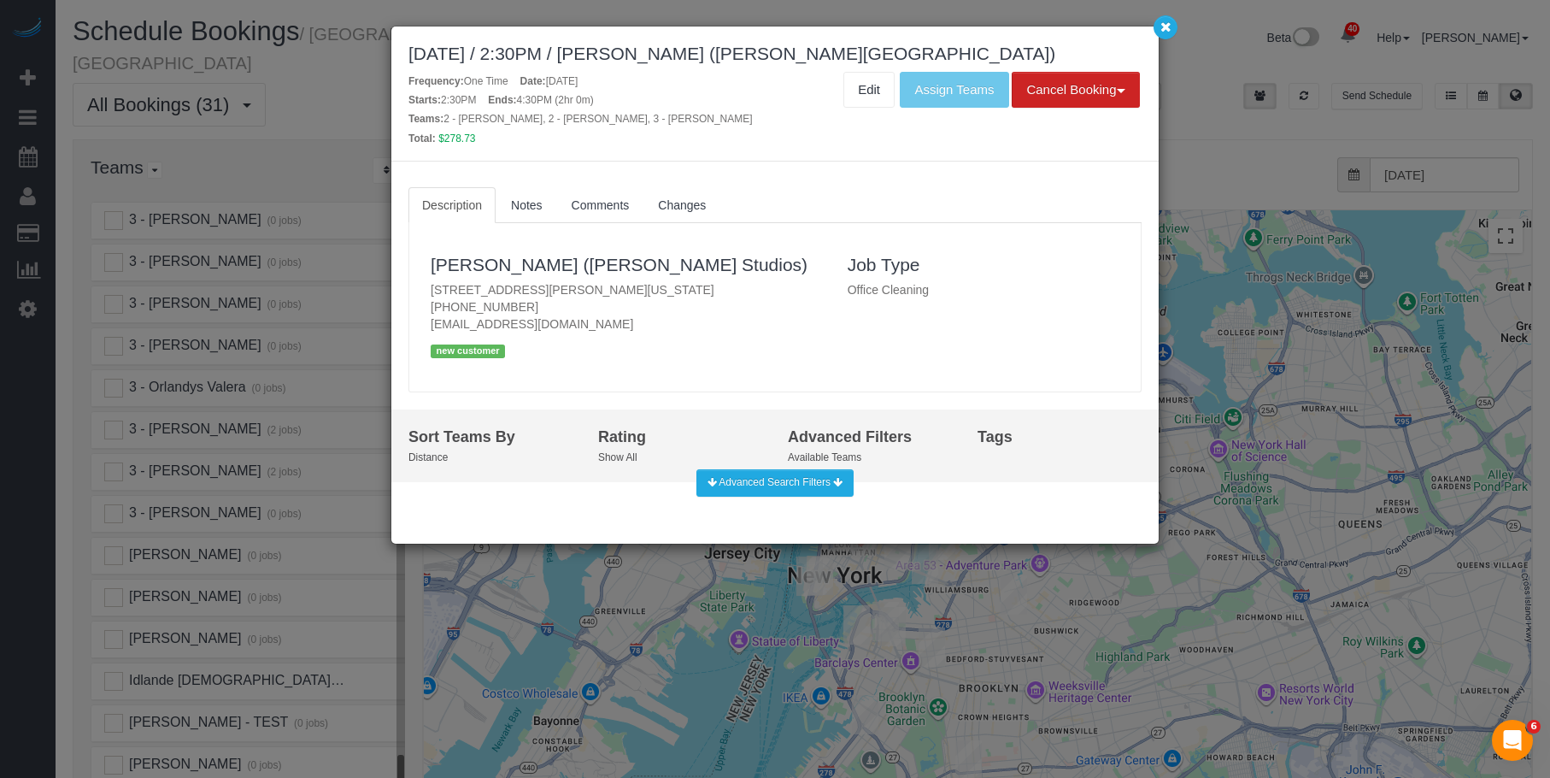
drag, startPoint x: 434, startPoint y: 286, endPoint x: 1052, endPoint y: 131, distance: 637.1
click at [722, 290] on div "Tze Chun (Goodside Studios) 329 Broome Street, New York, NY 10002 (781) 308-988…" at bounding box center [626, 307] width 417 height 134
click at [1168, 29] on icon "button" at bounding box center [1165, 26] width 11 height 10
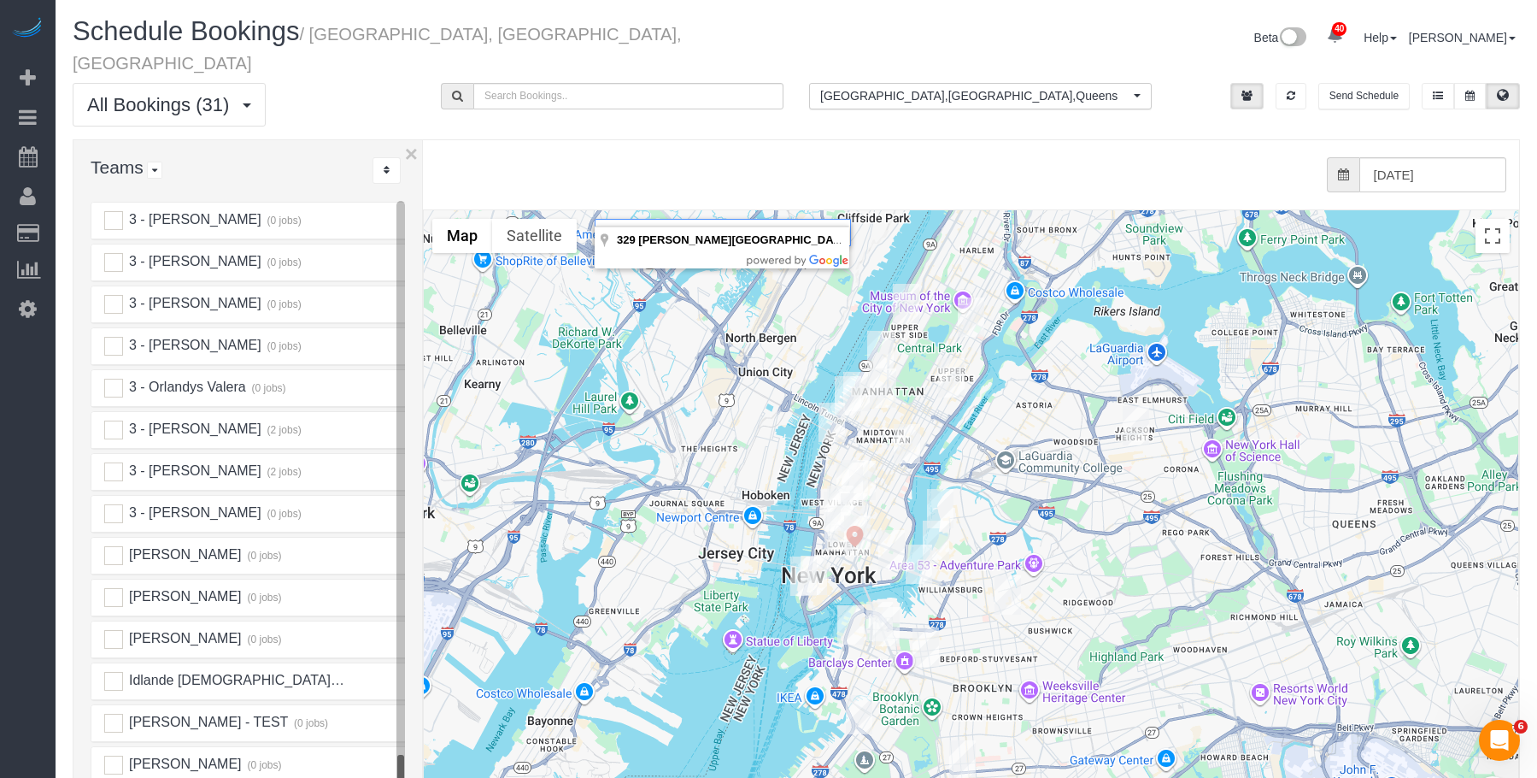
click at [756, 219] on input "**********" at bounding box center [723, 232] width 256 height 27
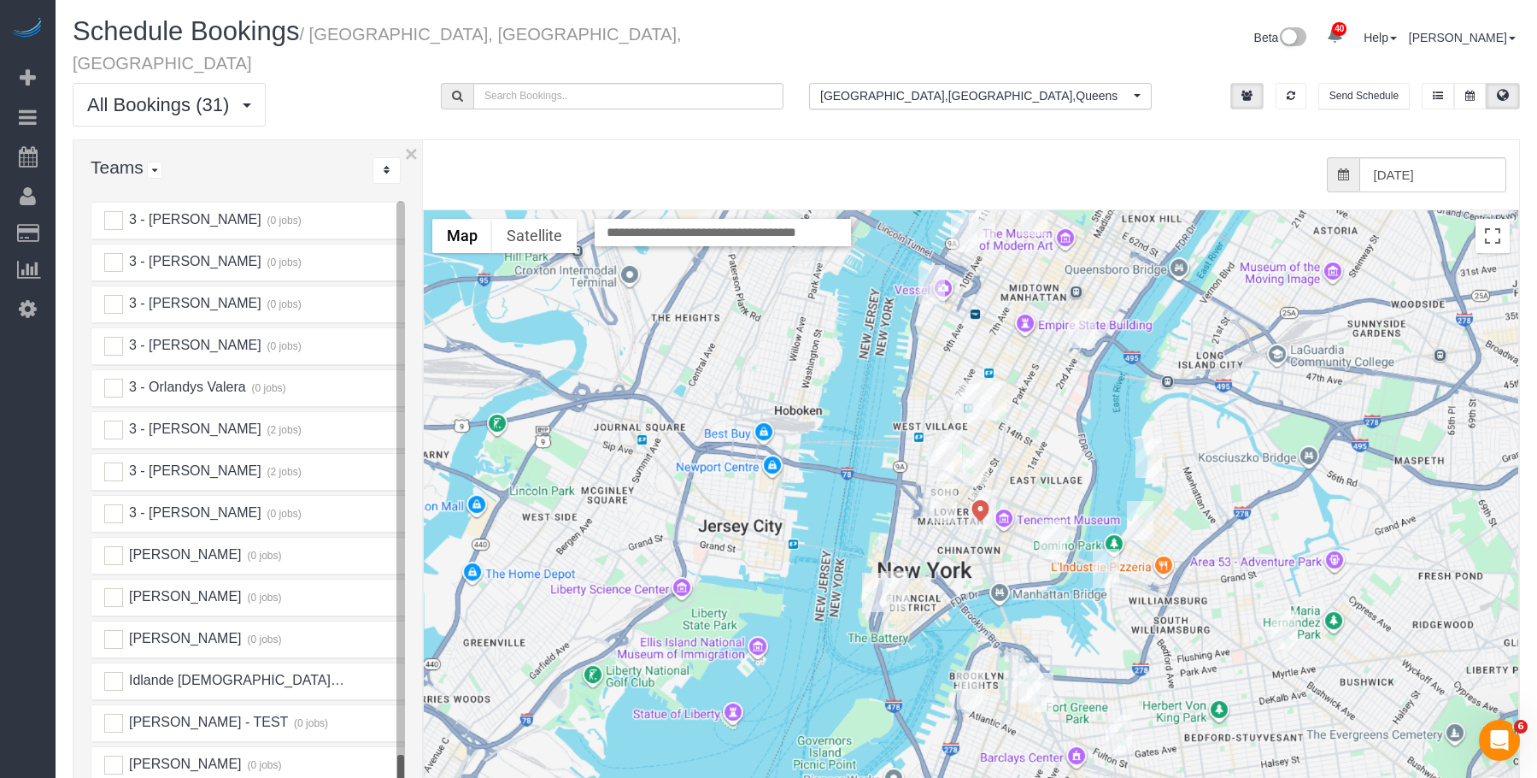
drag, startPoint x: 957, startPoint y: 406, endPoint x: 937, endPoint y: 524, distance: 119.6
click at [937, 524] on div at bounding box center [971, 551] width 1095 height 682
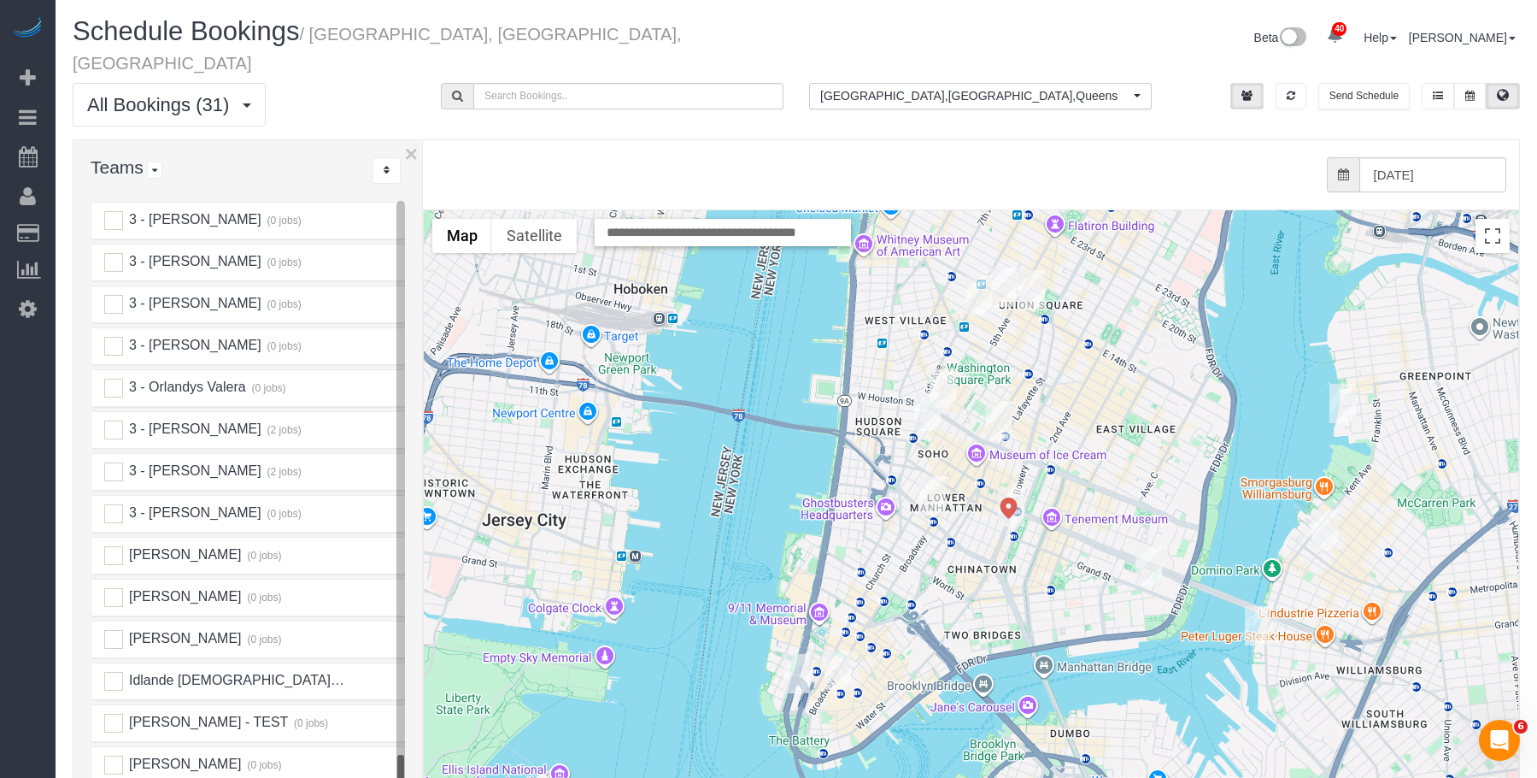
click at [951, 368] on img "10/15/2025 12:00PM - Alexandra Shinder - 173 Sullivan Street, Apt. 1c, New York…" at bounding box center [943, 387] width 26 height 39
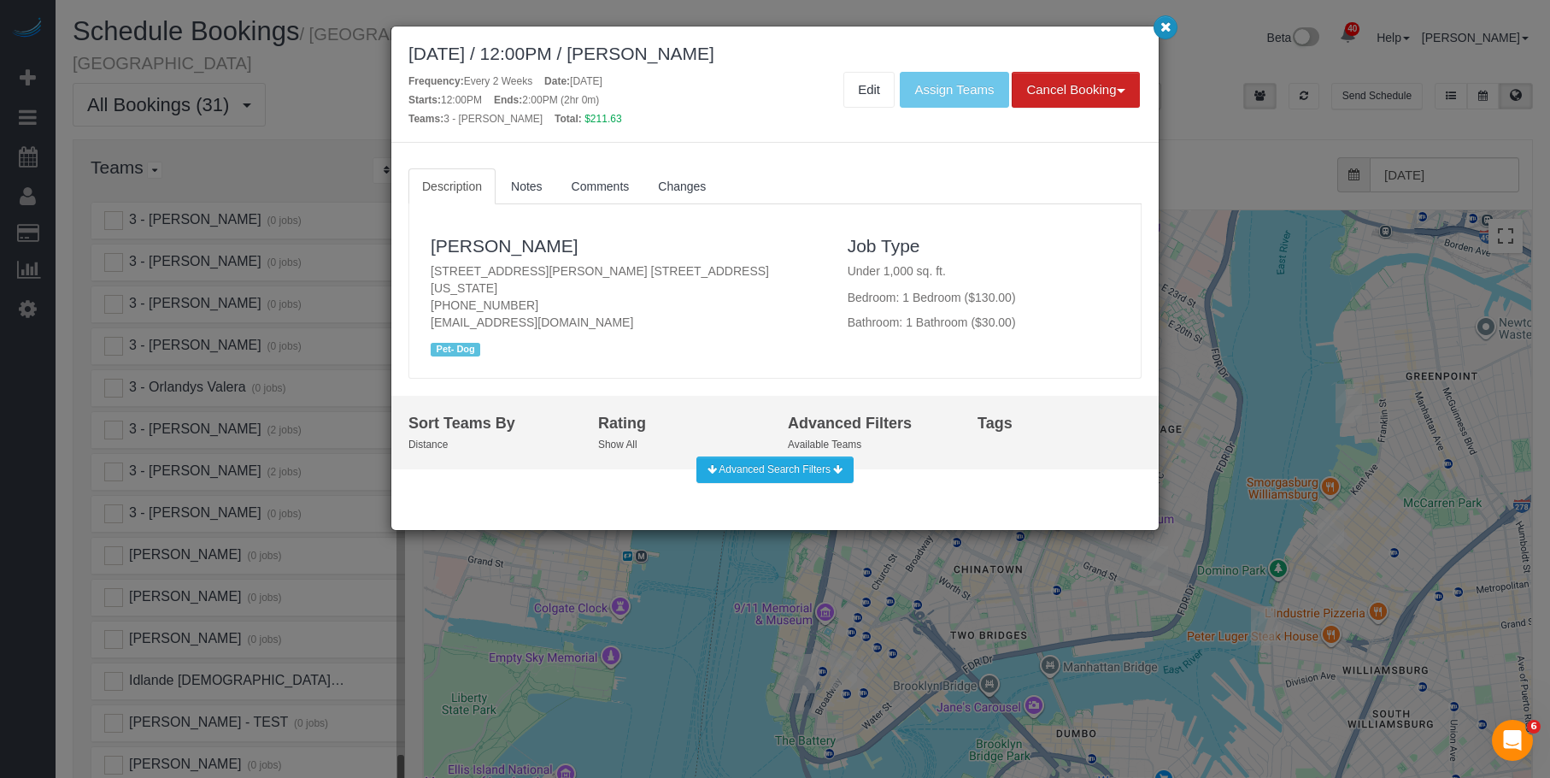
click at [1162, 23] on icon "button" at bounding box center [1165, 26] width 11 height 10
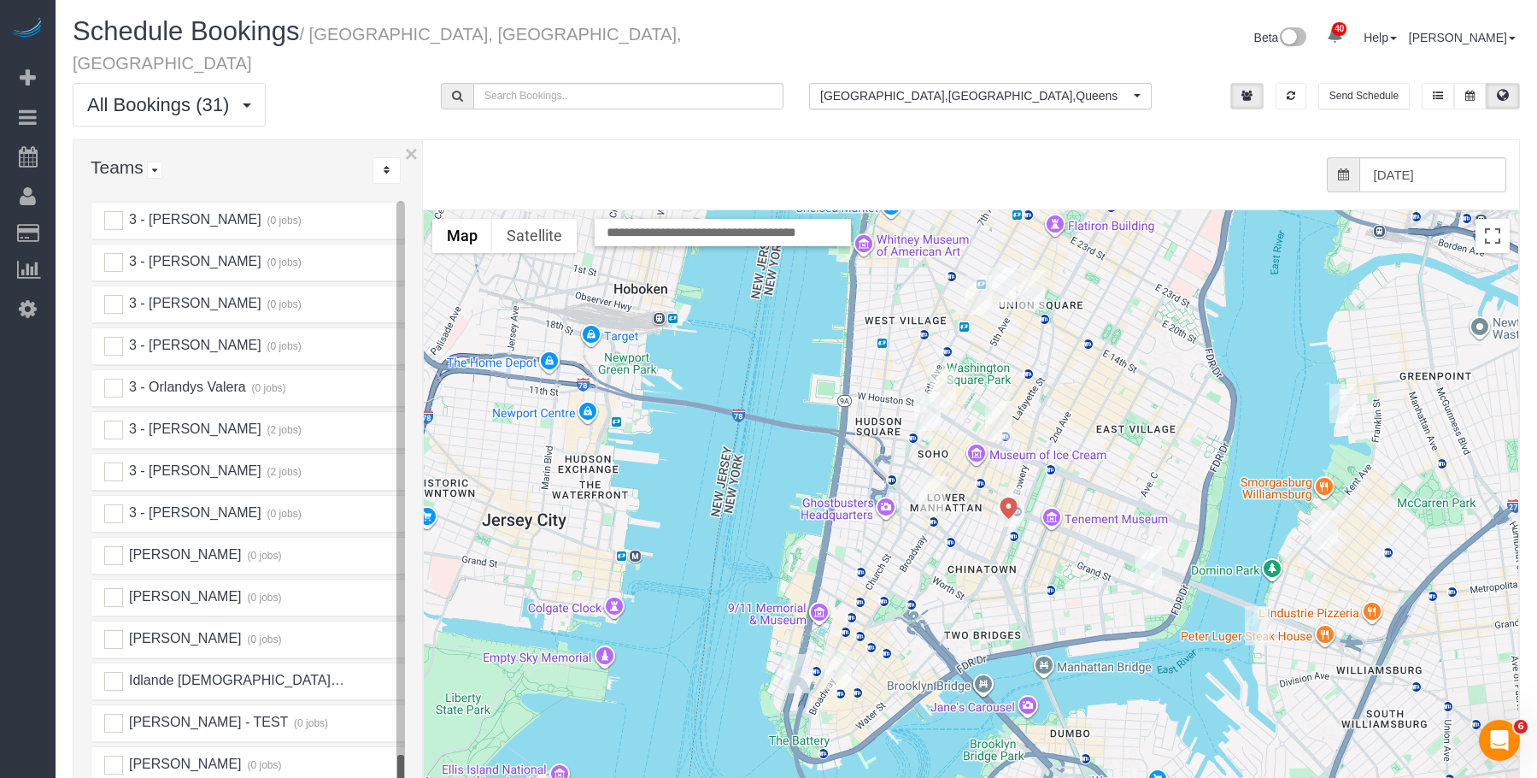
click at [922, 391] on img "10/15/2025 9:00AM - Sal Marsico - 125 Sullivan Street, Apt. 6, New York, NY 100…" at bounding box center [927, 410] width 26 height 39
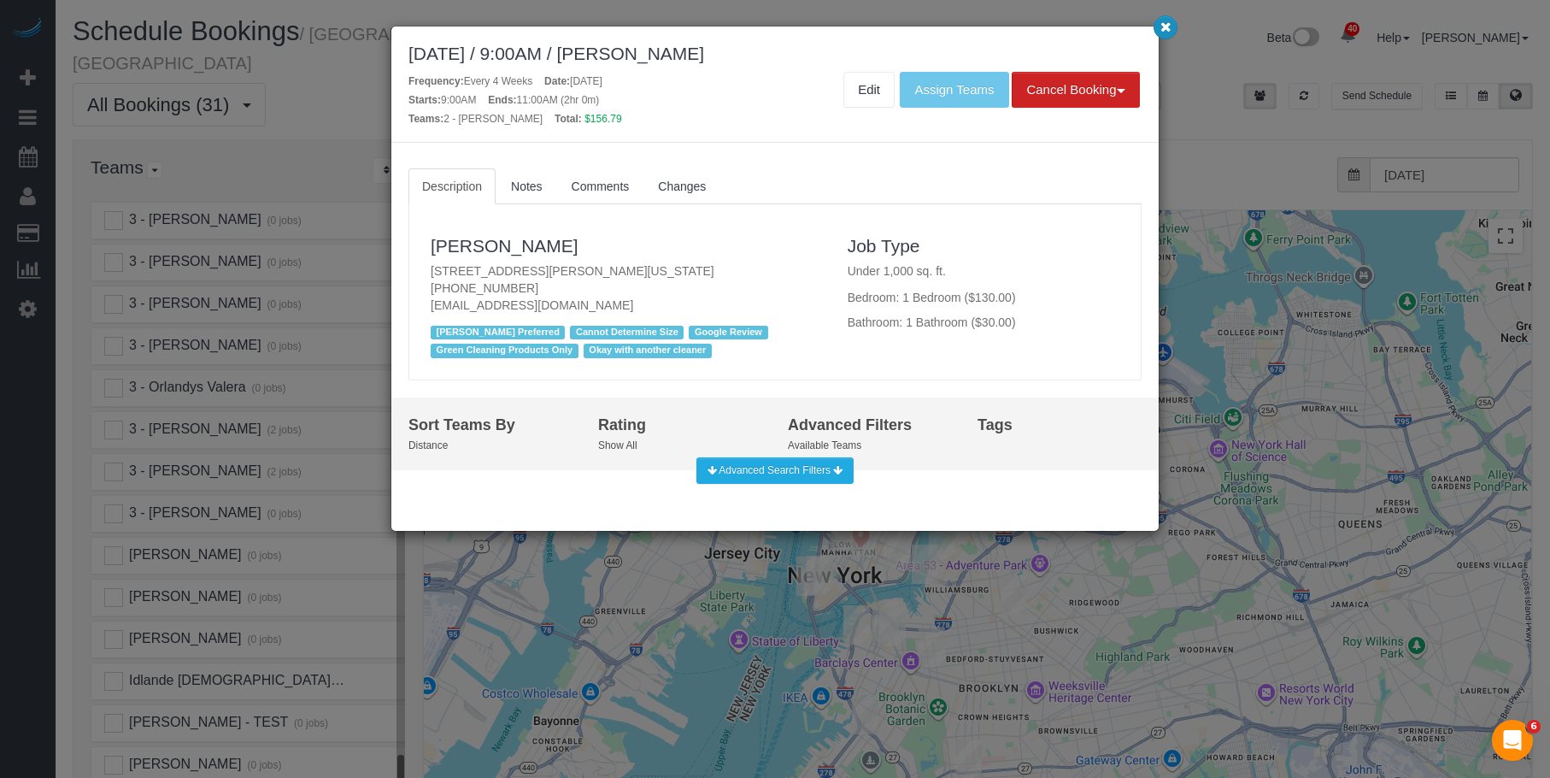
click at [1168, 30] on icon "button" at bounding box center [1165, 26] width 11 height 10
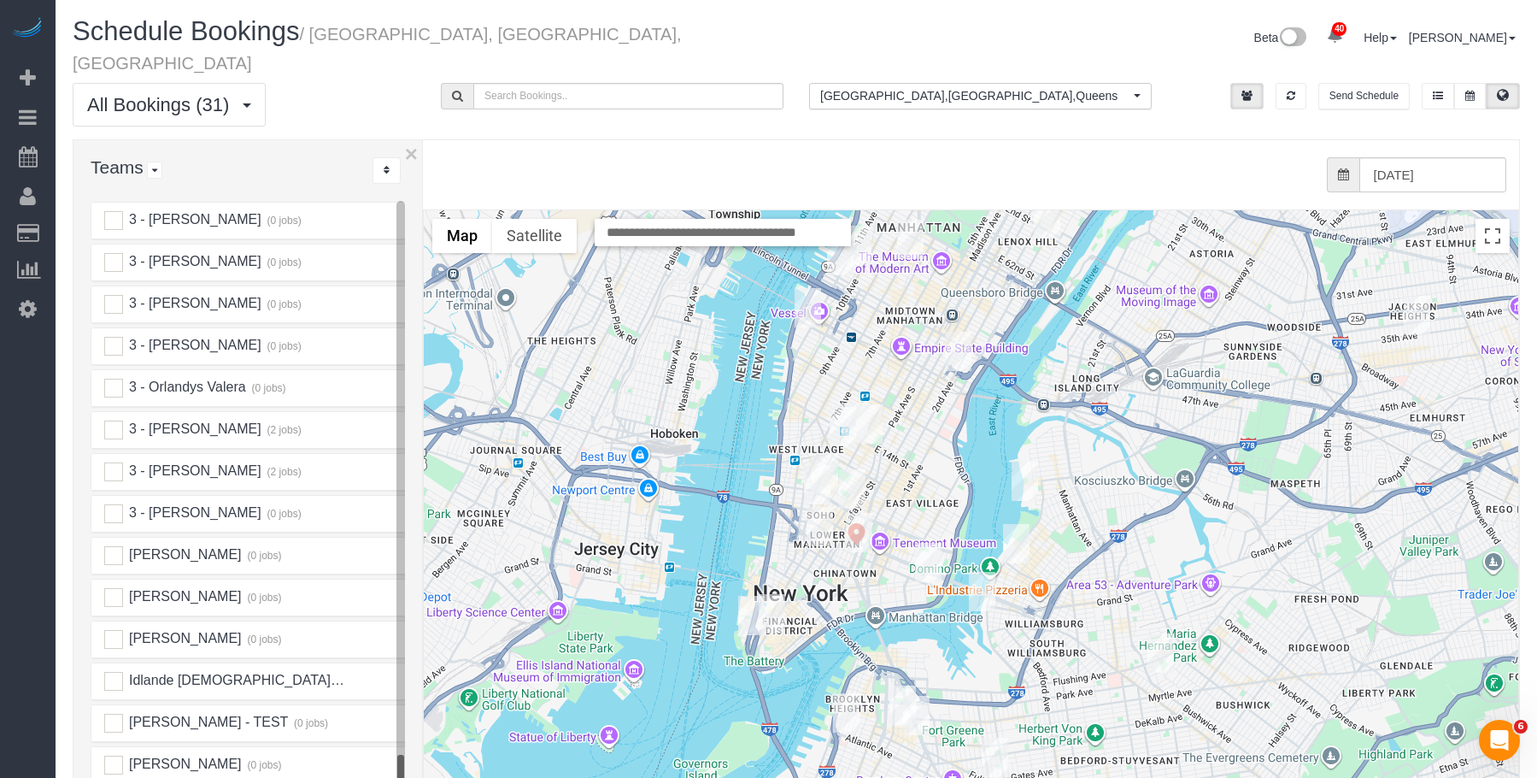
click at [852, 469] on img "10/15/2025 7:00PM - Elaine Pugsley (Mythology) - 324 Lafayette Street, 2nd Floo…" at bounding box center [852, 488] width 26 height 39
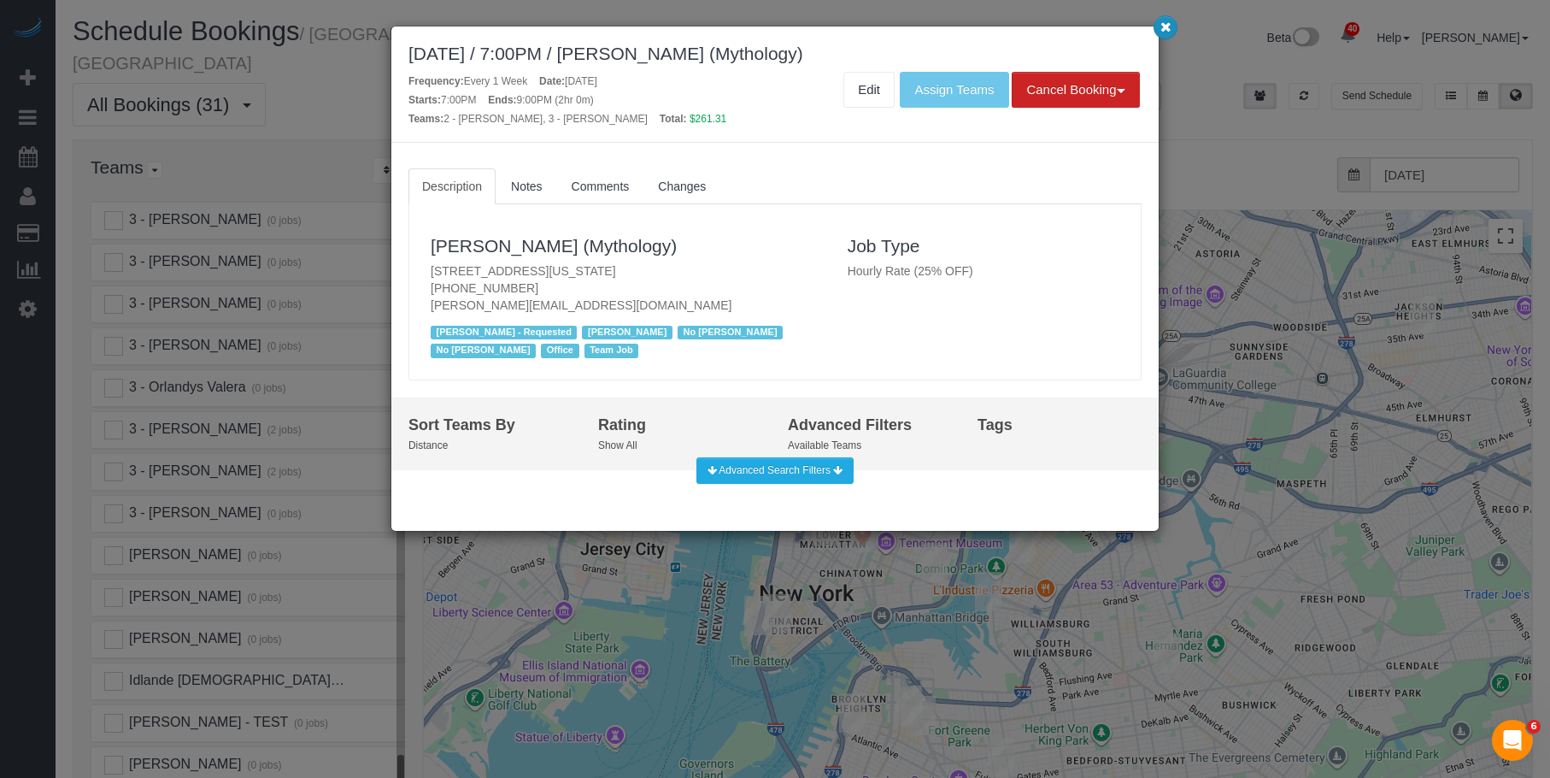
drag, startPoint x: 1160, startPoint y: 25, endPoint x: 1165, endPoint y: 53, distance: 28.5
click at [1162, 25] on icon "button" at bounding box center [1165, 26] width 11 height 10
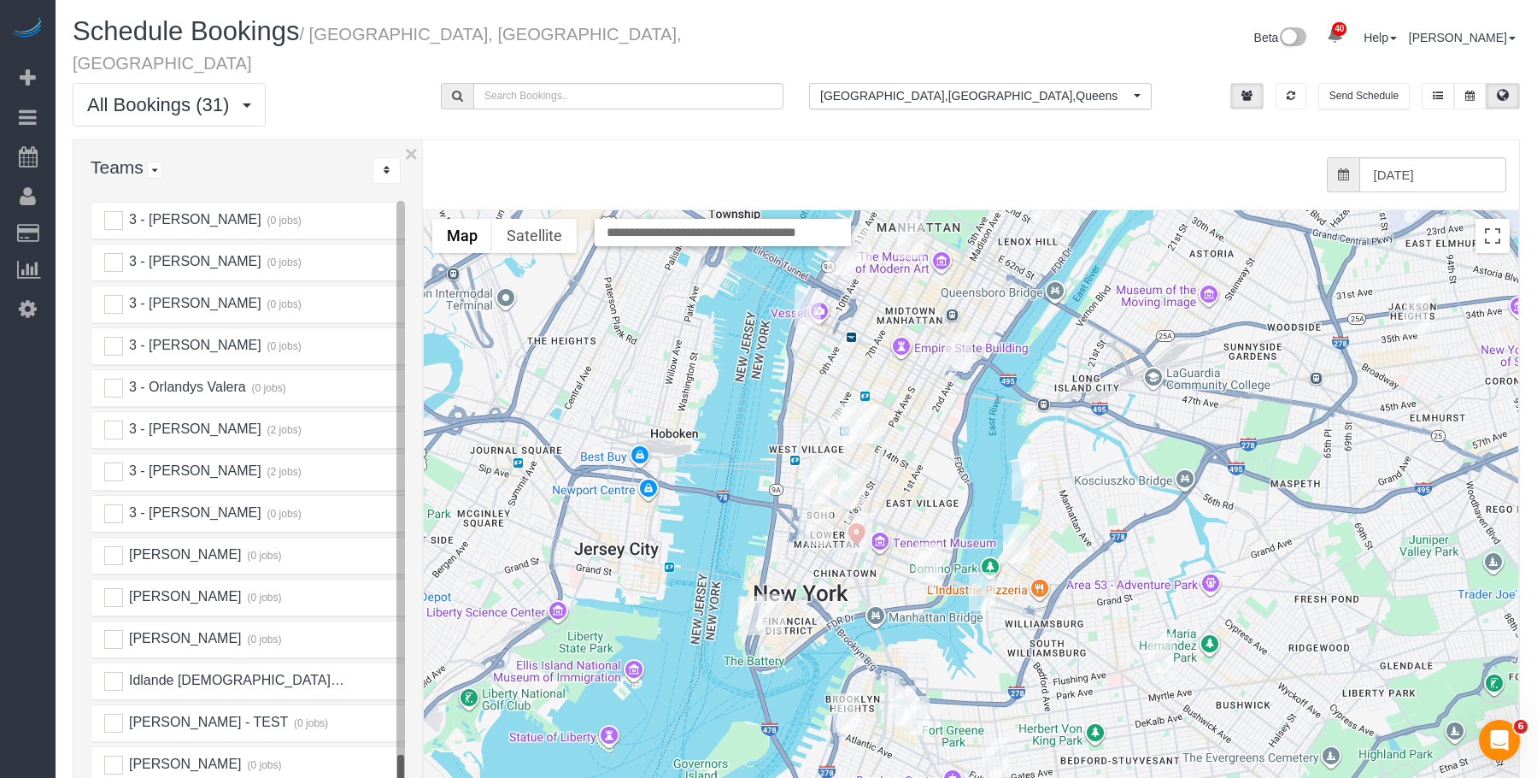
click at [814, 507] on img "10/15/2025 7:45AM - Alice Ma (Mad Realities) - 425 Broadway, Suite 2, New York,…" at bounding box center [820, 526] width 26 height 39
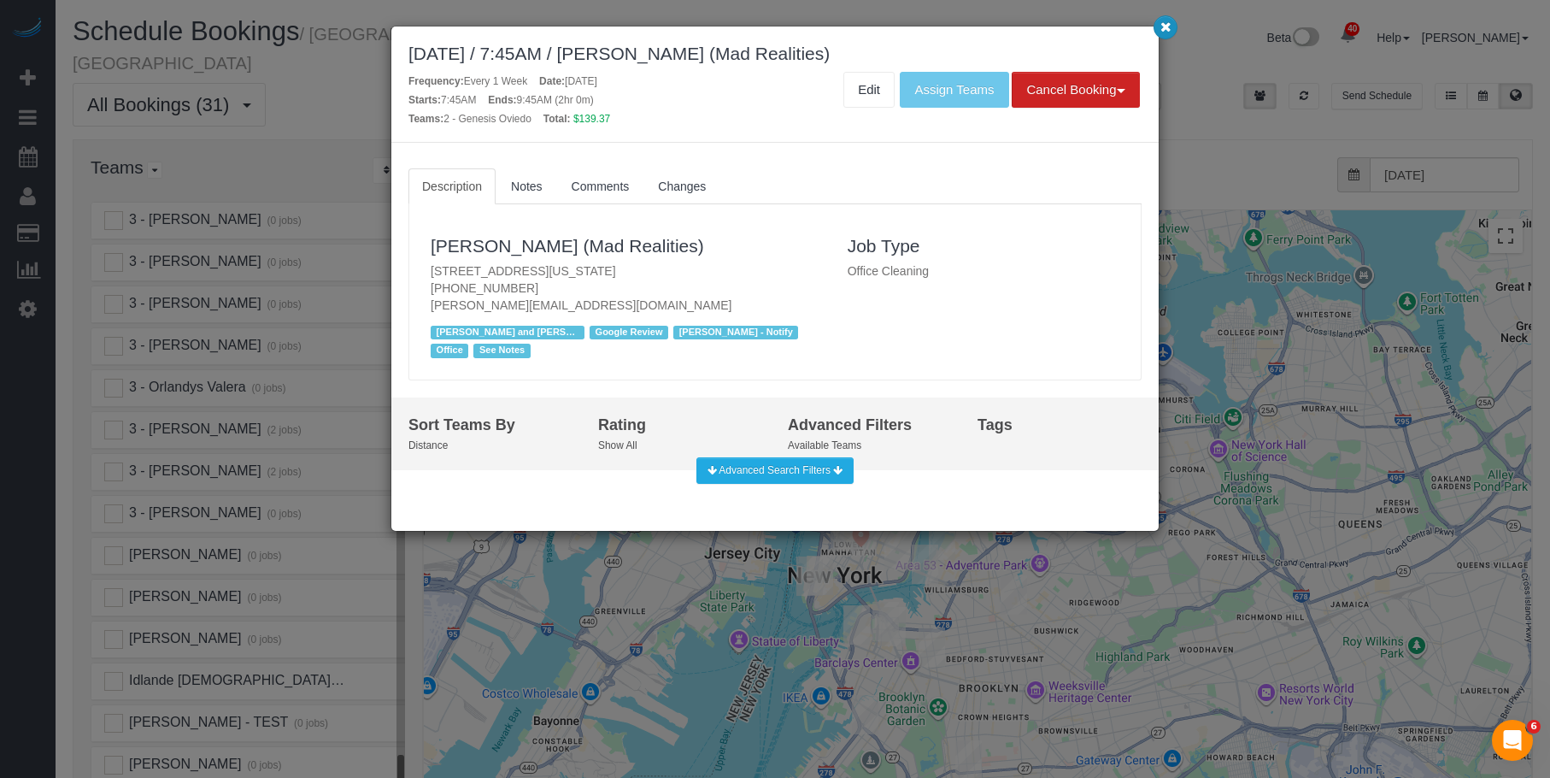
click at [1166, 27] on icon "button" at bounding box center [1165, 26] width 11 height 10
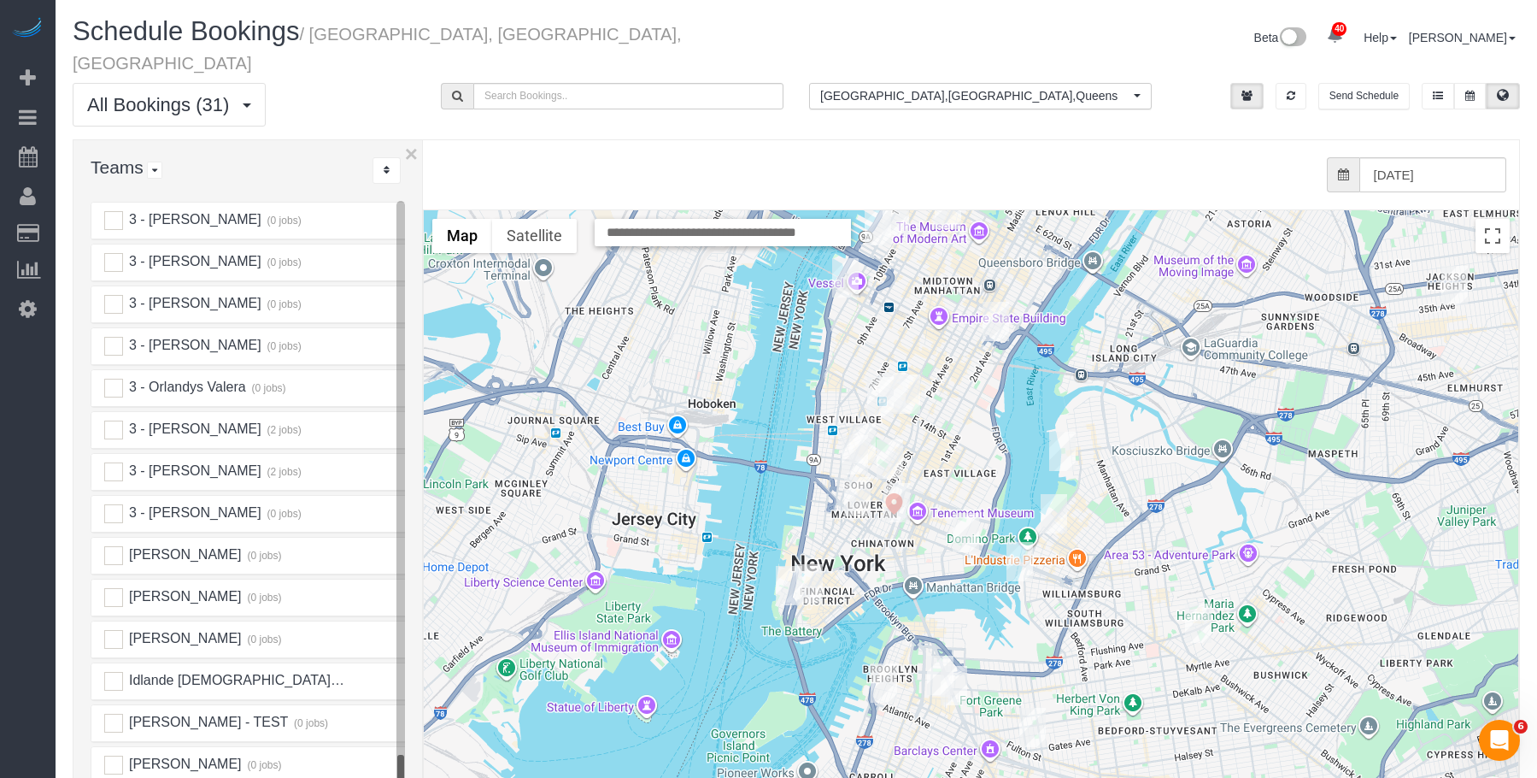
click at [810, 564] on img "10/15/2025 11:00AM - Kelly Carroll - 20 Broad Street, Apt. 1203, New York, NY 1…" at bounding box center [809, 583] width 26 height 39
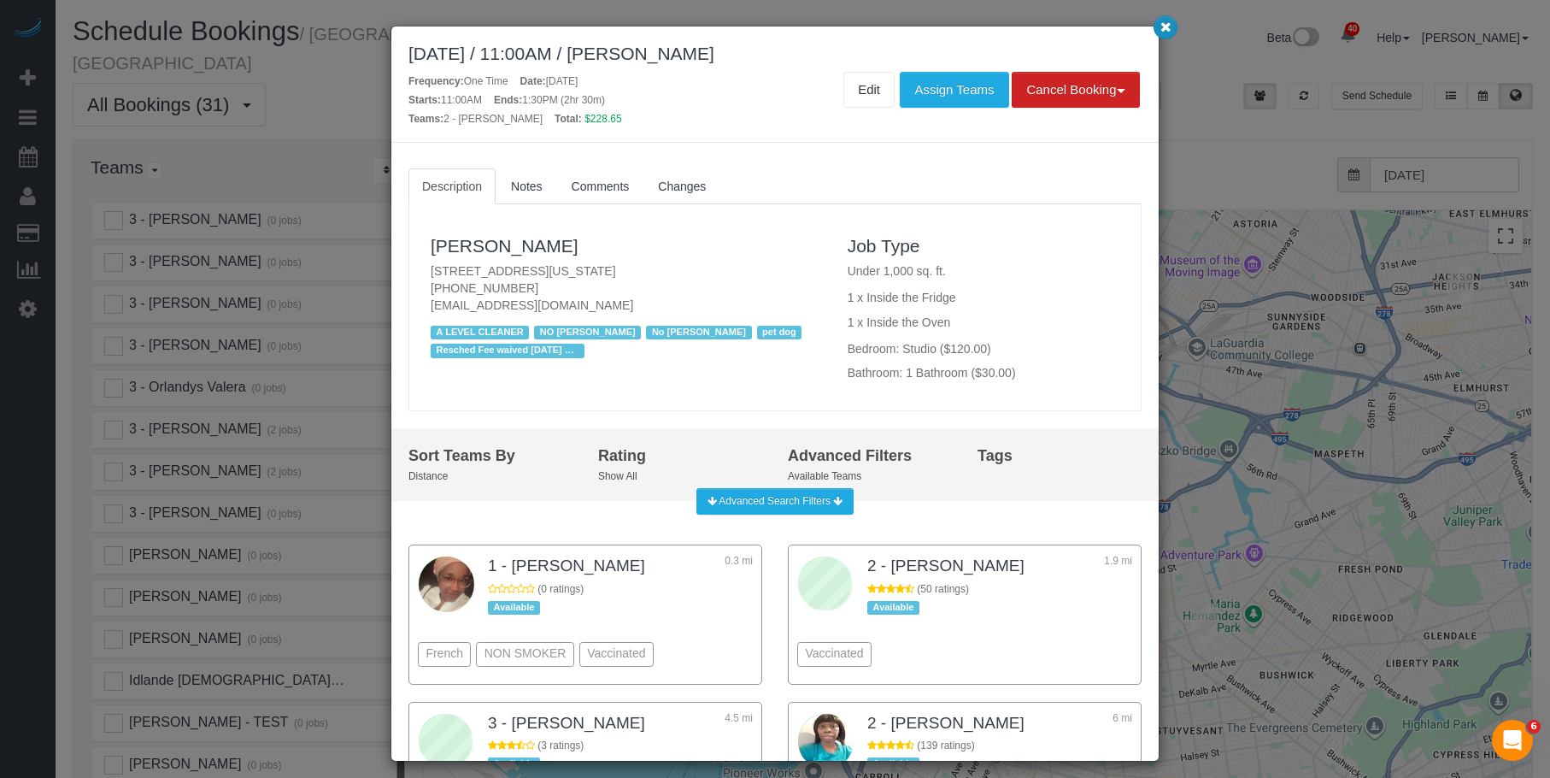
click at [1166, 26] on icon "button" at bounding box center [1165, 26] width 11 height 10
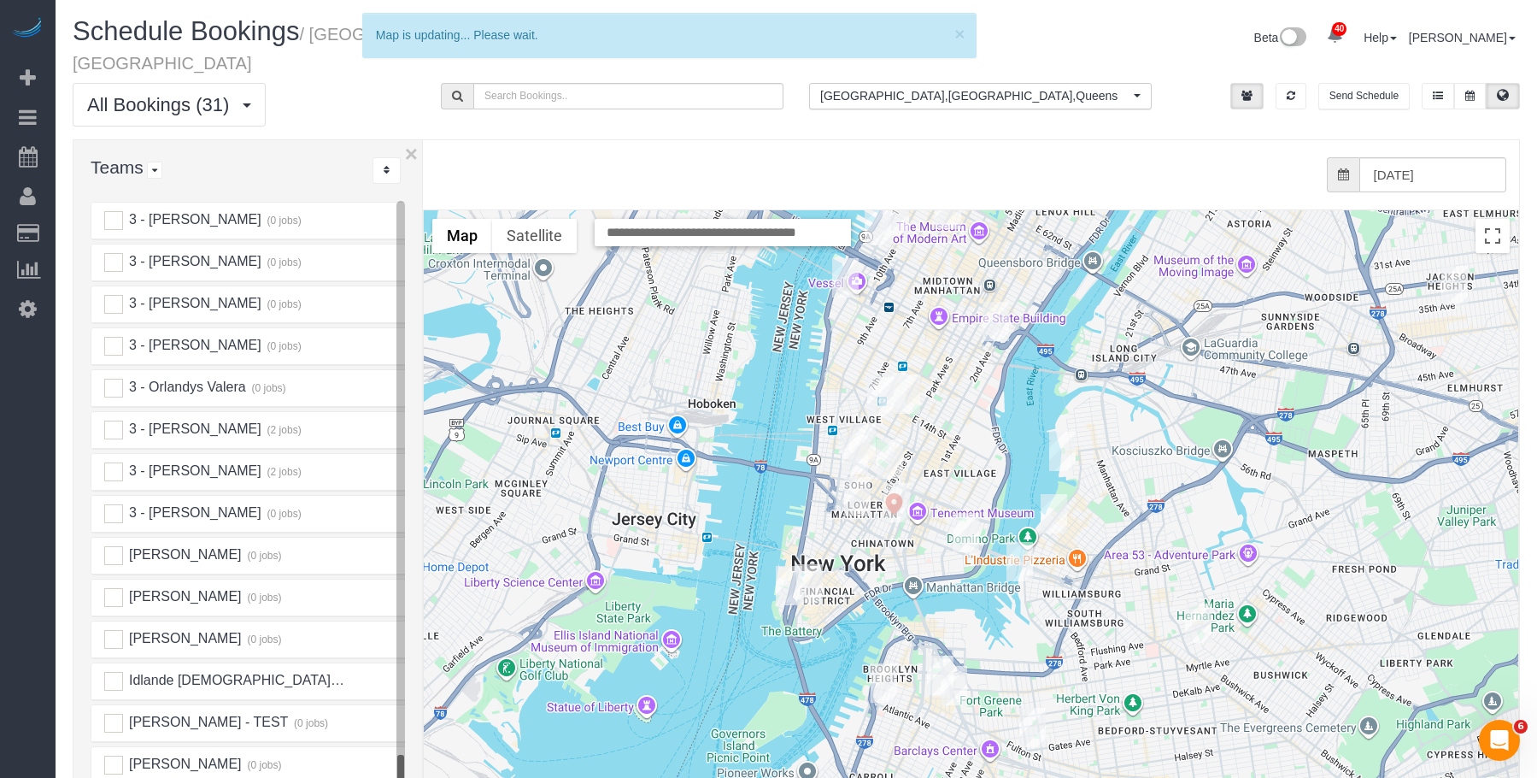
click at [890, 483] on img "10/15/2025 2:30PM - Tze Chun (Goodside Studios) - 329 Broome Street, New York, …" at bounding box center [897, 502] width 26 height 39
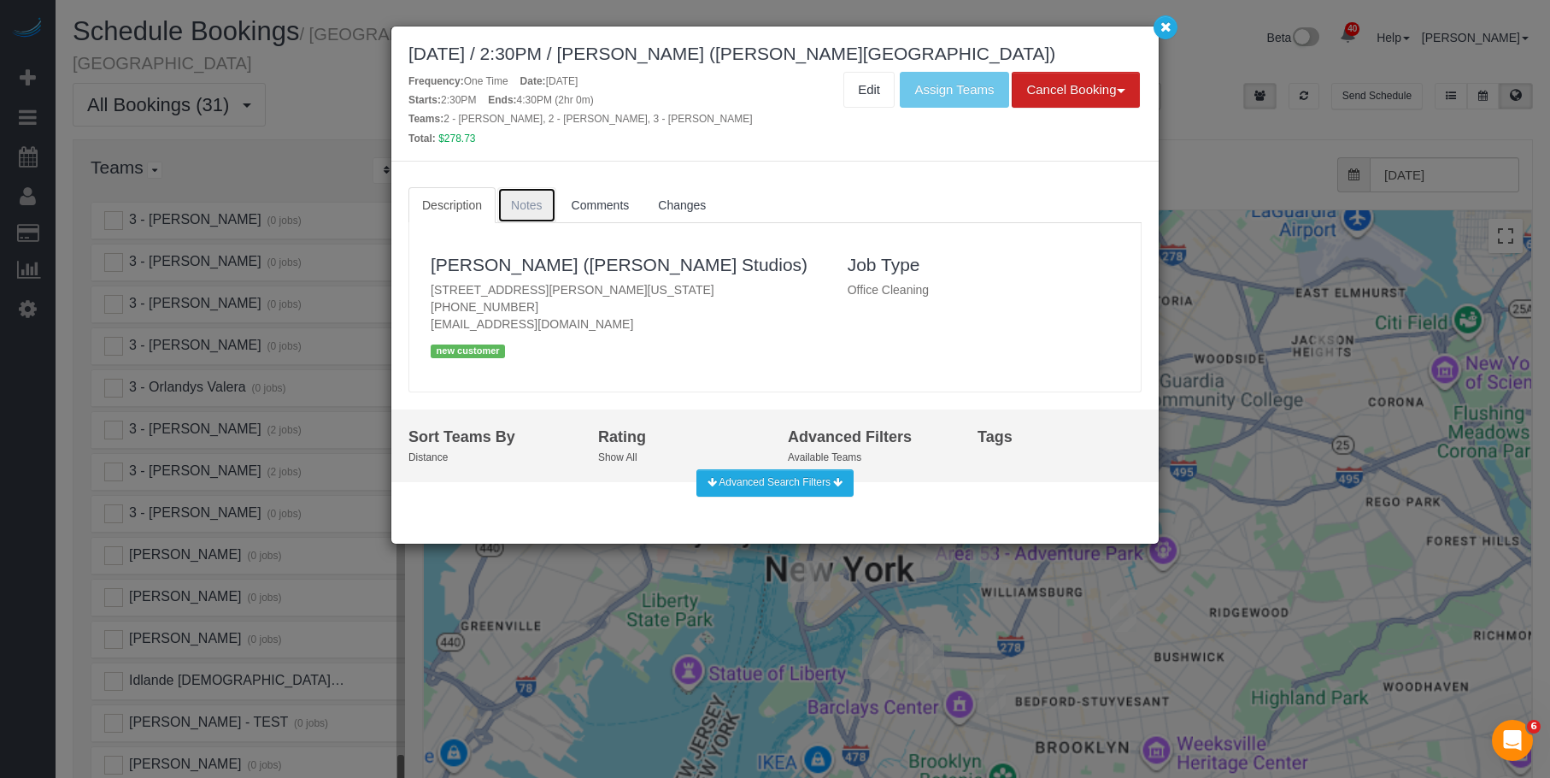
click at [522, 207] on span "Notes" at bounding box center [527, 205] width 32 height 14
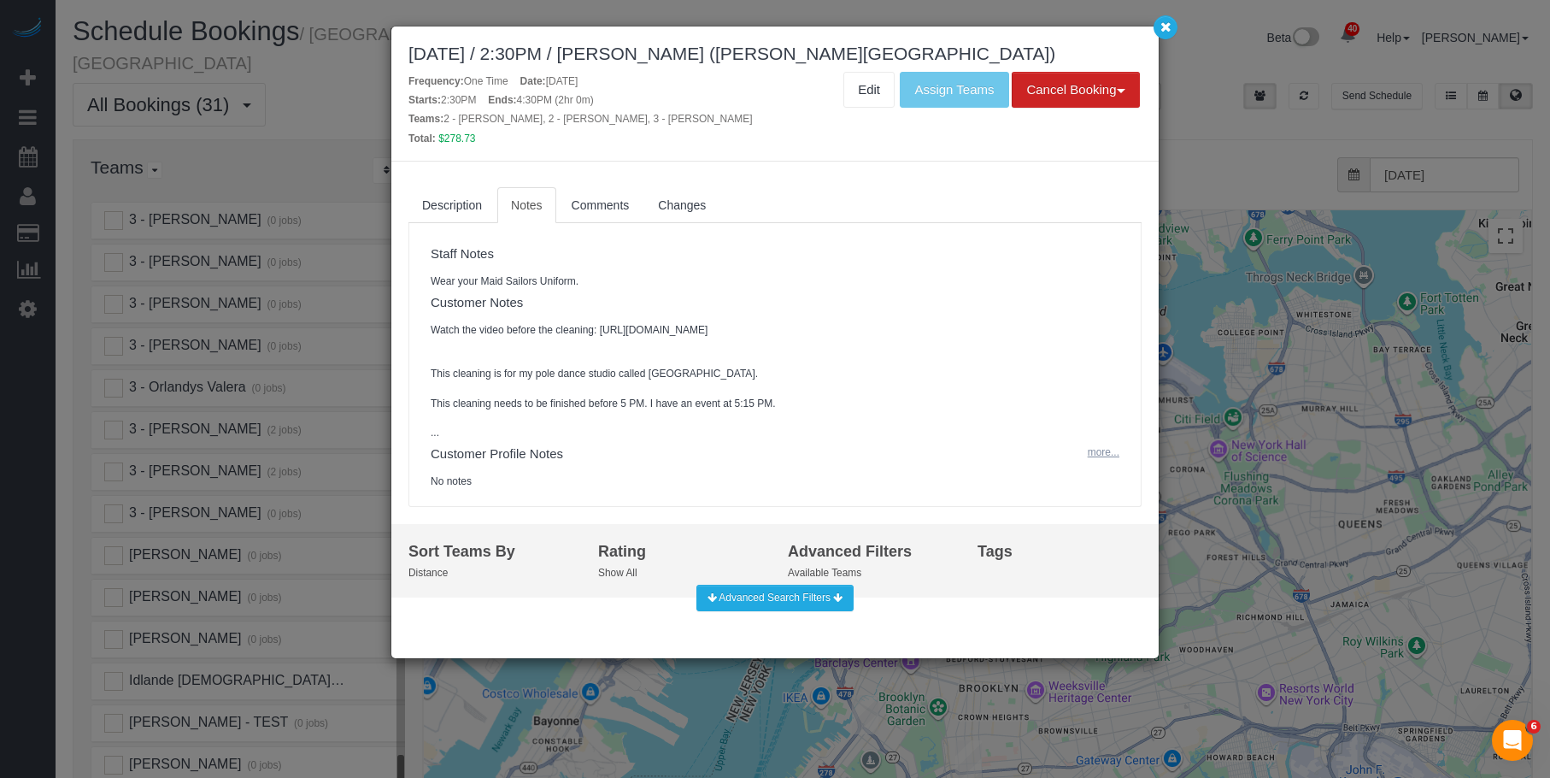
click at [1102, 465] on button "more..." at bounding box center [1099, 452] width 42 height 25
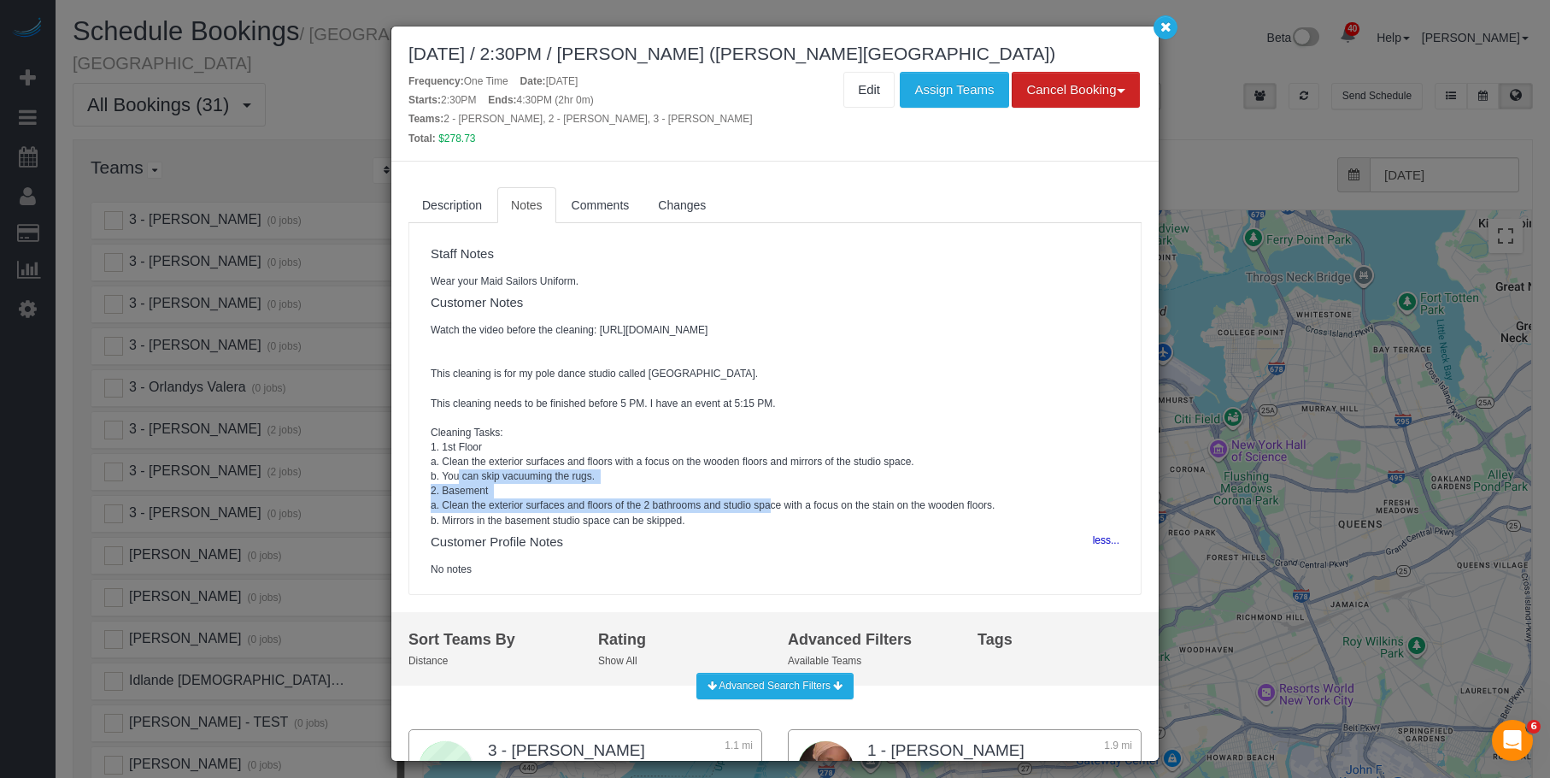
drag, startPoint x: 520, startPoint y: 484, endPoint x: 572, endPoint y: 485, distance: 52.1
click at [572, 485] on pre "Watch the video before the cleaning: https://www.dropbox.com/scl/fi/3yb724w3dgl…" at bounding box center [775, 425] width 689 height 205
click at [532, 473] on pre "Watch the video before the cleaning: https://www.dropbox.com/scl/fi/3yb724w3dgl…" at bounding box center [775, 425] width 689 height 205
drag, startPoint x: 459, startPoint y: 502, endPoint x: 489, endPoint y: 510, distance: 30.9
click at [486, 506] on pre "Watch the video before the cleaning: https://www.dropbox.com/scl/fi/3yb724w3dgl…" at bounding box center [775, 425] width 689 height 205
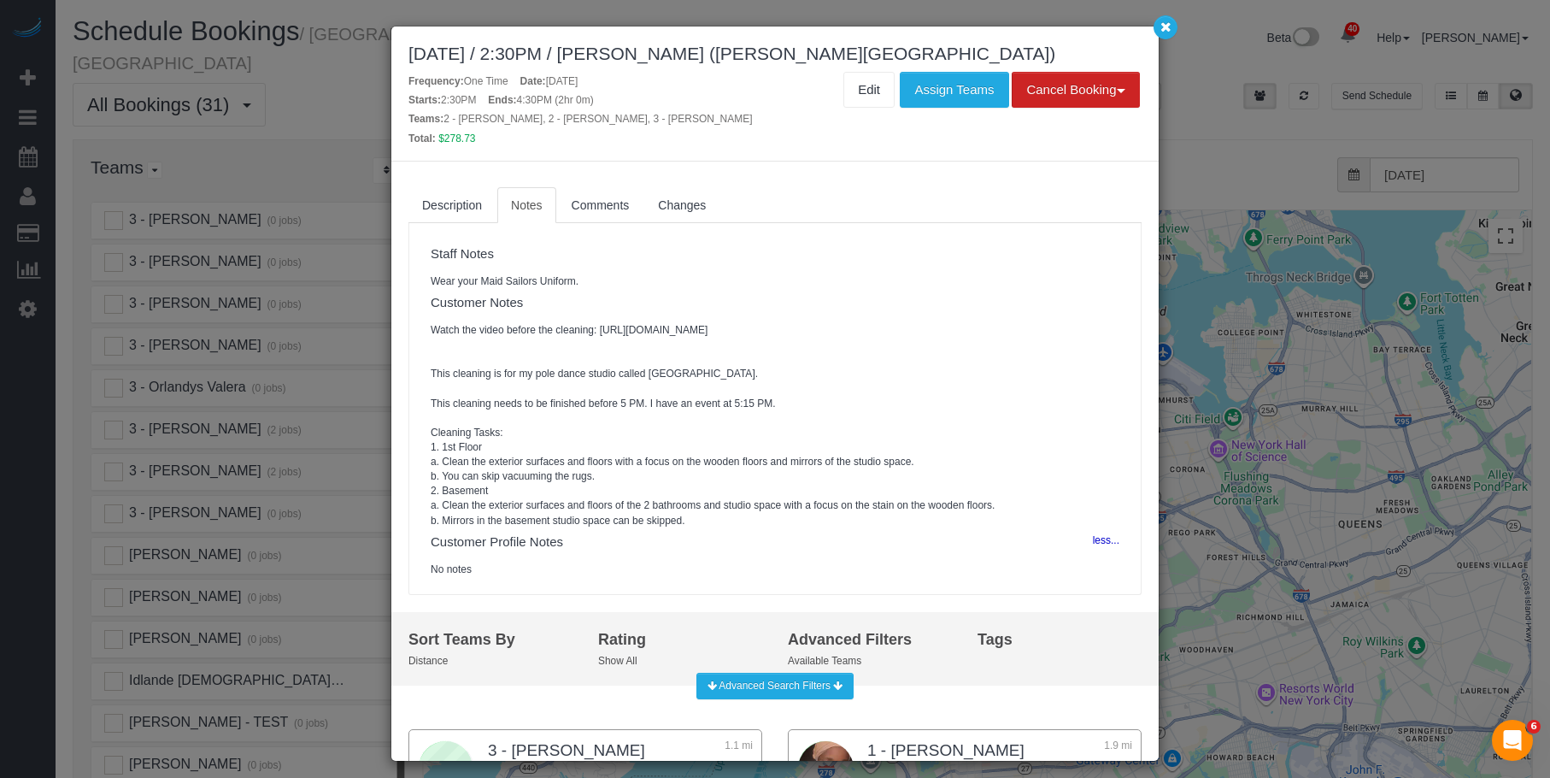
click at [508, 497] on pre "Watch the video before the cleaning: https://www.dropbox.com/scl/fi/3yb724w3dgl…" at bounding box center [775, 425] width 689 height 205
drag, startPoint x: 452, startPoint y: 503, endPoint x: 491, endPoint y: 504, distance: 39.3
click at [491, 504] on pre "Watch the video before the cleaning: https://www.dropbox.com/scl/fi/3yb724w3dgl…" at bounding box center [775, 425] width 689 height 205
click at [512, 508] on pre "Watch the video before the cleaning: https://www.dropbox.com/scl/fi/3yb724w3dgl…" at bounding box center [775, 425] width 689 height 205
click at [751, 496] on pre "Watch the video before the cleaning: https://www.dropbox.com/scl/fi/3yb724w3dgl…" at bounding box center [775, 425] width 689 height 205
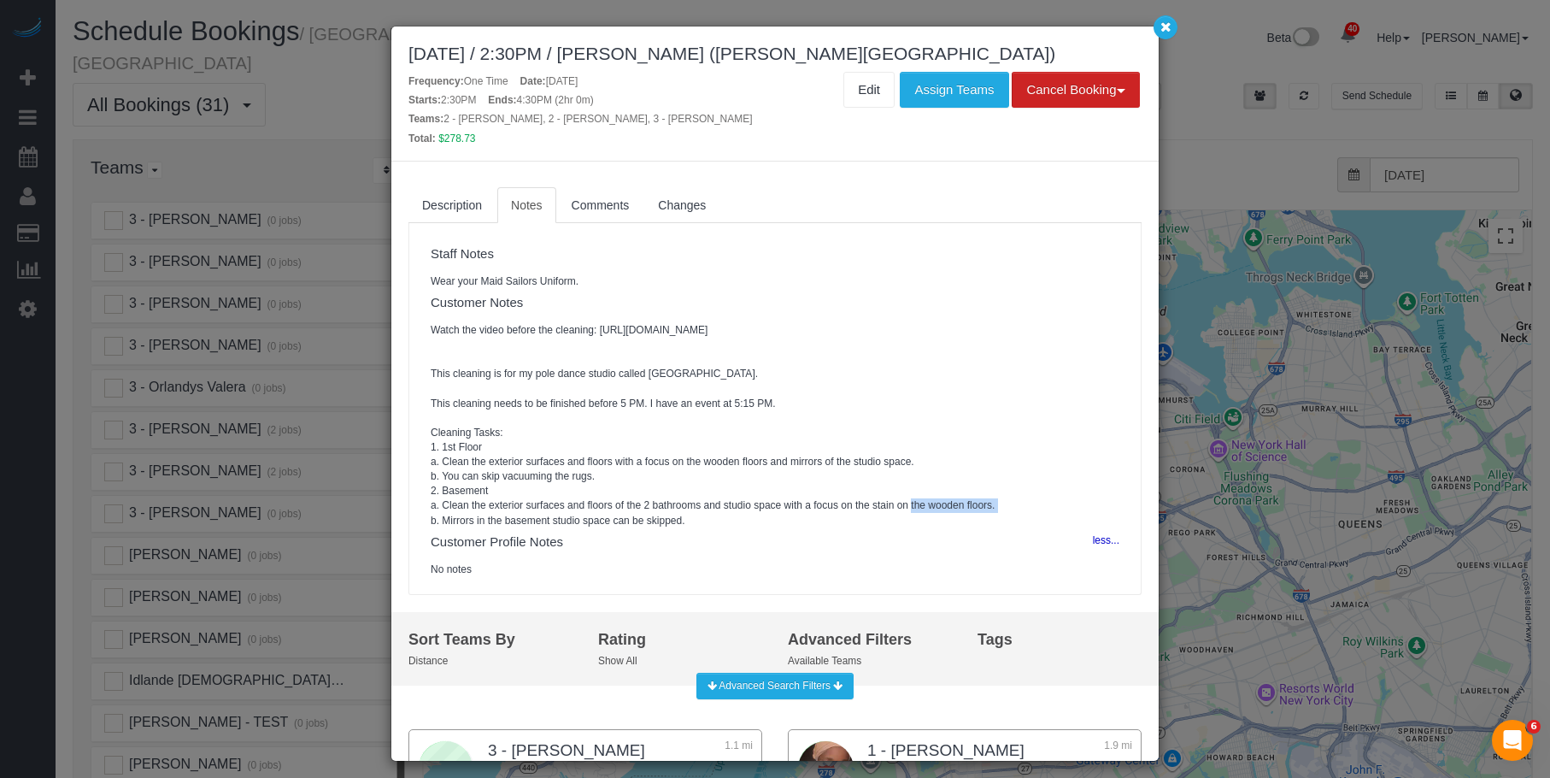
drag, startPoint x: 496, startPoint y: 519, endPoint x: 594, endPoint y: 520, distance: 97.4
click at [581, 520] on pre "Watch the video before the cleaning: https://www.dropbox.com/scl/fi/3yb724w3dgl…" at bounding box center [775, 425] width 689 height 205
drag, startPoint x: 626, startPoint y: 517, endPoint x: 679, endPoint y: 517, distance: 53.0
click at [631, 517] on pre "Watch the video before the cleaning: https://www.dropbox.com/scl/fi/3yb724w3dgl…" at bounding box center [775, 425] width 689 height 205
drag, startPoint x: 708, startPoint y: 517, endPoint x: 758, endPoint y: 522, distance: 50.7
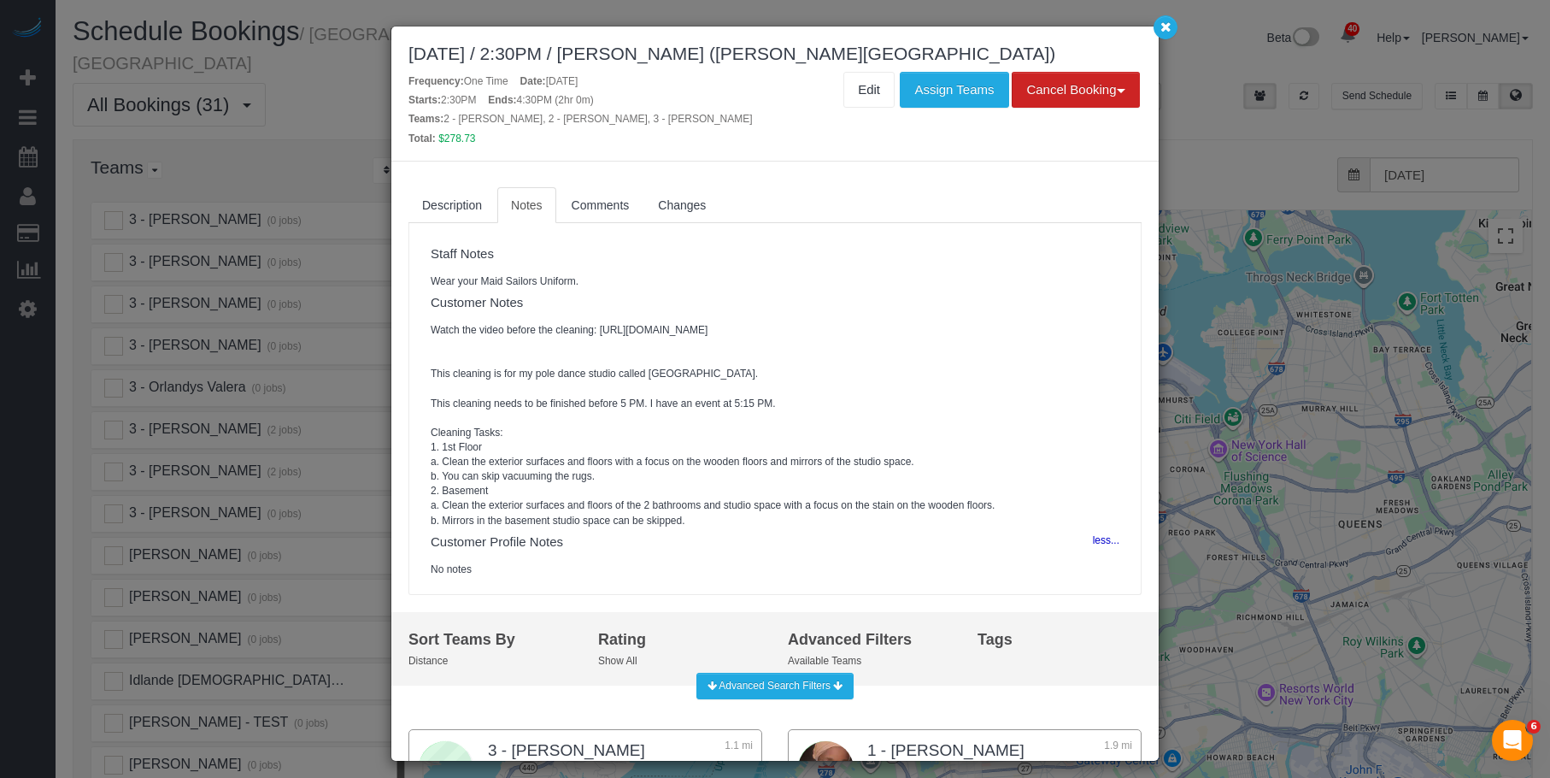
click at [717, 519] on pre "Watch the video before the cleaning: https://www.dropbox.com/scl/fi/3yb724w3dgl…" at bounding box center [775, 425] width 689 height 205
drag, startPoint x: 806, startPoint y: 523, endPoint x: 842, endPoint y: 525, distance: 35.9
click at [831, 524] on pre "Watch the video before the cleaning: https://www.dropbox.com/scl/fi/3yb724w3dgl…" at bounding box center [775, 425] width 689 height 205
drag, startPoint x: 643, startPoint y: 520, endPoint x: 752, endPoint y: 527, distance: 108.8
click at [749, 527] on pre "Watch the video before the cleaning: https://www.dropbox.com/scl/fi/3yb724w3dgl…" at bounding box center [775, 425] width 689 height 205
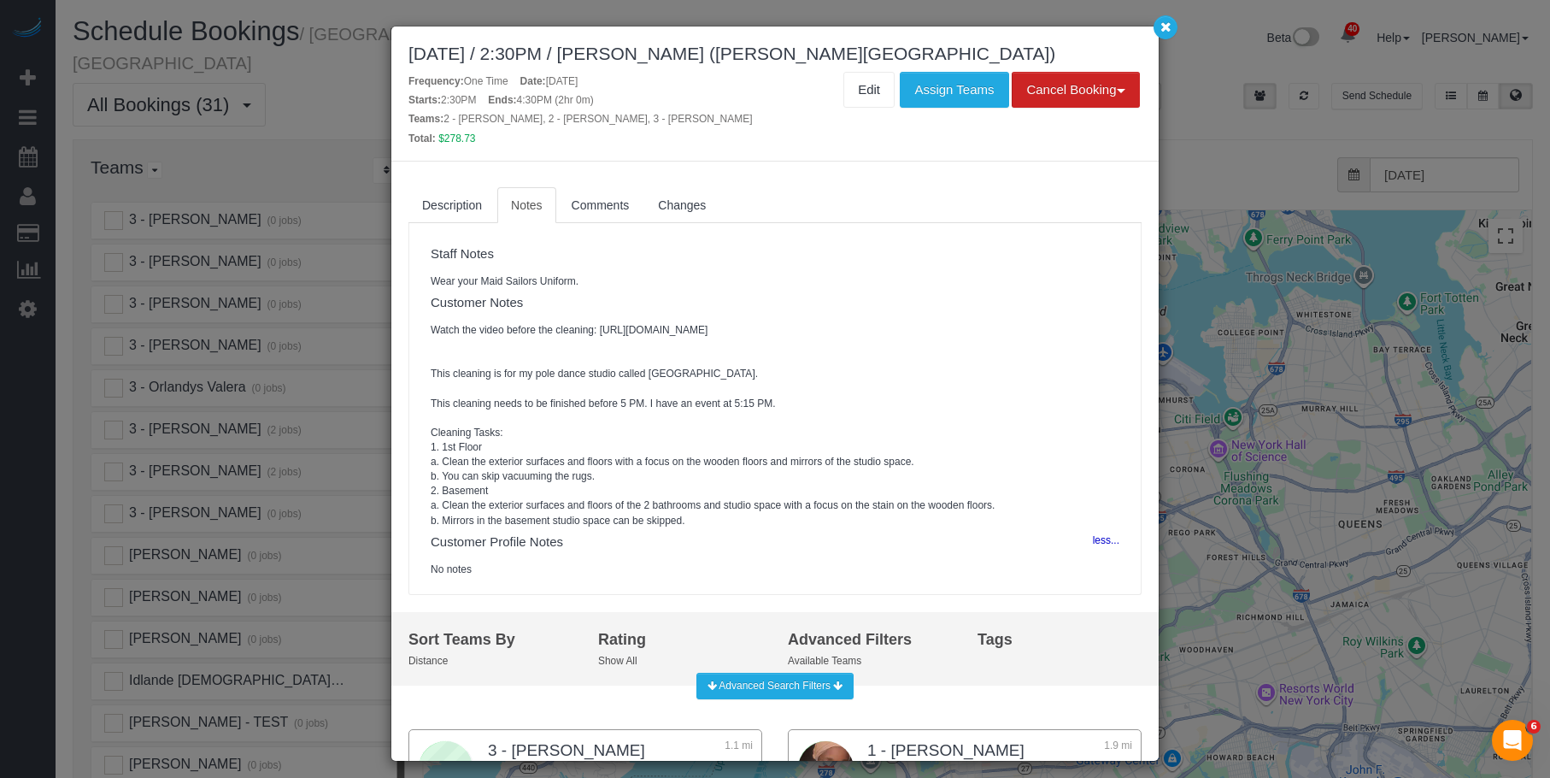
click at [825, 523] on pre "Watch the video before the cleaning: https://www.dropbox.com/scl/fi/3yb724w3dgl…" at bounding box center [775, 425] width 689 height 205
drag, startPoint x: 818, startPoint y: 479, endPoint x: 843, endPoint y: 479, distance: 24.8
click at [843, 479] on pre "Watch the video before the cleaning: https://www.dropbox.com/scl/fi/3yb724w3dgl…" at bounding box center [775, 425] width 689 height 205
drag, startPoint x: 460, startPoint y: 492, endPoint x: 561, endPoint y: 499, distance: 101.1
click at [561, 499] on pre "Watch the video before the cleaning: https://www.dropbox.com/scl/fi/3yb724w3dgl…" at bounding box center [775, 425] width 689 height 205
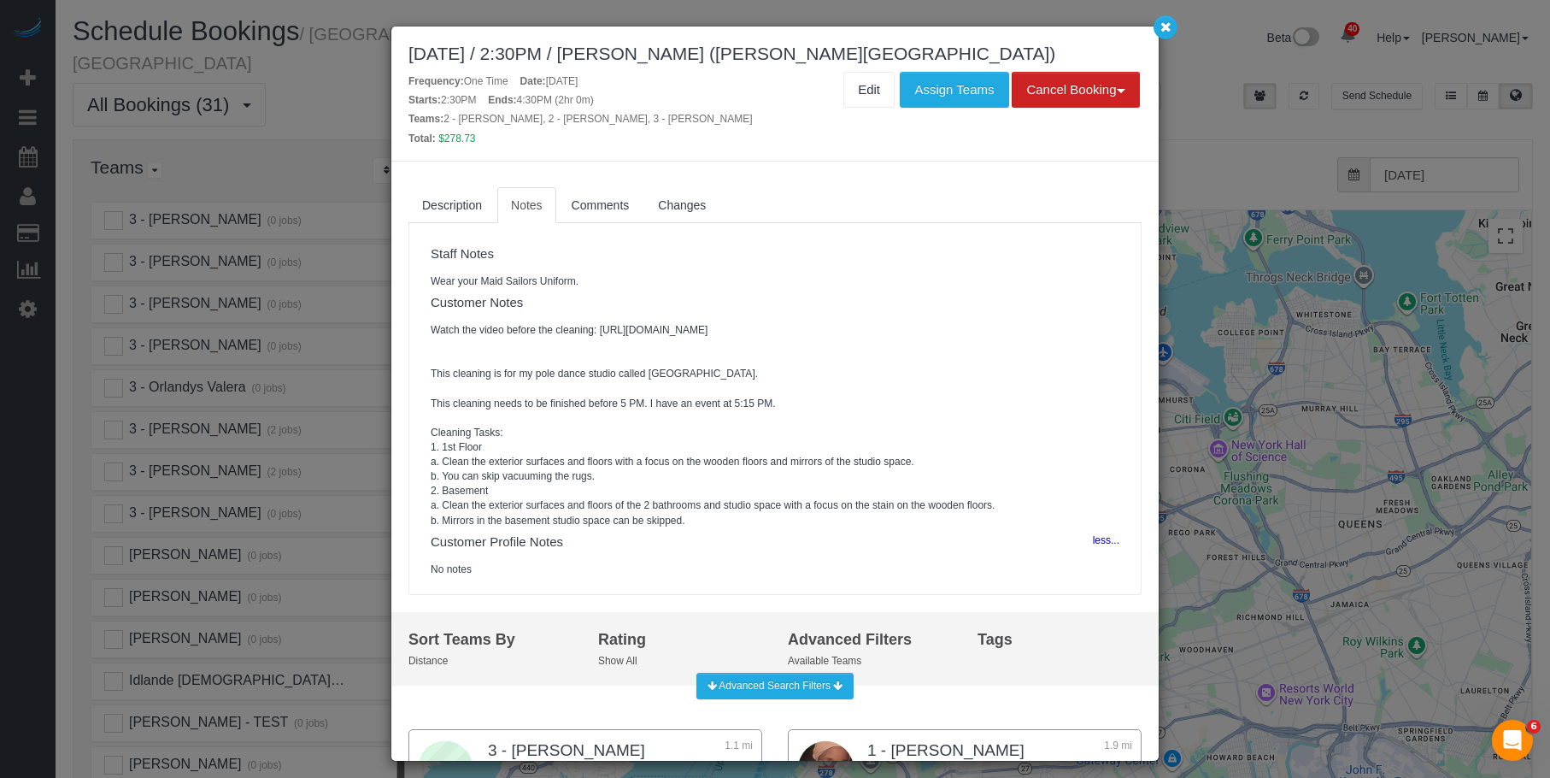
click at [500, 526] on pre "Watch the video before the cleaning: https://www.dropbox.com/scl/fi/3yb724w3dgl…" at bounding box center [775, 425] width 689 height 205
drag, startPoint x: 493, startPoint y: 523, endPoint x: 653, endPoint y: 527, distance: 159.9
click at [653, 527] on pre "Watch the video before the cleaning: https://www.dropbox.com/scl/fi/3yb724w3dgl…" at bounding box center [775, 425] width 689 height 205
click at [496, 514] on pre "Watch the video before the cleaning: https://www.dropbox.com/scl/fi/3yb724w3dgl…" at bounding box center [775, 425] width 689 height 205
drag, startPoint x: 532, startPoint y: 530, endPoint x: 633, endPoint y: 534, distance: 101.8
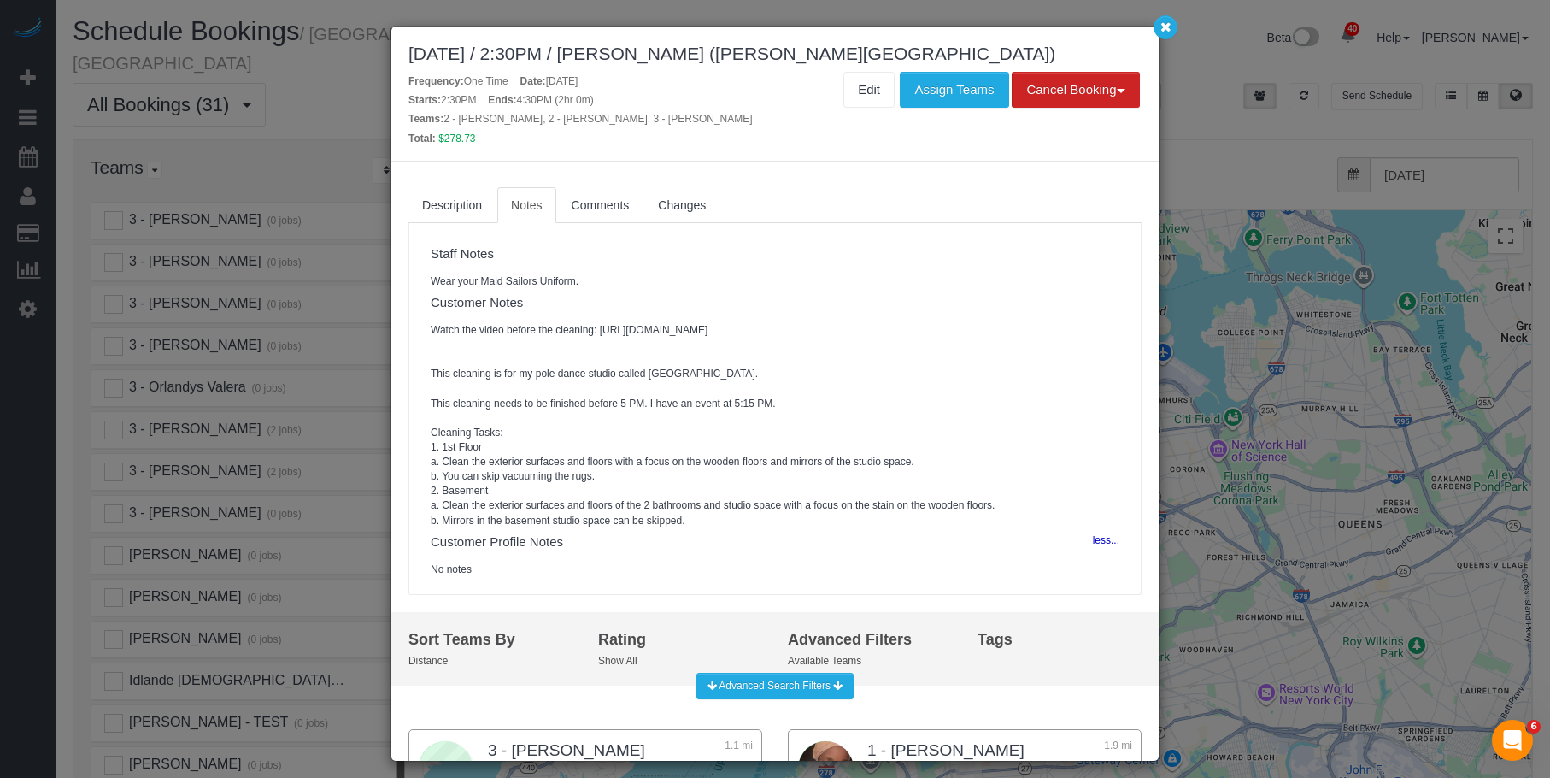
click at [631, 528] on pre "Watch the video before the cleaning: https://www.dropbox.com/scl/fi/3yb724w3dgl…" at bounding box center [775, 425] width 689 height 205
click at [636, 519] on pre "Watch the video before the cleaning: https://www.dropbox.com/scl/fi/3yb724w3dgl…" at bounding box center [775, 425] width 689 height 205
drag, startPoint x: 664, startPoint y: 520, endPoint x: 690, endPoint y: 519, distance: 25.7
click at [665, 520] on pre "Watch the video before the cleaning: https://www.dropbox.com/scl/fi/3yb724w3dgl…" at bounding box center [775, 425] width 689 height 205
drag, startPoint x: 546, startPoint y: 518, endPoint x: 643, endPoint y: 526, distance: 97.7
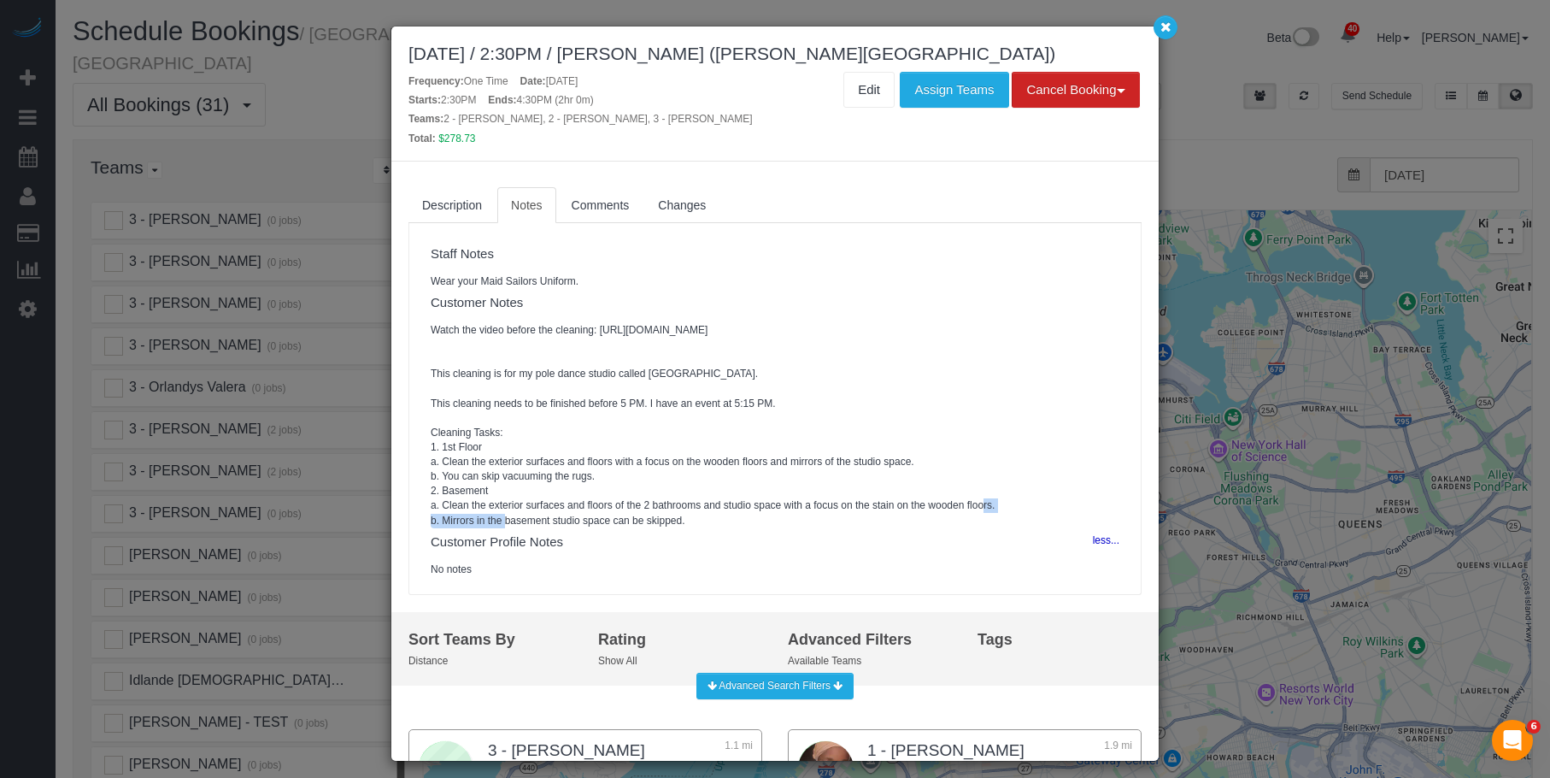
click at [643, 526] on pre "Watch the video before the cleaning: https://www.dropbox.com/scl/fi/3yb724w3dgl…" at bounding box center [775, 425] width 689 height 205
click at [1168, 29] on icon "button" at bounding box center [1165, 26] width 11 height 10
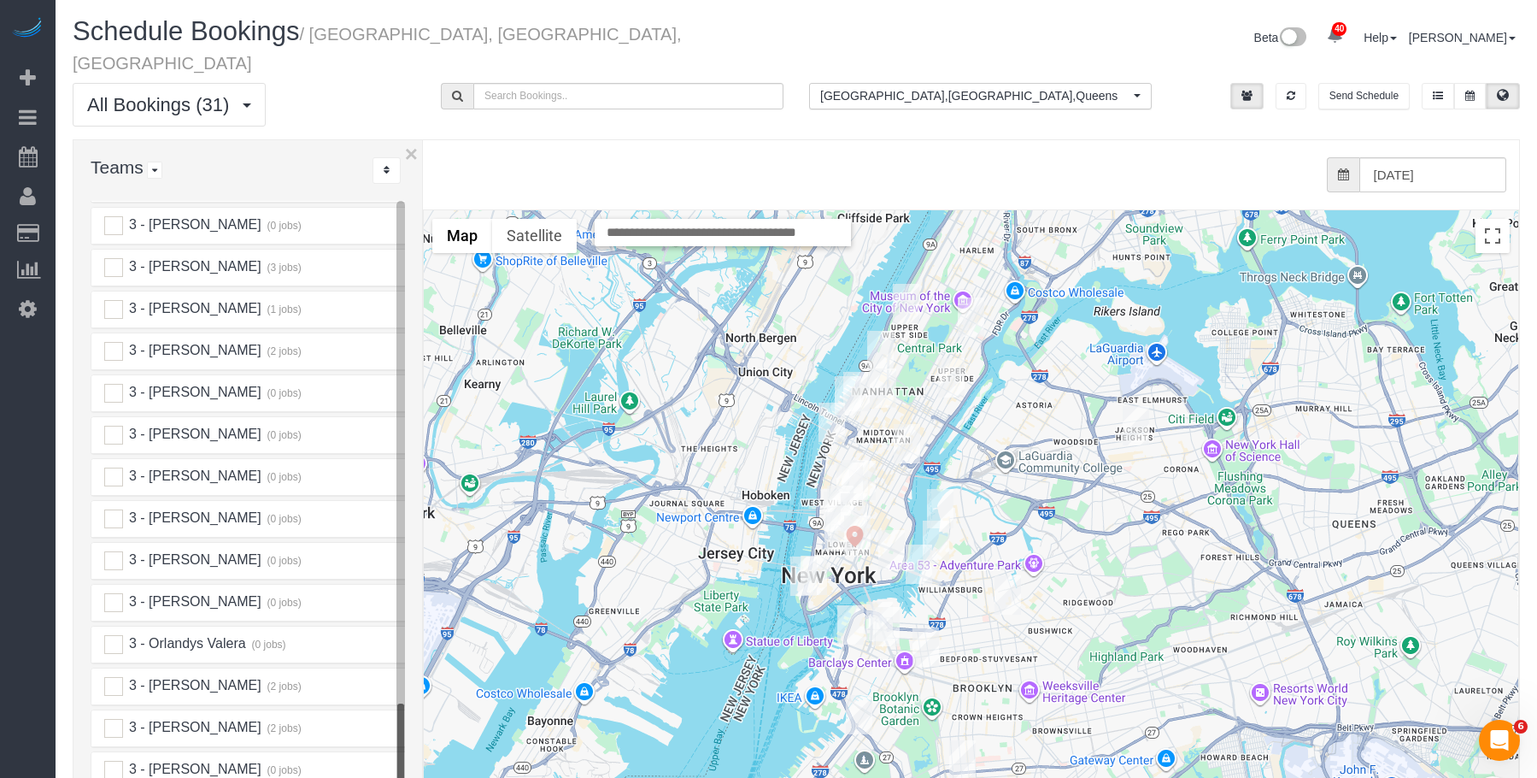
scroll to position [2551, 0]
click at [113, 344] on ins at bounding box center [113, 353] width 19 height 19
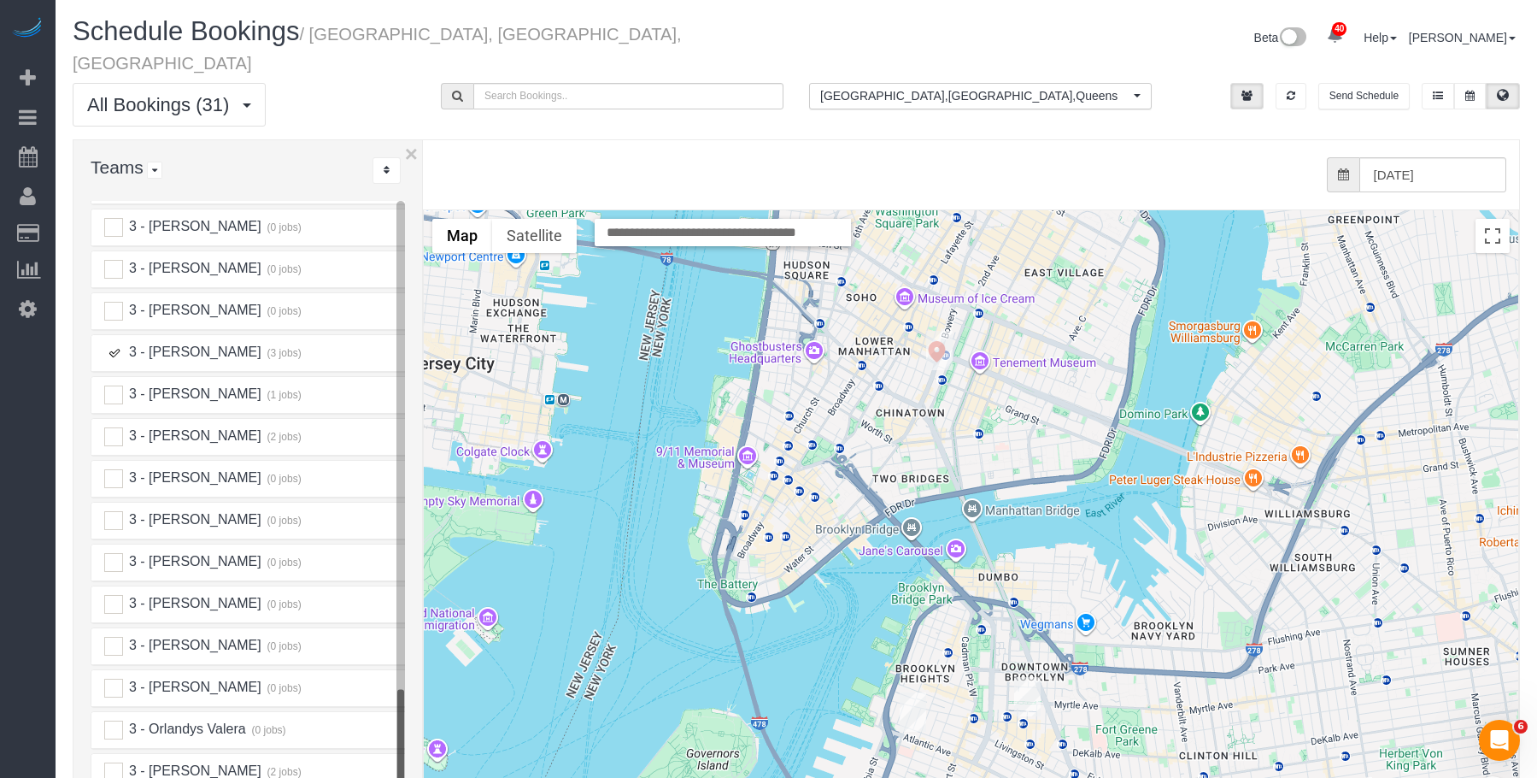
click at [908, 692] on img "10/15/2025 1:30PM - Jennifer Alpert - 90 State Street, Apt 3, Brooklyn, NY 11201" at bounding box center [913, 711] width 26 height 39
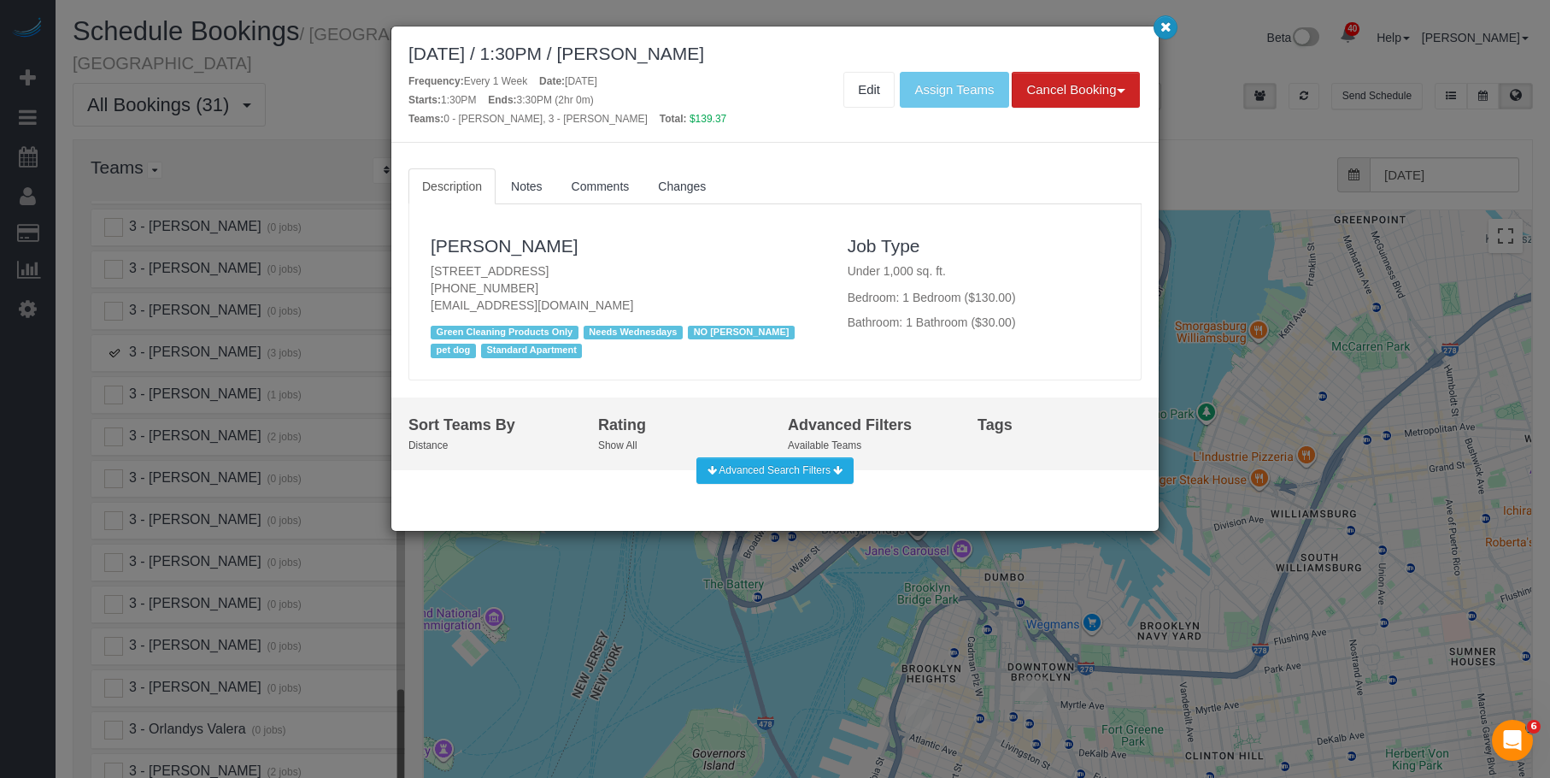
drag, startPoint x: 1170, startPoint y: 25, endPoint x: 1131, endPoint y: 127, distance: 109.5
click at [1168, 26] on icon "button" at bounding box center [1165, 26] width 11 height 10
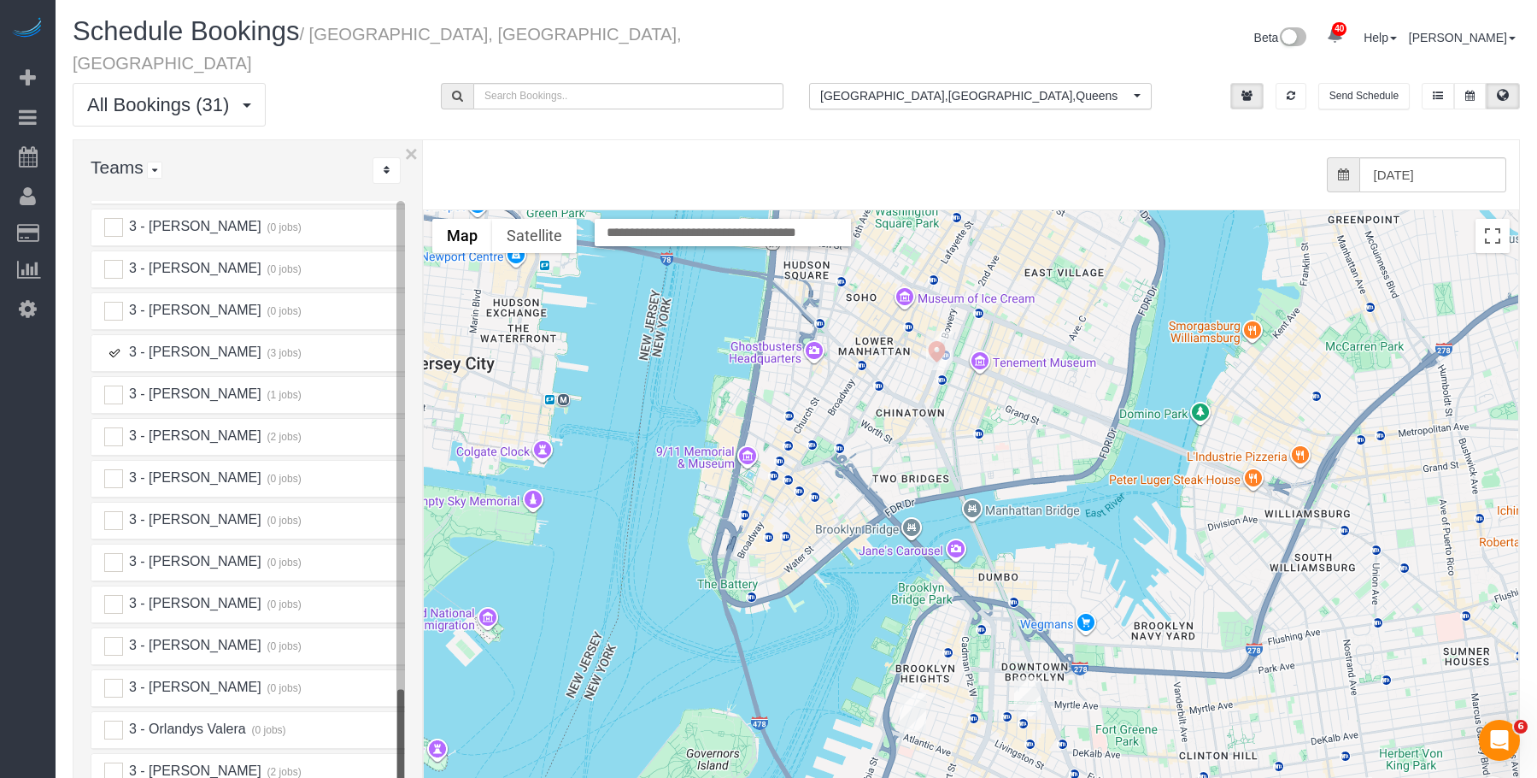
click at [1025, 677] on img "10/15/2025 5:00PM - Giovanna Pietanza (Summit Coverages) - 365 Bridge Street, S…" at bounding box center [1027, 696] width 26 height 39
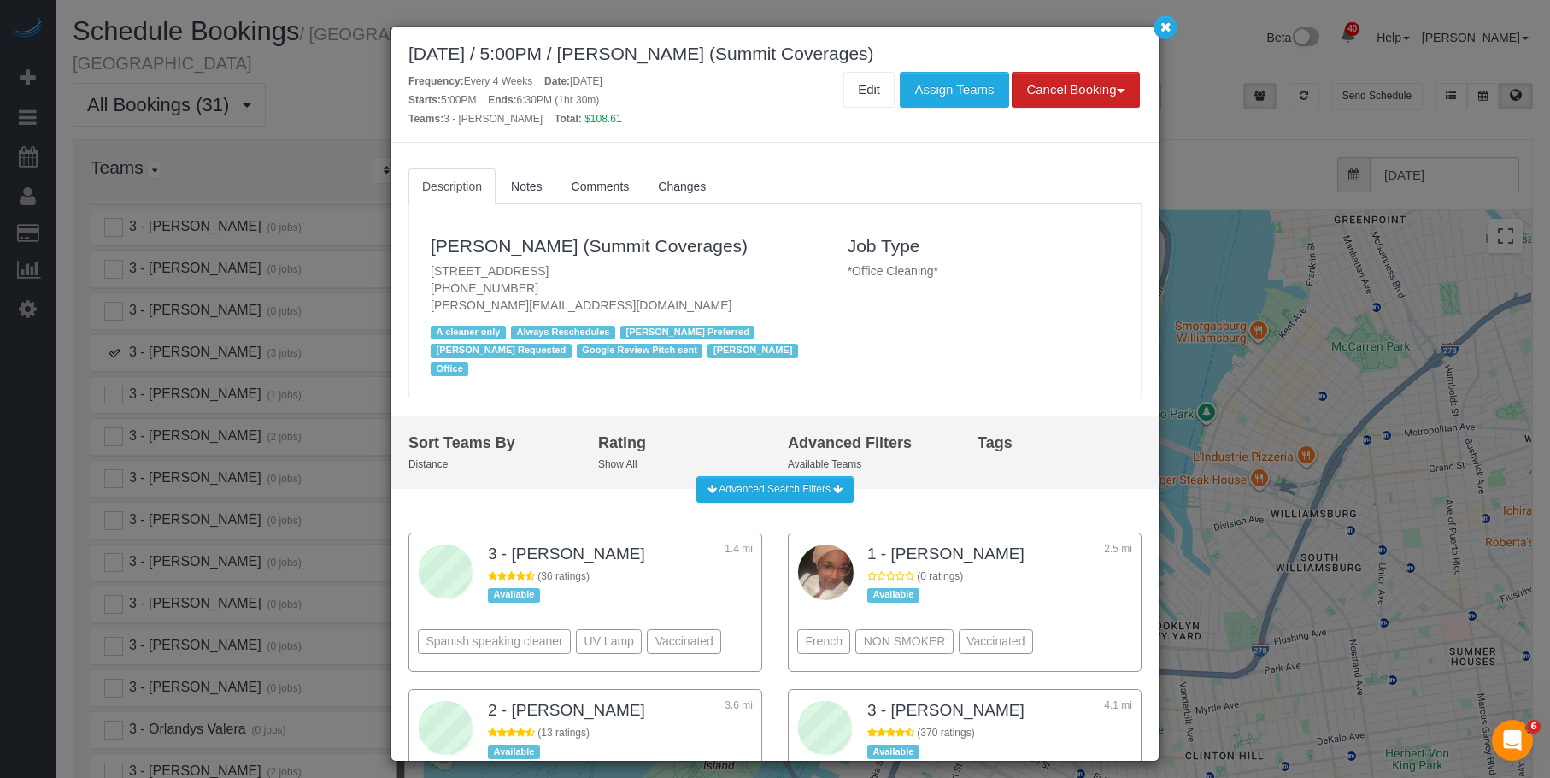
drag, startPoint x: 421, startPoint y: 273, endPoint x: 748, endPoint y: 273, distance: 326.4
click at [748, 273] on div "Giovanna Pietanza (Summit Coverages) 365 Bridge Street, Suite 9-Pro, Brooklyn, …" at bounding box center [626, 301] width 417 height 160
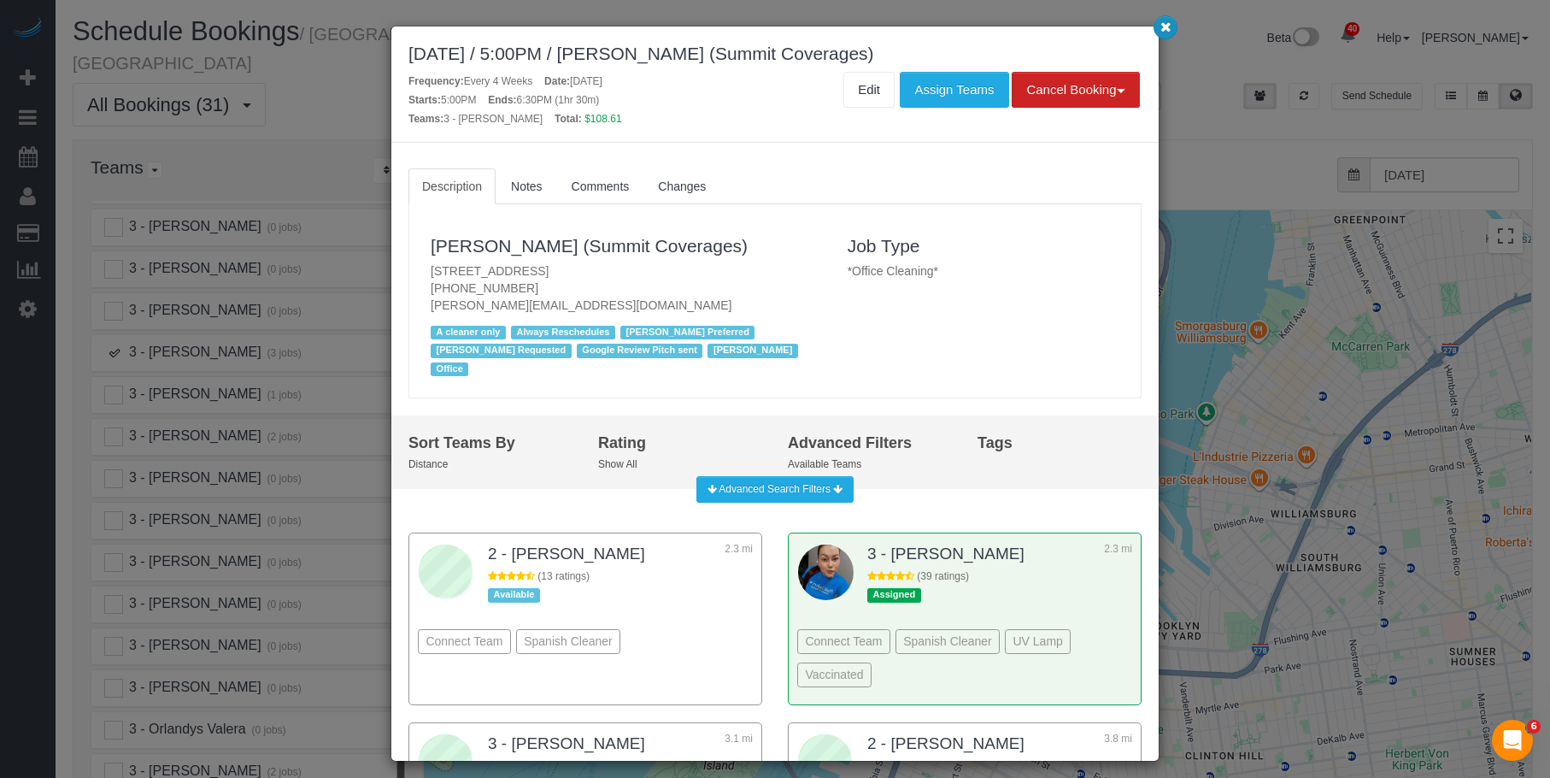
drag, startPoint x: 1166, startPoint y: 26, endPoint x: 902, endPoint y: 225, distance: 330.2
click at [1167, 26] on icon "button" at bounding box center [1165, 26] width 11 height 10
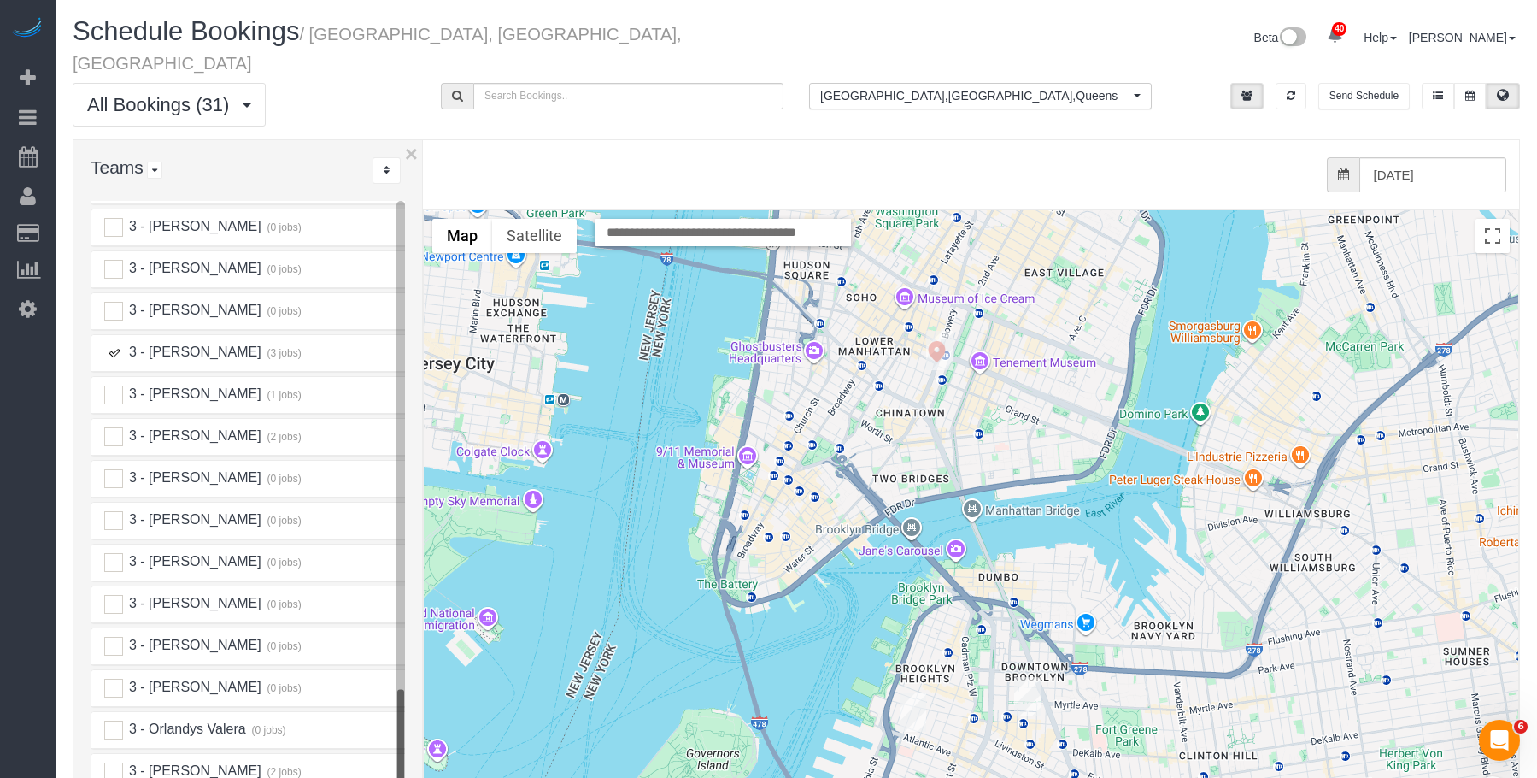
click at [116, 344] on ins at bounding box center [113, 353] width 19 height 19
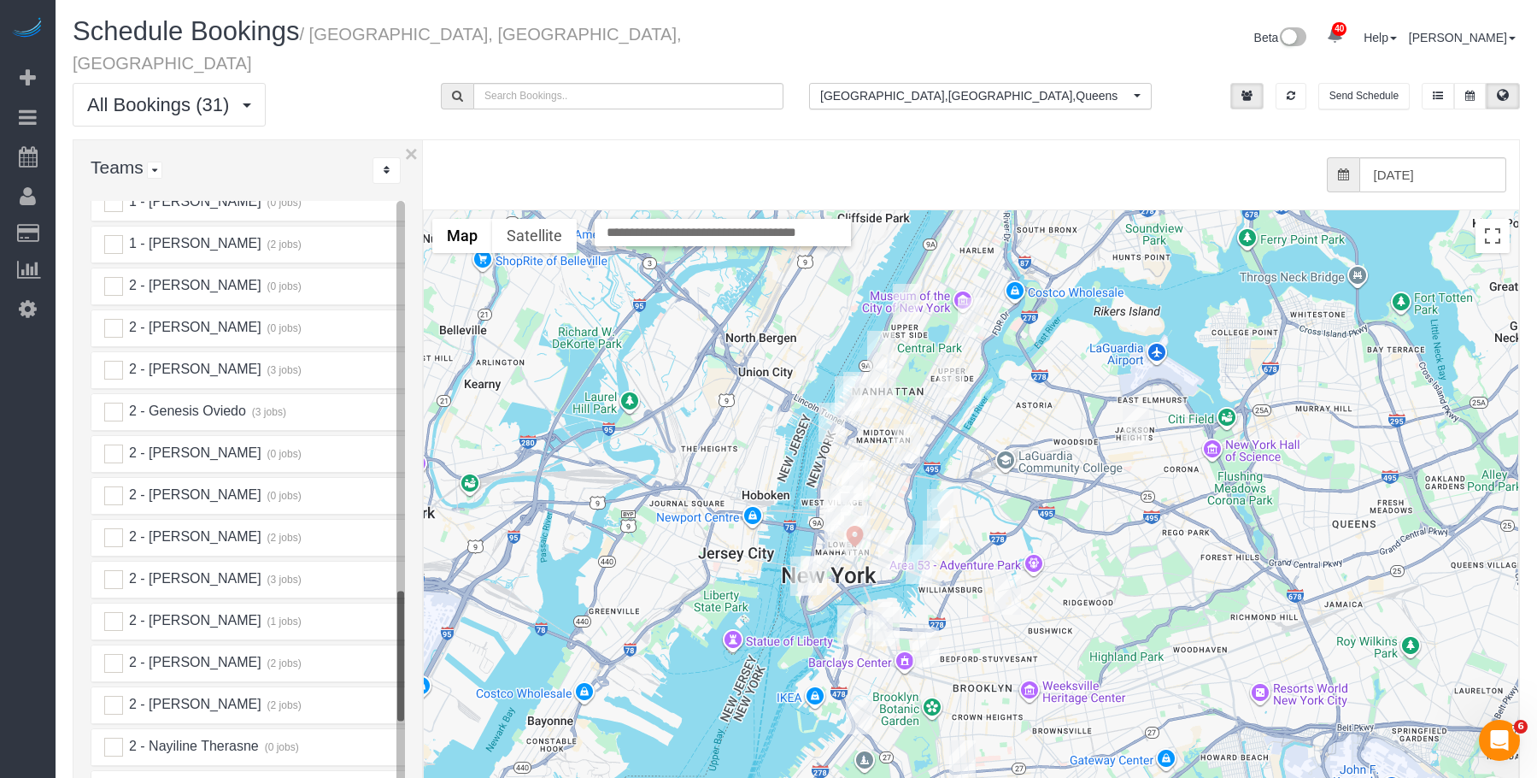
scroll to position [2038, 0]
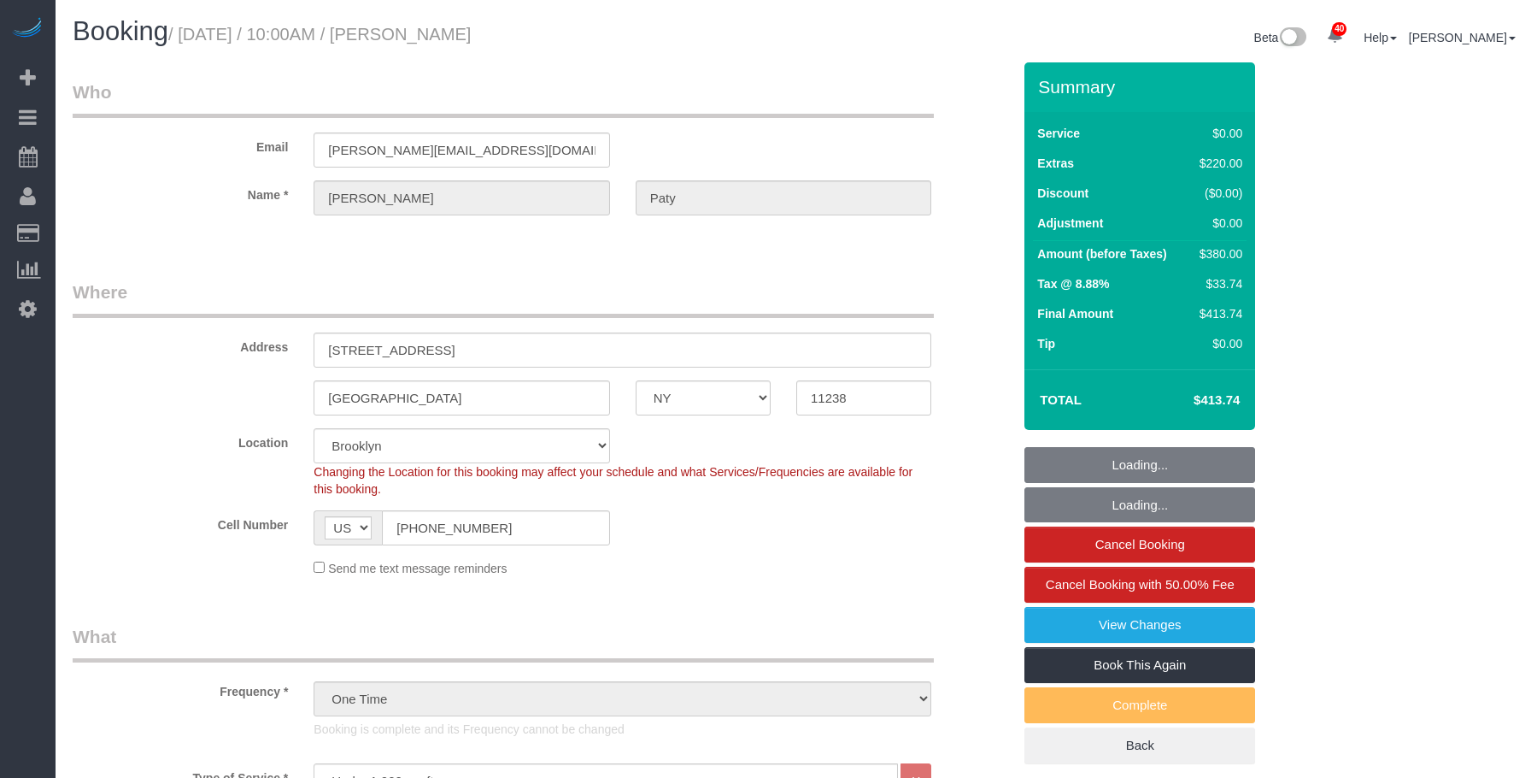
select select "NY"
select select "1"
select select "spot1"
select select "number:89"
select select "number:90"
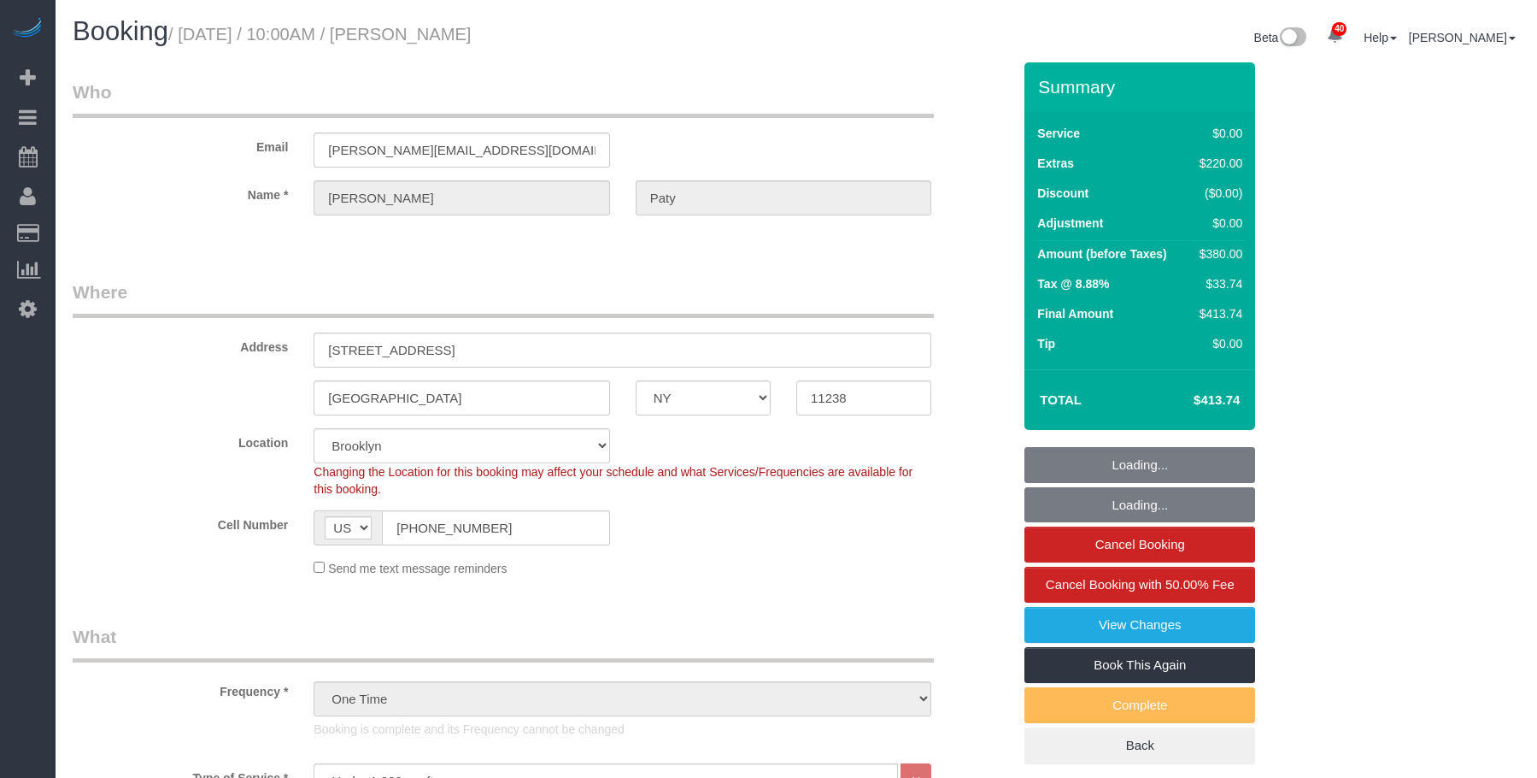
select select "number:15"
select select "number:5"
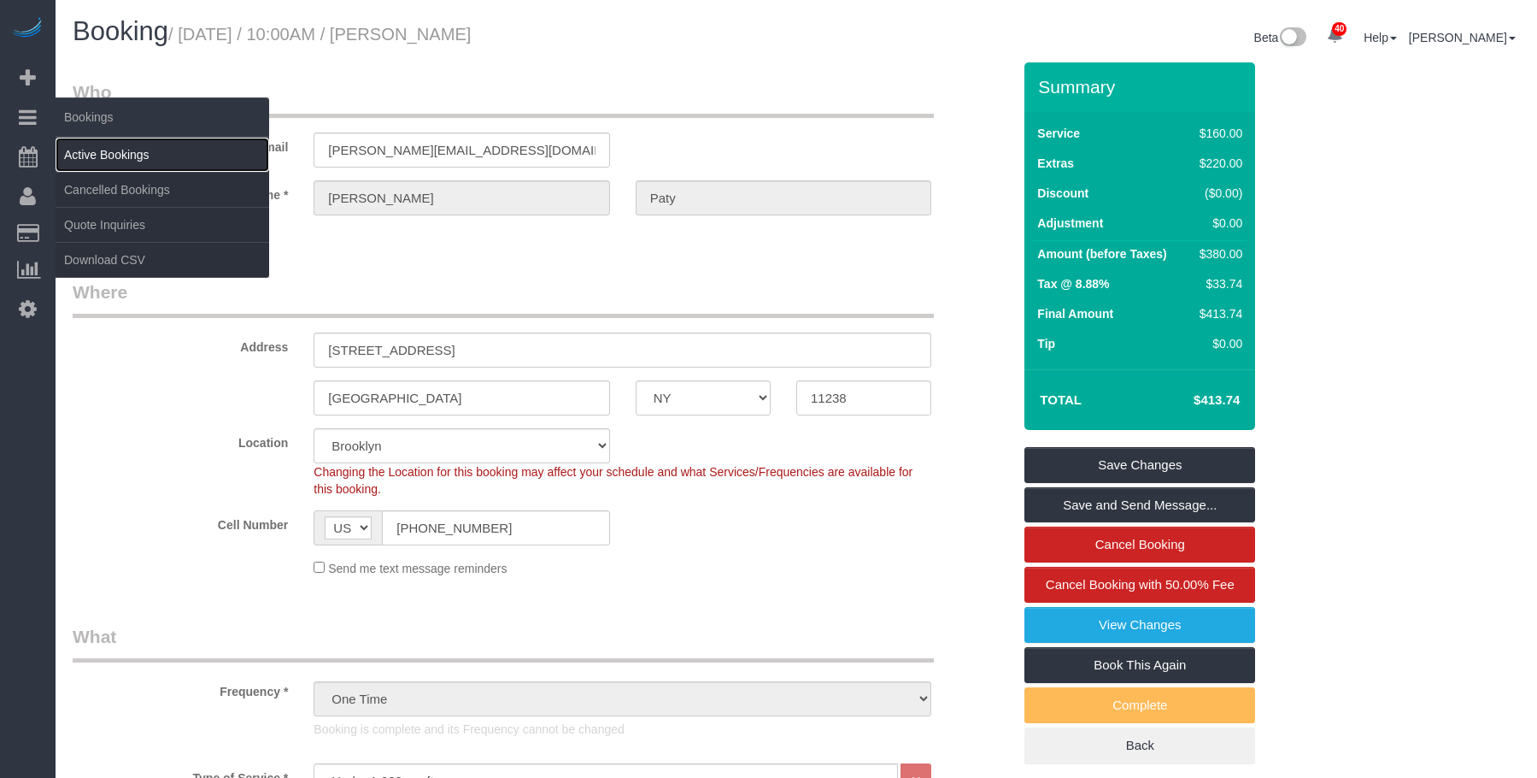
drag, startPoint x: 114, startPoint y: 151, endPoint x: 264, endPoint y: 147, distance: 150.5
click at [115, 152] on link "Active Bookings" at bounding box center [163, 155] width 214 height 34
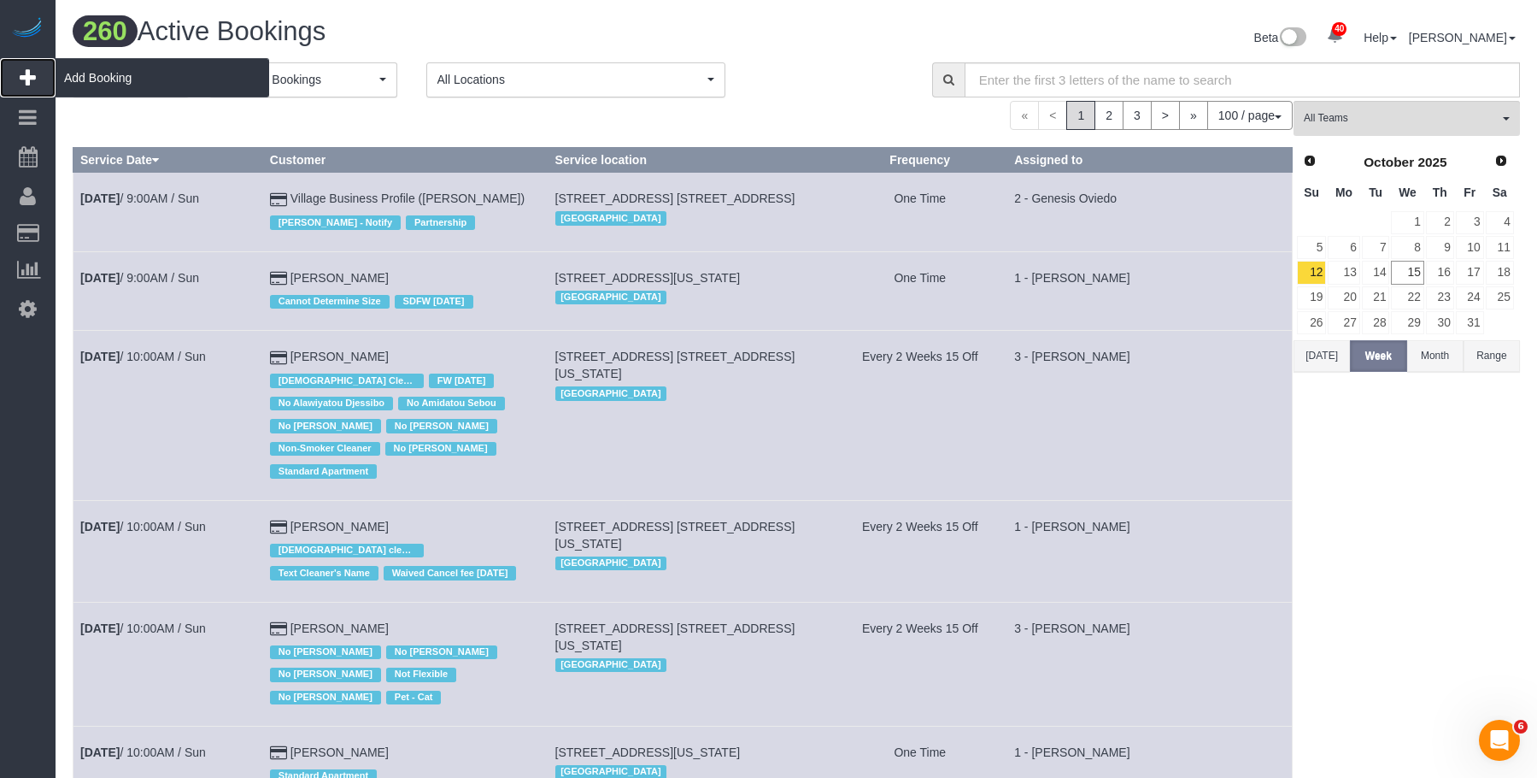
click at [138, 77] on span "Add Booking" at bounding box center [163, 77] width 214 height 39
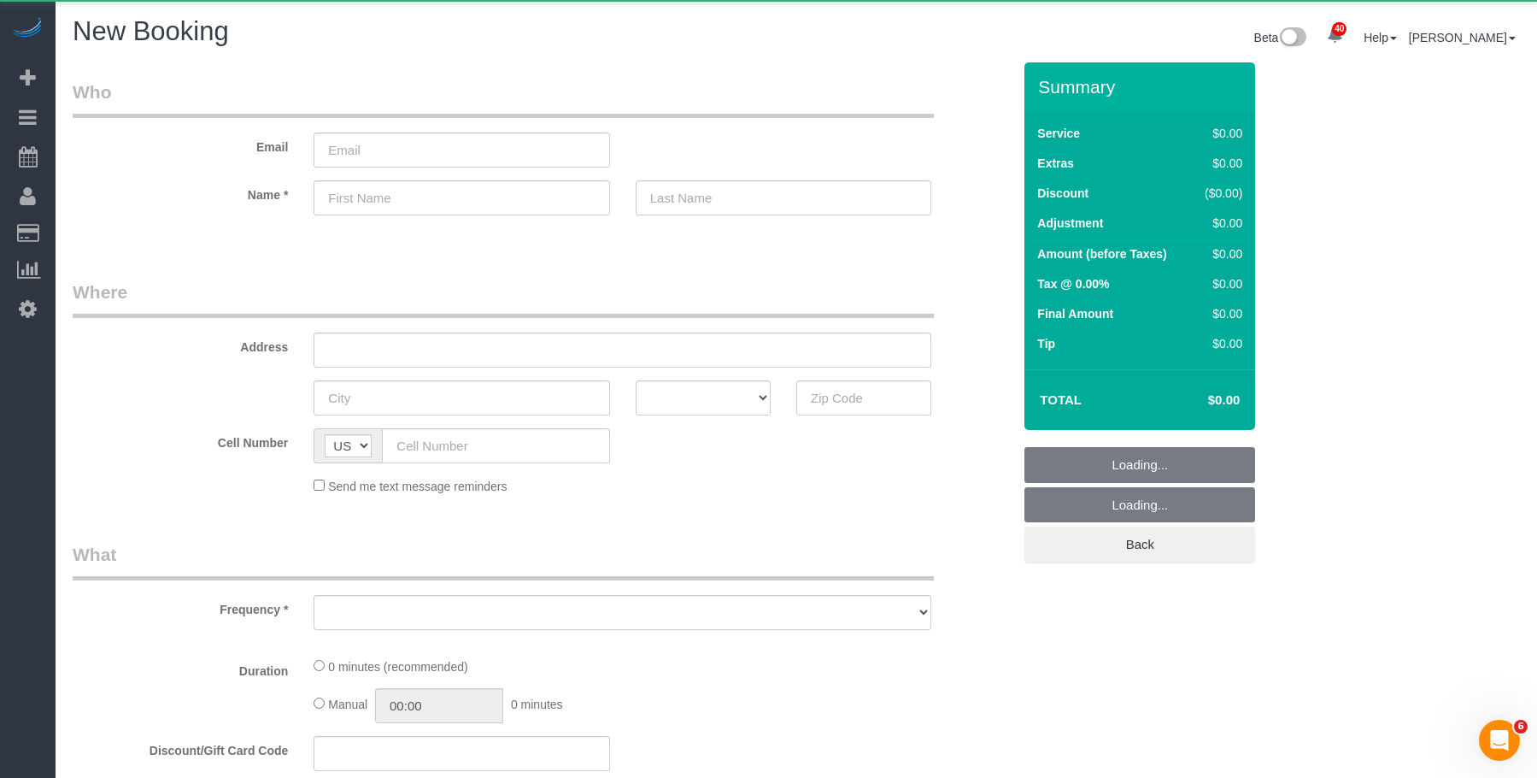
select select "number:89"
select select "number:90"
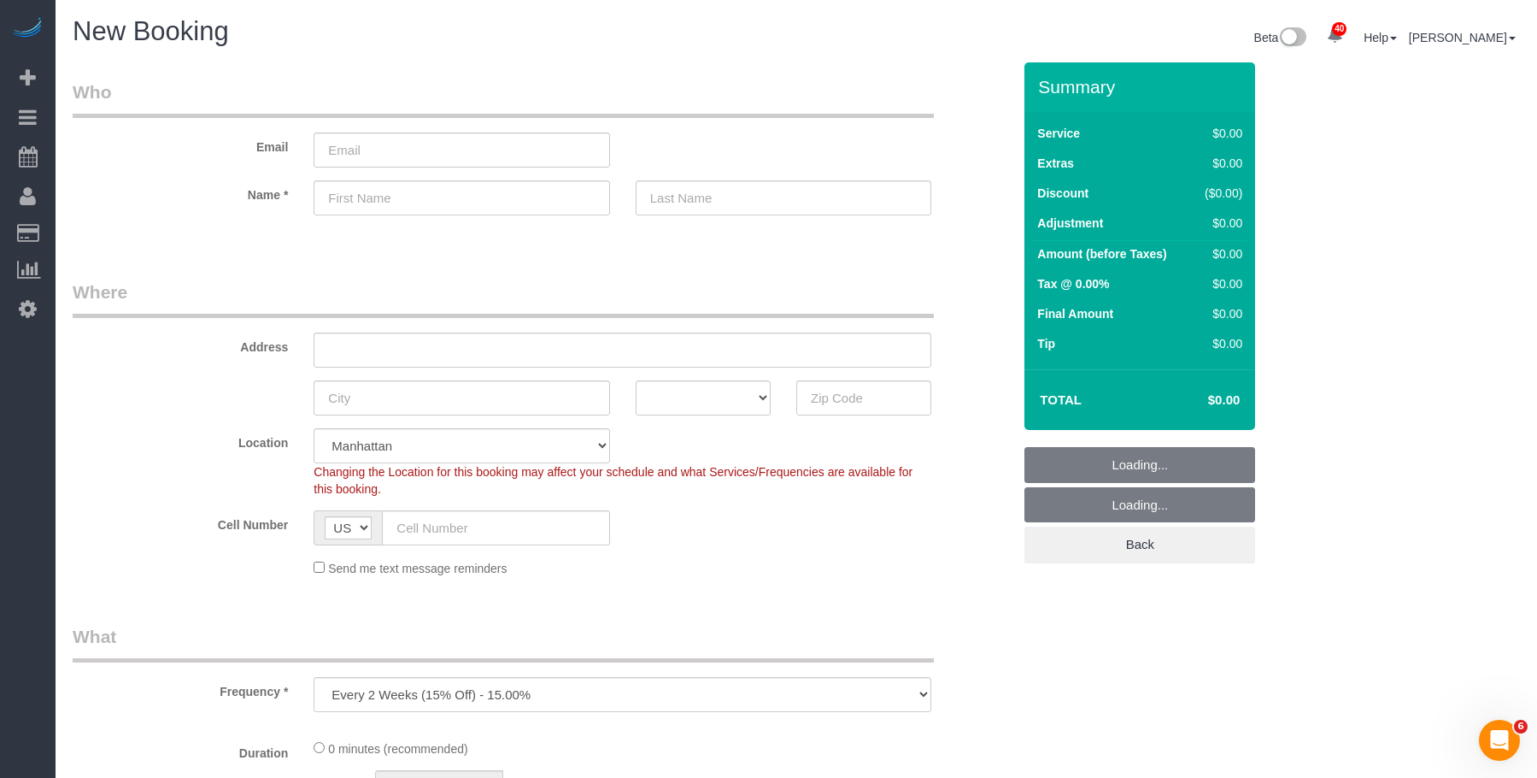
drag, startPoint x: 618, startPoint y: 69, endPoint x: 525, endPoint y: 259, distance: 211.3
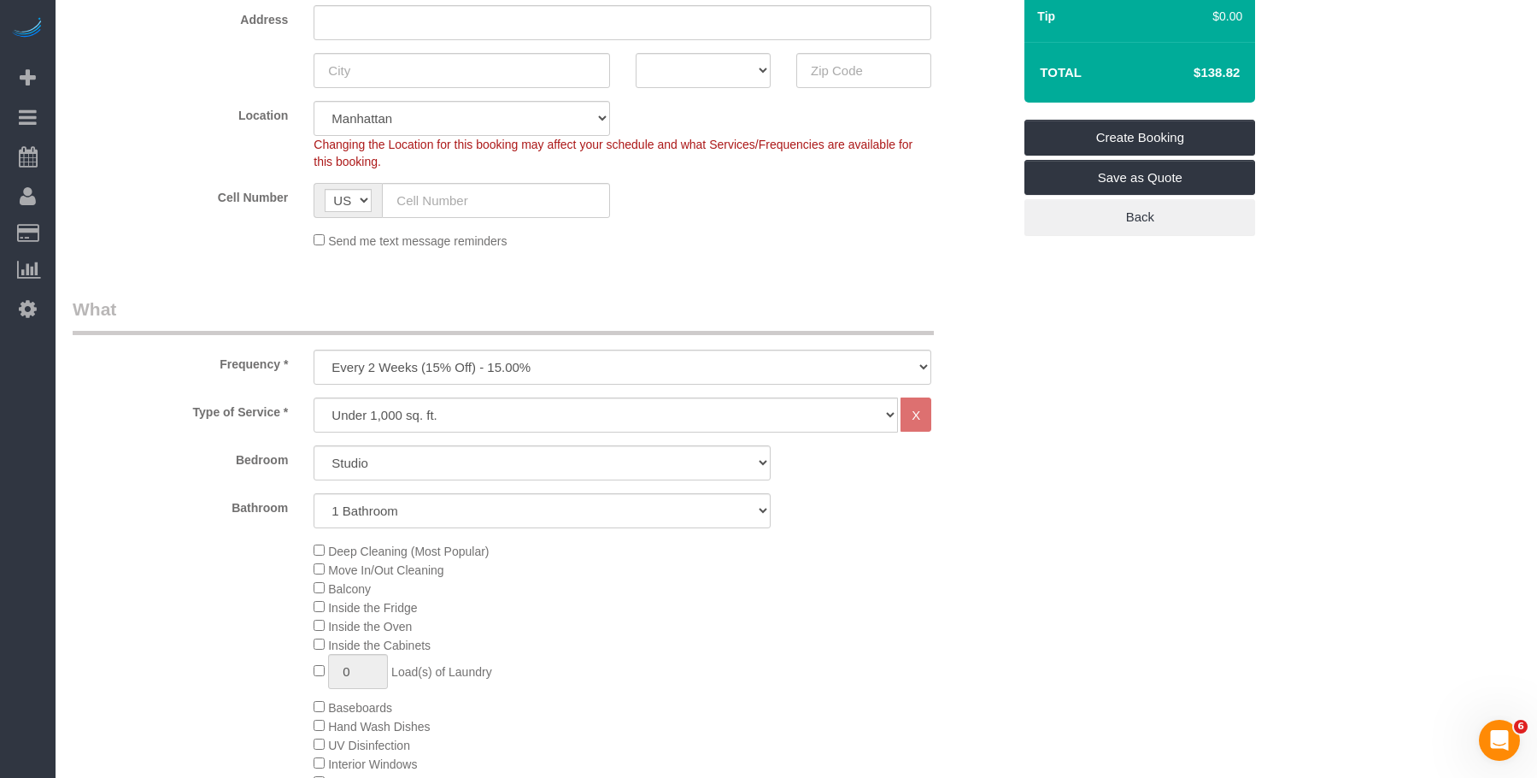
scroll to position [342, 0]
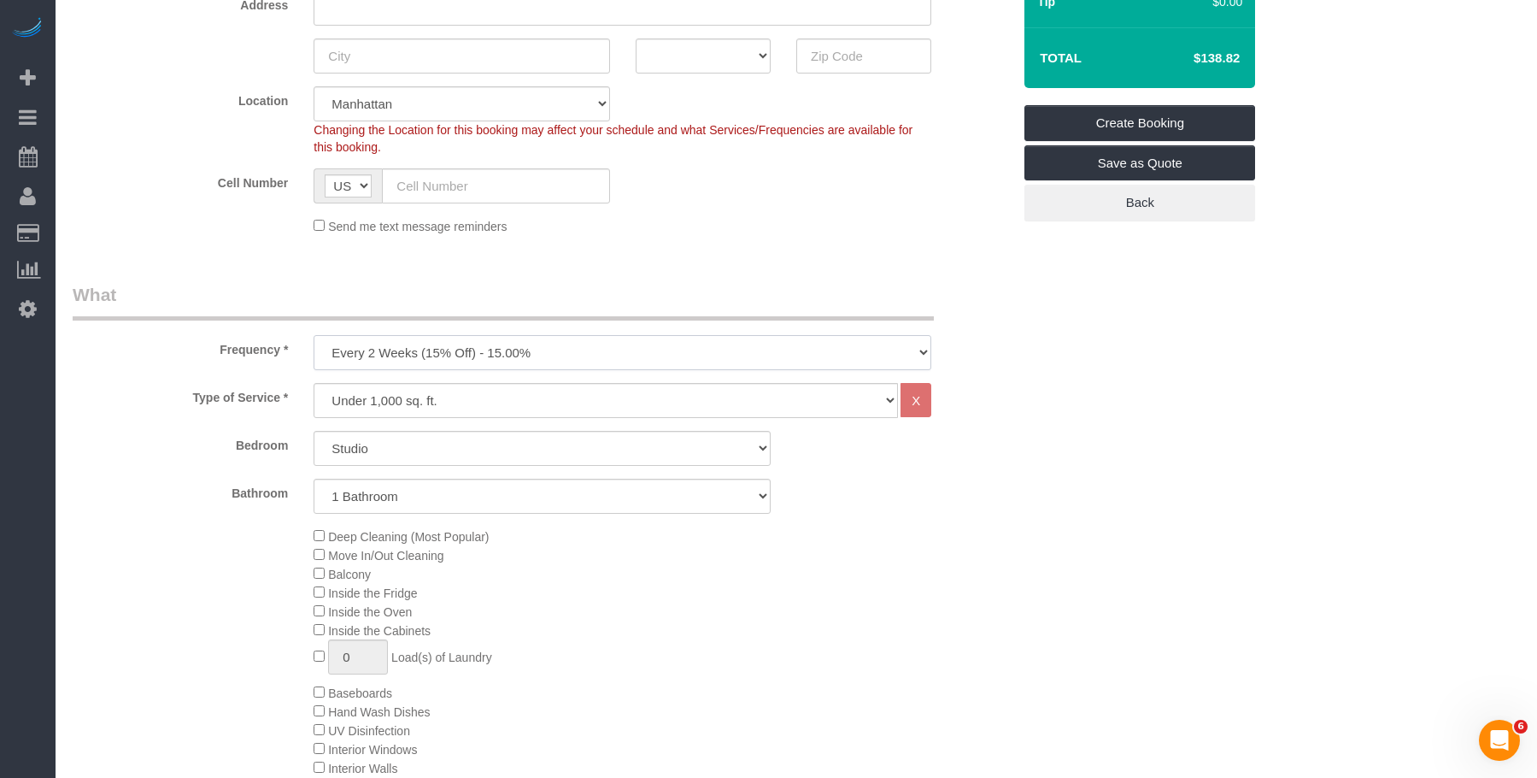
click at [499, 344] on select "One Time Weekly (20% Off) - 20.00% Every 2 Weeks (15% Off) - 15.00% Every 4 Wee…" at bounding box center [623, 352] width 618 height 35
select select "object:5403"
click at [314, 335] on select "One Time Weekly (20% Off) - 20.00% Every 2 Weeks (15% Off) - 15.00% Every 4 Wee…" at bounding box center [623, 352] width 618 height 35
click at [531, 440] on select "Studio 1 Bedroom 2 Bedrooms 3 Bedrooms" at bounding box center [542, 448] width 457 height 35
select select "2"
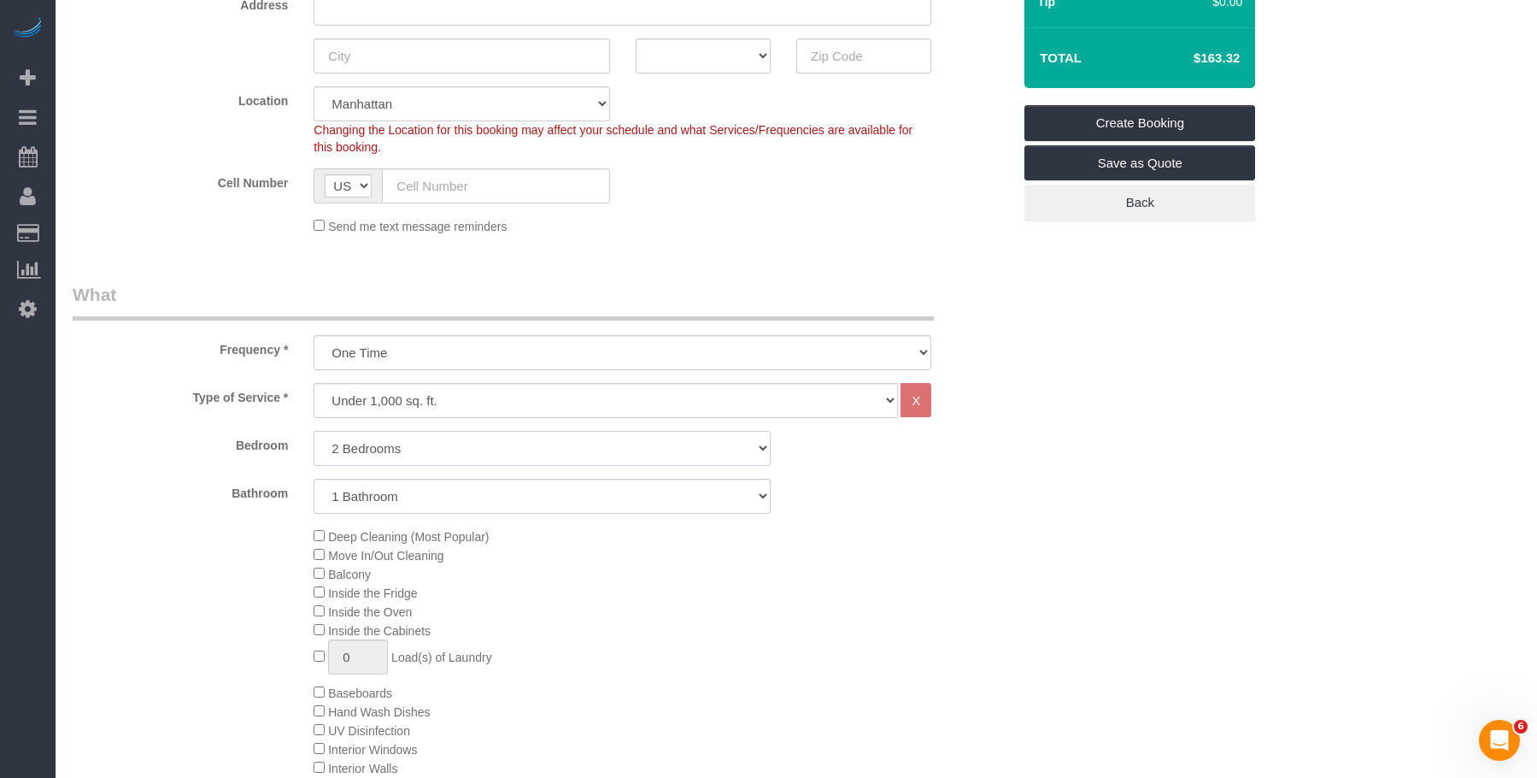
click at [314, 431] on select "Studio 1 Bedroom 2 Bedrooms 3 Bedrooms" at bounding box center [542, 448] width 457 height 35
click at [570, 482] on select "1 Bathroom 2 Bathrooms" at bounding box center [542, 496] width 457 height 35
select select "2"
click at [314, 479] on select "1 Bathroom 2 Bathrooms" at bounding box center [542, 496] width 457 height 35
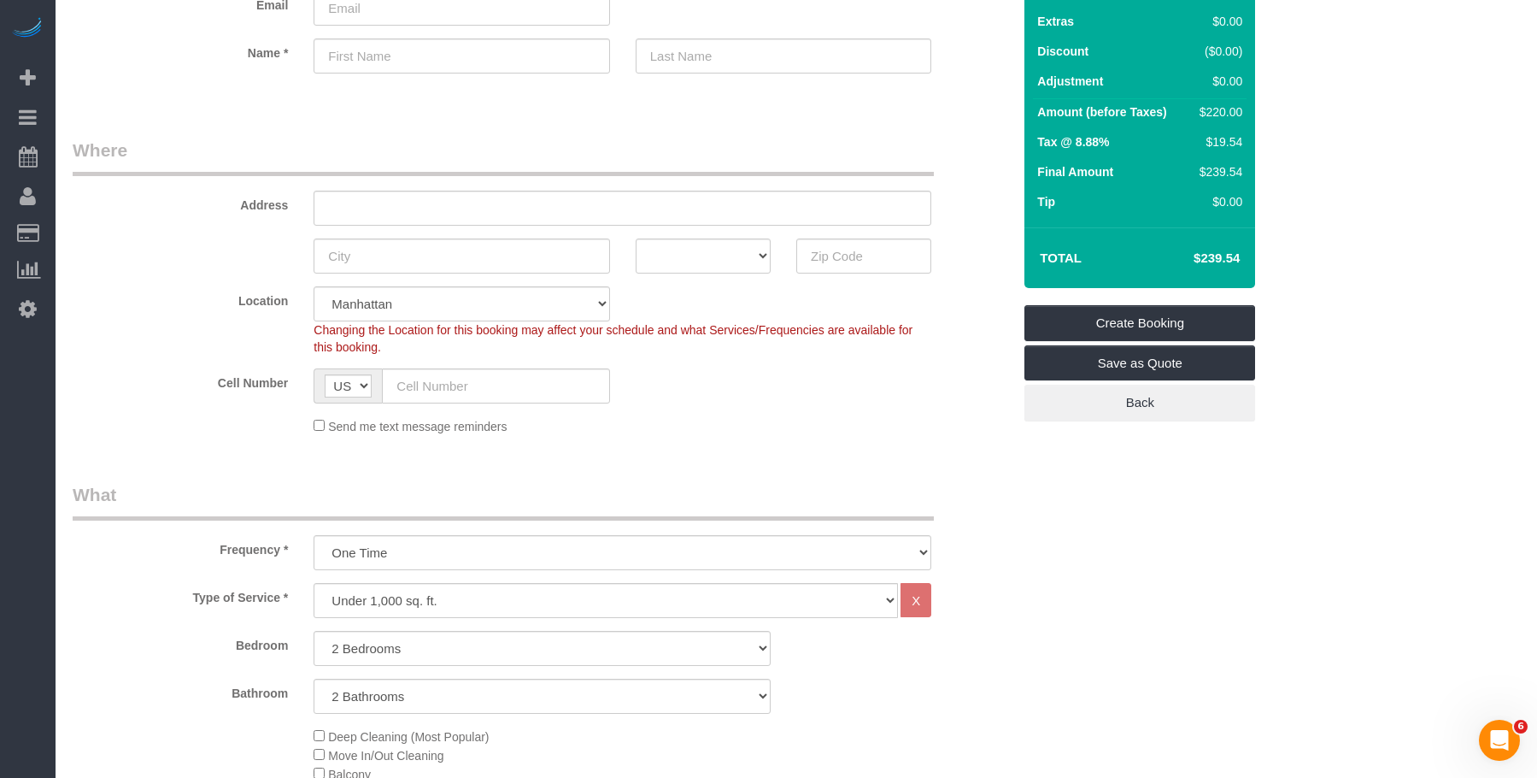
scroll to position [171, 0]
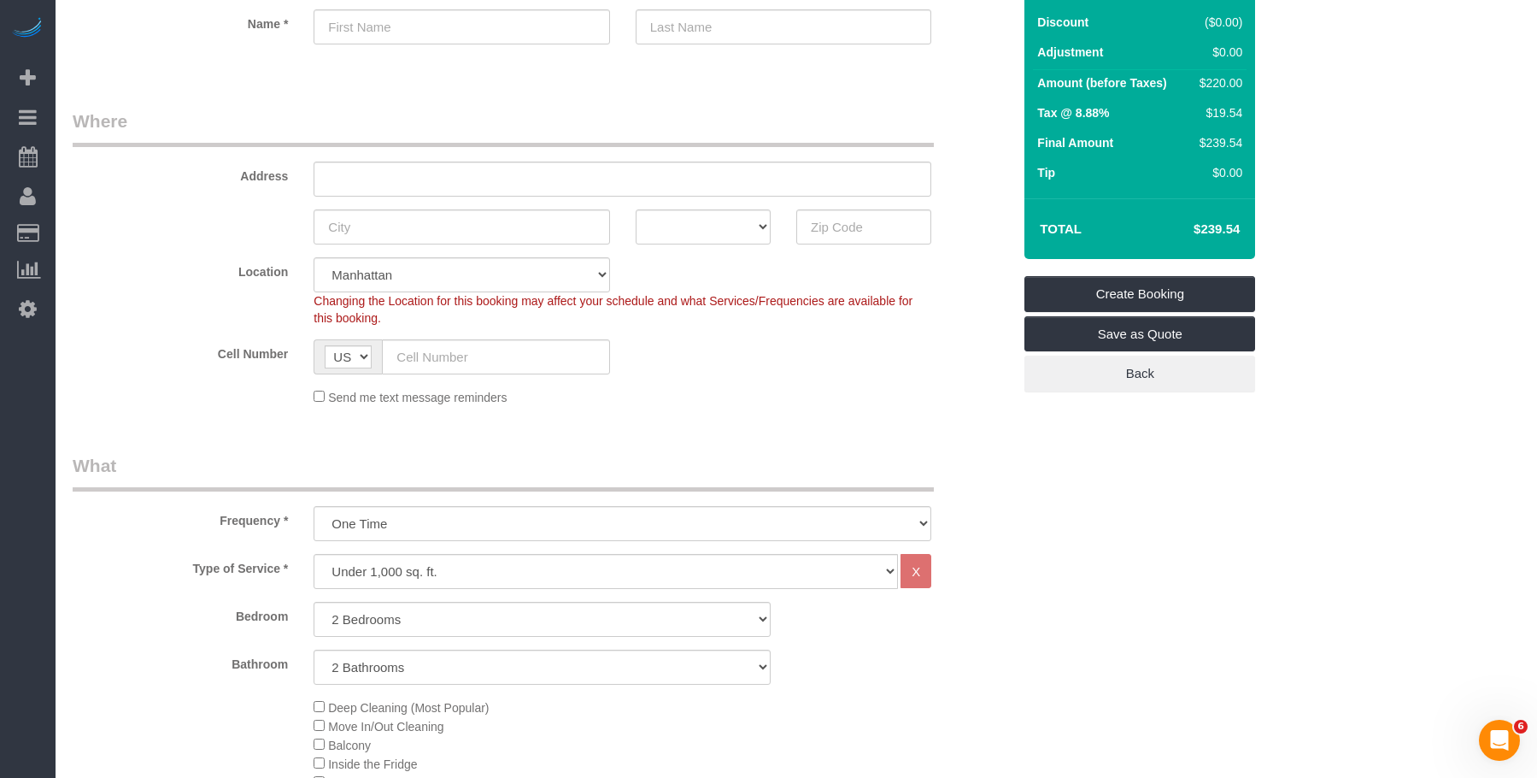
click at [814, 109] on legend "Where" at bounding box center [503, 128] width 861 height 38
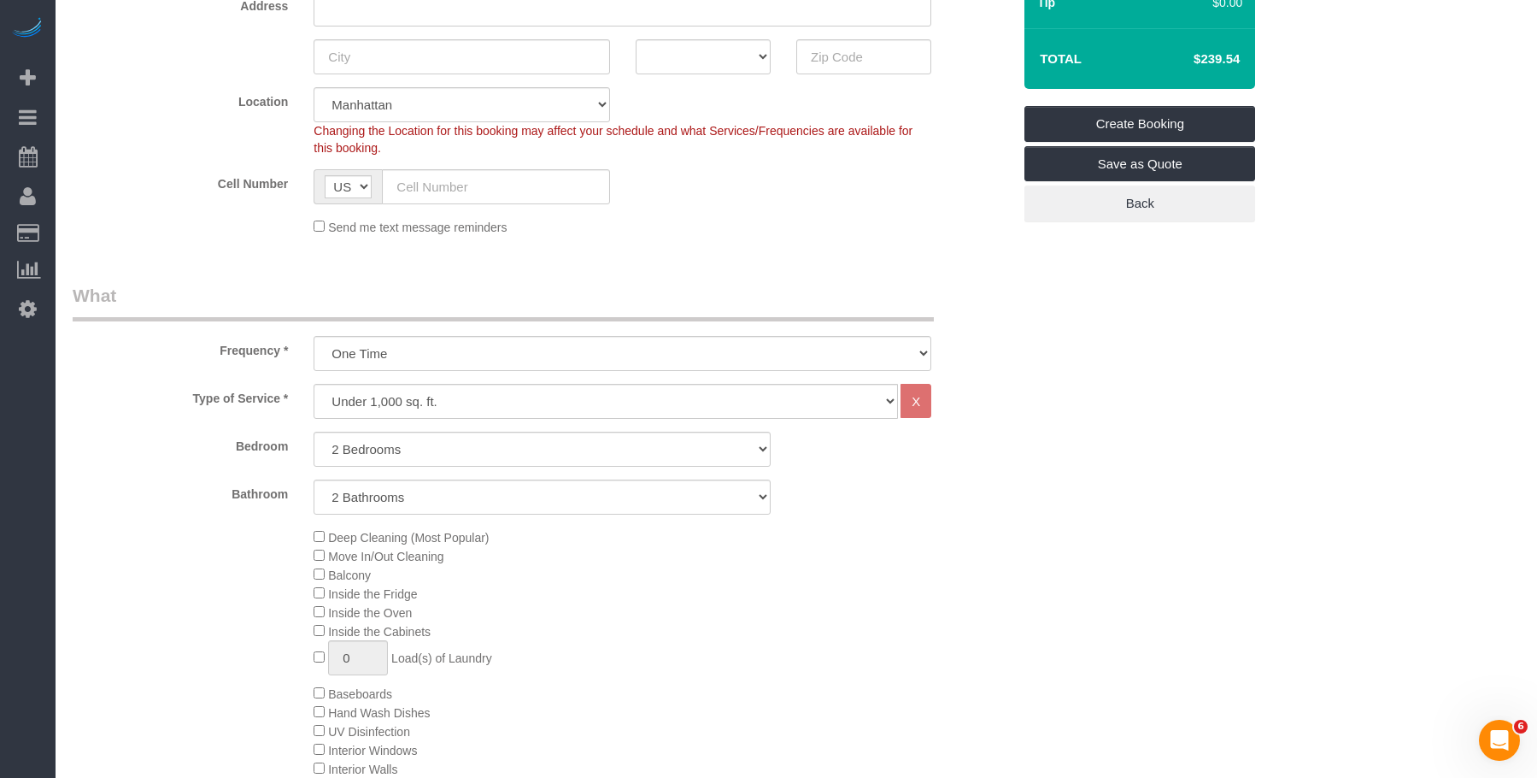
scroll to position [427, 0]
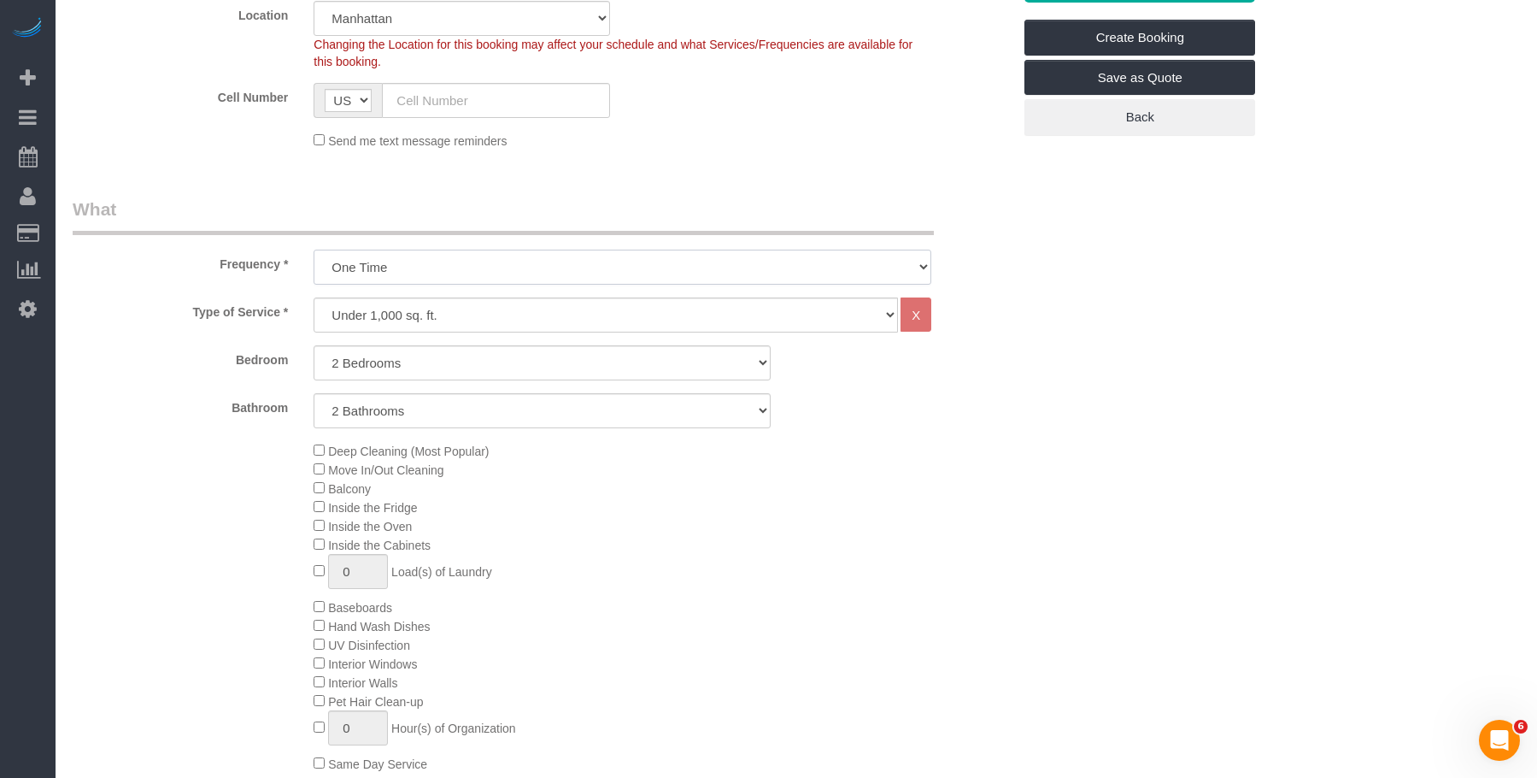
click at [490, 267] on select "One Time Weekly (20% Off) - 20.00% Every 2 Weeks (15% Off) - 15.00% Every 4 Wee…" at bounding box center [623, 267] width 618 height 35
select select "object:5402"
click at [314, 250] on select "One Time Weekly (20% Off) - 20.00% Every 2 Weeks (15% Off) - 15.00% Every 4 Wee…" at bounding box center [623, 267] width 618 height 35
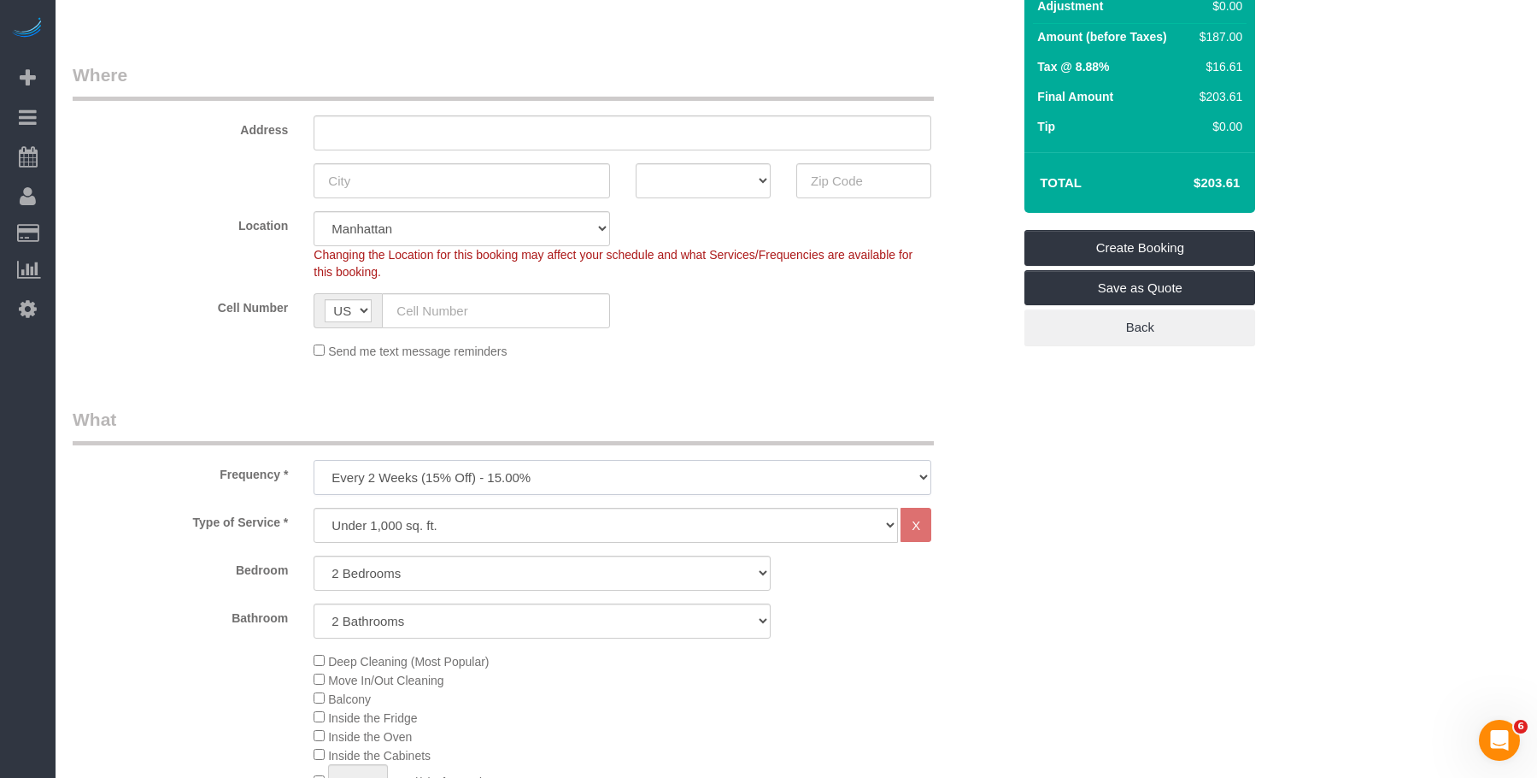
scroll to position [256, 0]
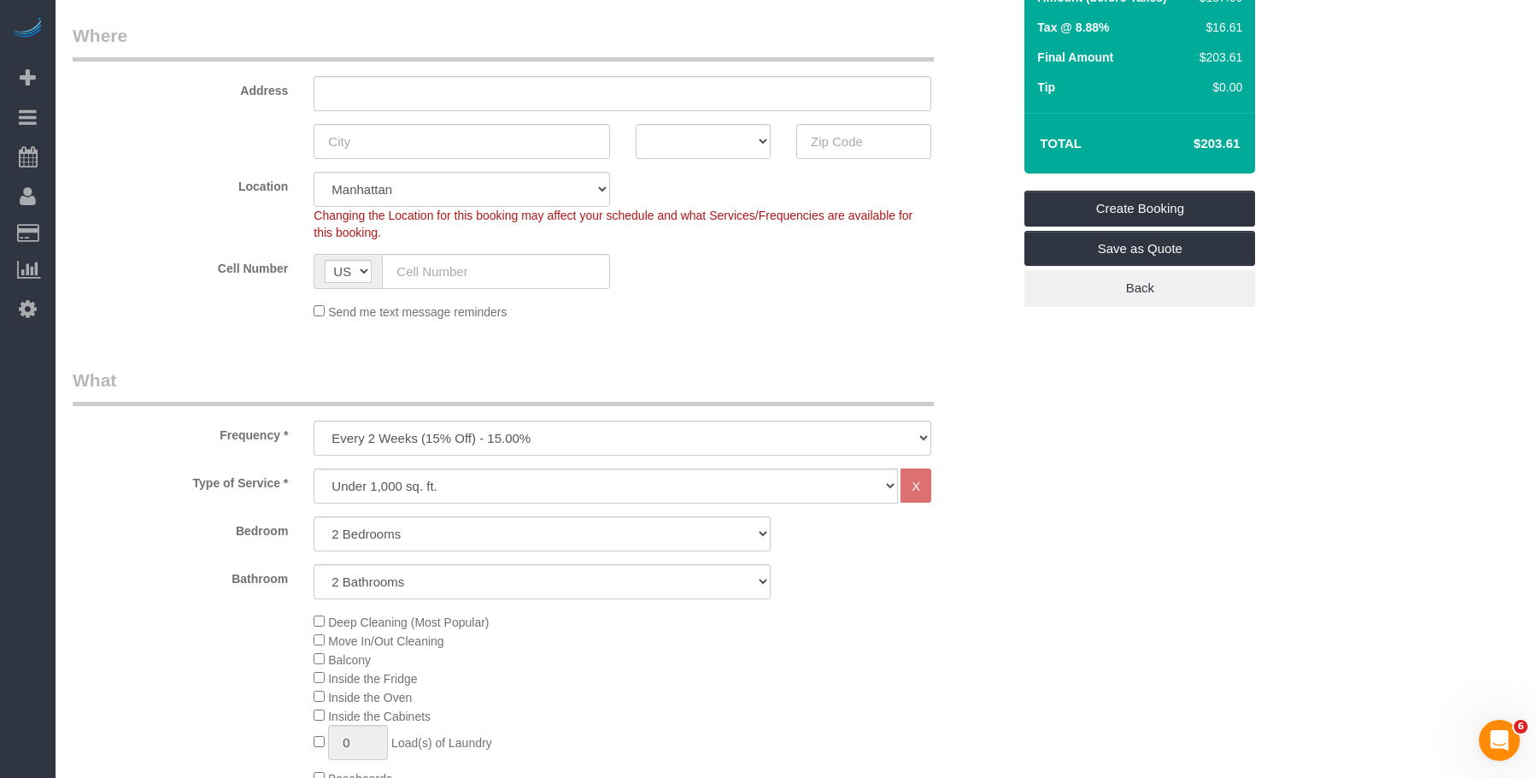
click at [832, 300] on sui-booking-location "Location Manhattan Austin Boston Bronx Brooklyn Charlotte Denver New Jersey Por…" at bounding box center [542, 246] width 939 height 149
click at [878, 31] on legend "Where" at bounding box center [503, 42] width 861 height 38
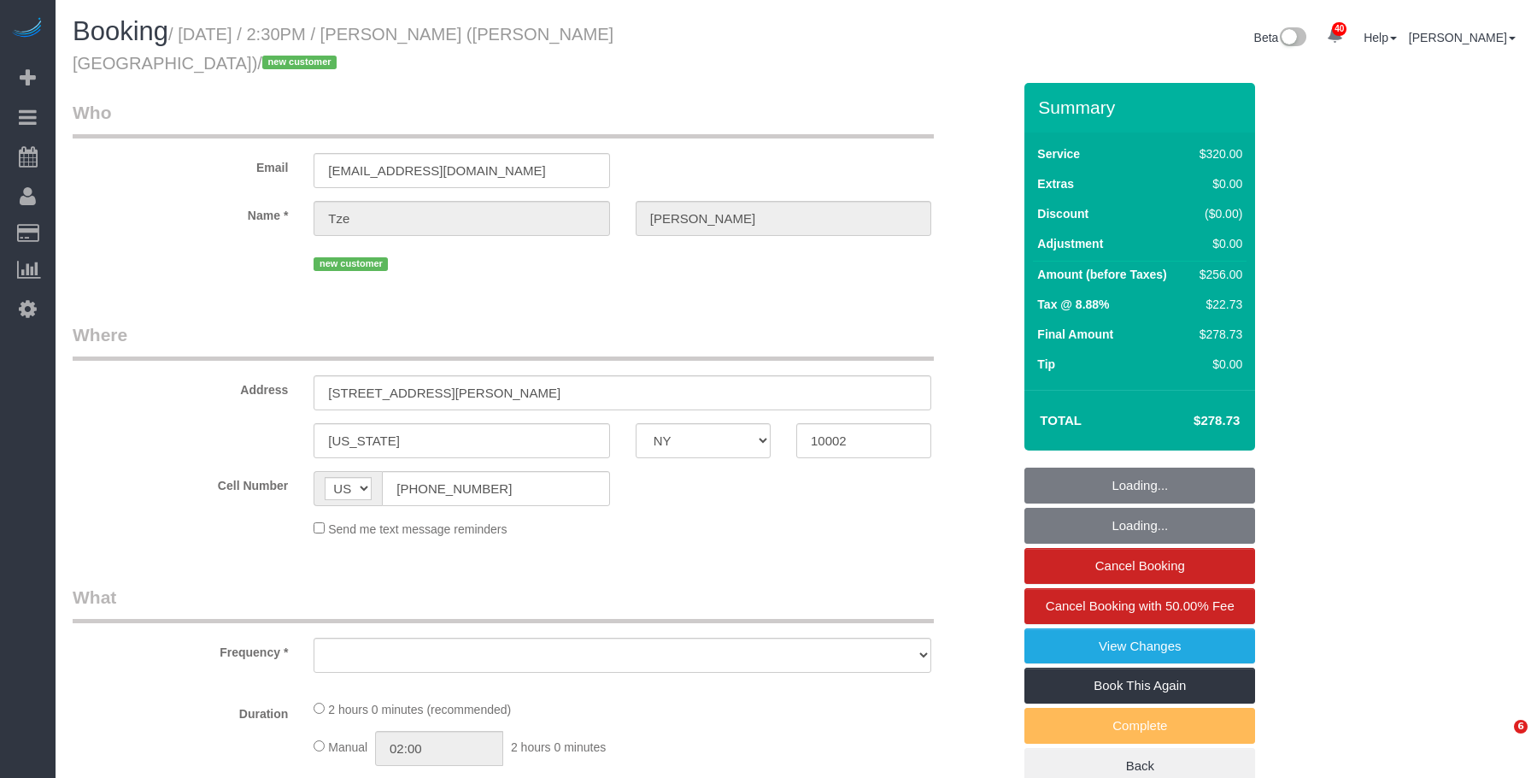
select select "NY"
select select "object:823"
select select "number:89"
select select "number:90"
select select "number:15"
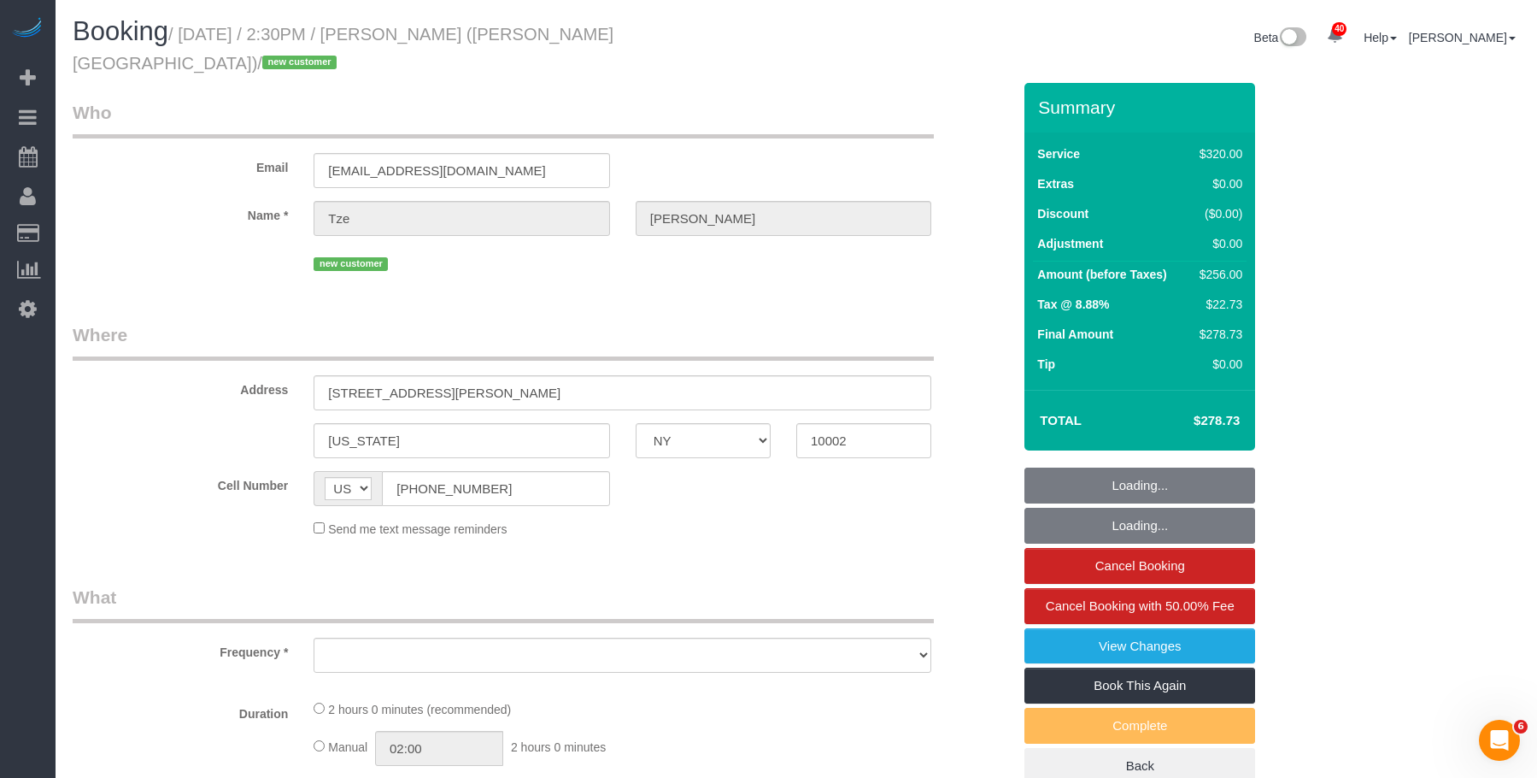
select select "number:5"
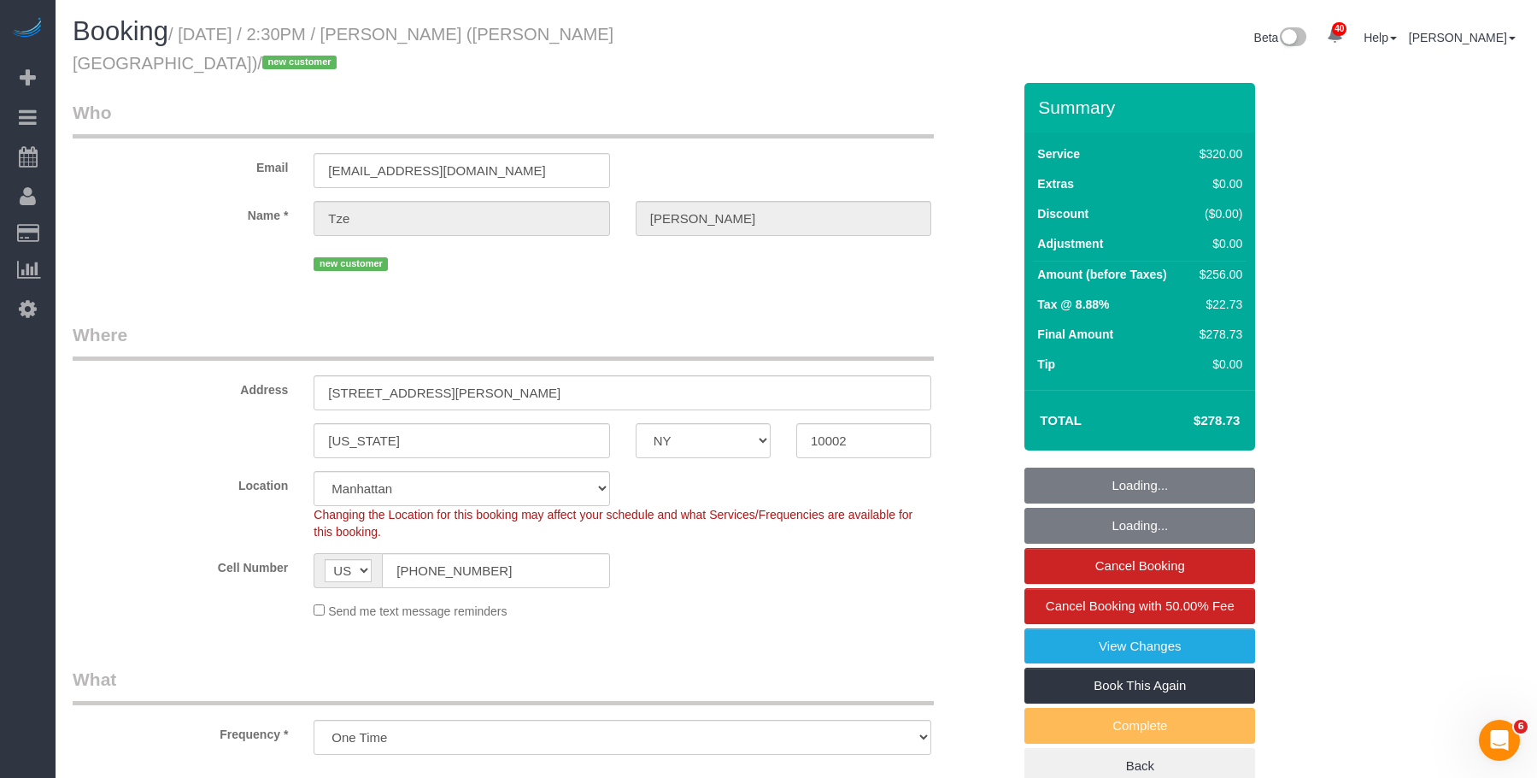
select select "2"
select select "object:1423"
select select "string:stripe-pm_1SIXpp4VGloSiKo7EQWmMzTD"
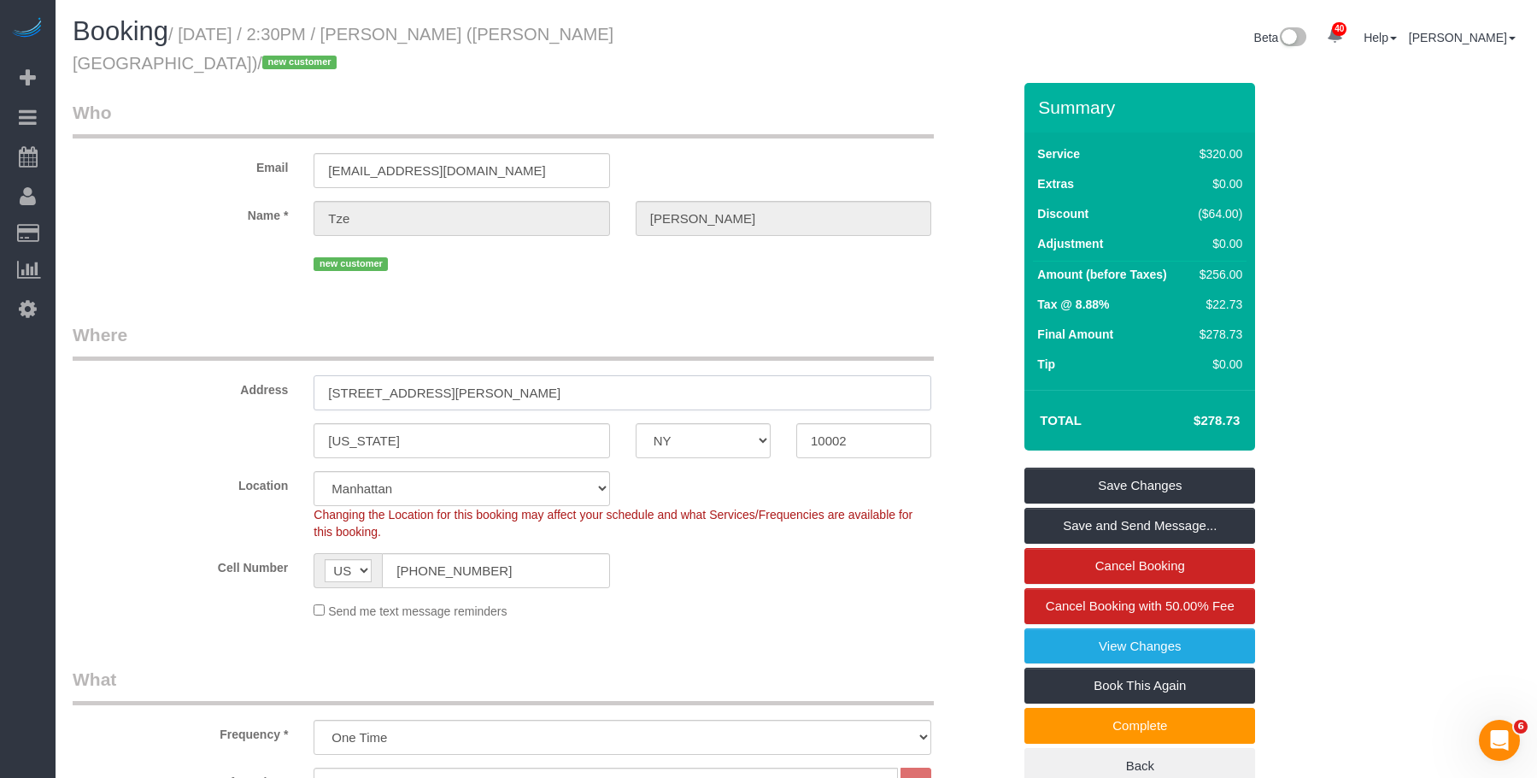
drag, startPoint x: 324, startPoint y: 374, endPoint x: 997, endPoint y: 211, distance: 692.9
click at [452, 375] on input "329 Broome Street" at bounding box center [623, 392] width 618 height 35
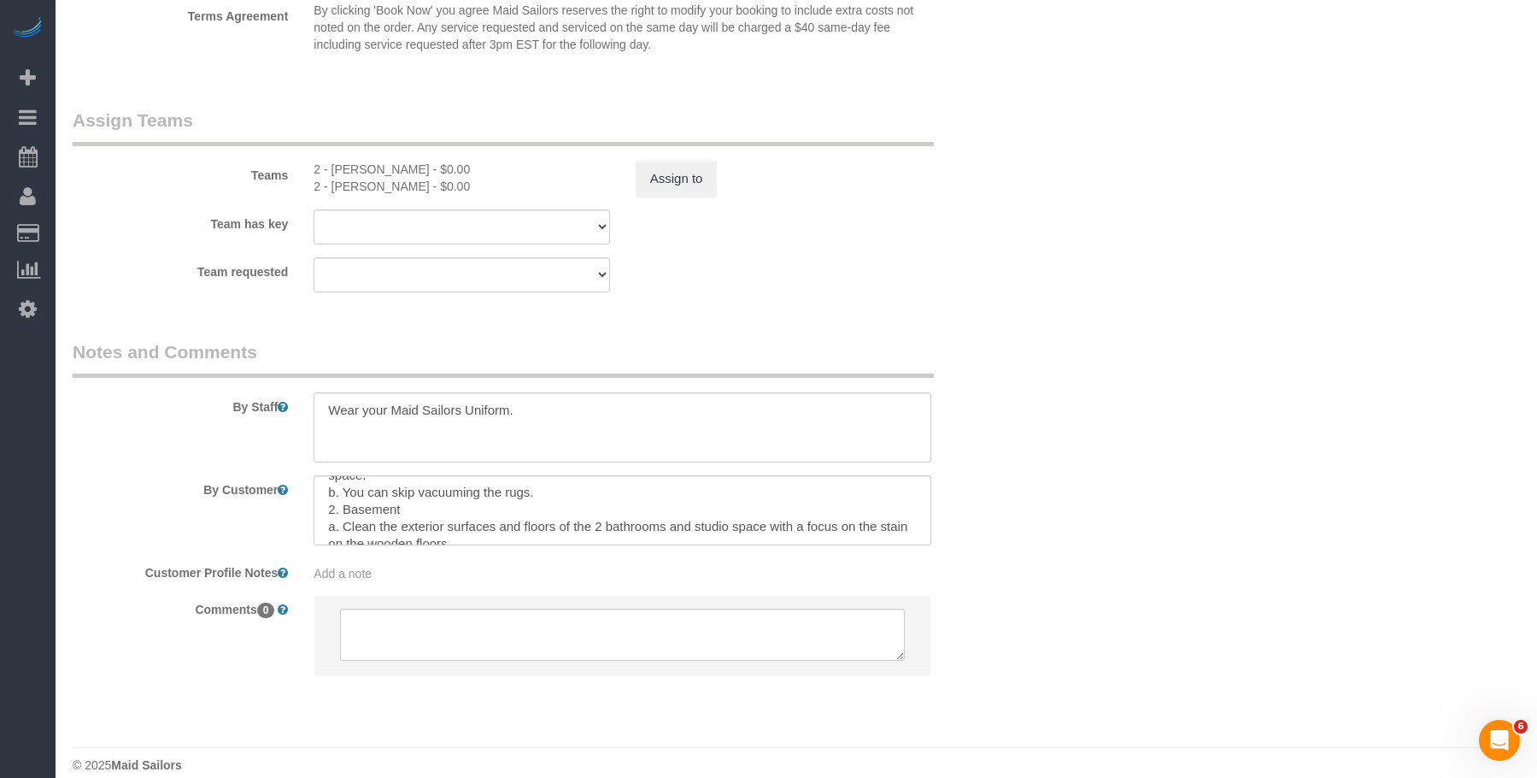
scroll to position [120, 0]
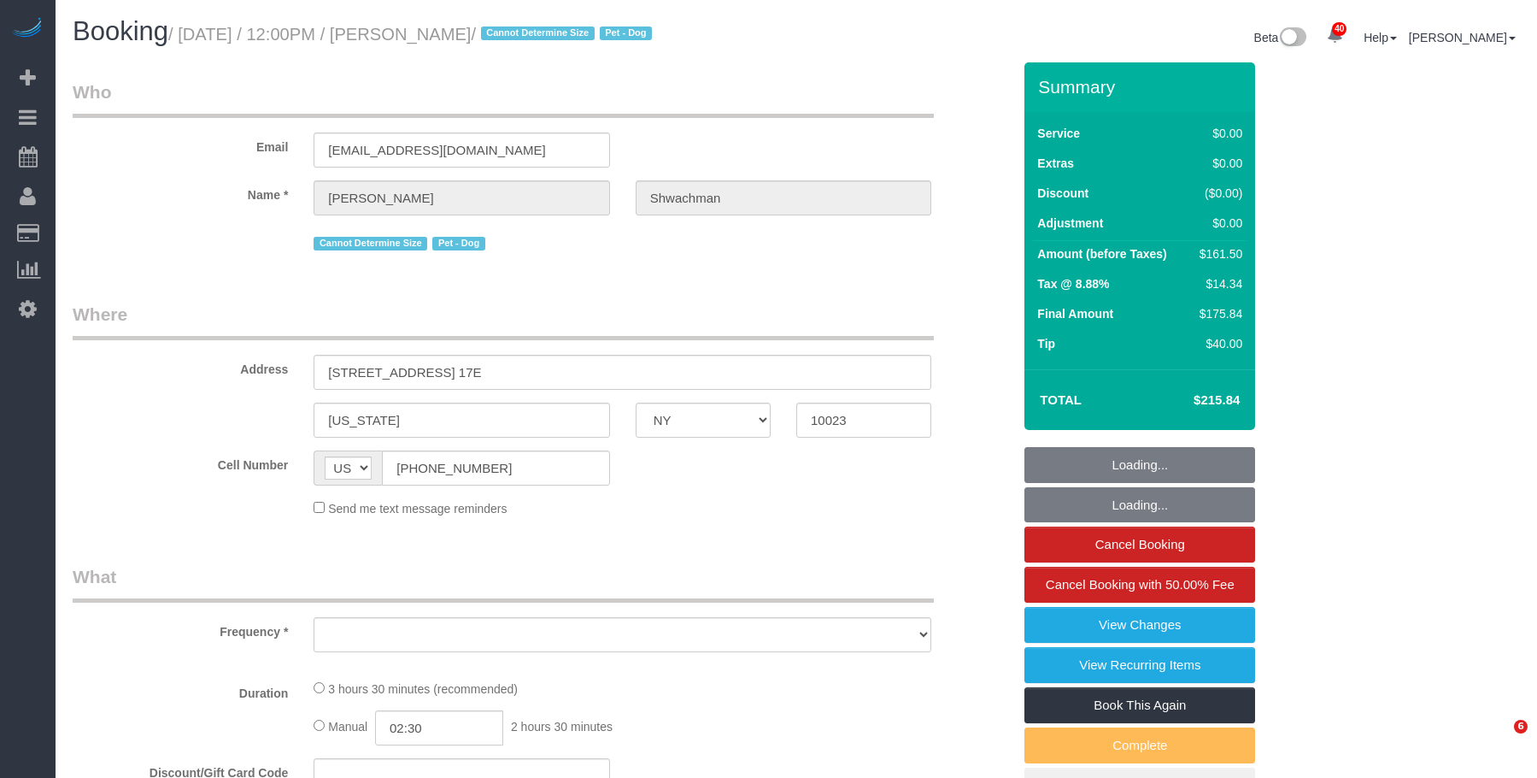
select select "NY"
select select "object:1077"
select select "string:stripe-pm_1S4X6M4VGloSiKo7KyTF8rpw"
select select "number:59"
select select "number:73"
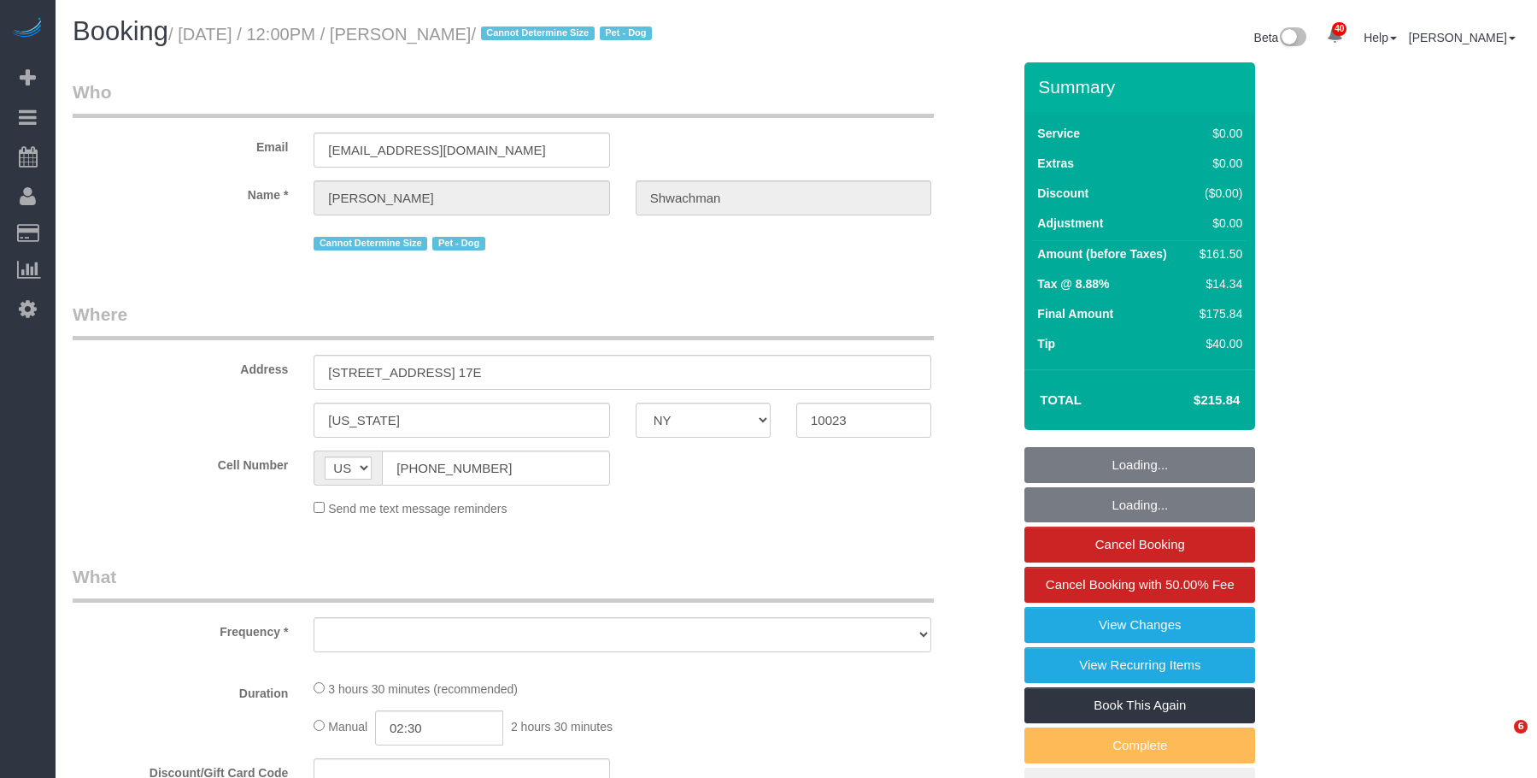
select select "number:13"
select select "number:5"
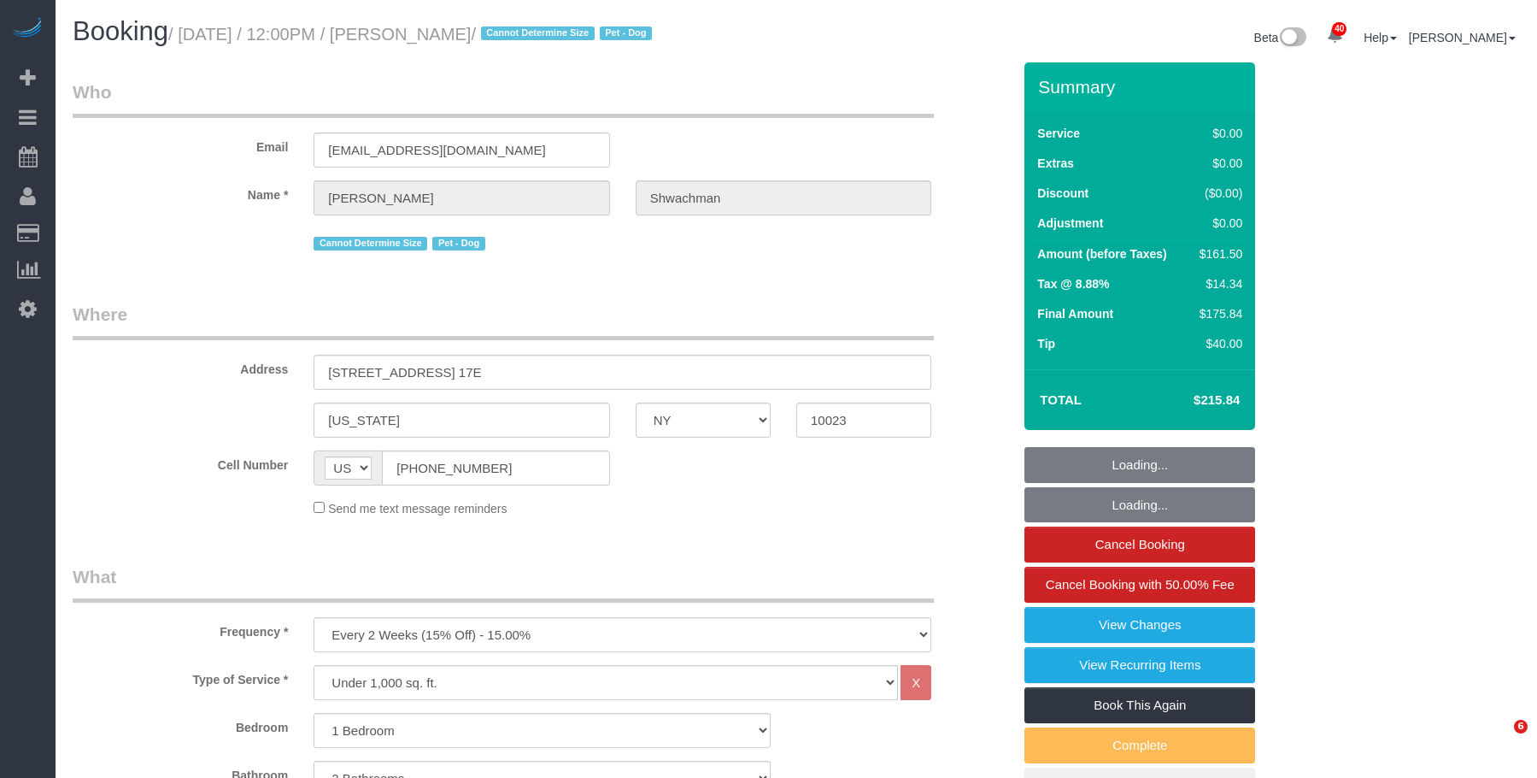
select select "object:1520"
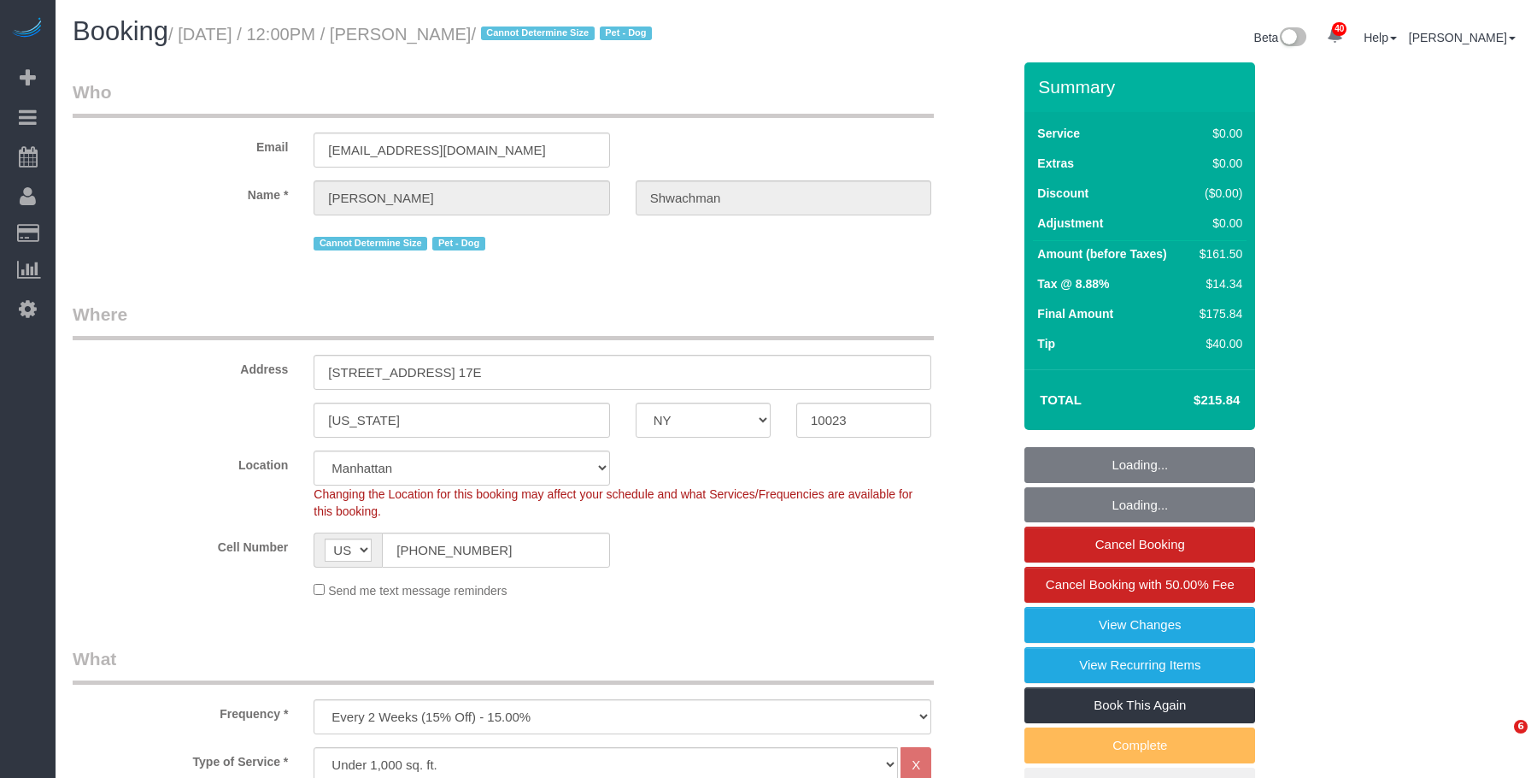
select select "spot1"
select select "1"
select select "2"
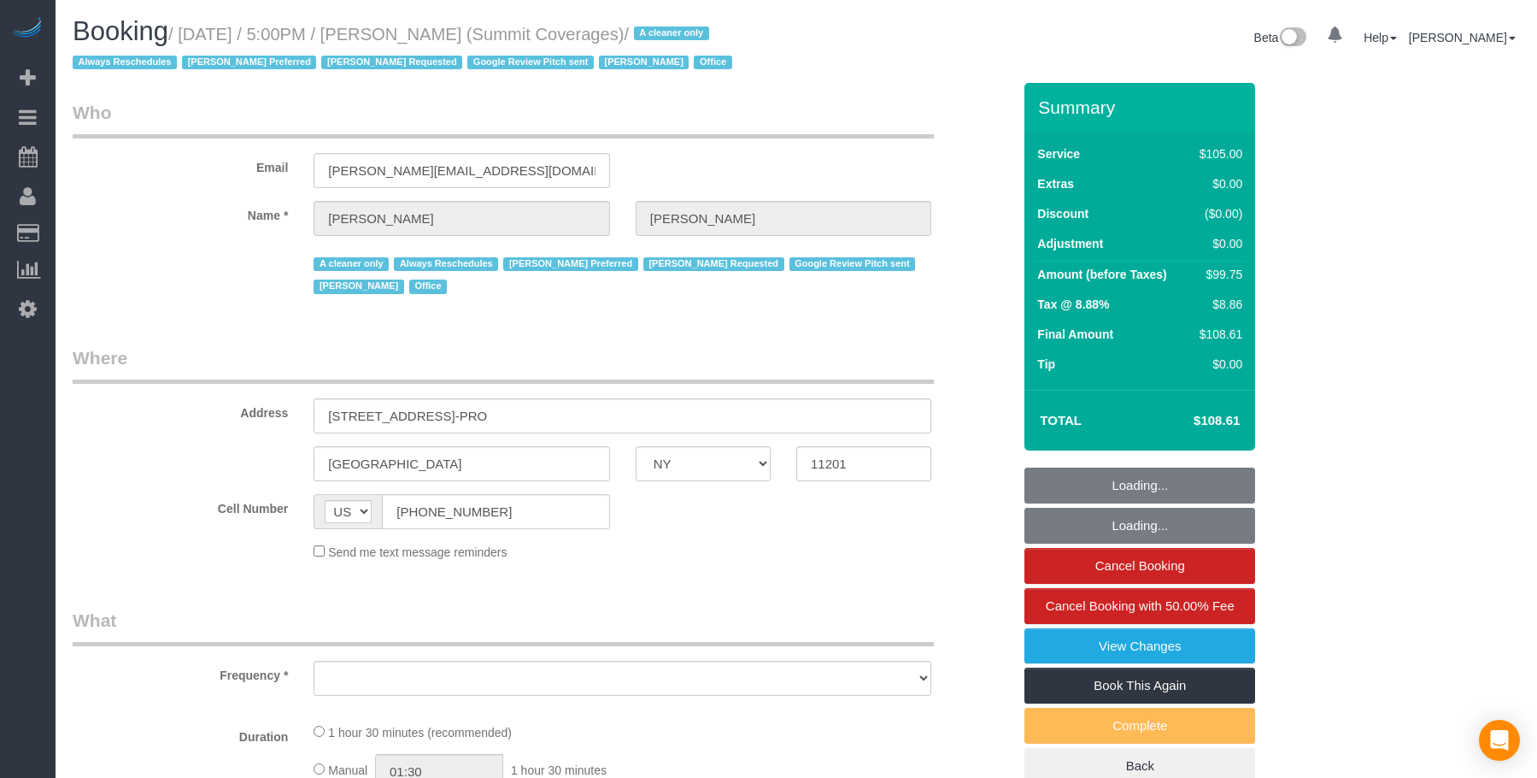
select select "NY"
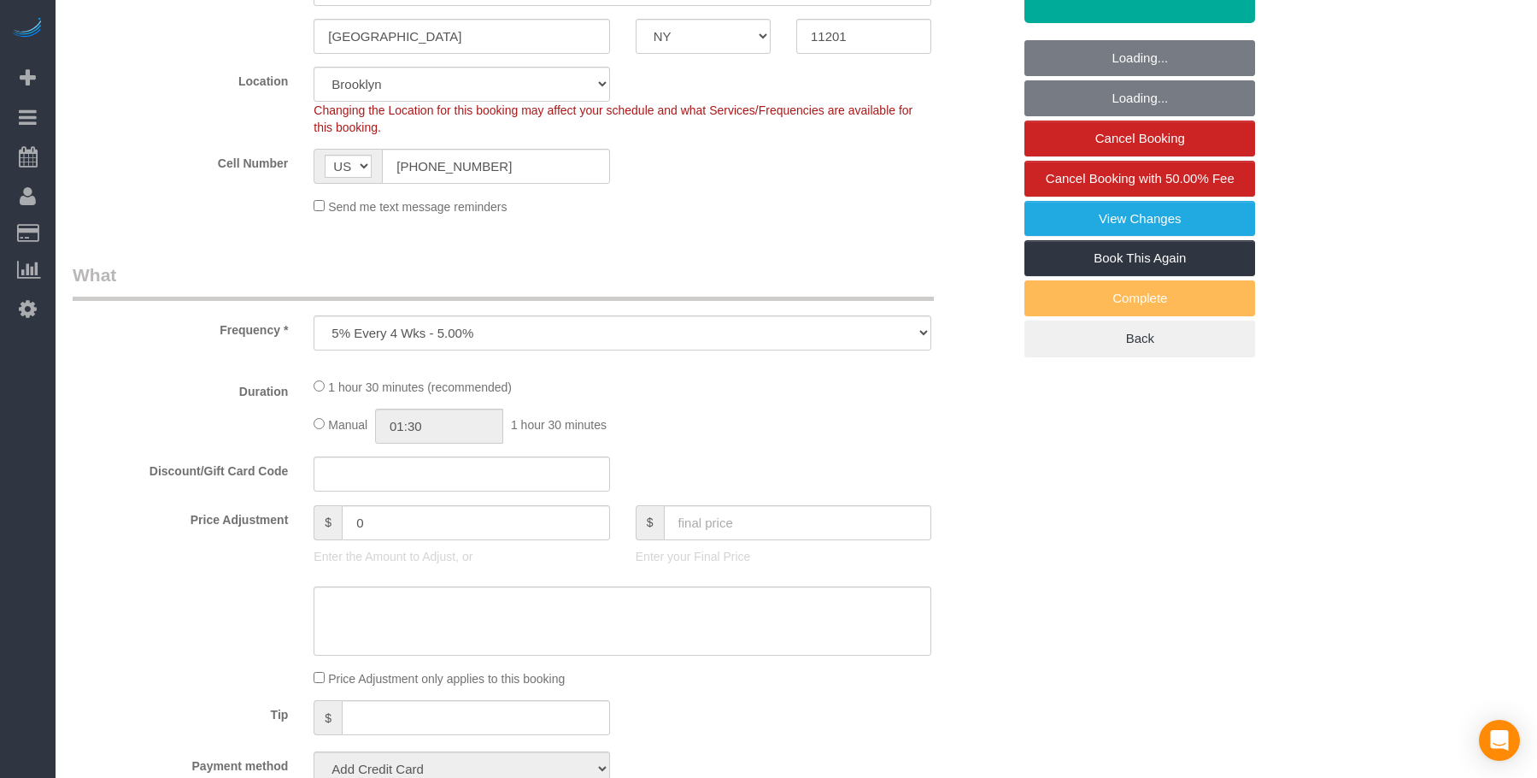
select select "object:871"
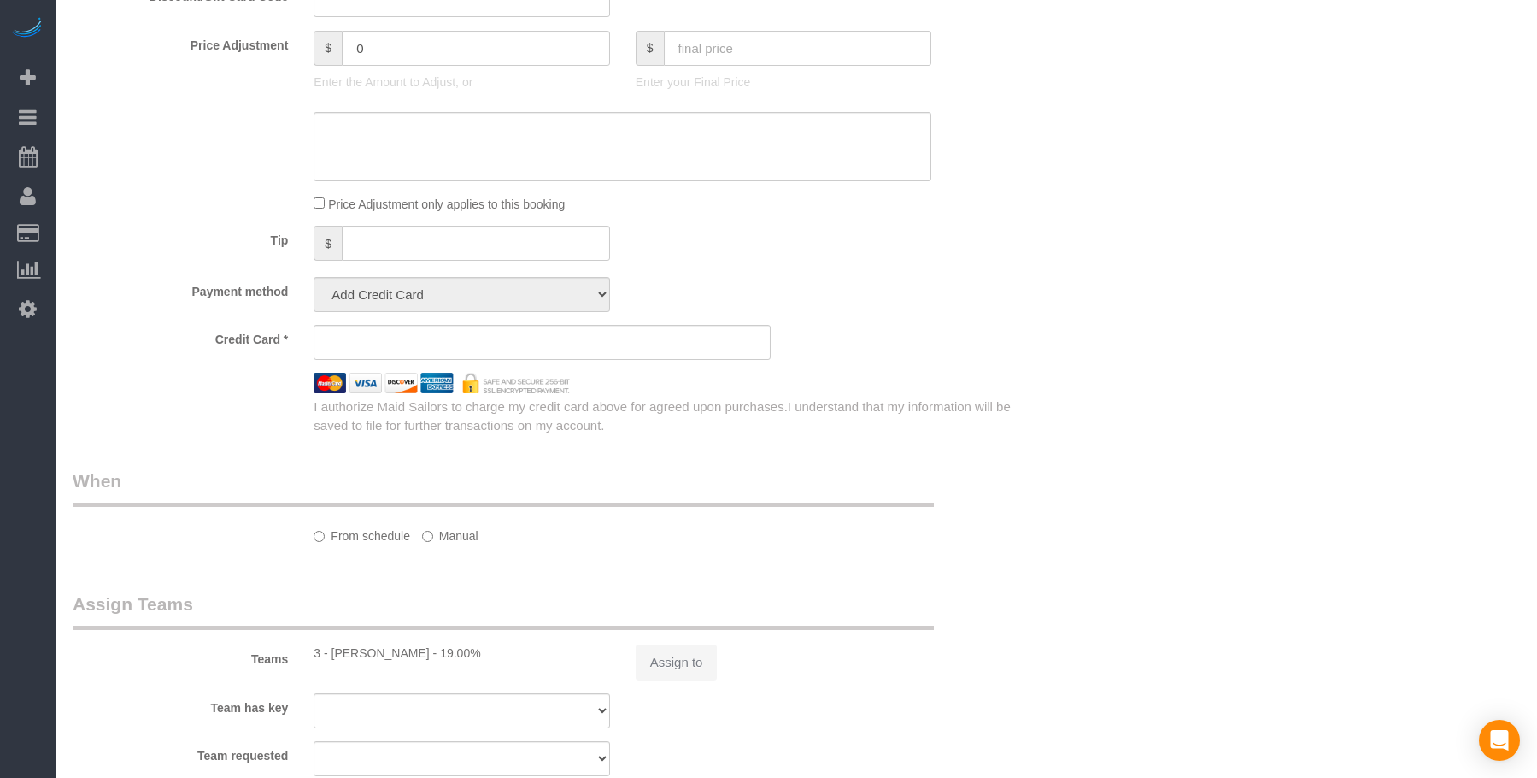
select select "spot1"
select select "number:89"
select select "number:90"
select select "number:15"
select select "number:5"
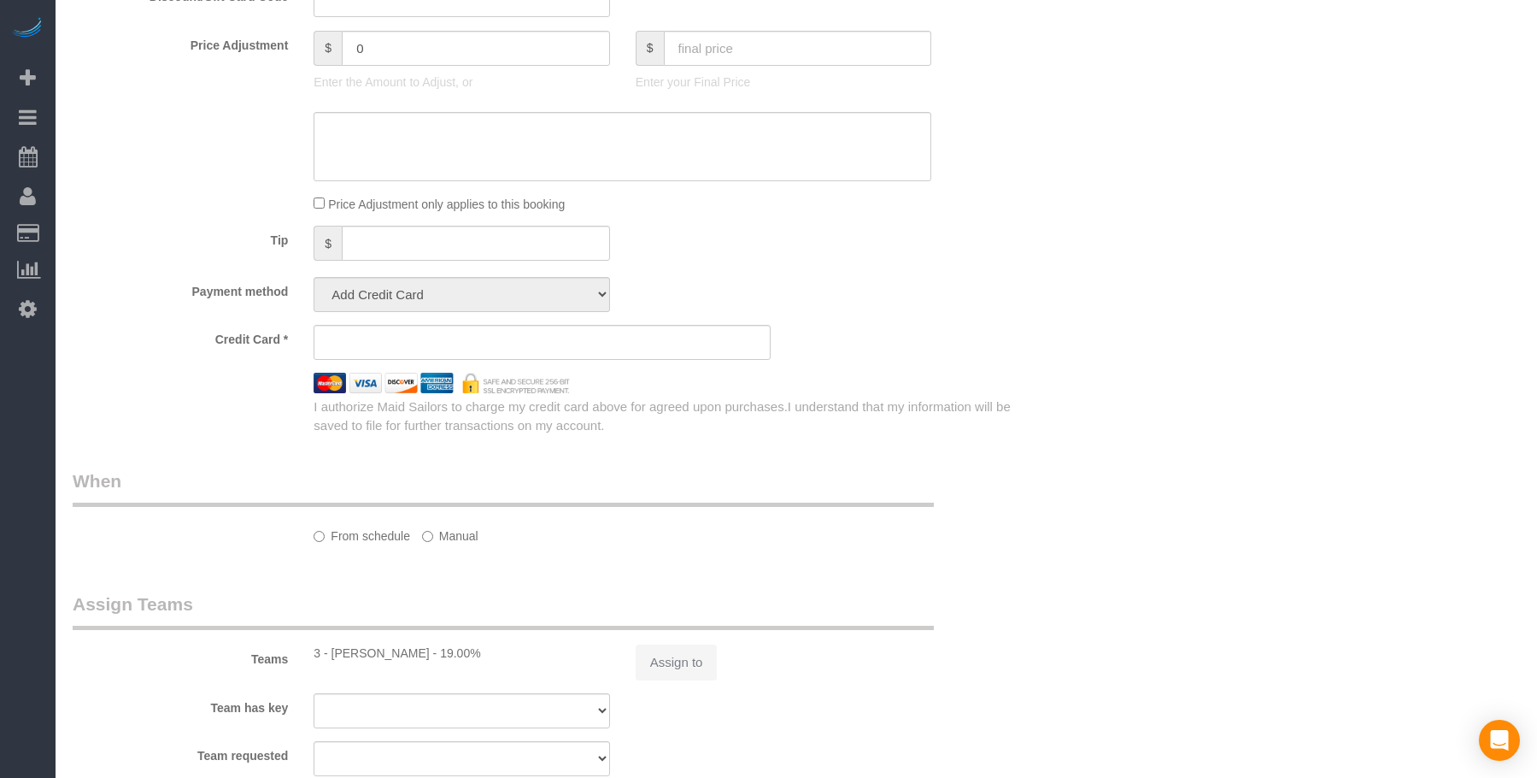
select select "number:21"
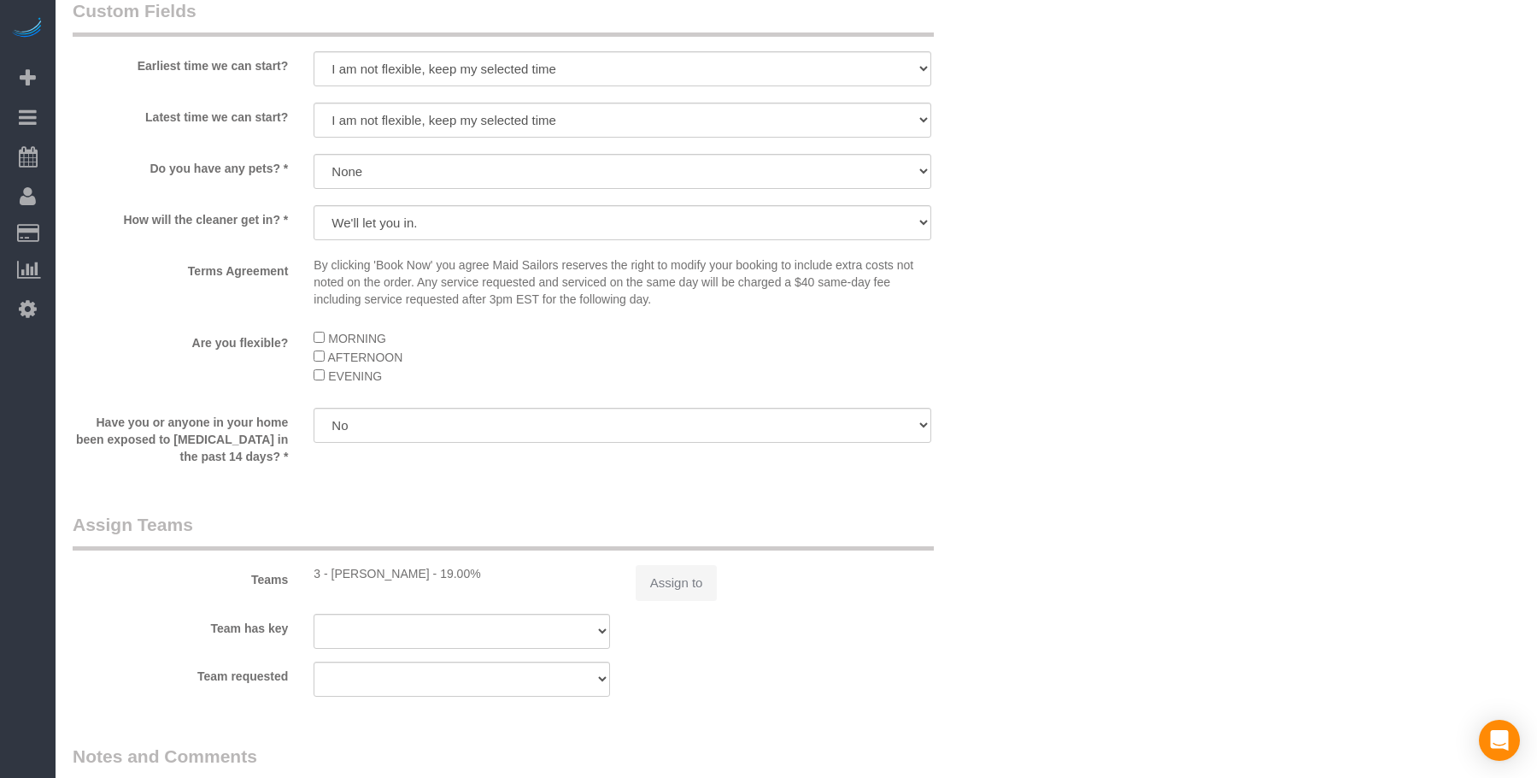
select select "90"
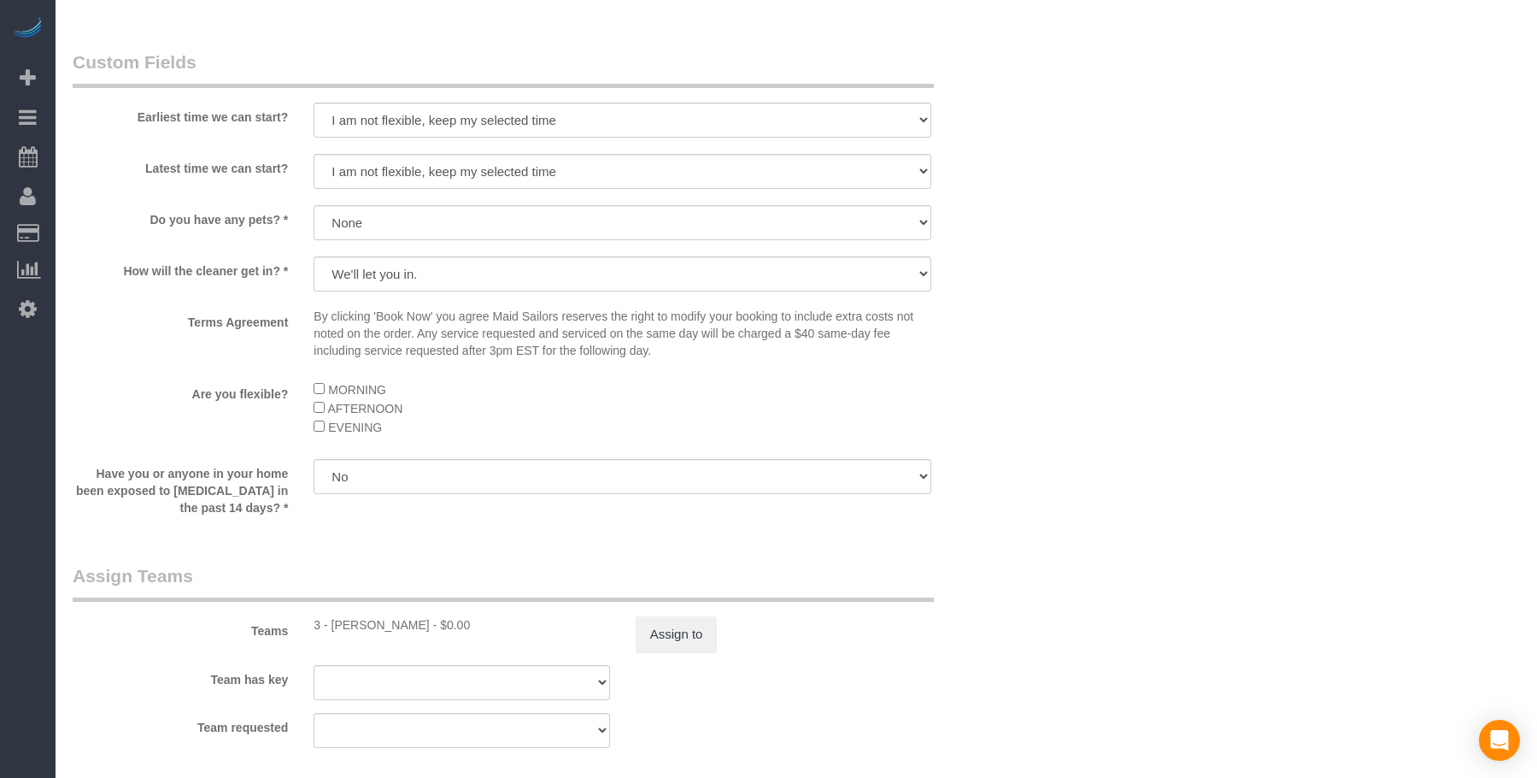
select select "string:stripe-pm_1G3kd34VGloSiKo7CIqk8U5g"
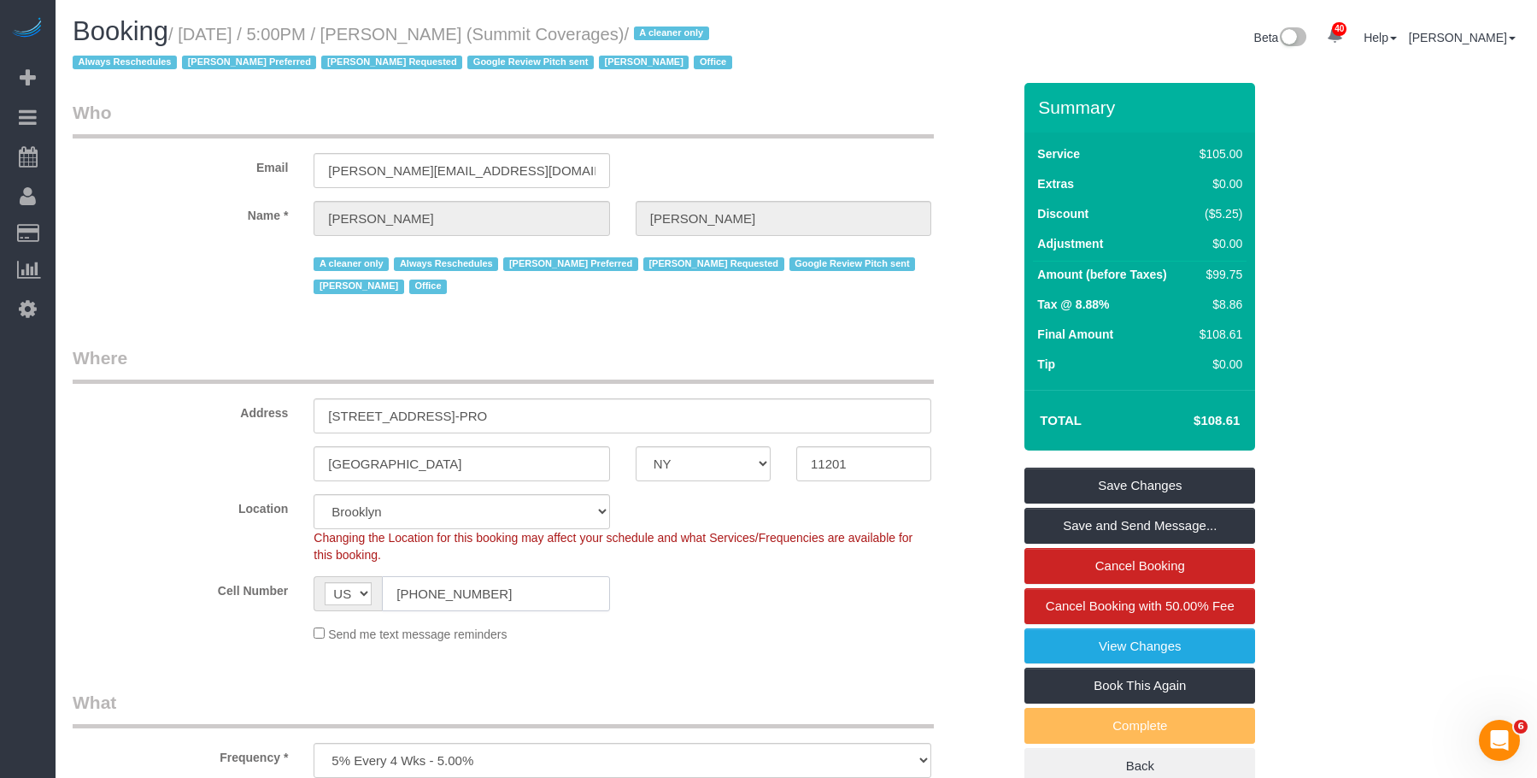
drag, startPoint x: 502, startPoint y: 590, endPoint x: 141, endPoint y: 565, distance: 361.5
click at [140, 567] on sui-booking-location "Location Manhattan Austin Boston Bronx Brooklyn Charlotte Denver New Jersey Por…" at bounding box center [542, 568] width 939 height 149
drag, startPoint x: 189, startPoint y: 32, endPoint x: 558, endPoint y: 26, distance: 369.2
click at [558, 26] on small "/ October 15, 2025 / 5:00PM / Giovanna Pietanza (Summit Coverages) / A cleaner …" at bounding box center [405, 49] width 665 height 48
copy small "October 15, 2025 / 5:00PM / Giovanna Pietanza"
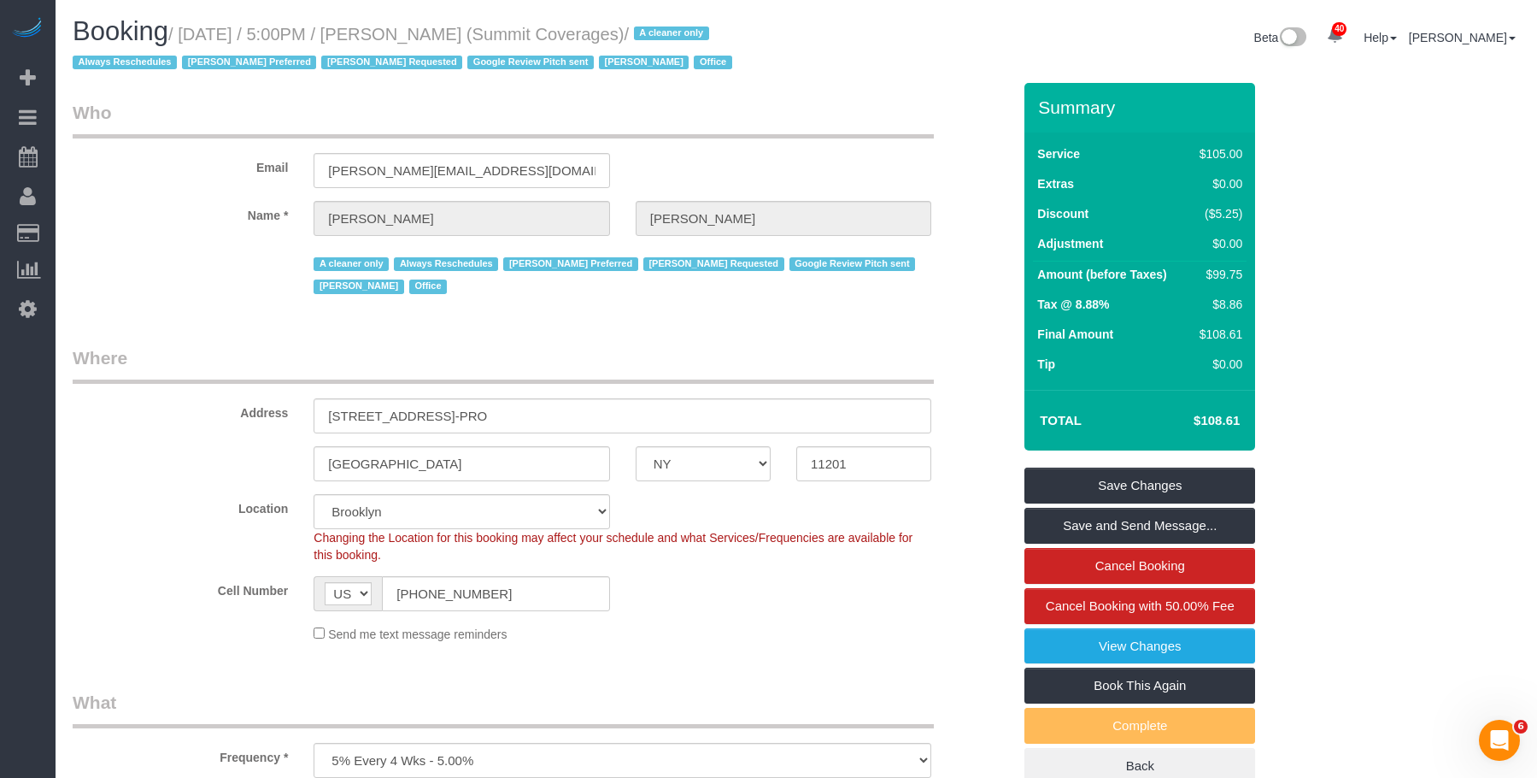
drag, startPoint x: 853, startPoint y: 91, endPoint x: 764, endPoint y: 49, distance: 98.6
click at [938, 77] on div "Booking / October 15, 2025 / 5:00PM / Giovanna Pietanza (Summit Coverages) / A …" at bounding box center [796, 50] width 1473 height 66
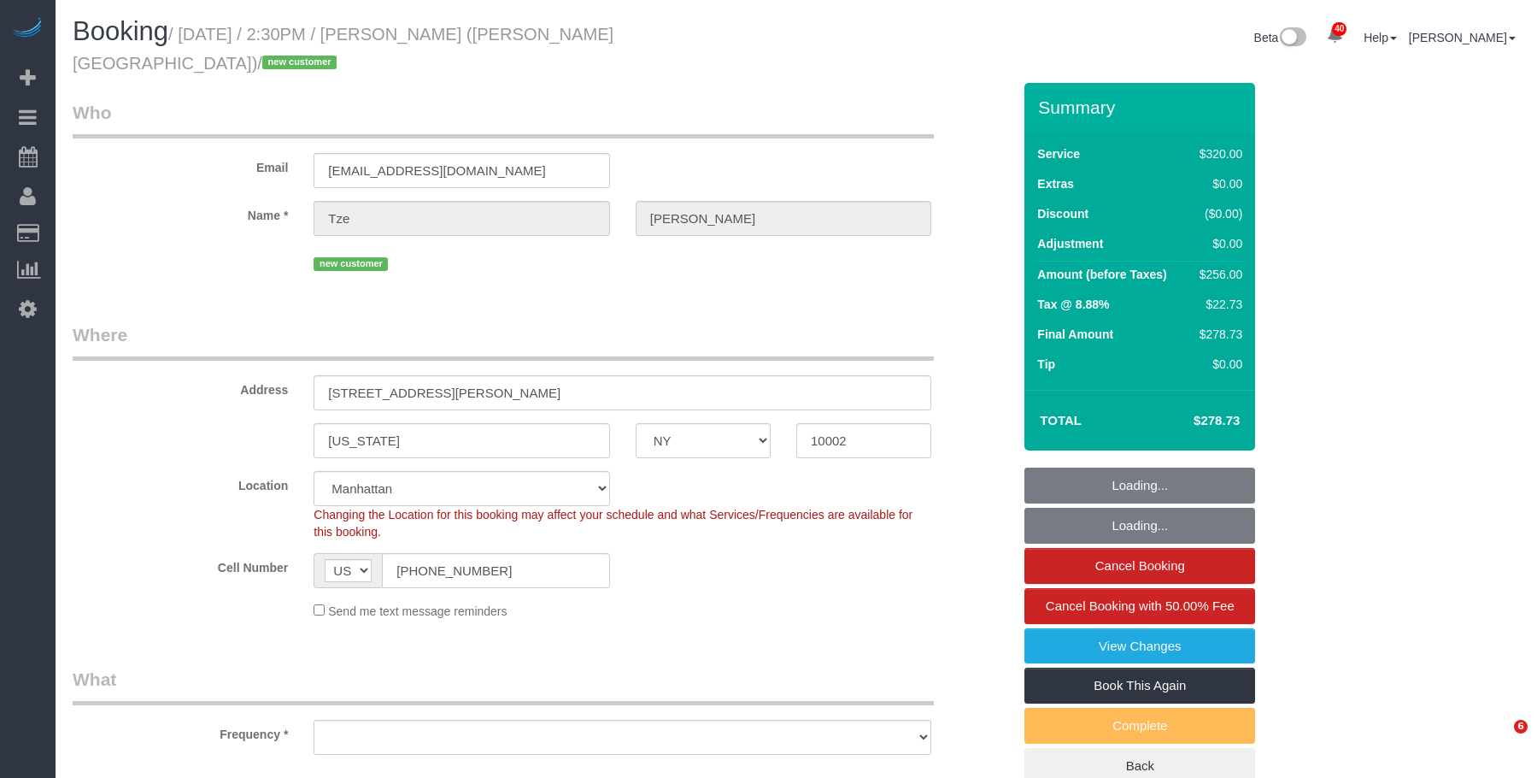
select select "NY"
select select "number:89"
select select "number:90"
select select "number:15"
select select "number:5"
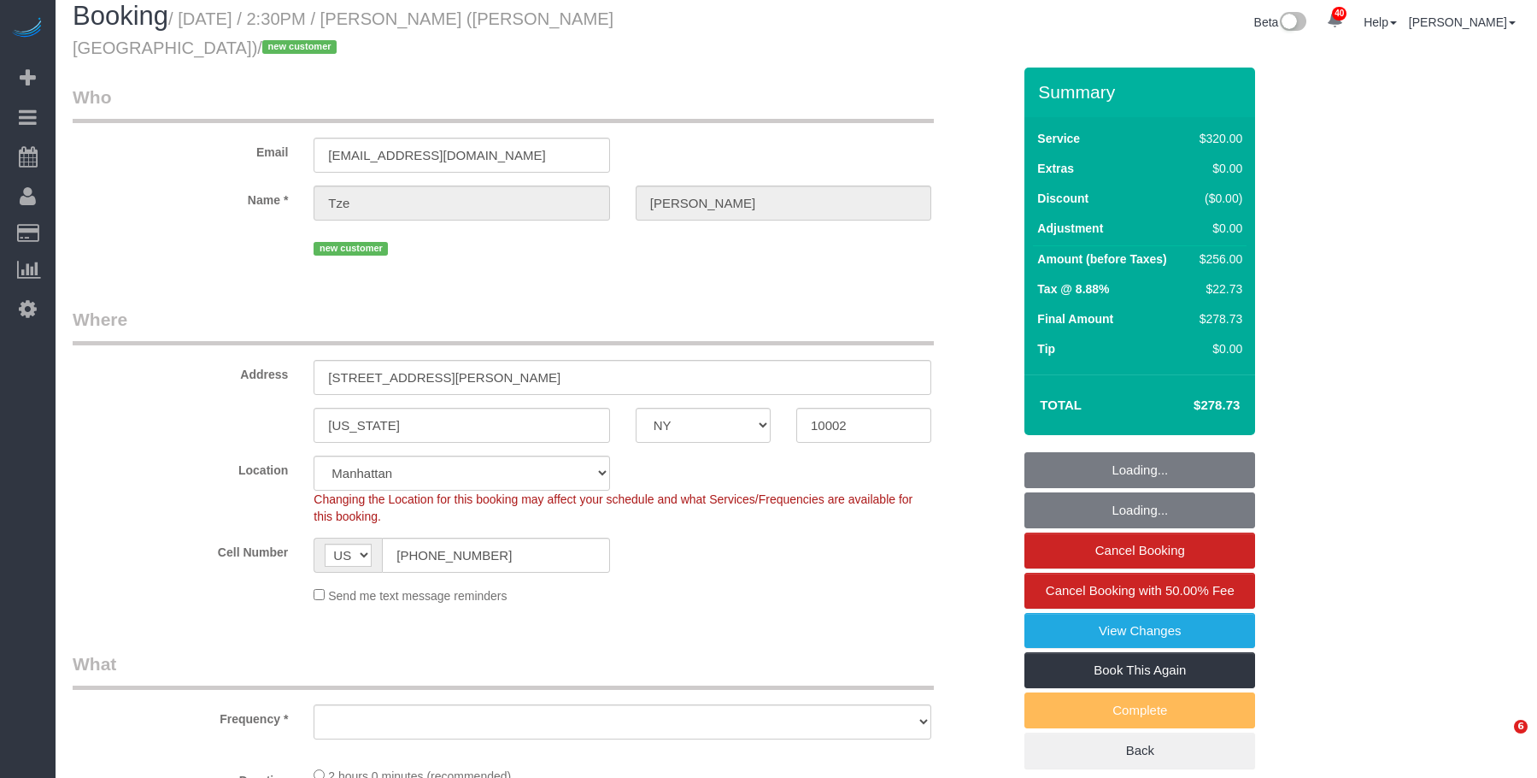
select select "object:1493"
select select "2"
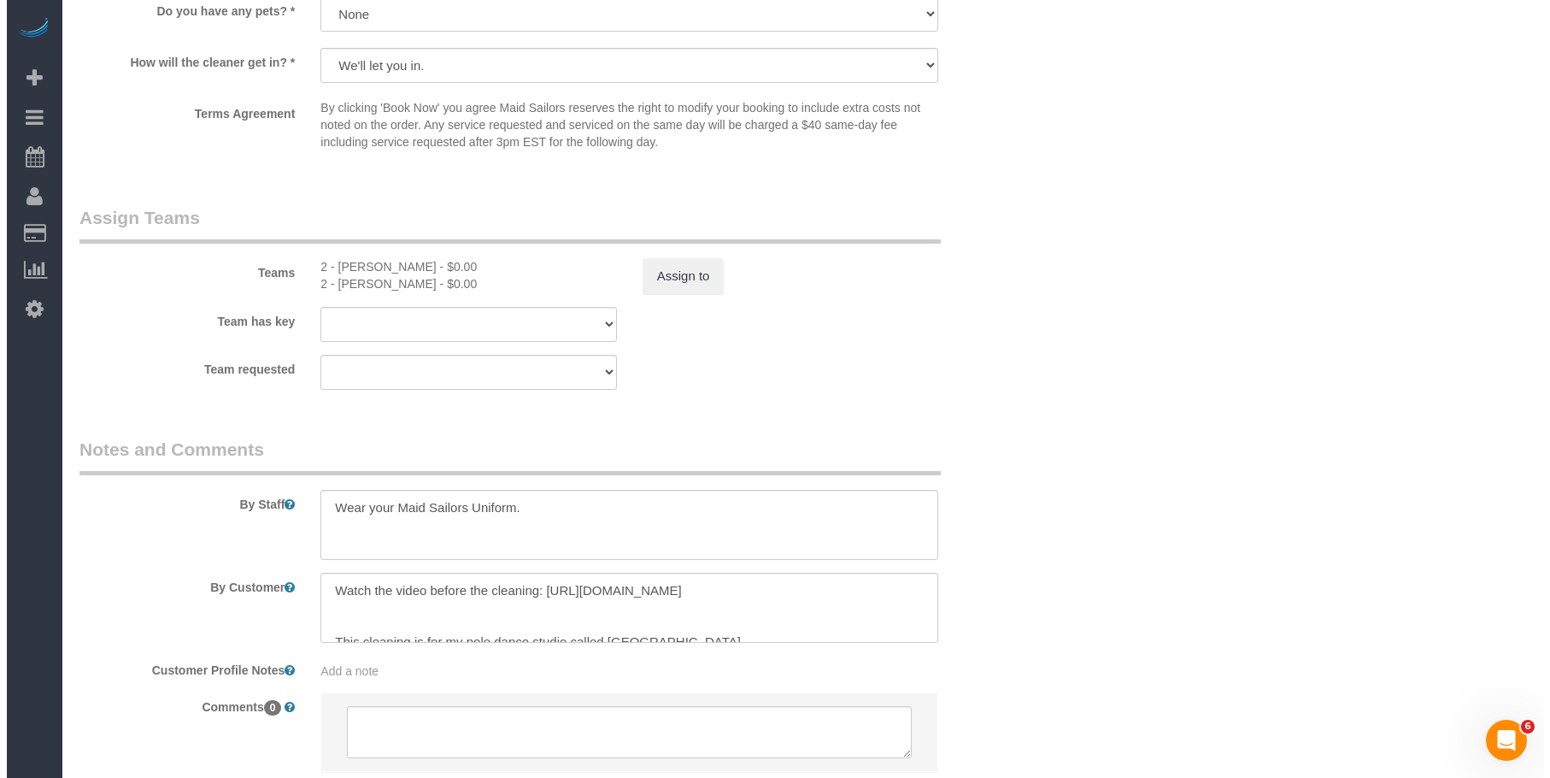
scroll to position [1692, 0]
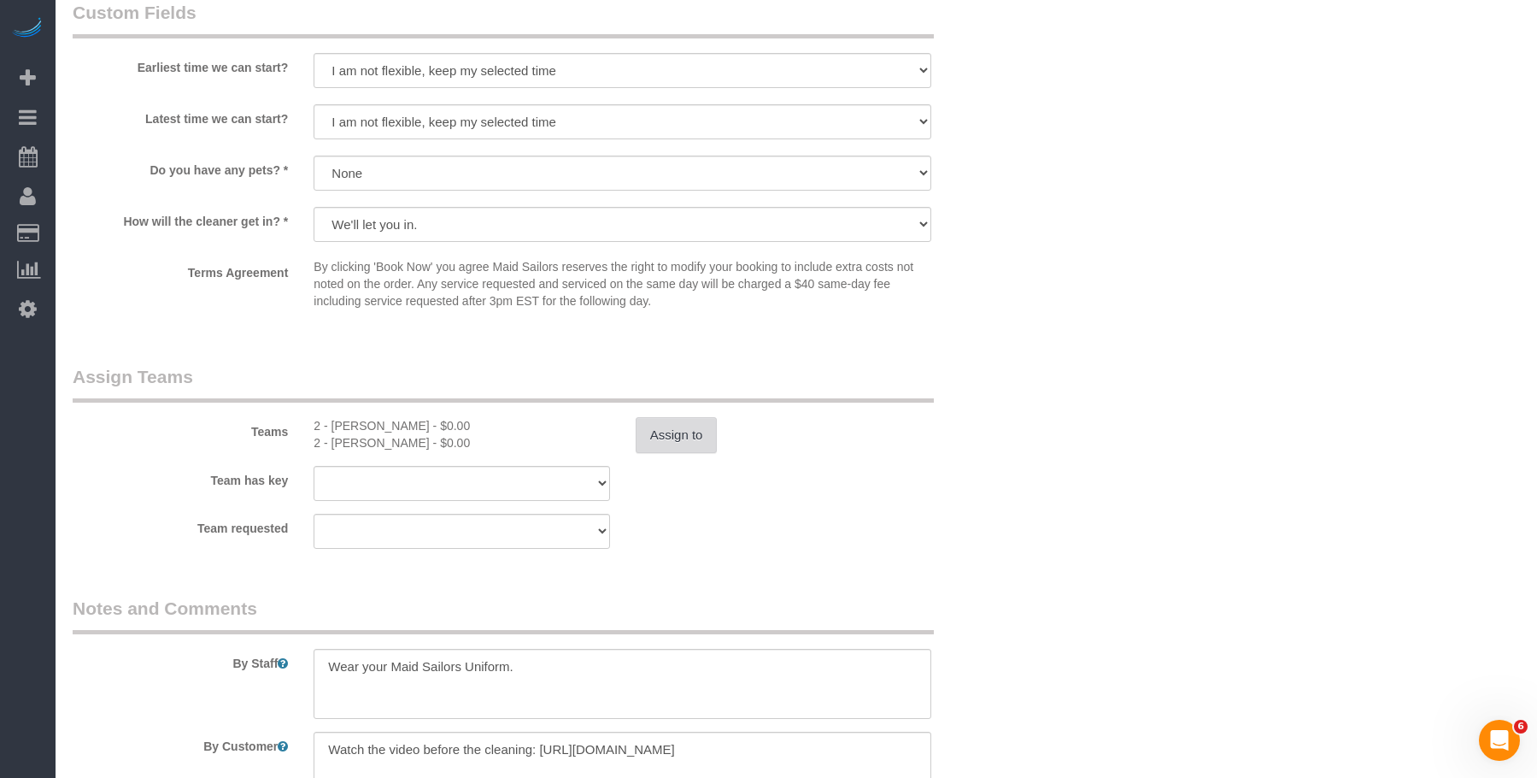
click at [690, 419] on button "Assign to" at bounding box center [677, 435] width 82 height 36
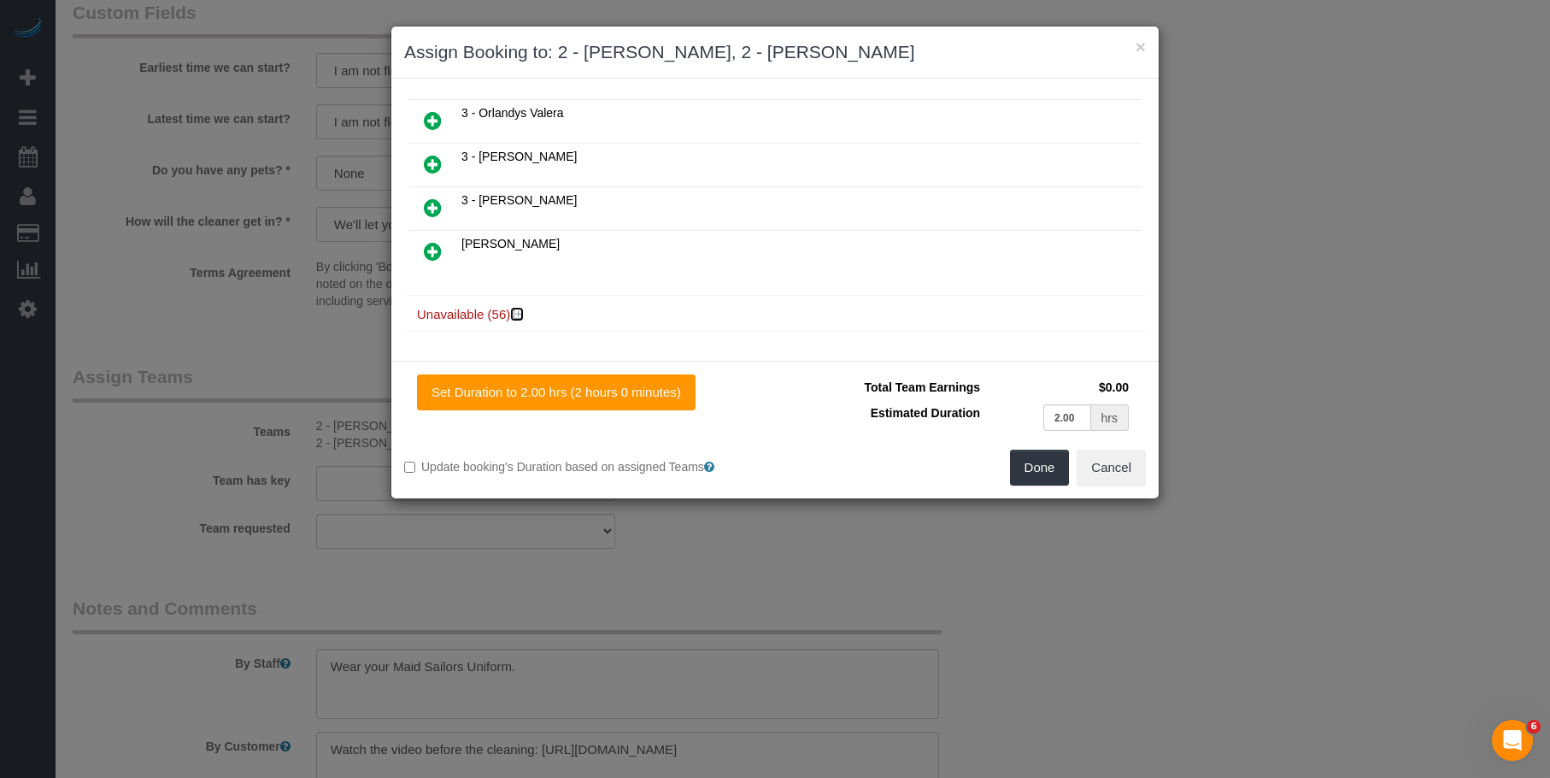
drag, startPoint x: 515, startPoint y: 314, endPoint x: 540, endPoint y: 275, distance: 46.5
click at [516, 313] on icon at bounding box center [519, 314] width 10 height 13
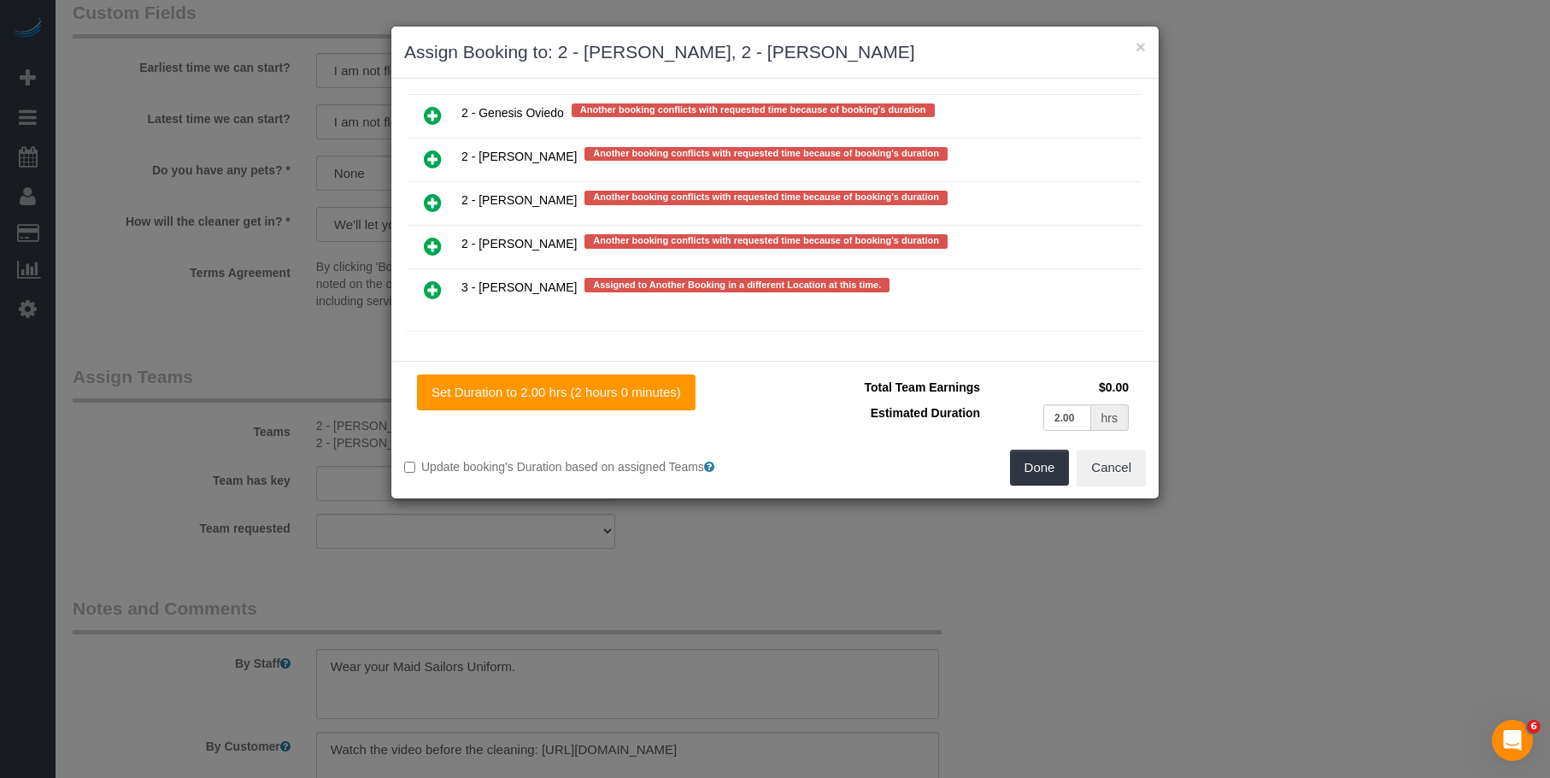
click at [432, 288] on icon at bounding box center [433, 289] width 18 height 21
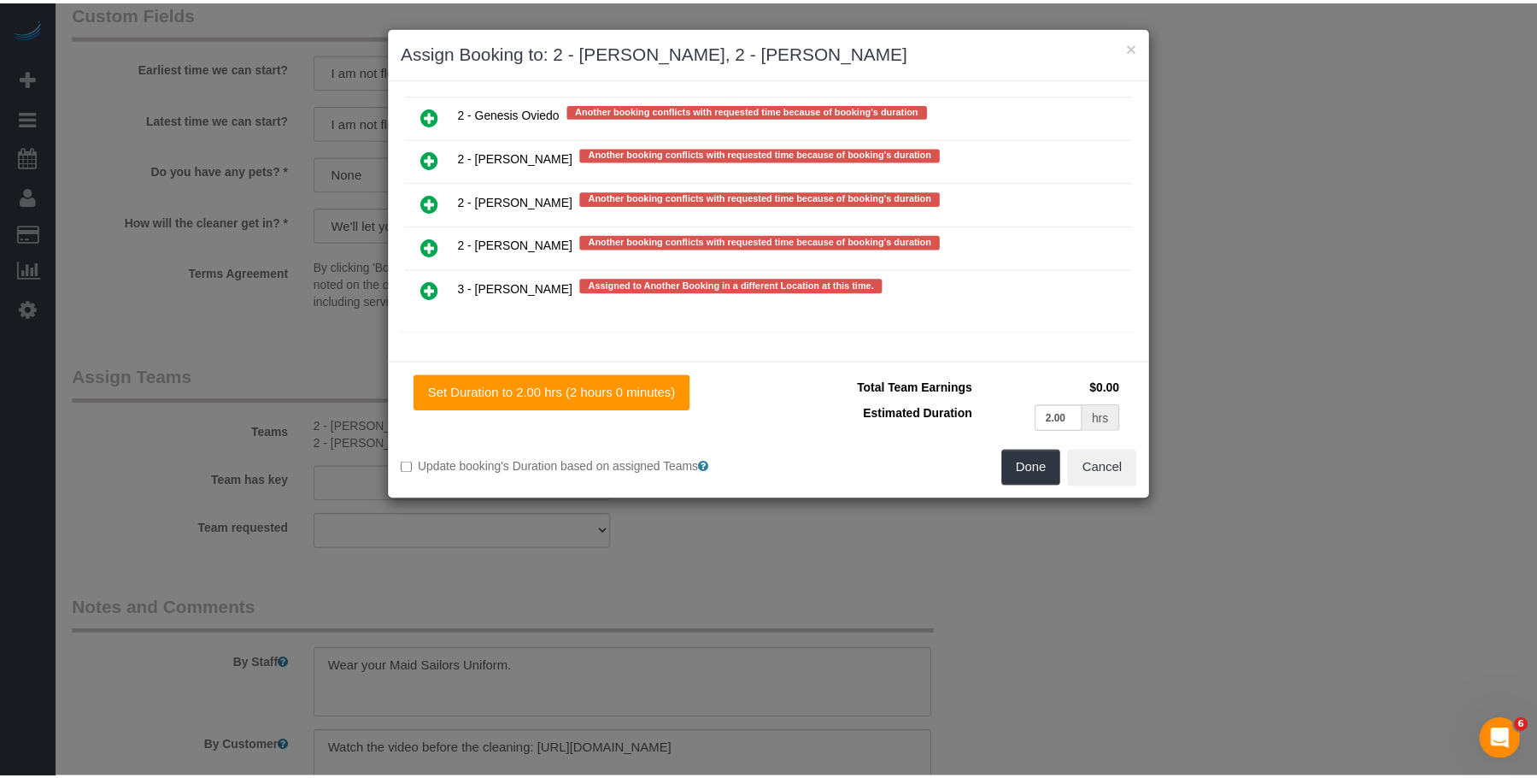
scroll to position [3696, 0]
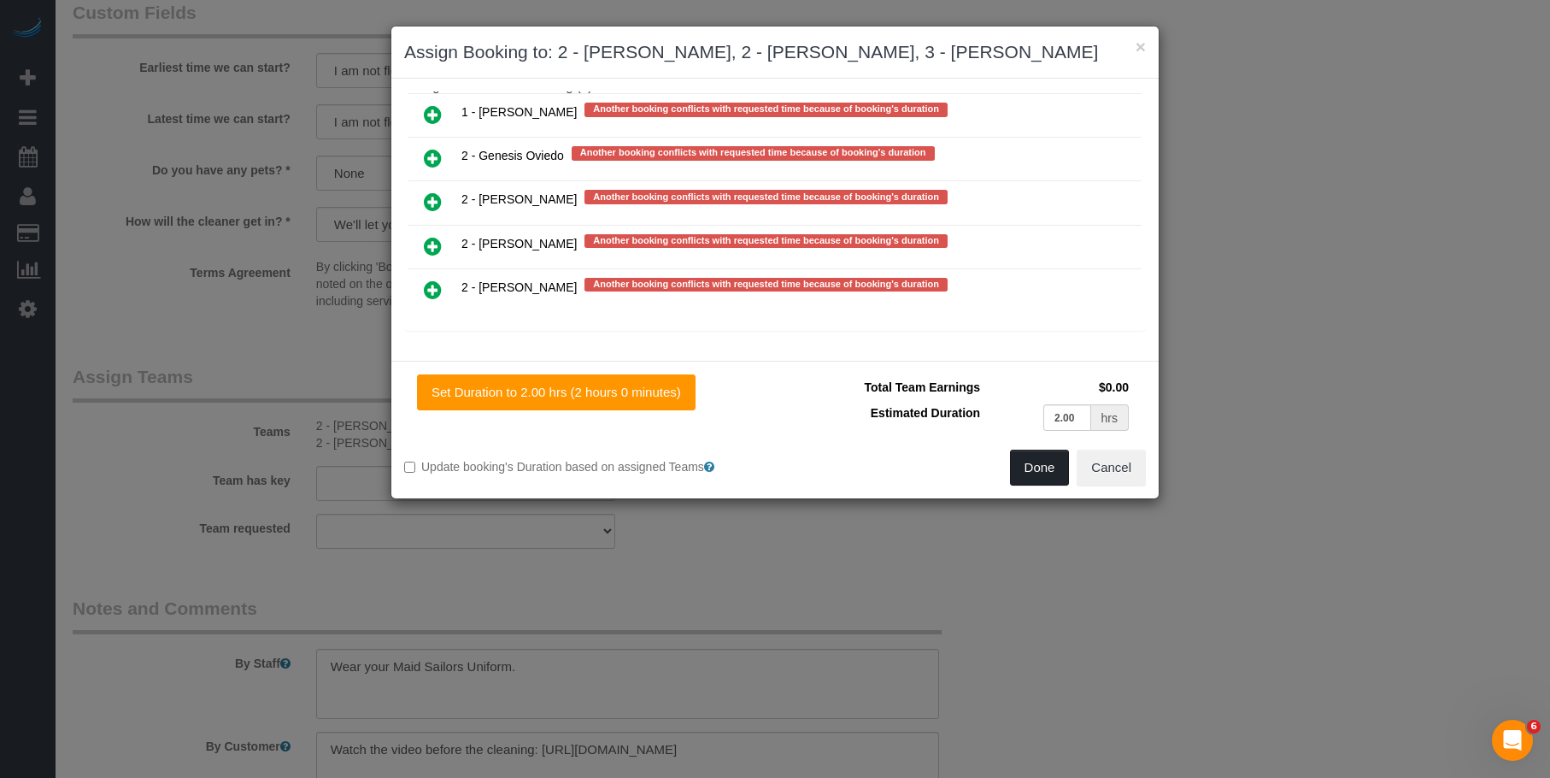
click at [1025, 473] on button "Done" at bounding box center [1040, 467] width 60 height 36
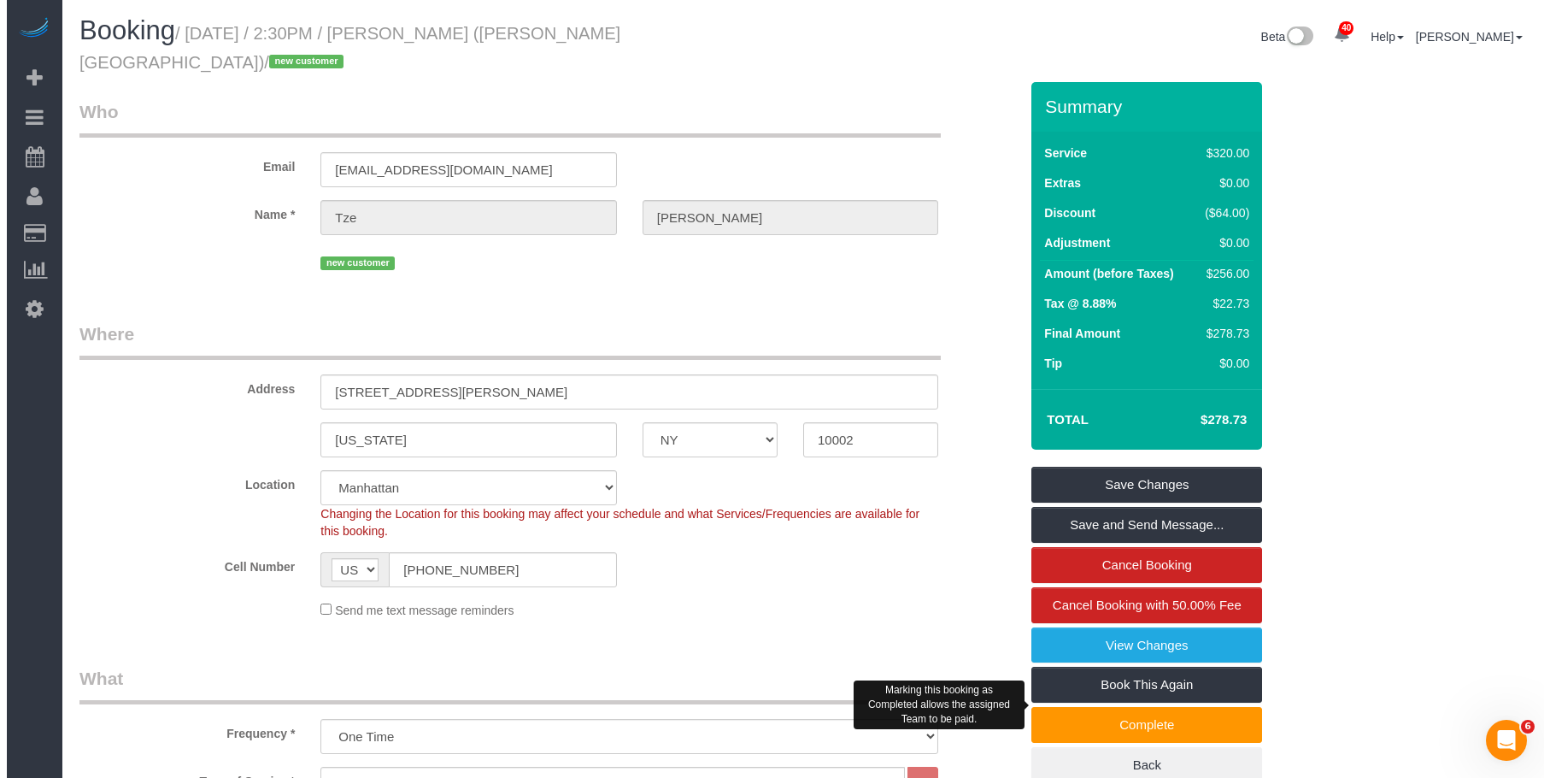
scroll to position [0, 0]
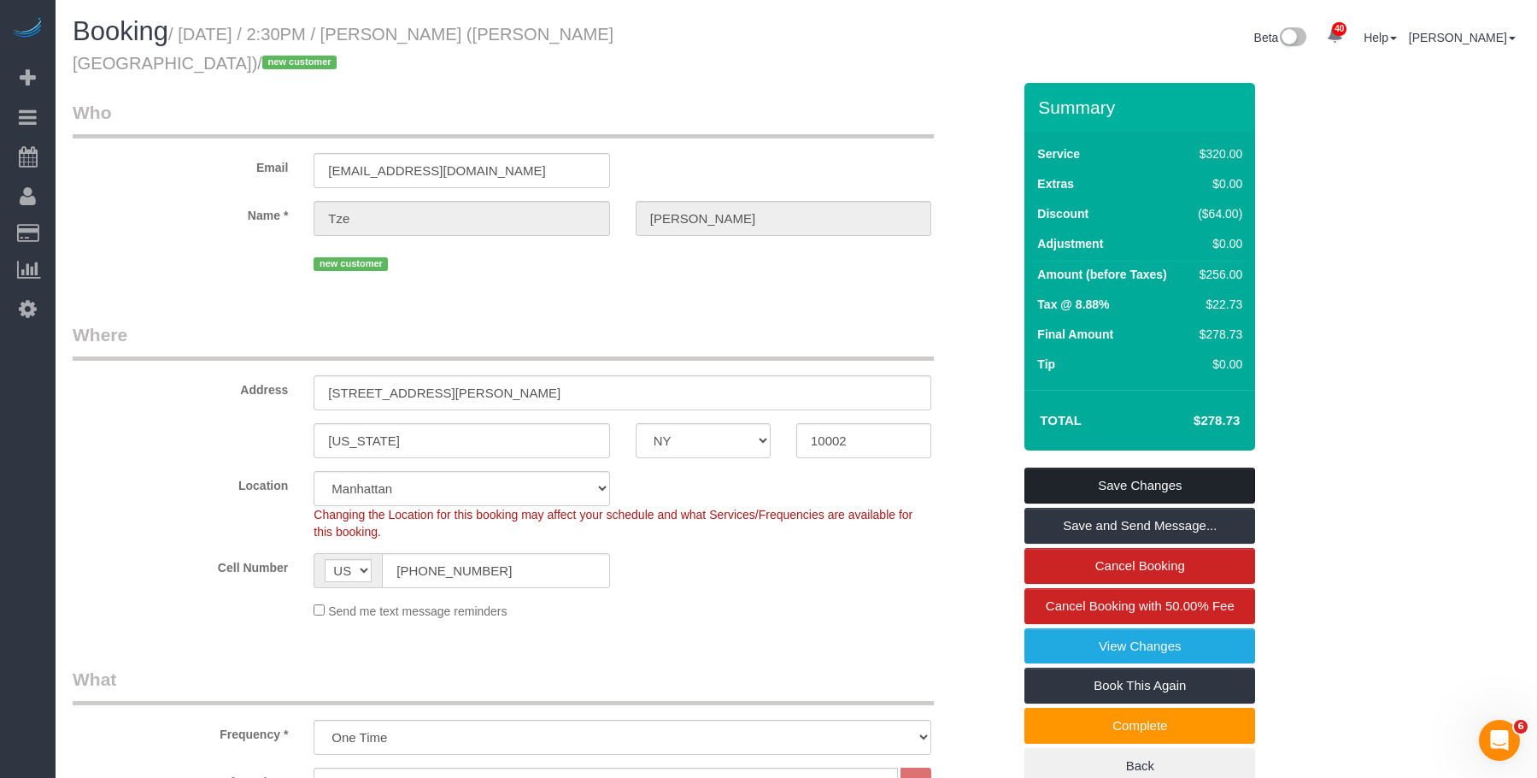
click at [1196, 467] on link "Save Changes" at bounding box center [1140, 485] width 231 height 36
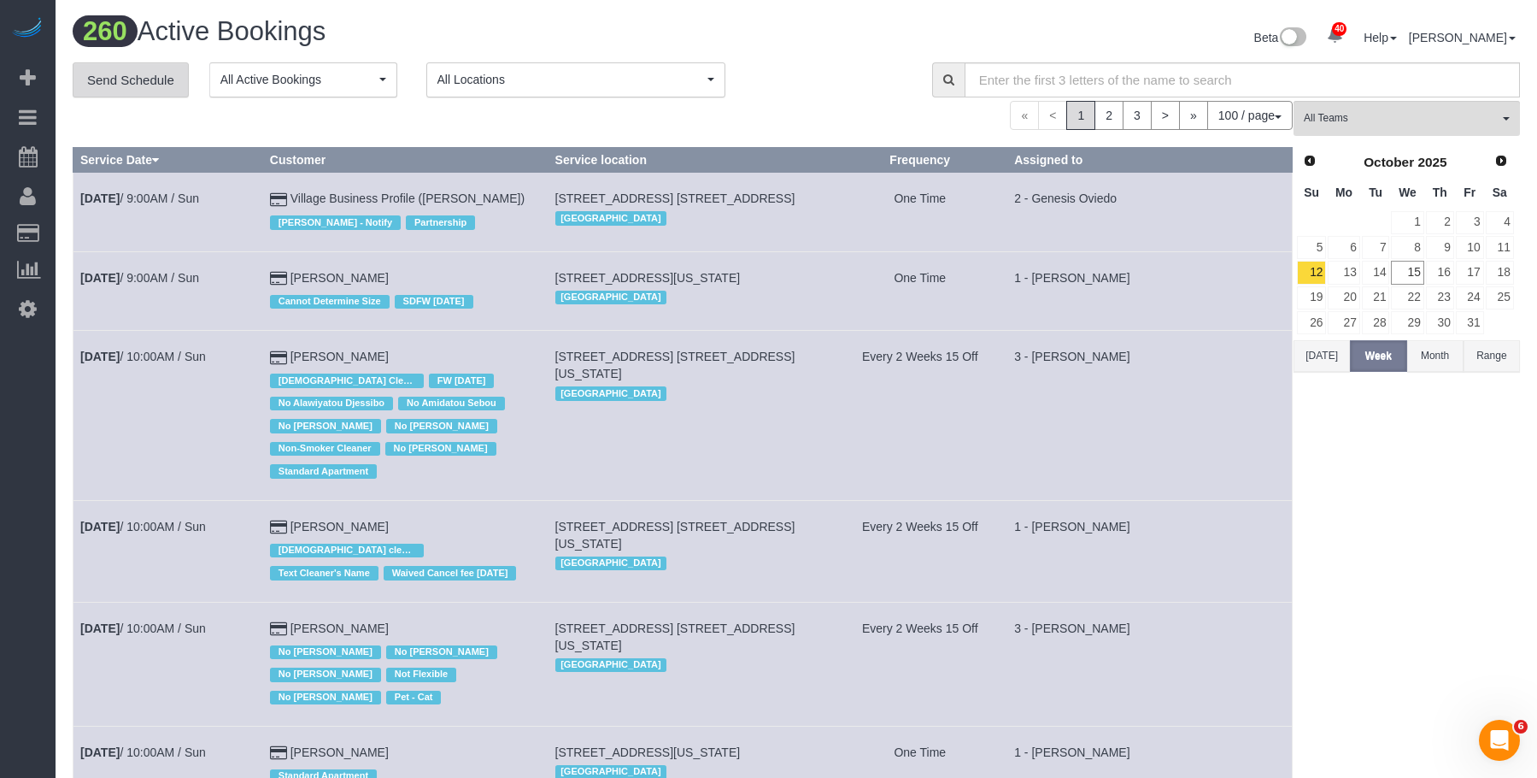
click at [140, 72] on link "Send Schedule" at bounding box center [131, 80] width 116 height 36
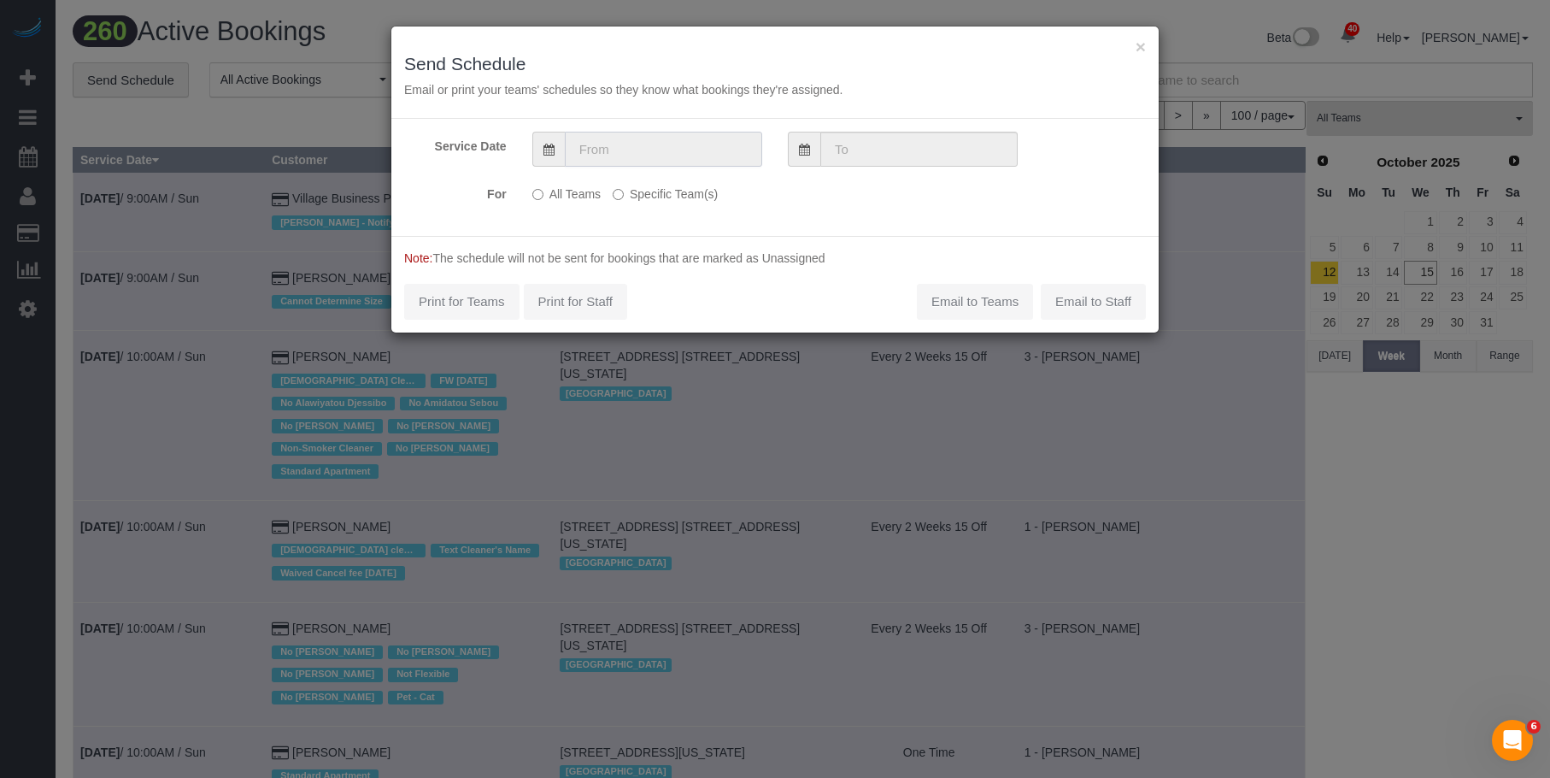
click at [708, 162] on input "text" at bounding box center [663, 149] width 197 height 35
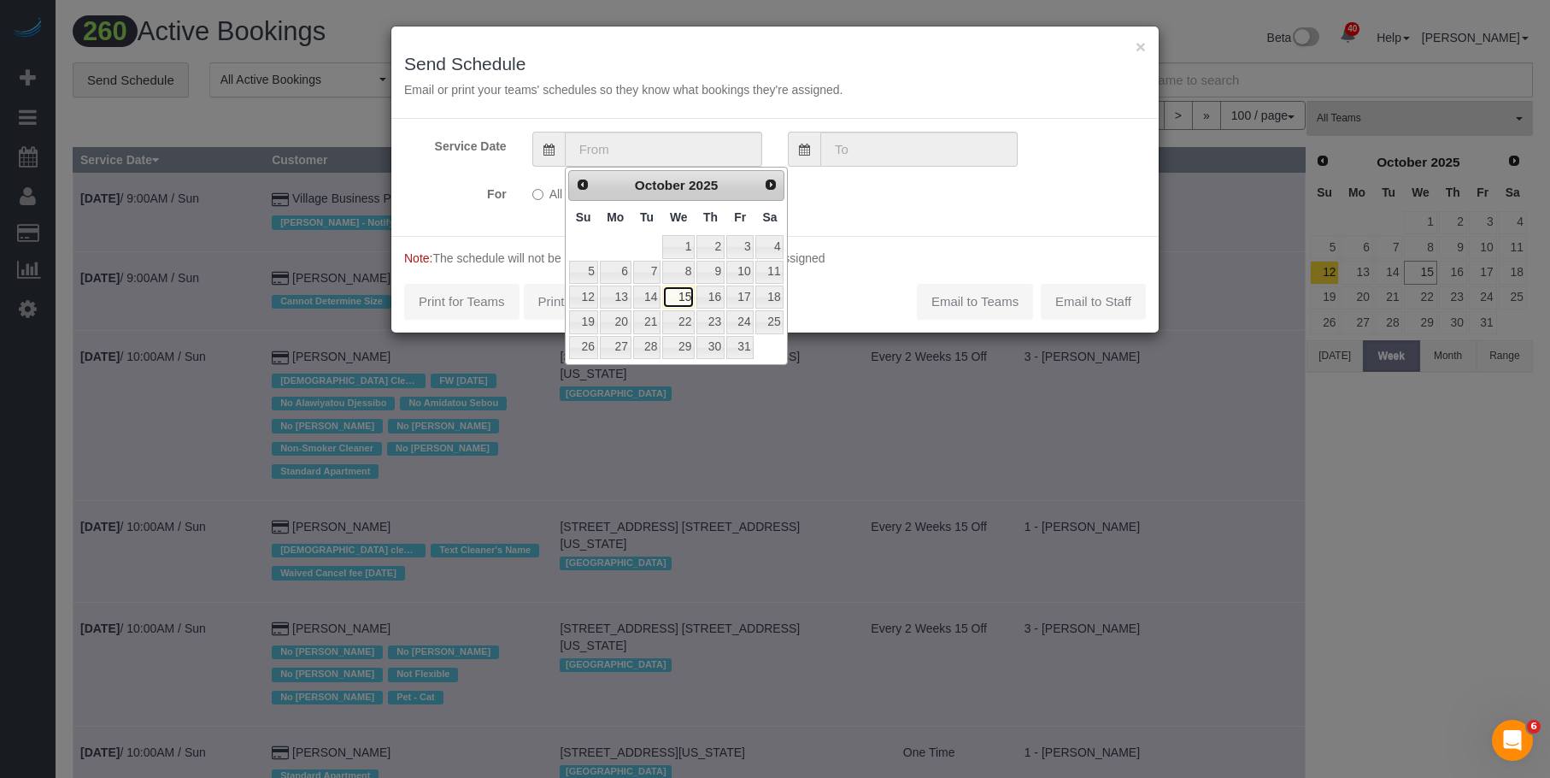
drag, startPoint x: 681, startPoint y: 298, endPoint x: 687, endPoint y: 241, distance: 57.6
click at [681, 296] on link "15" at bounding box center [678, 296] width 32 height 23
type input "10/15/2025"
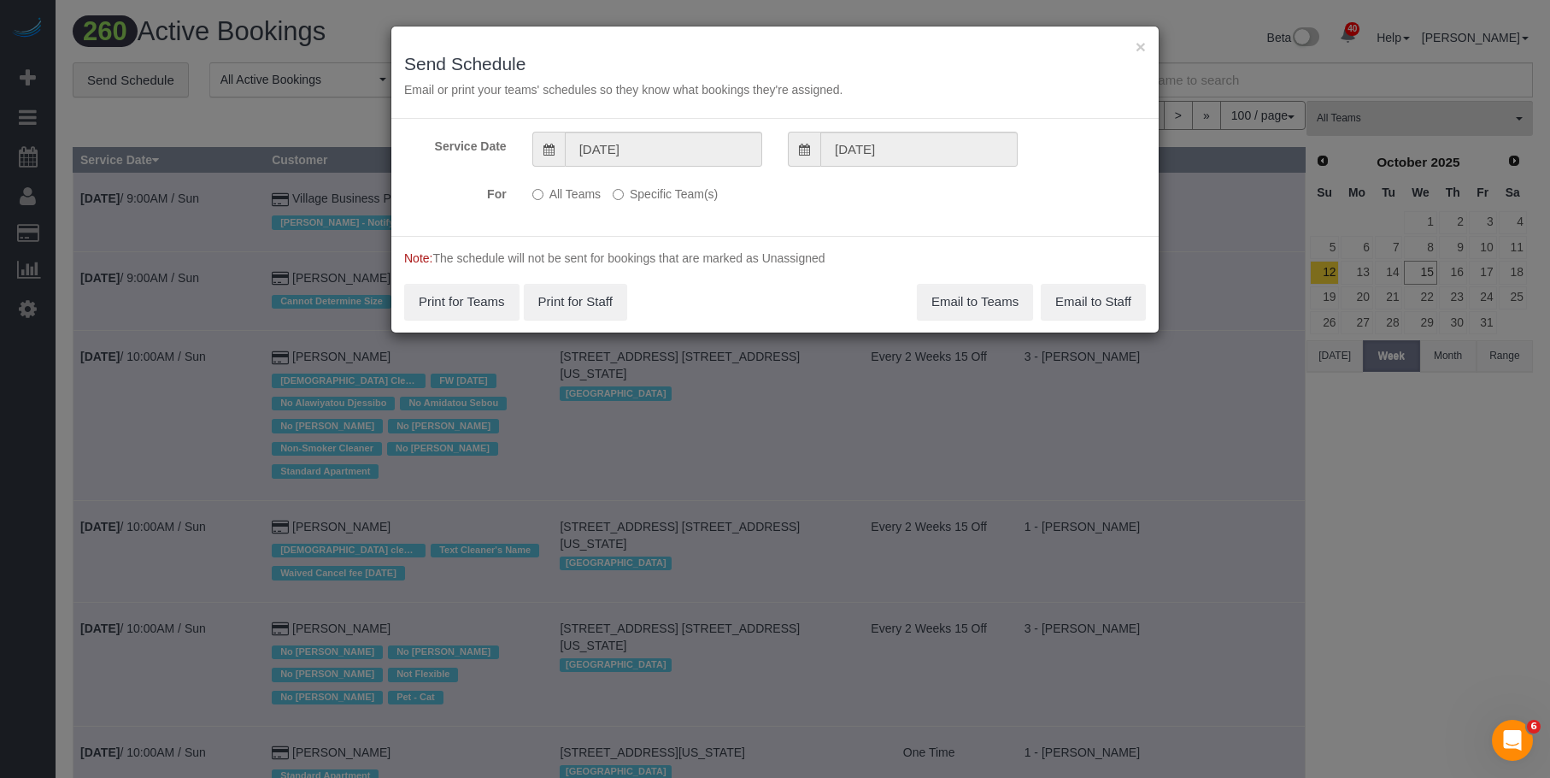
click at [694, 189] on label "Specific Team(s)" at bounding box center [665, 190] width 105 height 23
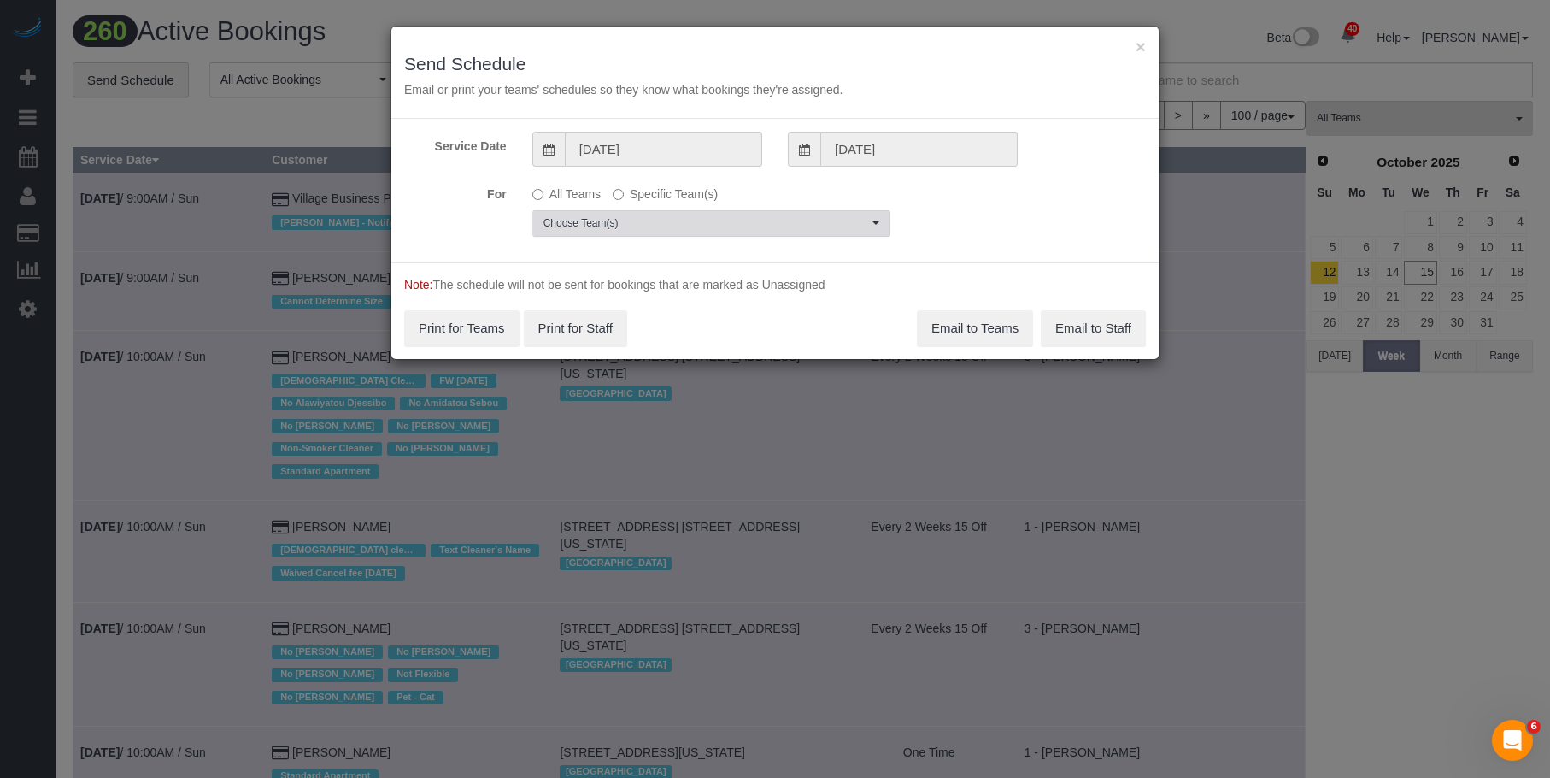
click at [766, 218] on span "Choose Team(s)" at bounding box center [705, 223] width 325 height 15
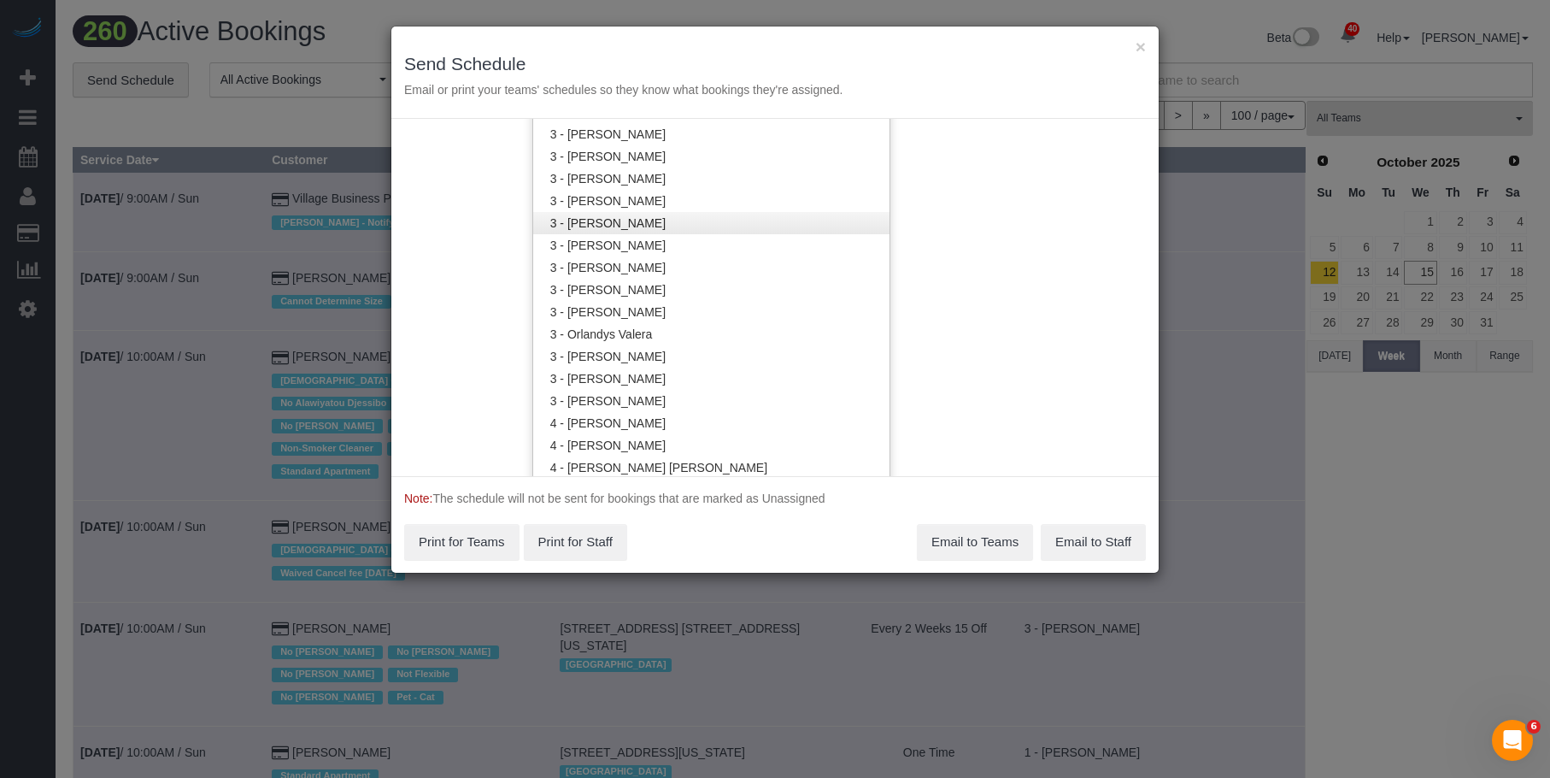
scroll to position [1514, 0]
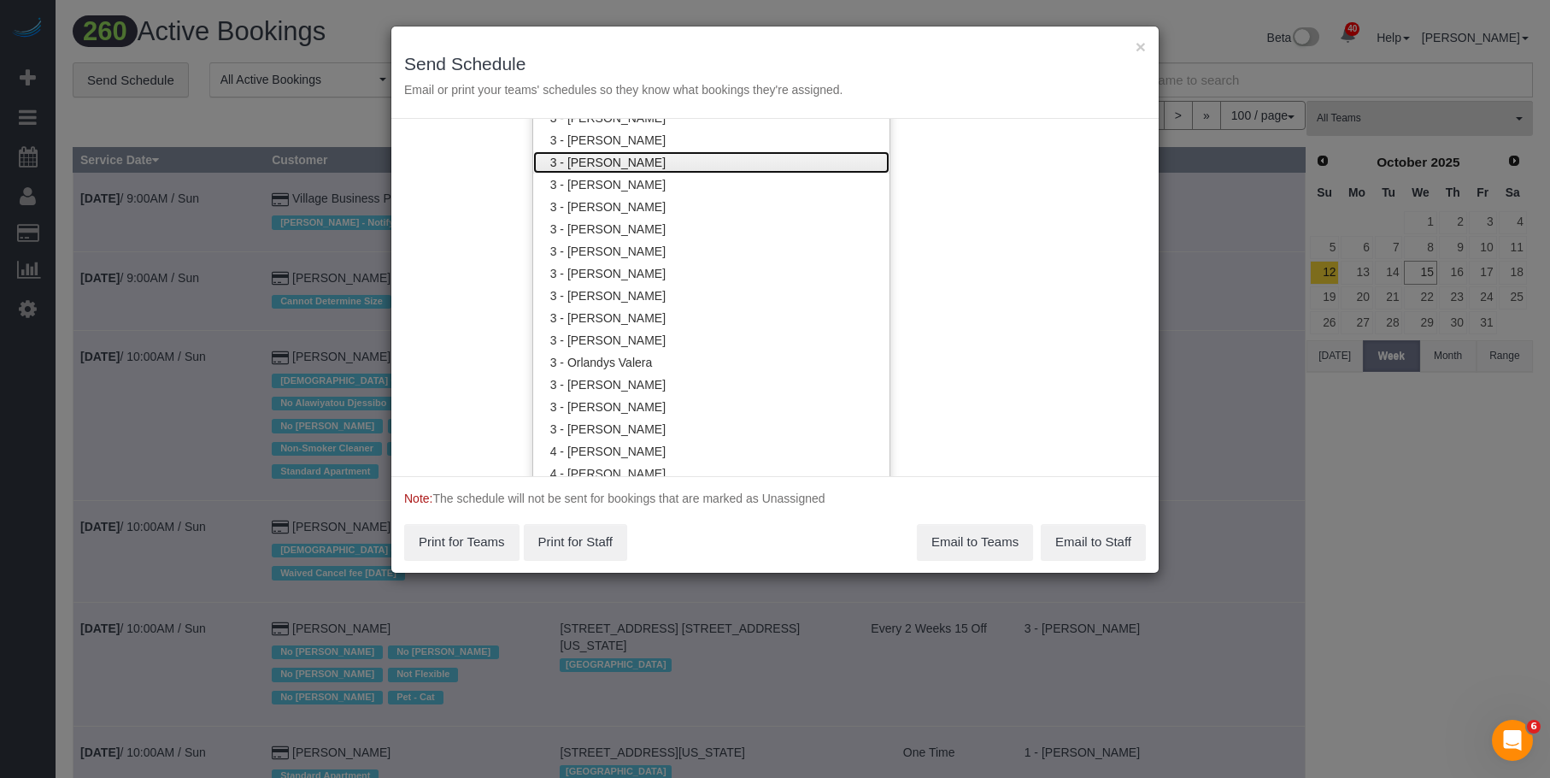
drag, startPoint x: 659, startPoint y: 166, endPoint x: 749, endPoint y: 59, distance: 140.1
click at [660, 165] on link "3 - [PERSON_NAME]" at bounding box center [711, 162] width 356 height 22
click at [759, 38] on div "× Send Schedule Email or print your teams' schedules so they know what bookings…" at bounding box center [774, 72] width 767 height 92
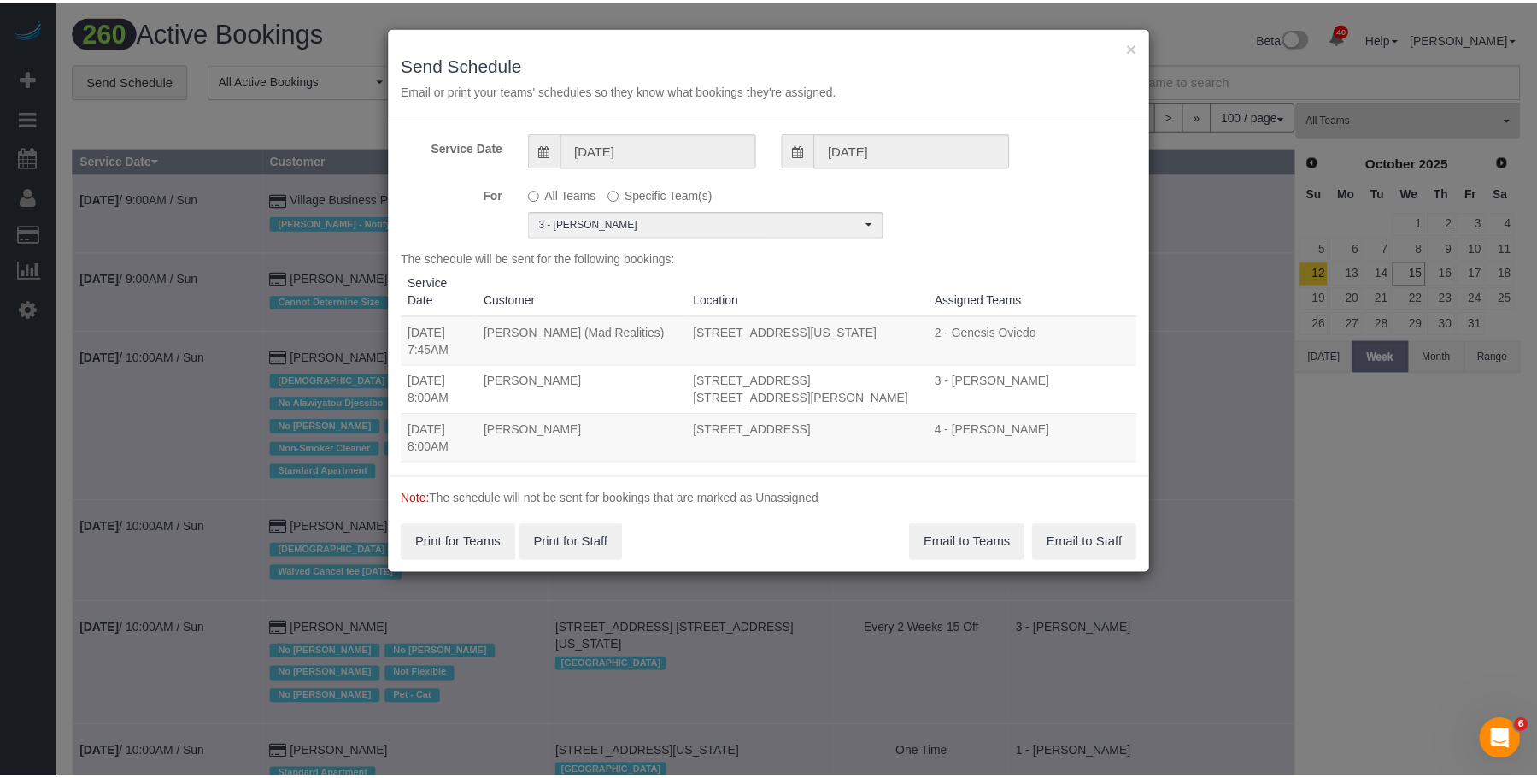
scroll to position [0, 0]
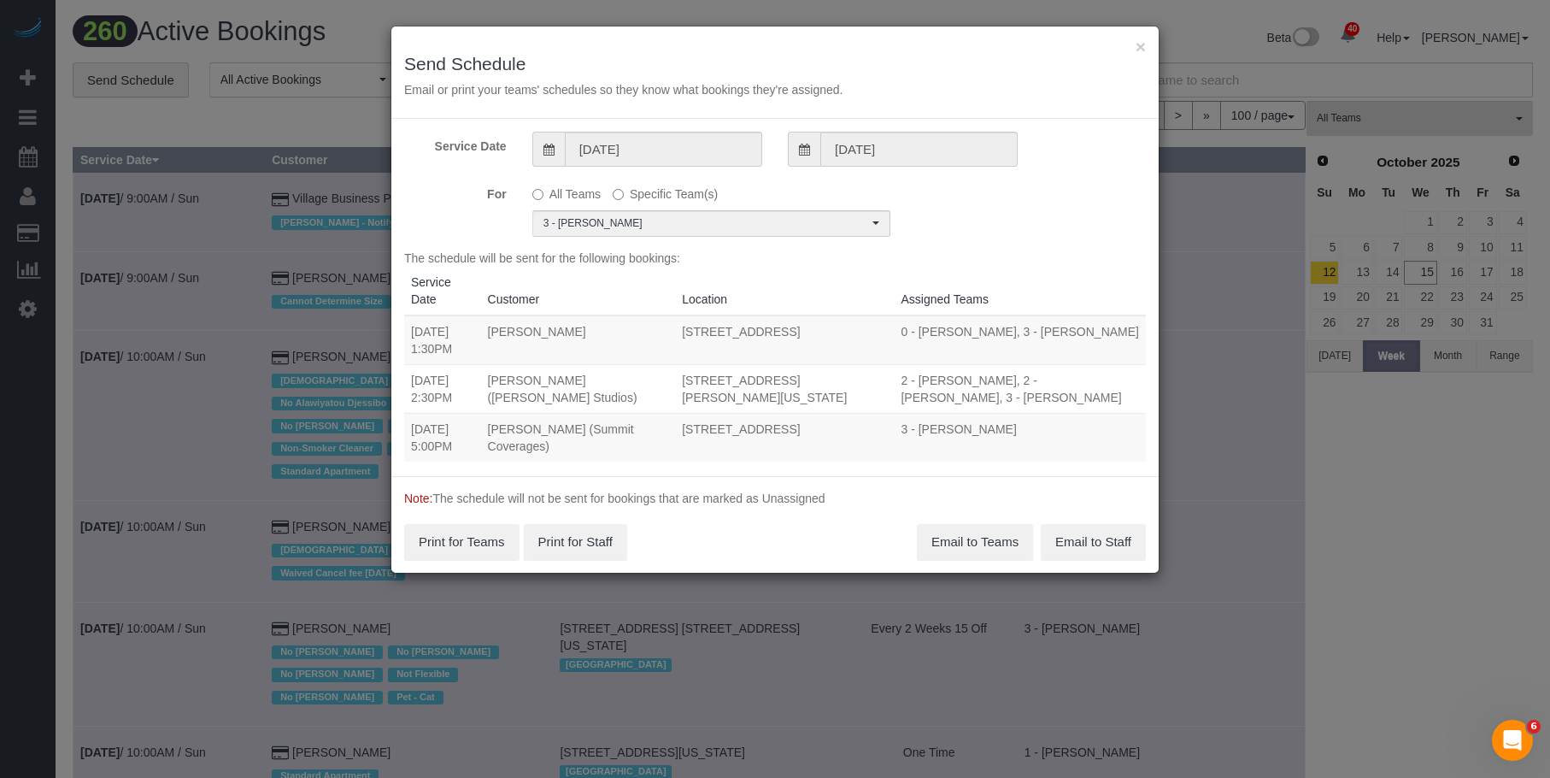
drag, startPoint x: 408, startPoint y: 361, endPoint x: 763, endPoint y: 385, distance: 355.4
click at [763, 385] on tr "10/15/2025 2:30PM Tze Chun (Goodside Studios) 329 Broome Street, New York, NY 1…" at bounding box center [775, 388] width 742 height 49
copy tr "10/15/2025 2:30PM Tze Chun (Goodside Studios) 329 Broome Street, New York, NY 1…"
drag, startPoint x: 972, startPoint y: 526, endPoint x: 934, endPoint y: 466, distance: 71.4
click at [972, 527] on button "Email to Teams" at bounding box center [975, 542] width 116 height 36
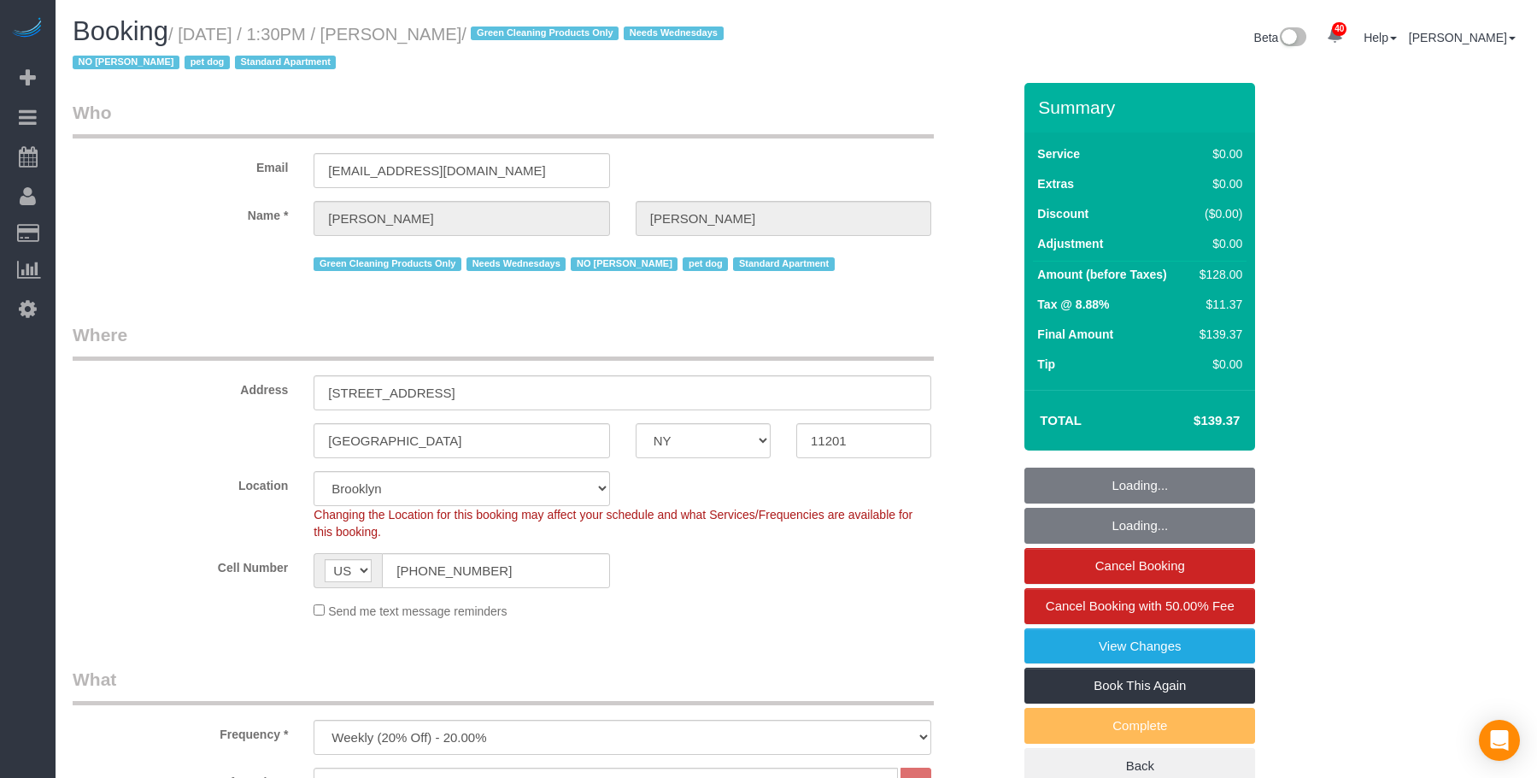
select select "NY"
select select "number:57"
select select "number:74"
select select "number:13"
select select "number:7"
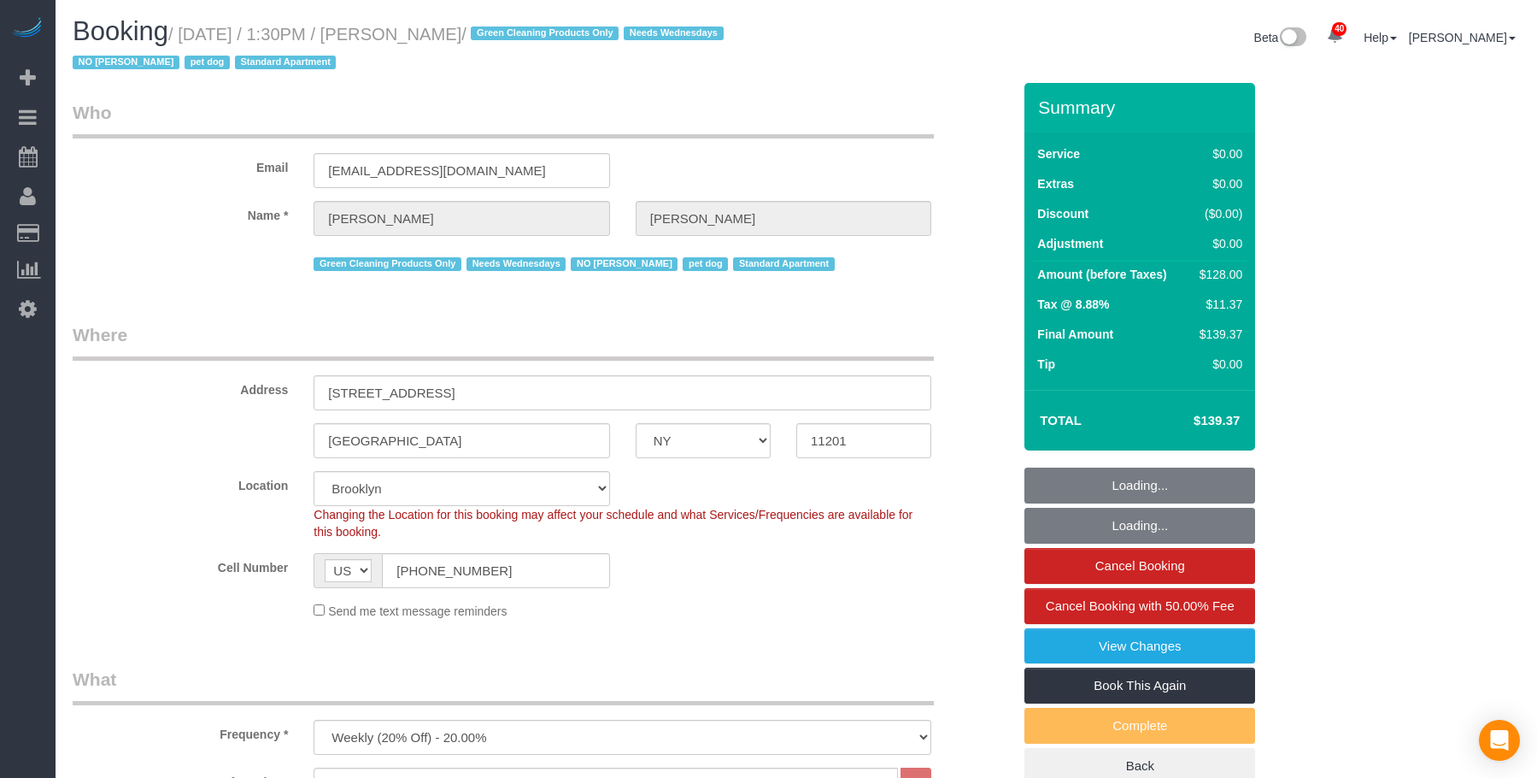
select select "1"
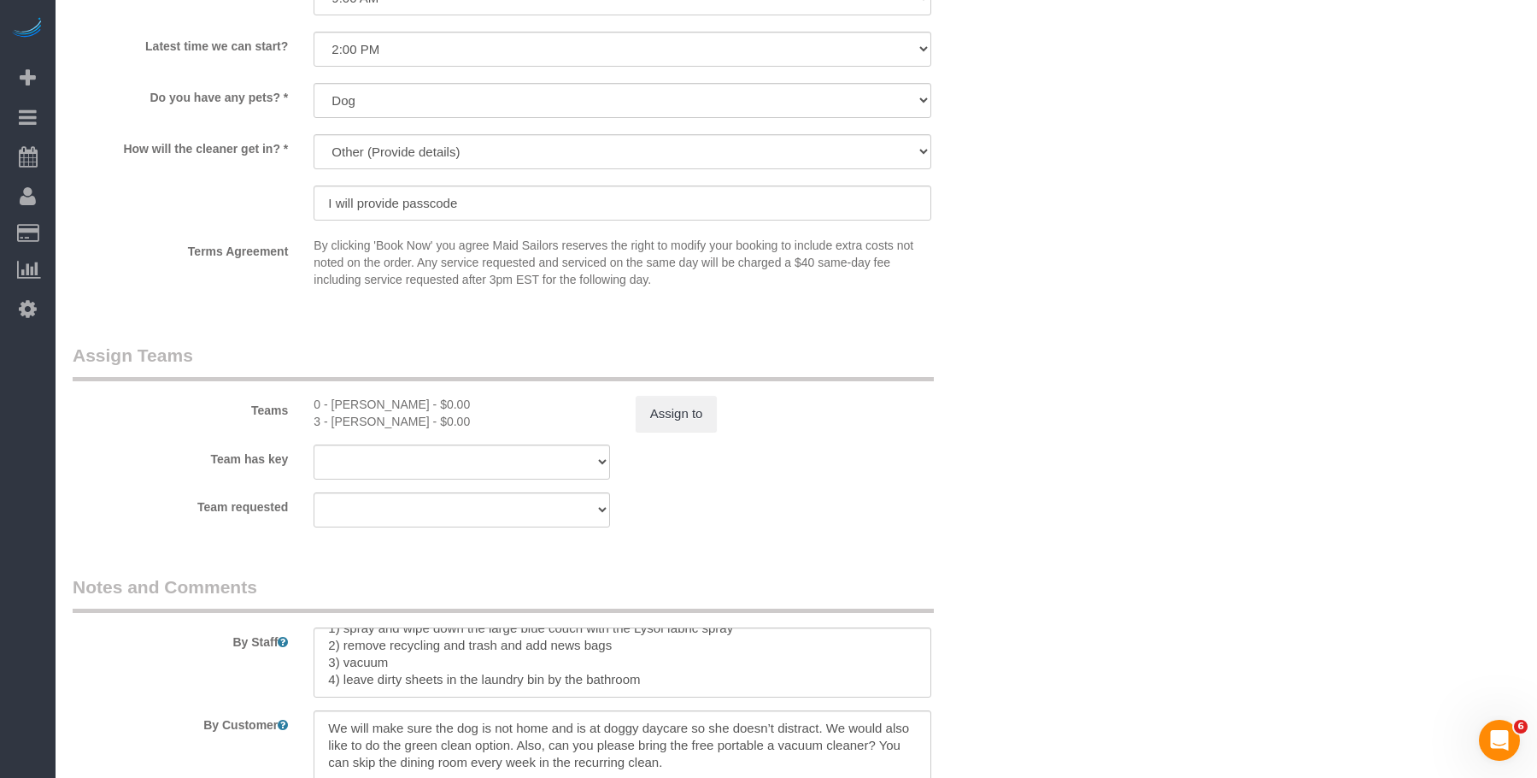
scroll to position [2222, 0]
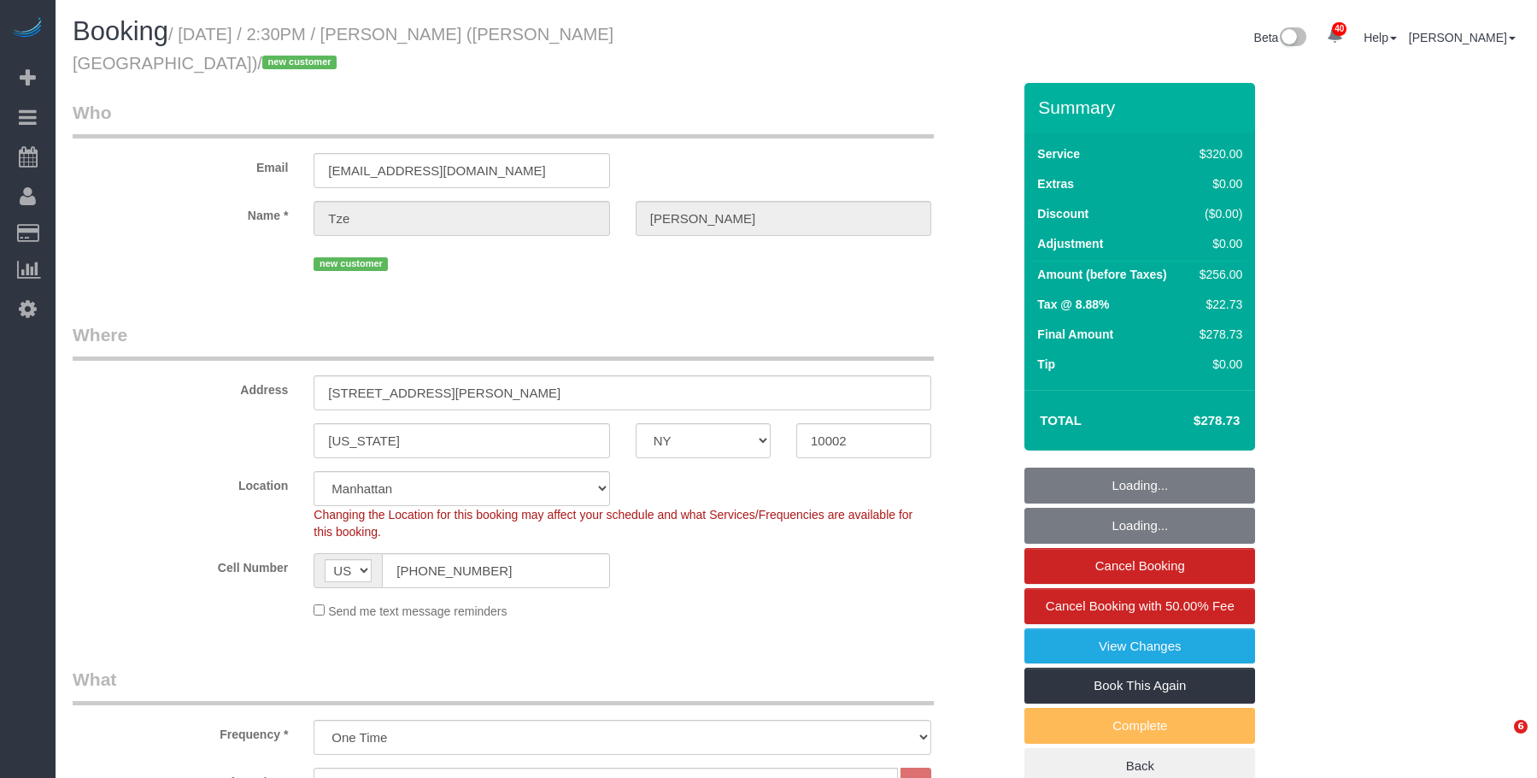
select select "NY"
select select "2"
select select "number:89"
select select "number:90"
select select "number:15"
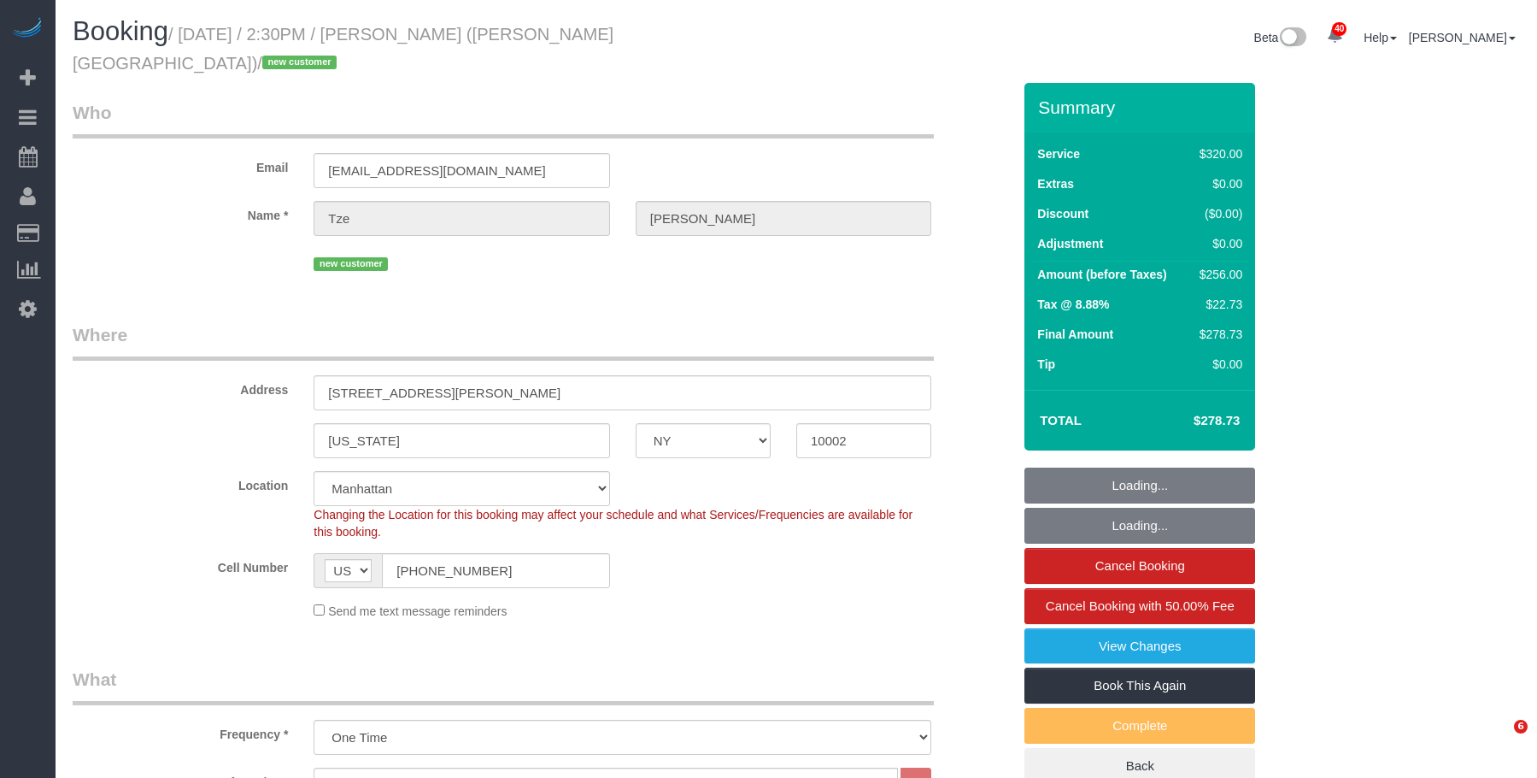
select select "number:5"
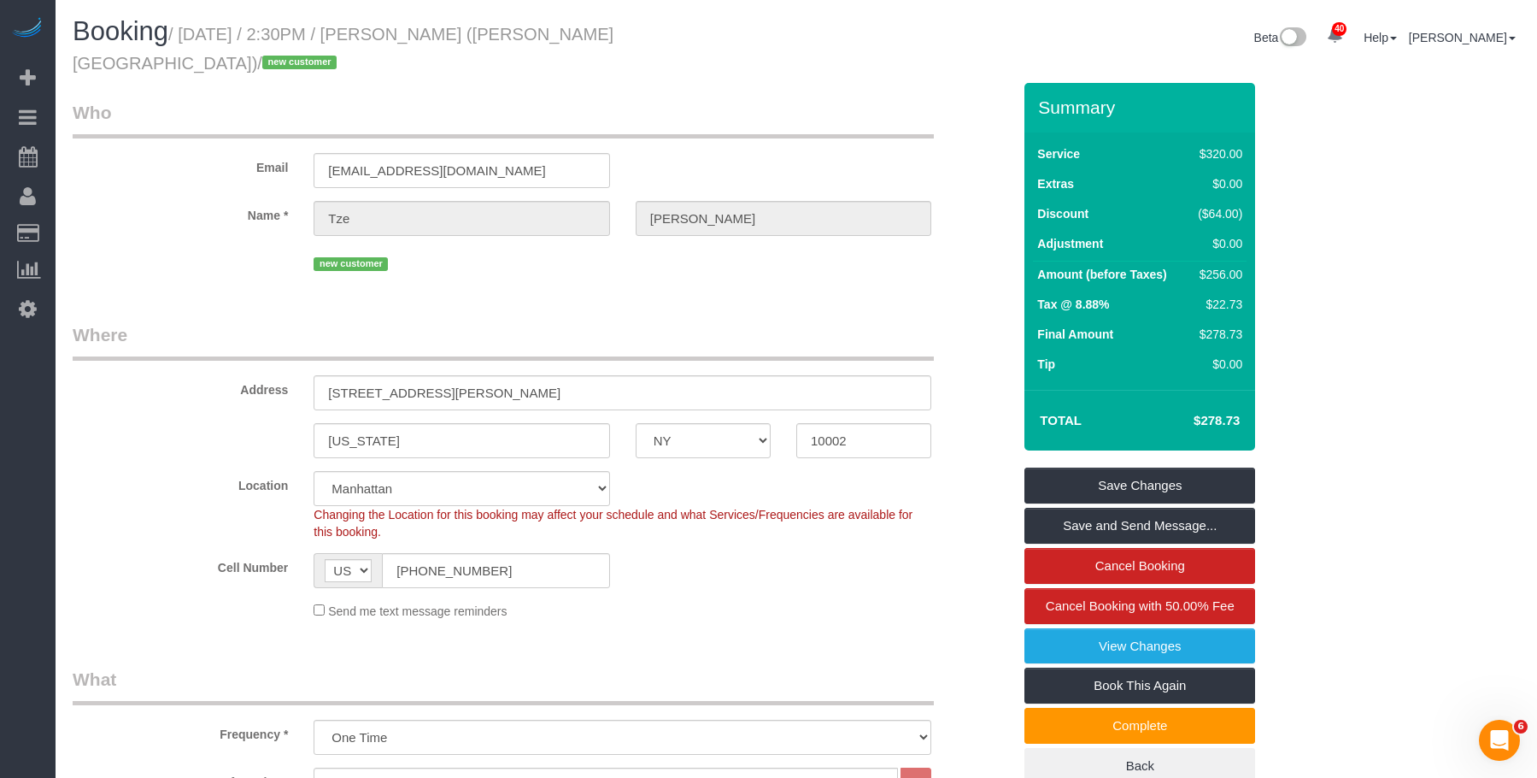
drag, startPoint x: 839, startPoint y: 85, endPoint x: 729, endPoint y: 166, distance: 136.9
click at [840, 100] on legend "Who" at bounding box center [503, 119] width 861 height 38
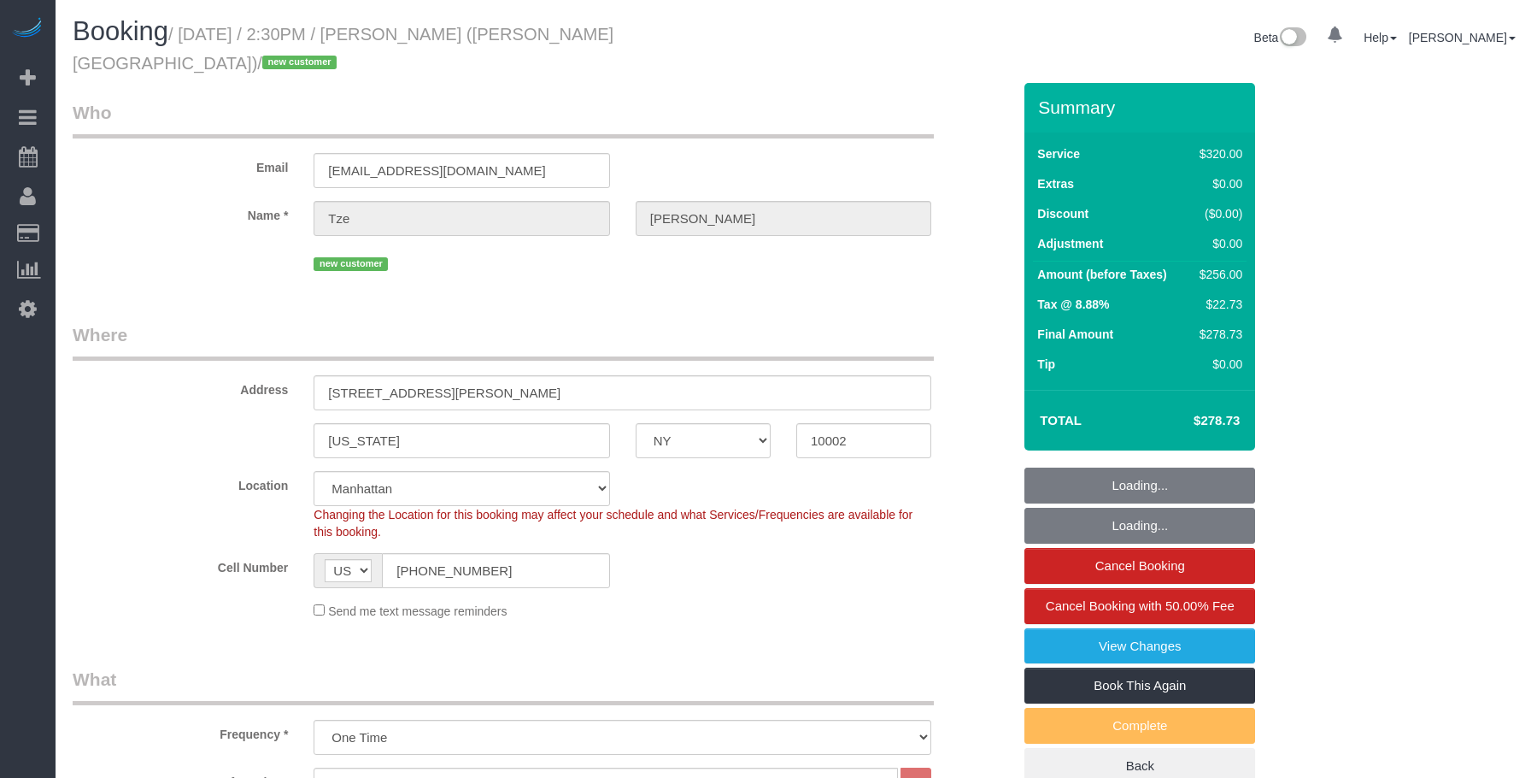
select select "NY"
select select "2"
select select "number:89"
select select "number:90"
select select "number:15"
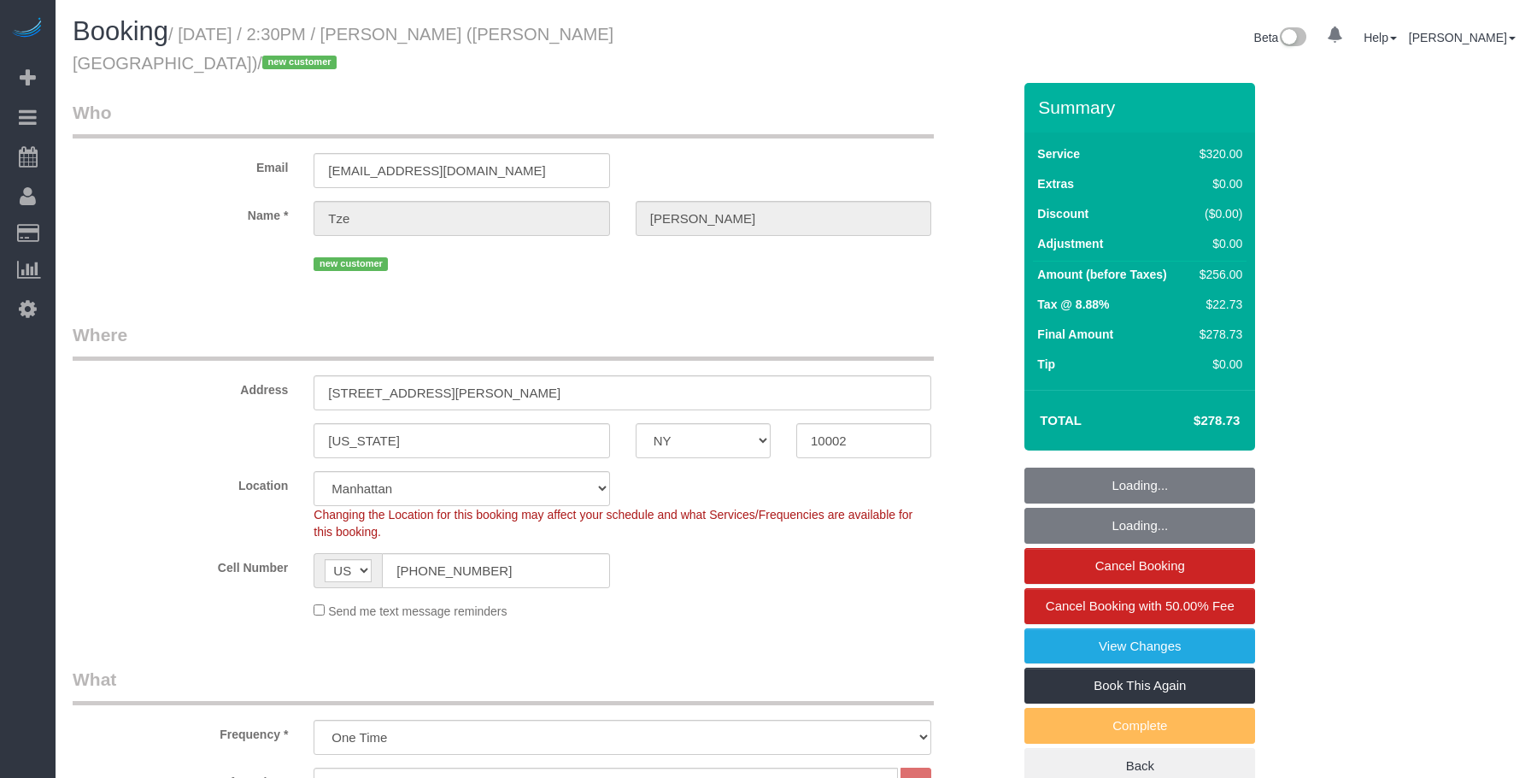
select select "number:5"
select select "NY"
select select "2"
select select "number:89"
select select "number:90"
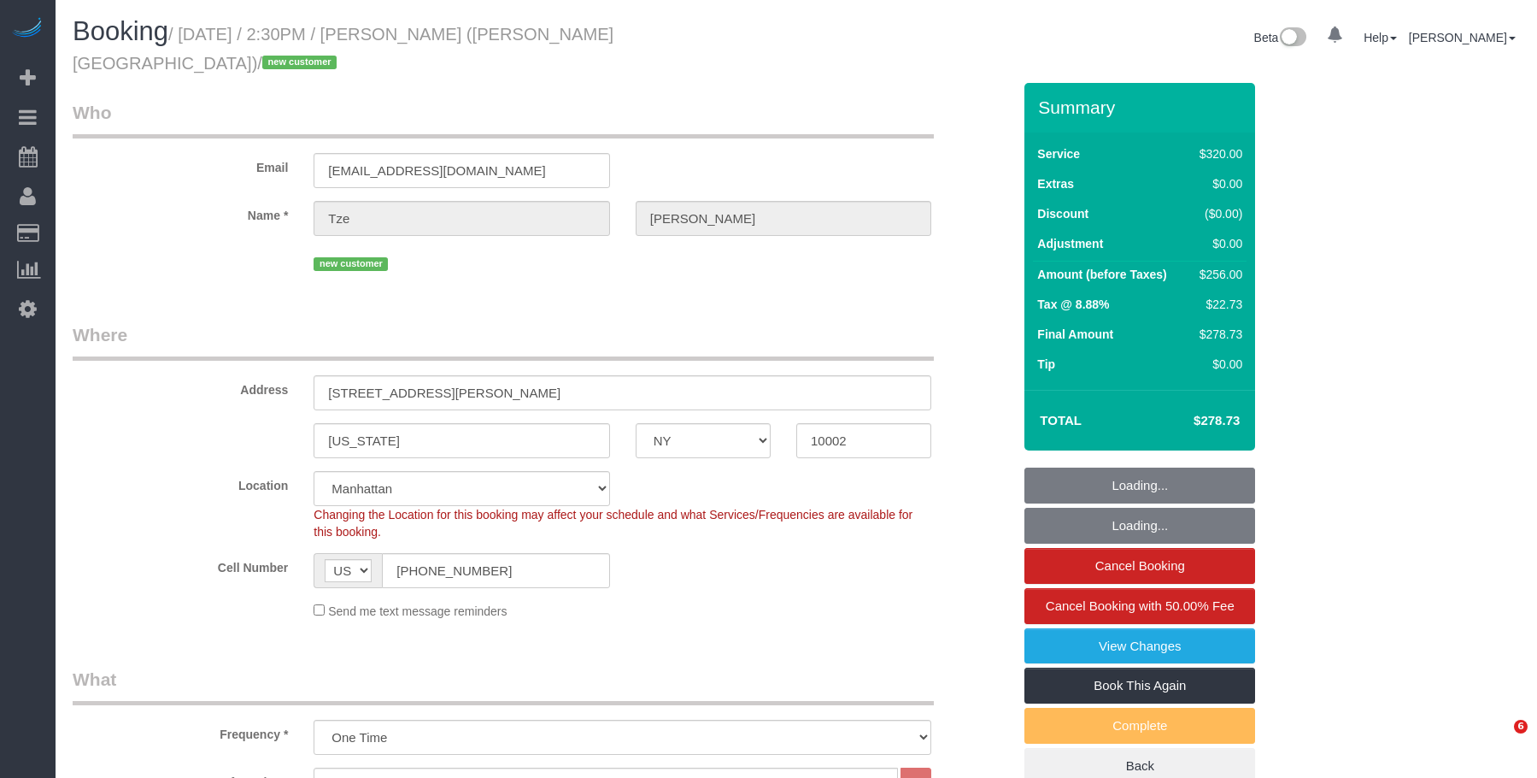
select select "number:15"
select select "number:5"
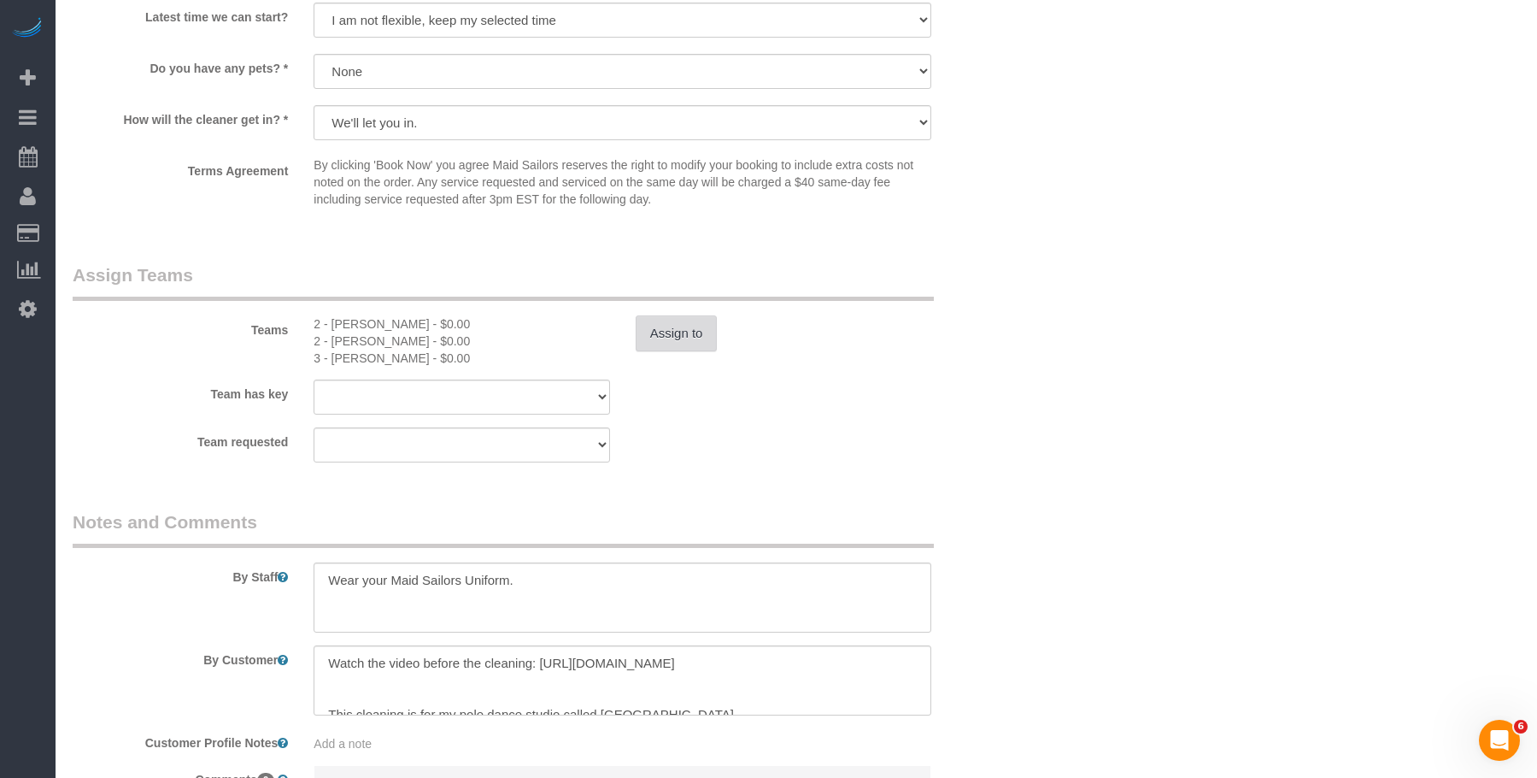
scroll to position [1795, 0]
click at [685, 314] on button "Assign to" at bounding box center [677, 332] width 82 height 36
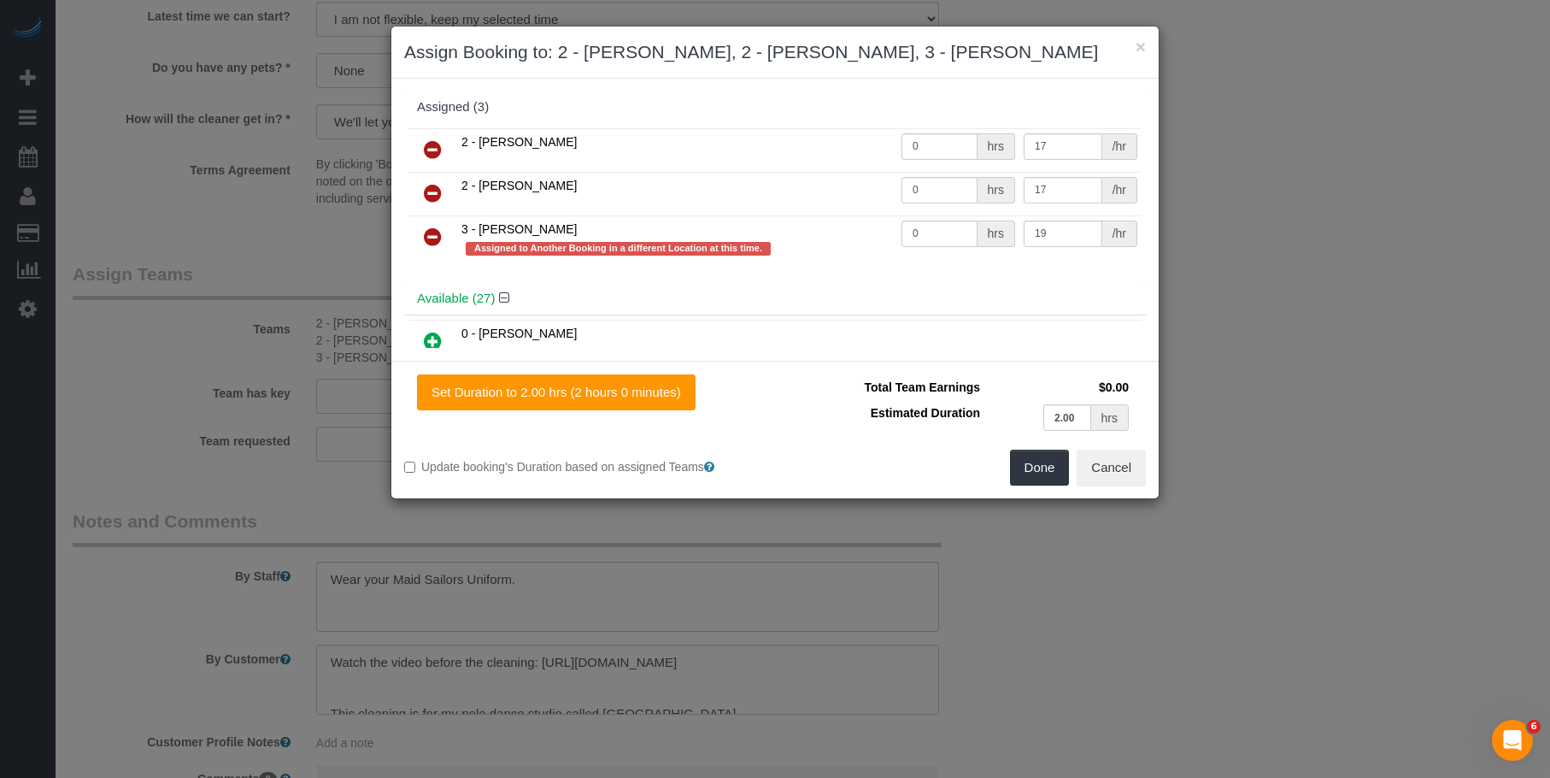
drag, startPoint x: 433, startPoint y: 235, endPoint x: 852, endPoint y: 397, distance: 449.1
click at [433, 236] on icon at bounding box center [433, 236] width 18 height 21
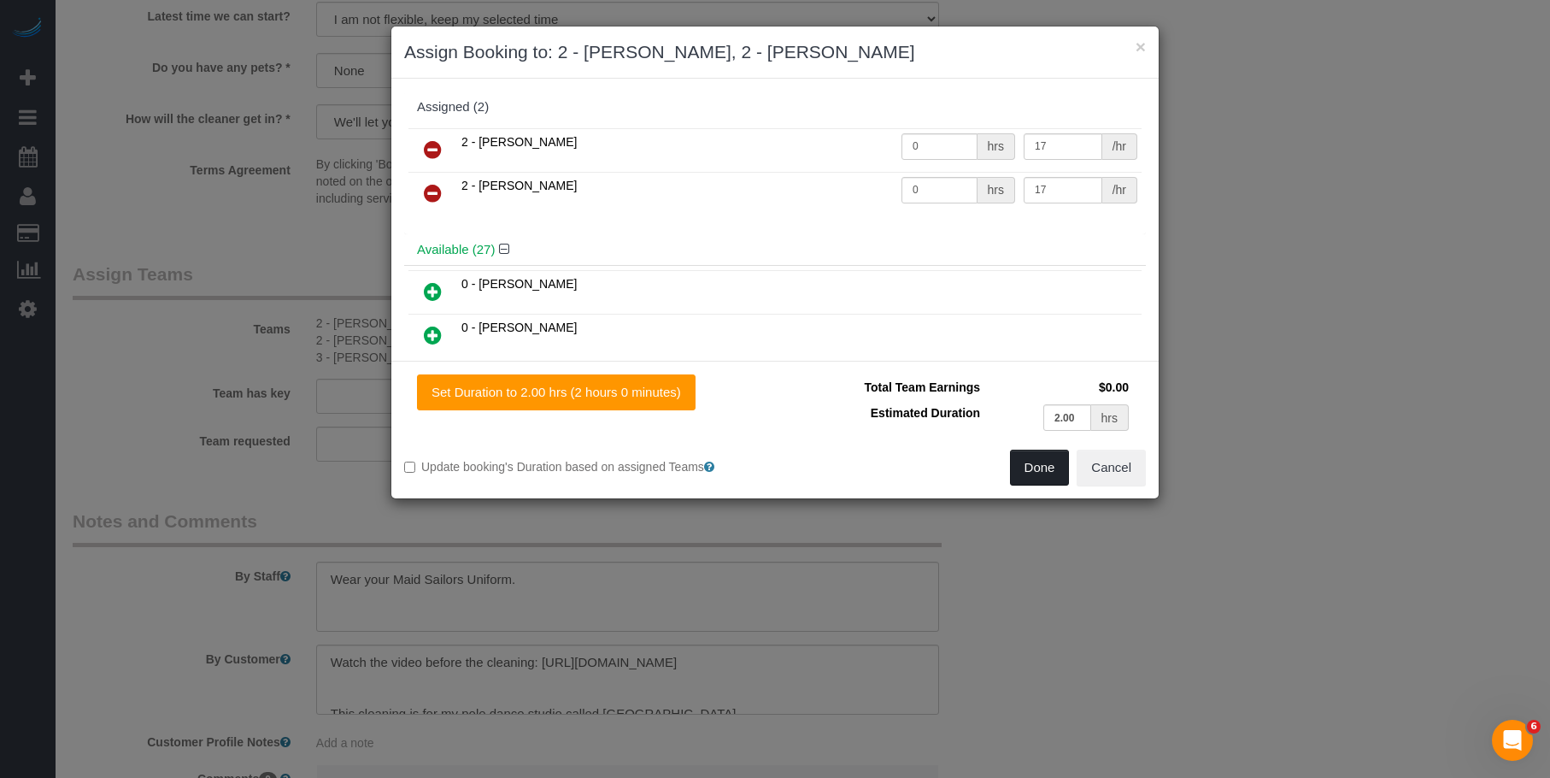
click at [1043, 473] on button "Done" at bounding box center [1040, 467] width 60 height 36
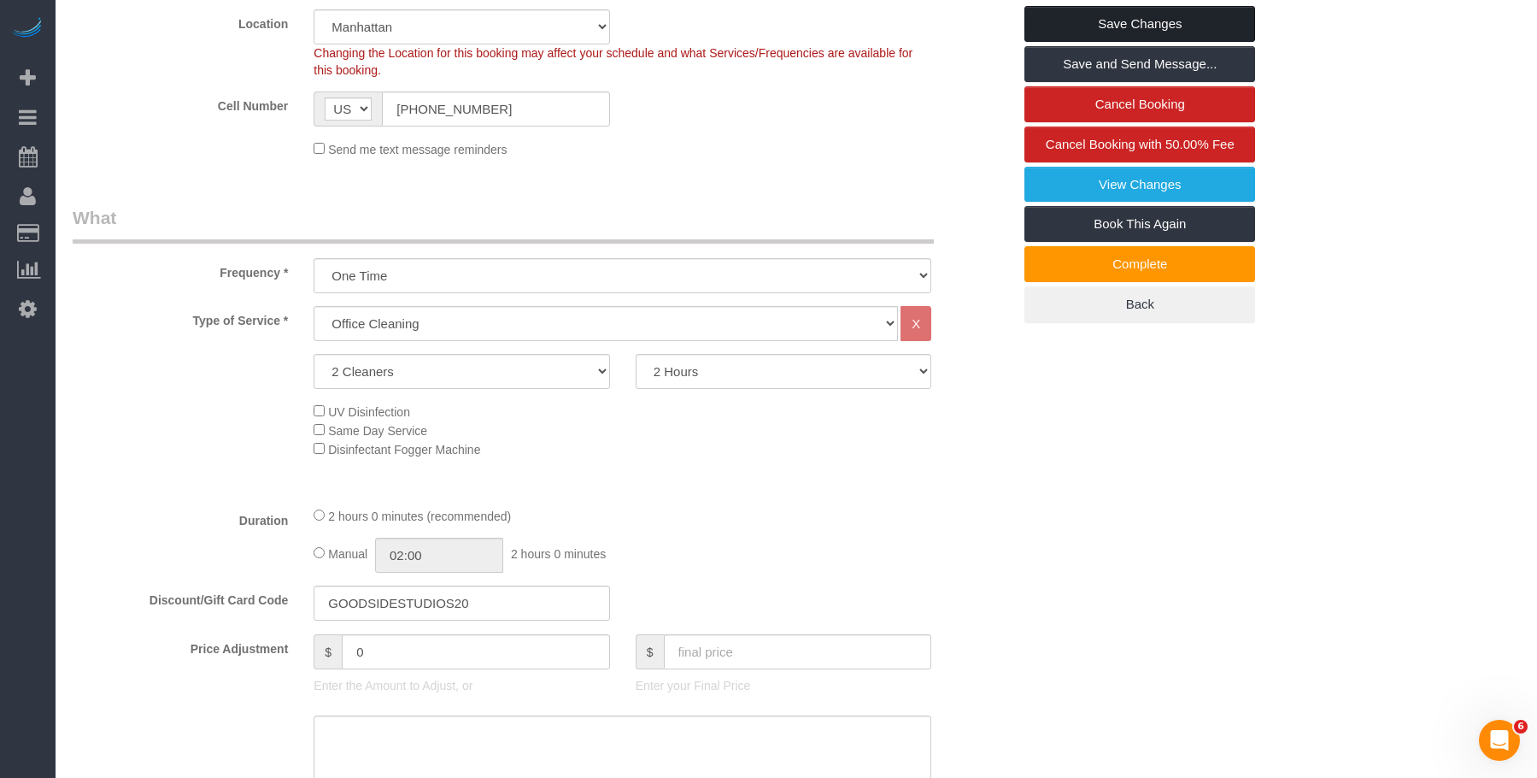
scroll to position [171, 0]
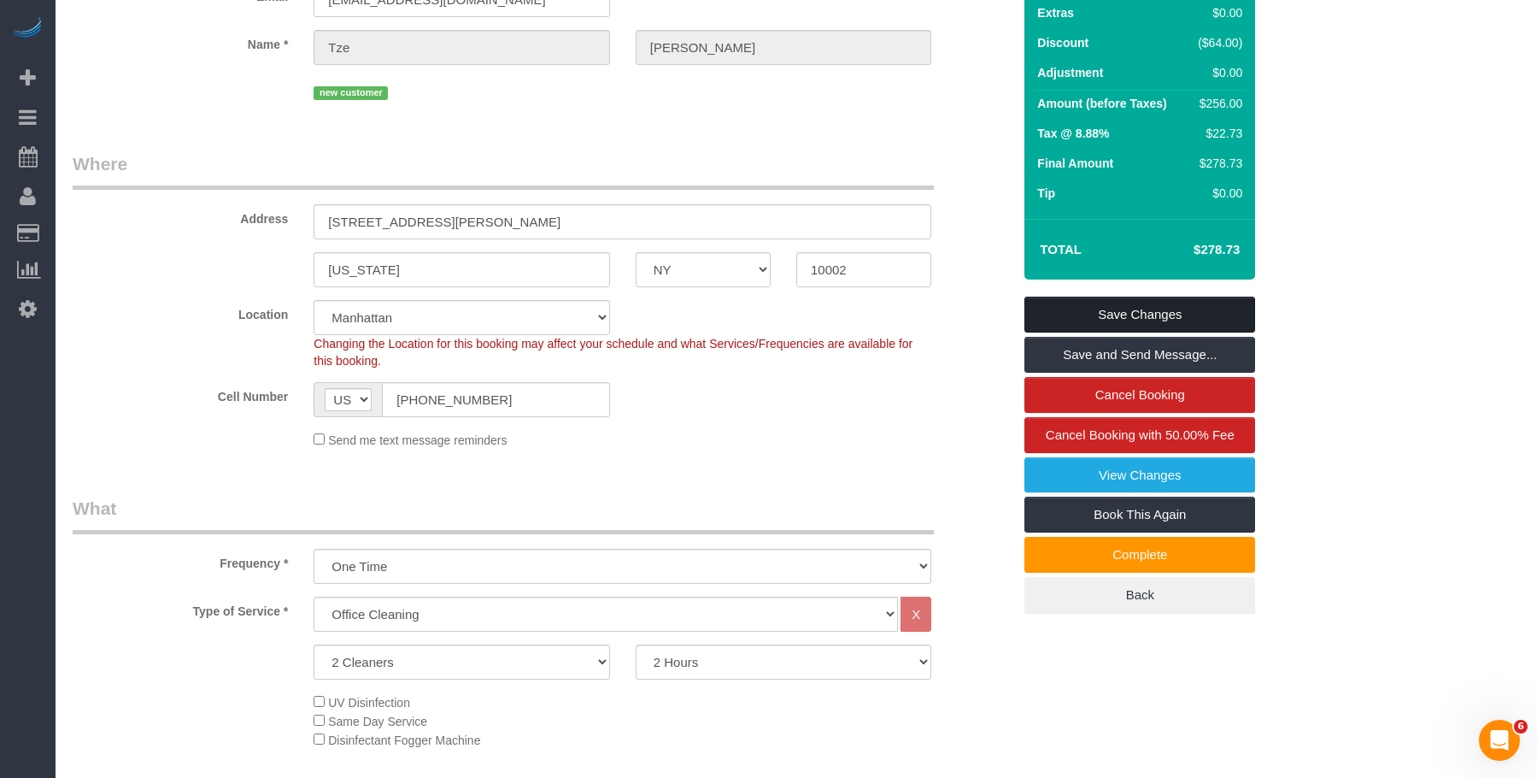
click at [1169, 297] on link "Save Changes" at bounding box center [1140, 315] width 231 height 36
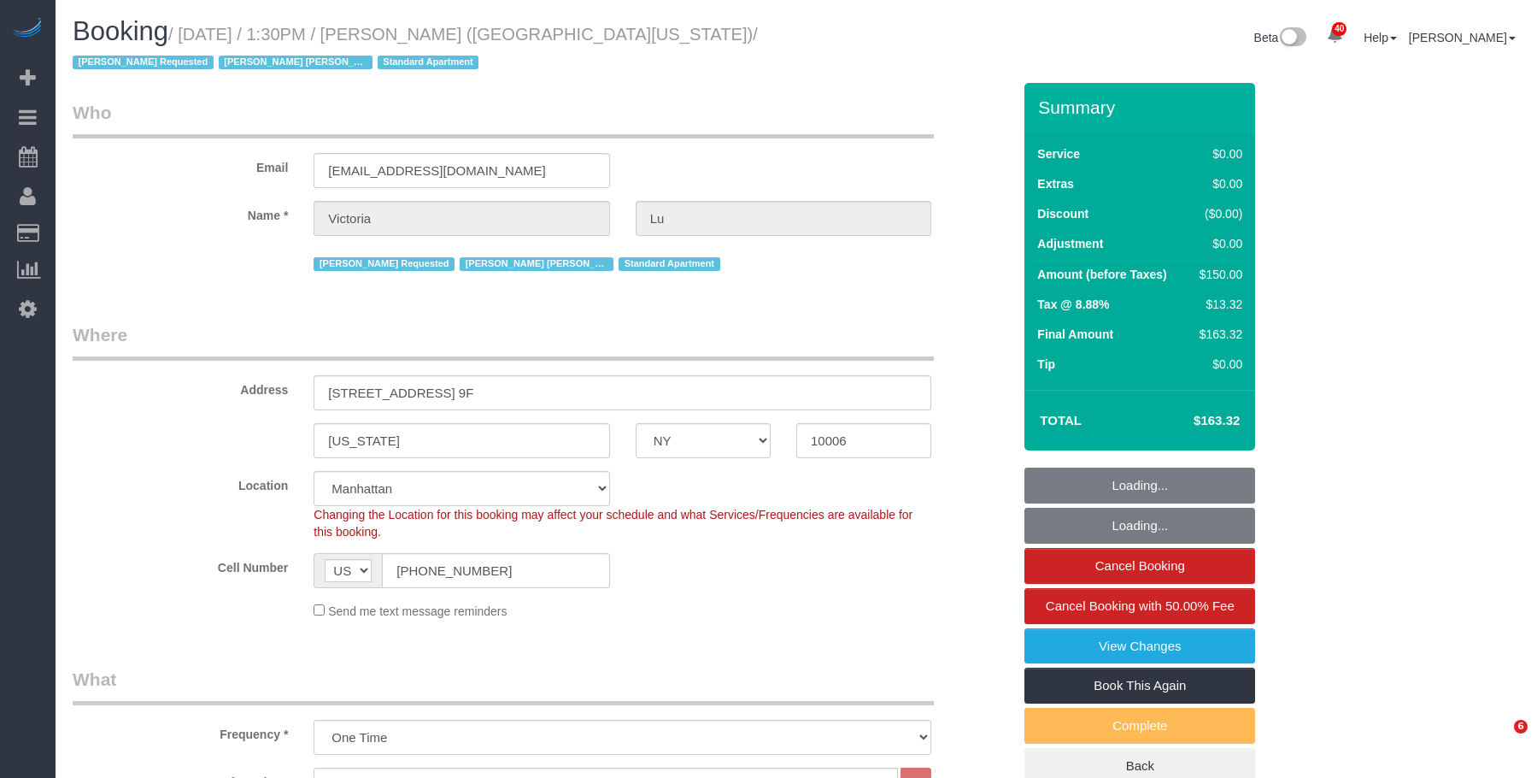
select select "NY"
select select "number:61"
select select "number:75"
select select "number:15"
select select "number:5"
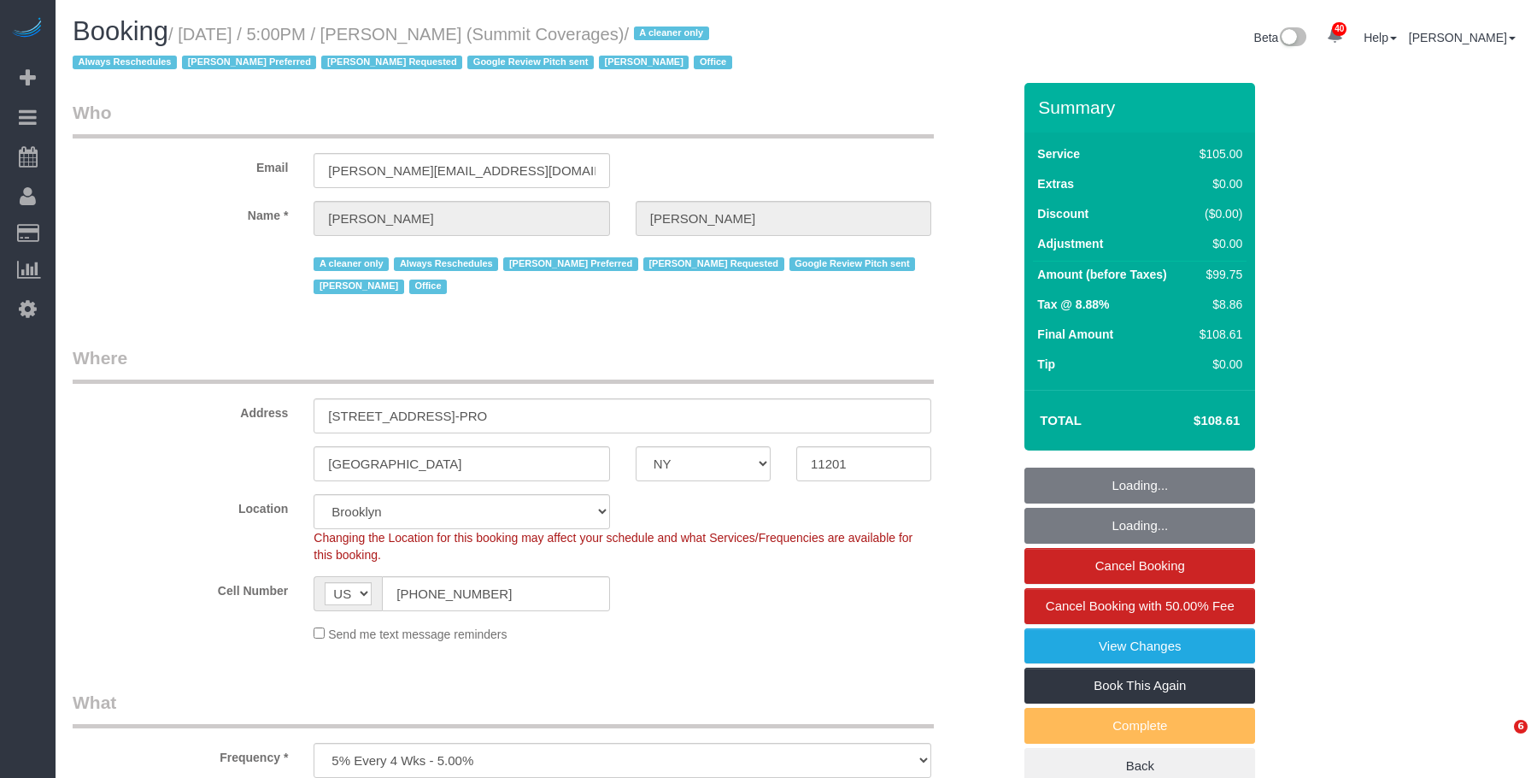
select select "NY"
select select "90"
select select "spot1"
select select "number:89"
select select "number:90"
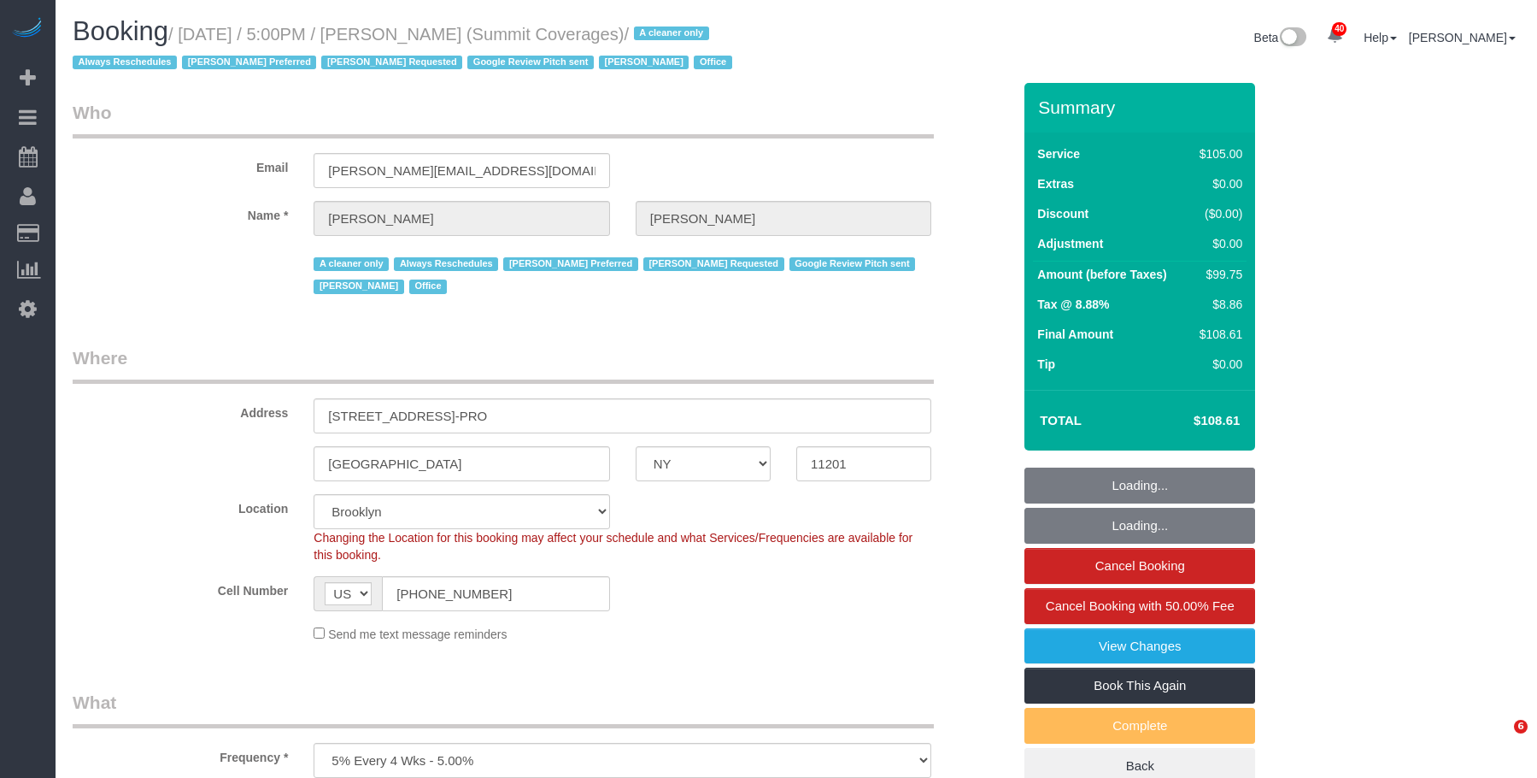
select select "number:15"
select select "number:5"
select select "number:21"
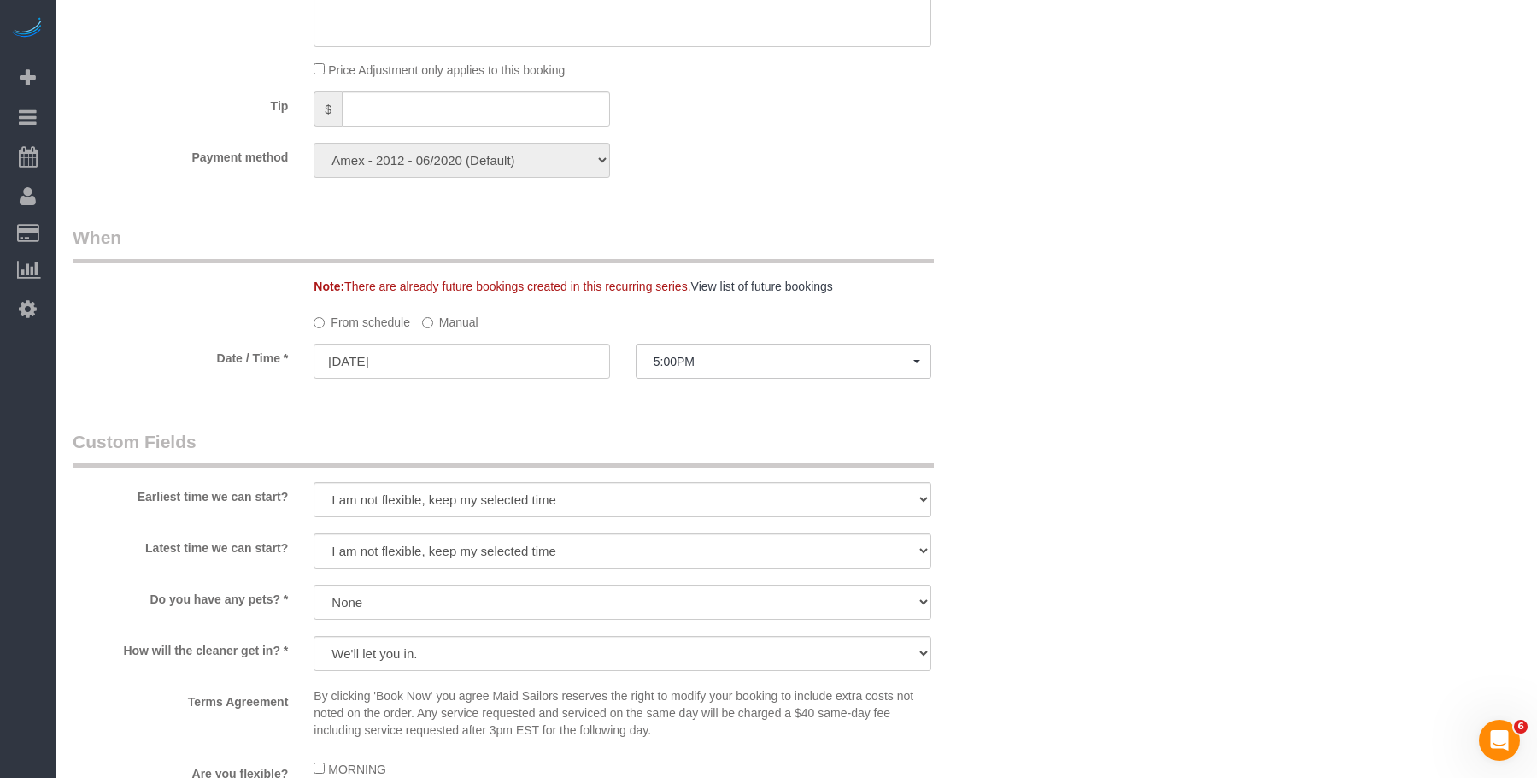
scroll to position [1196, 0]
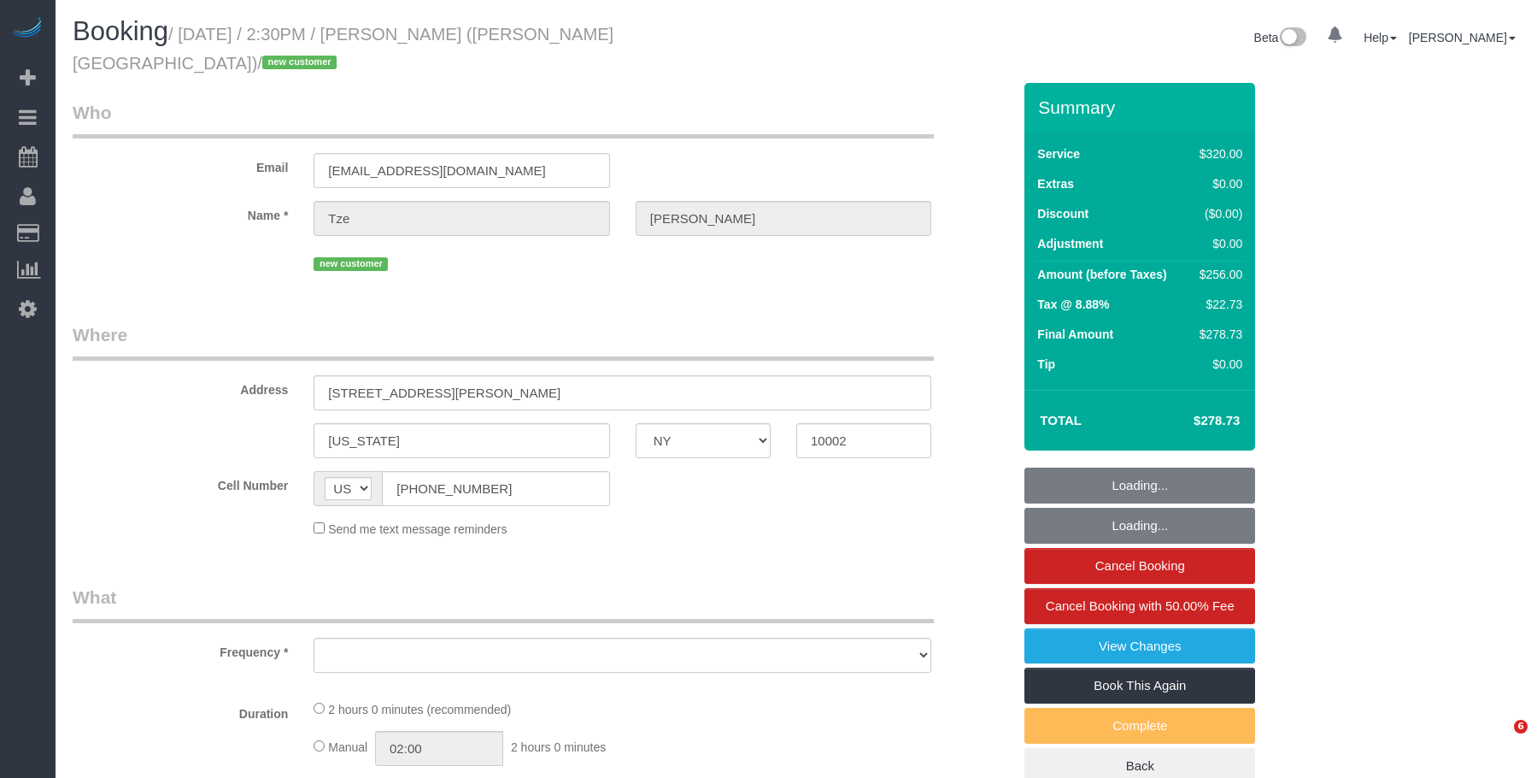
select select "NY"
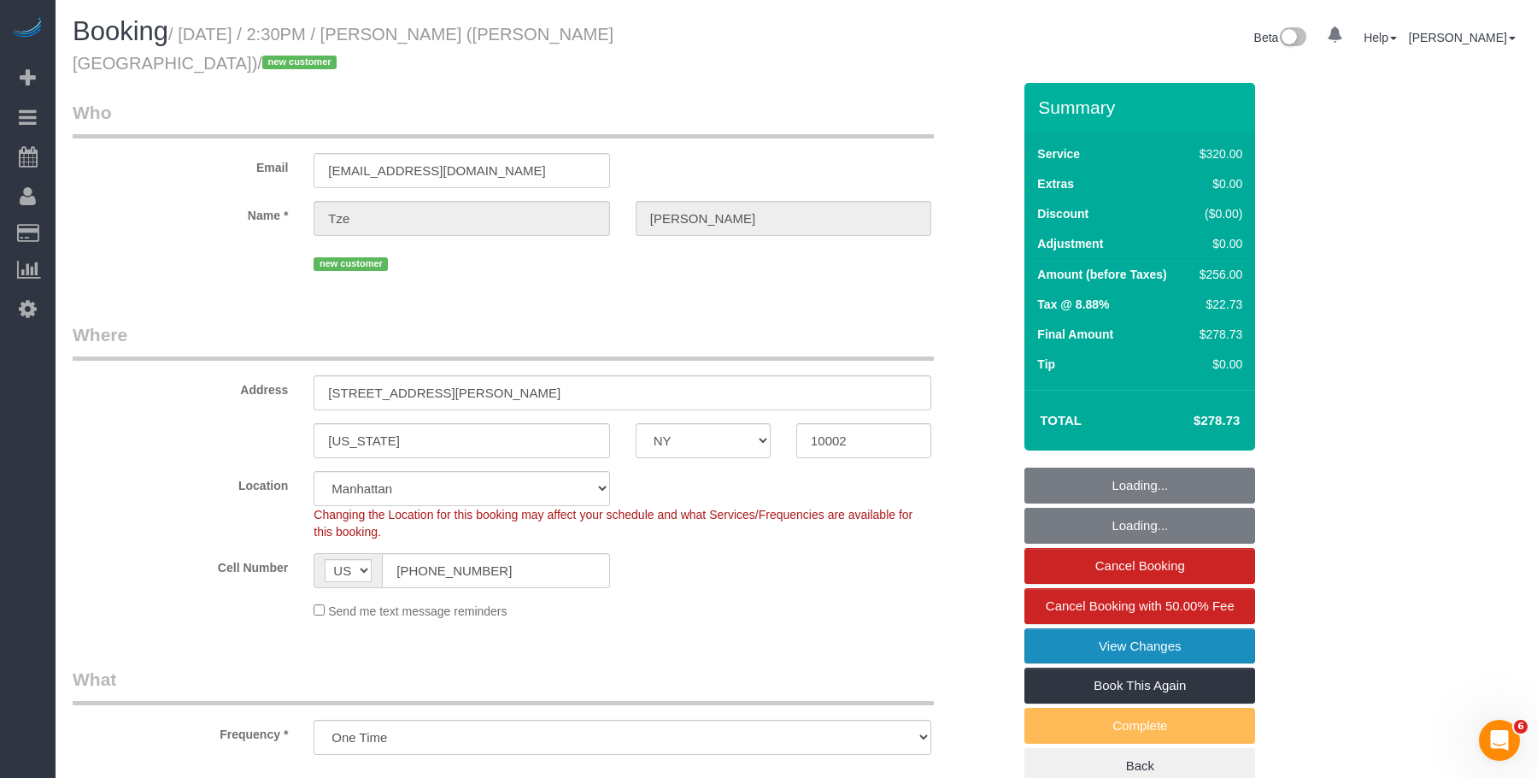
select select "object:974"
select select "string:stripe-pm_1SIXpp4VGloSiKo7EQWmMzTD"
select select "number:89"
select select "number:90"
select select "number:15"
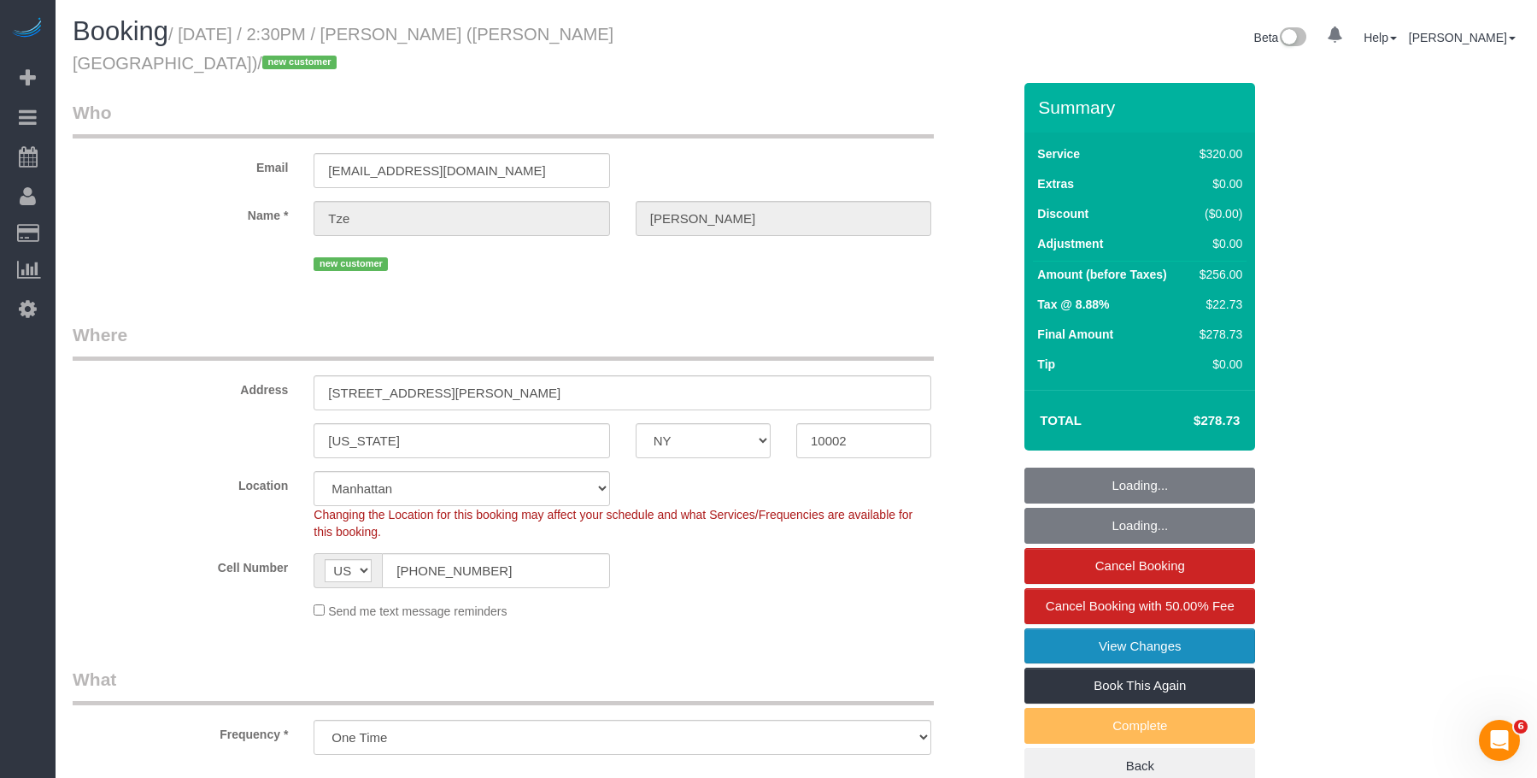
select select "number:5"
click at [1128, 628] on link "View Changes" at bounding box center [1140, 646] width 231 height 36
select select "2"
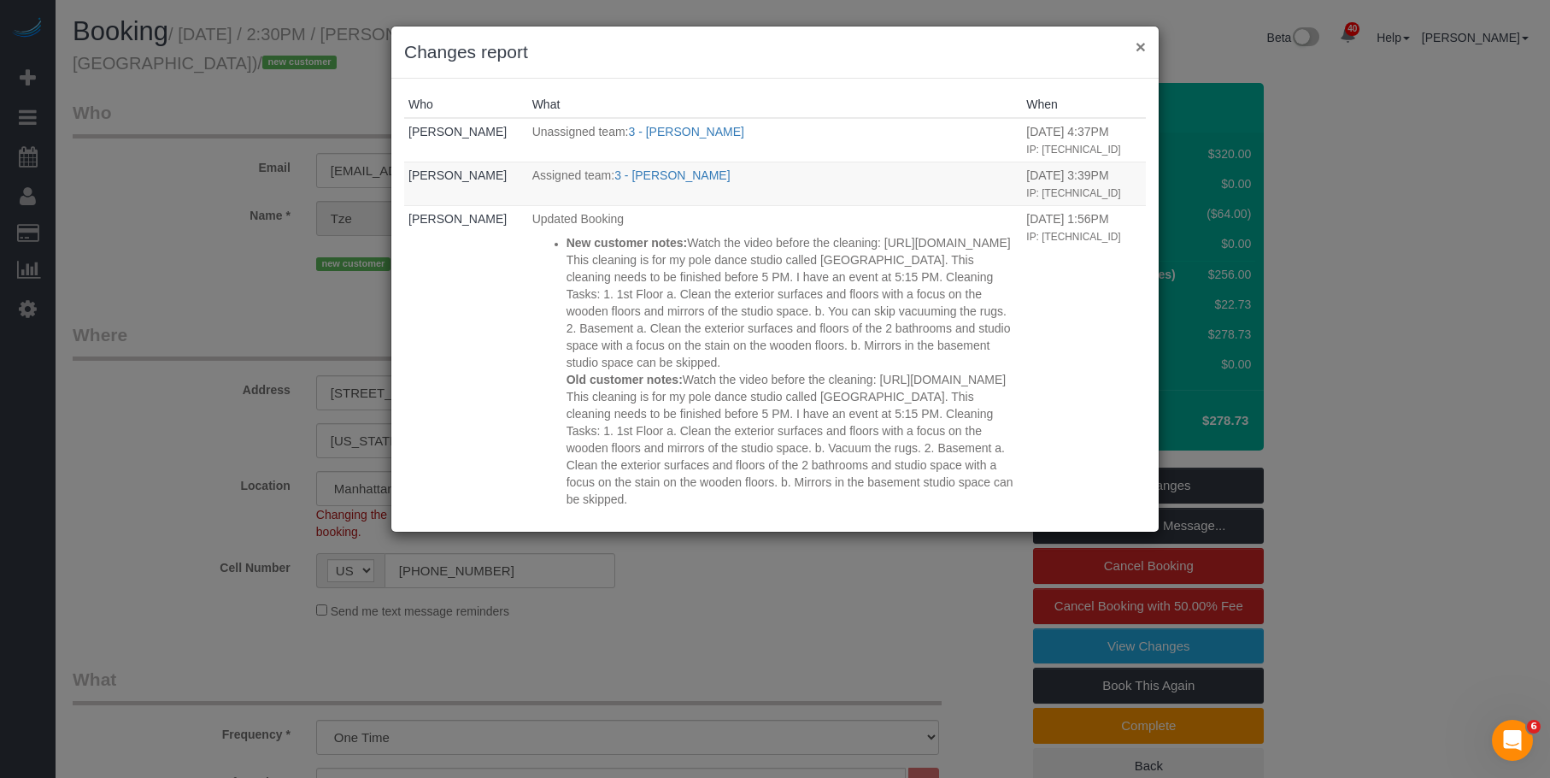
drag, startPoint x: 1138, startPoint y: 44, endPoint x: 1139, endPoint y: 58, distance: 14.6
click at [1138, 44] on button "×" at bounding box center [1141, 47] width 10 height 18
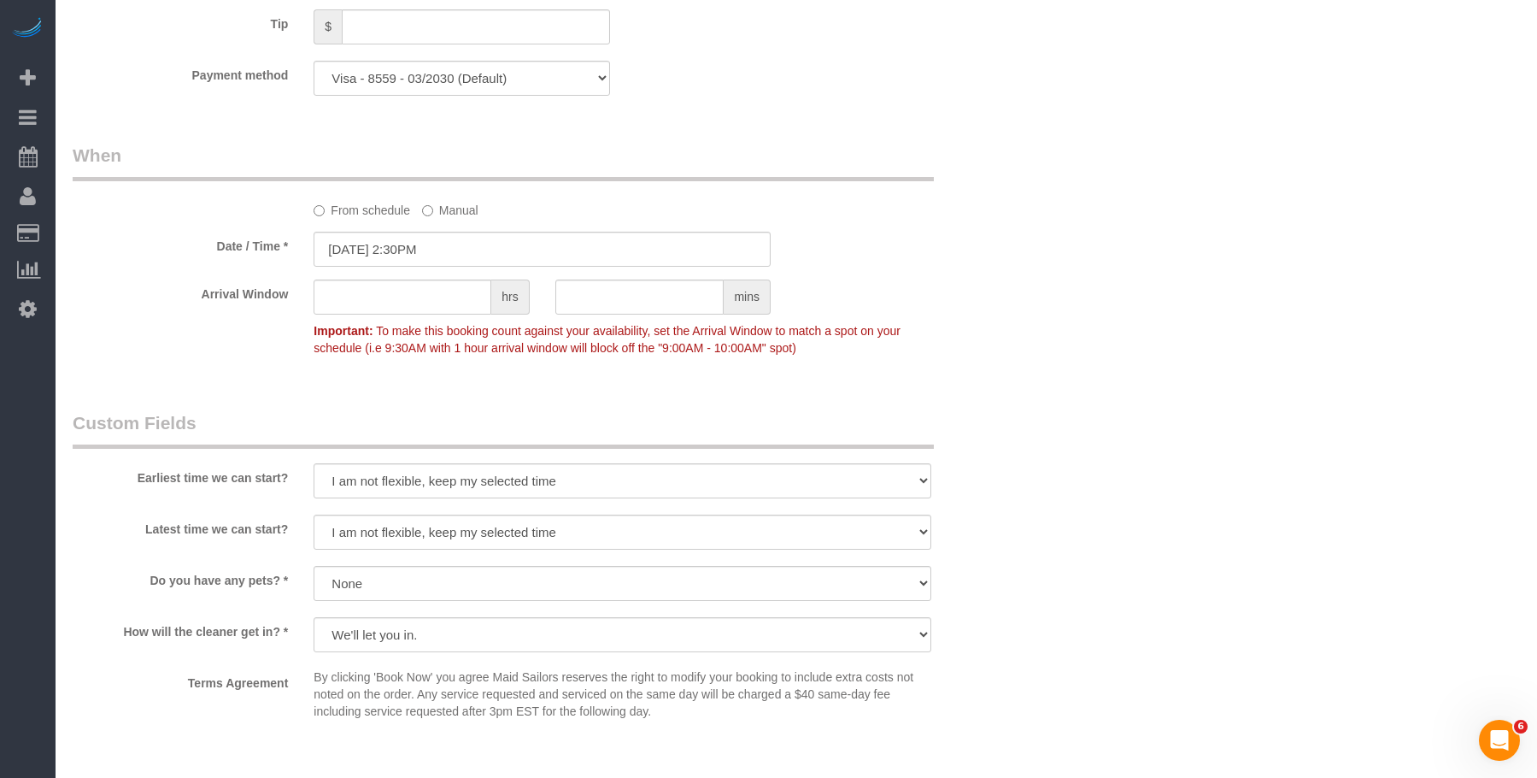
scroll to position [1624, 0]
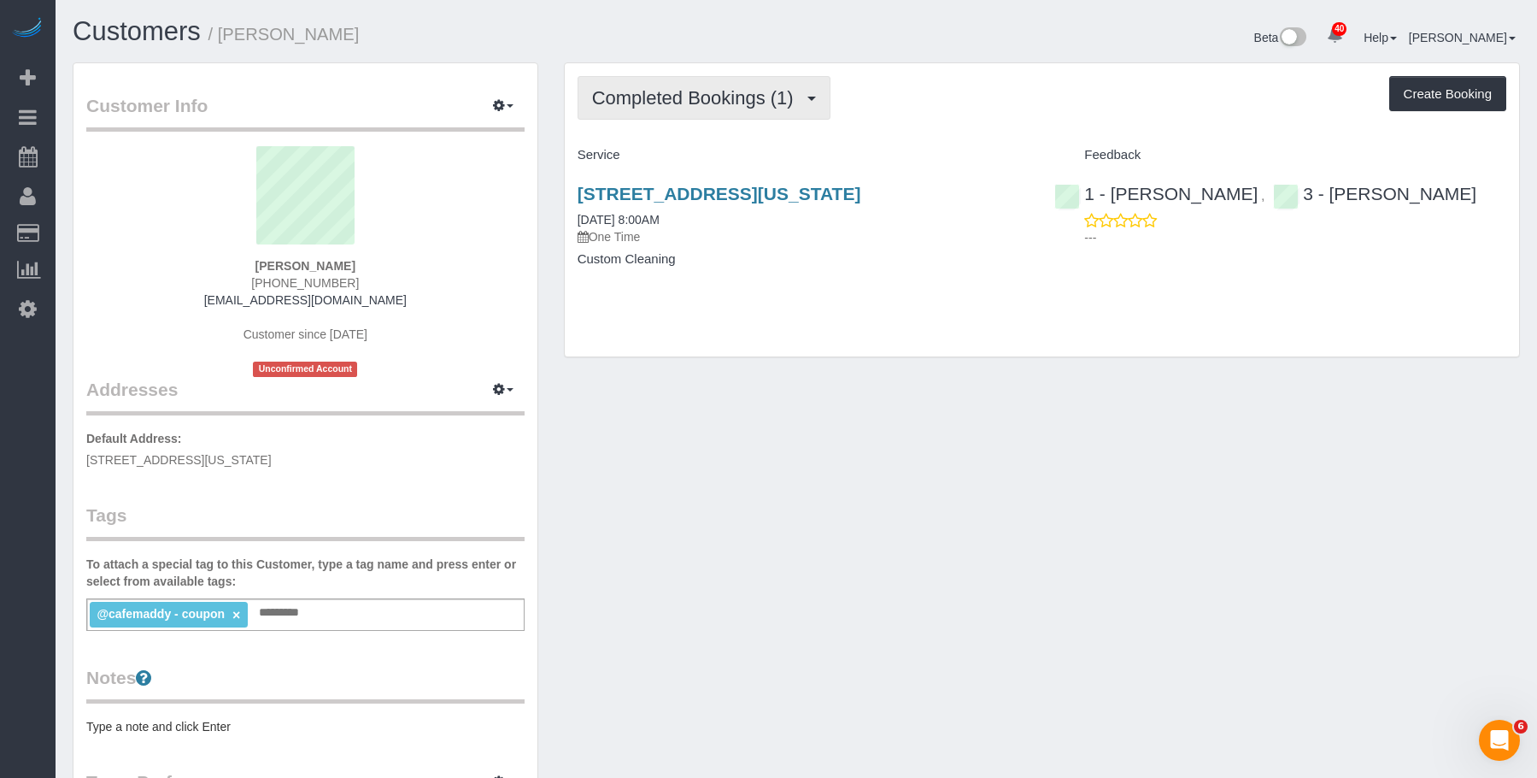
drag, startPoint x: 714, startPoint y: 79, endPoint x: 689, endPoint y: 129, distance: 55.4
click at [712, 79] on button "Completed Bookings (1)" at bounding box center [704, 98] width 253 height 44
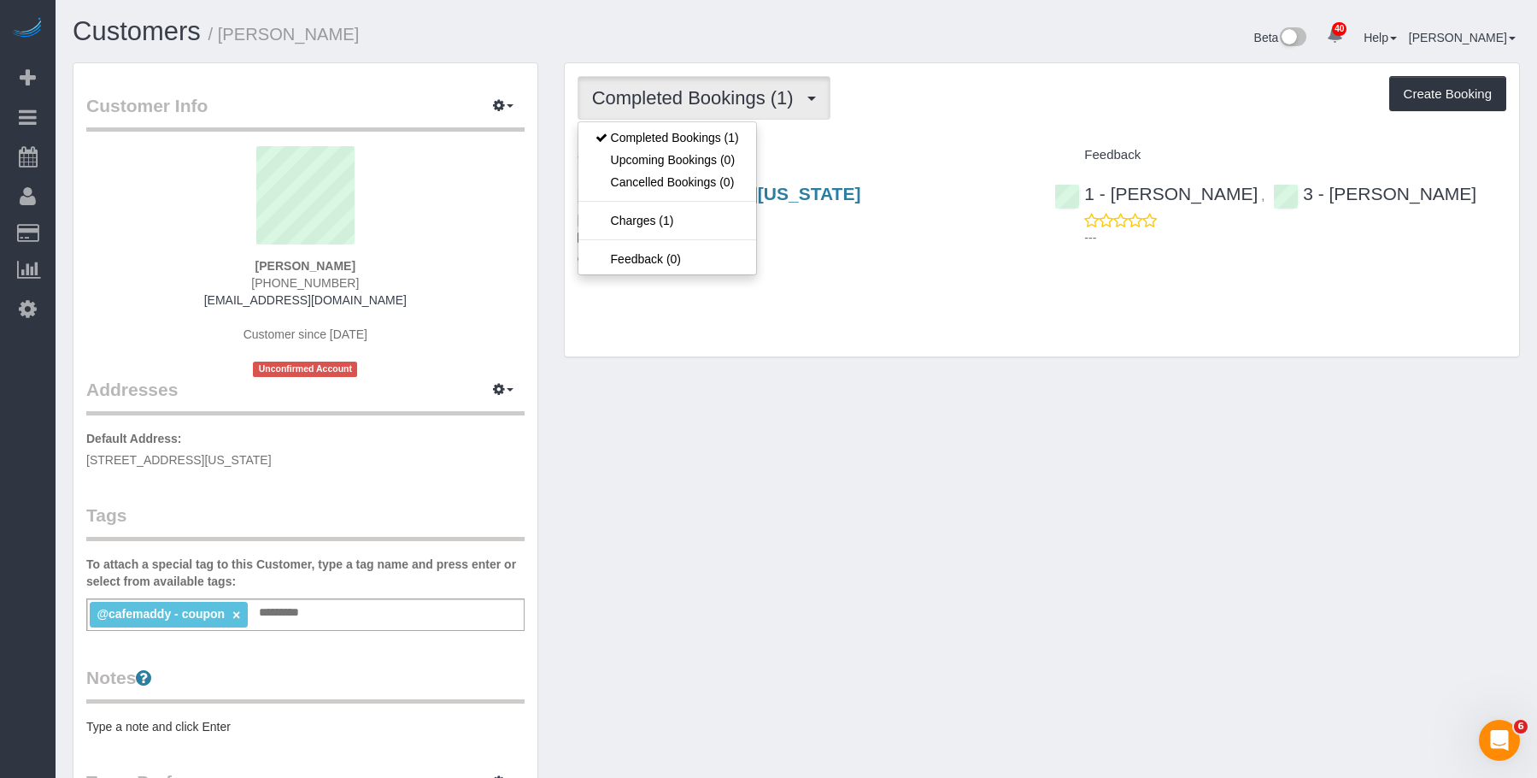
click at [987, 104] on div "Completed Bookings (1) Completed Bookings (1) Upcoming Bookings (0) Cancelled B…" at bounding box center [1042, 98] width 929 height 44
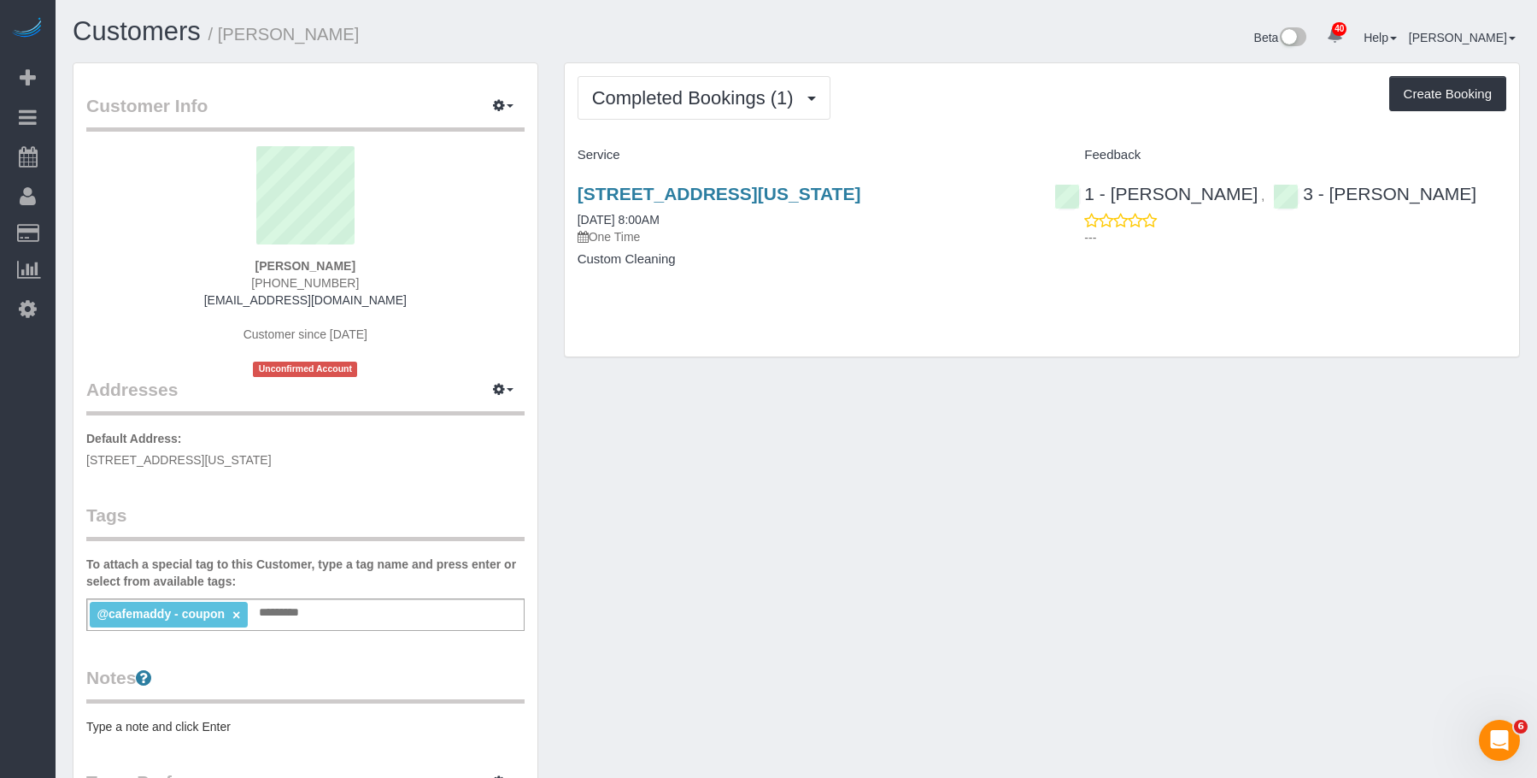
click at [780, 223] on div "[STREET_ADDRESS][US_STATE] [DATE] 8:00AM One Time" at bounding box center [804, 215] width 452 height 62
click at [831, 193] on link "[STREET_ADDRESS][US_STATE]" at bounding box center [720, 194] width 284 height 20
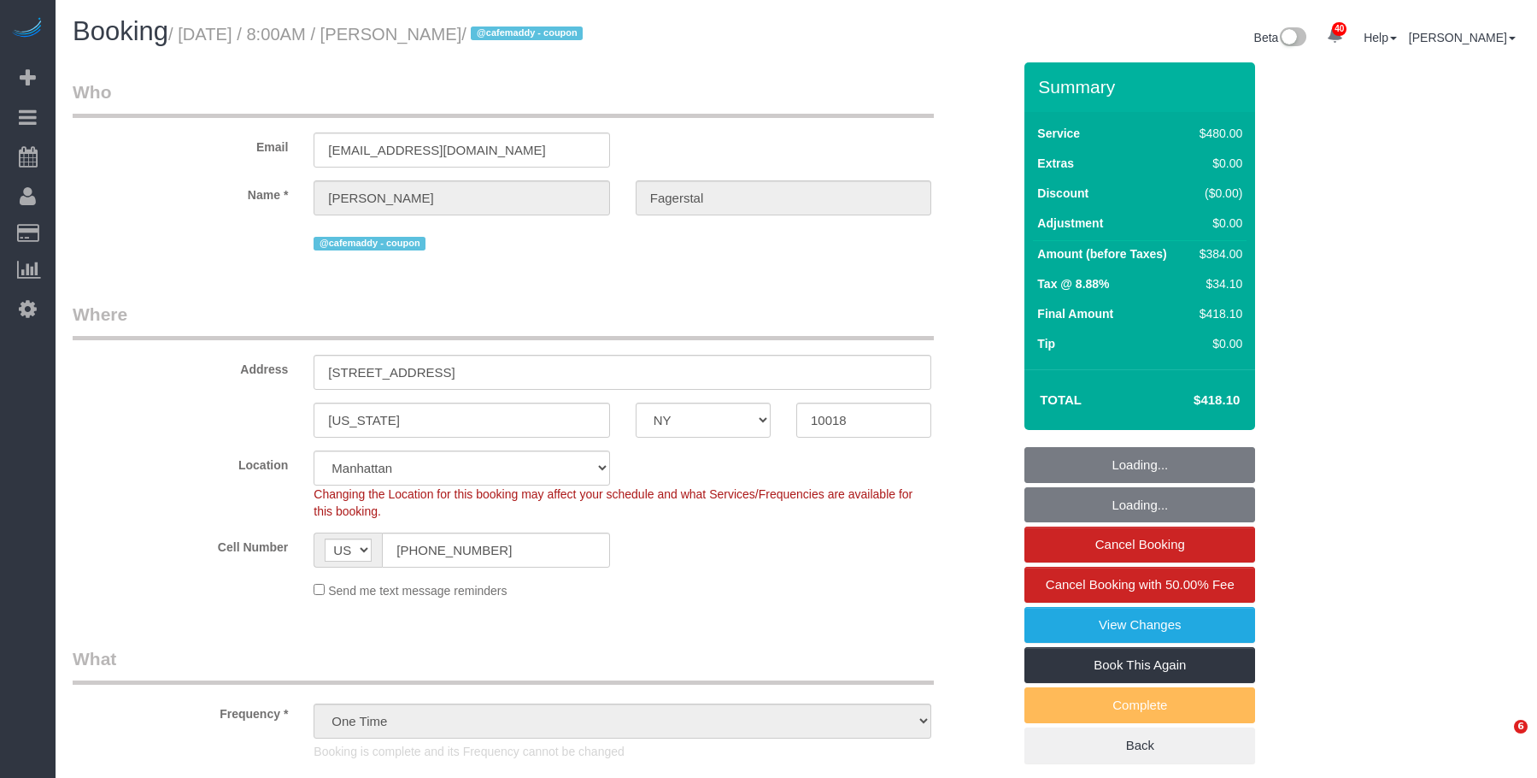
select select "NY"
select select "360"
select select "spot1"
select select "number:56"
select select "number:70"
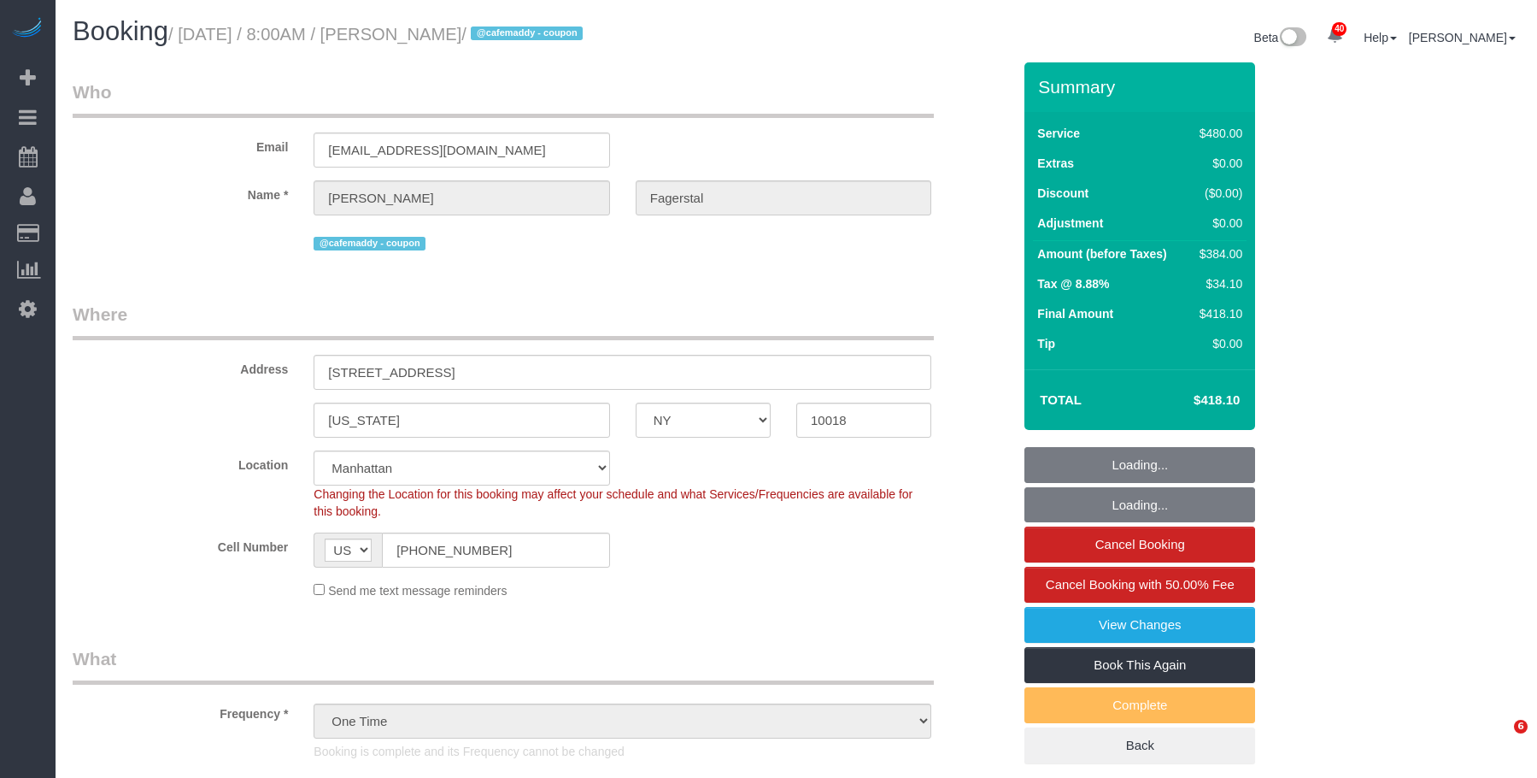
select select "number:15"
select select "number:5"
